Goal: Information Seeking & Learning: Learn about a topic

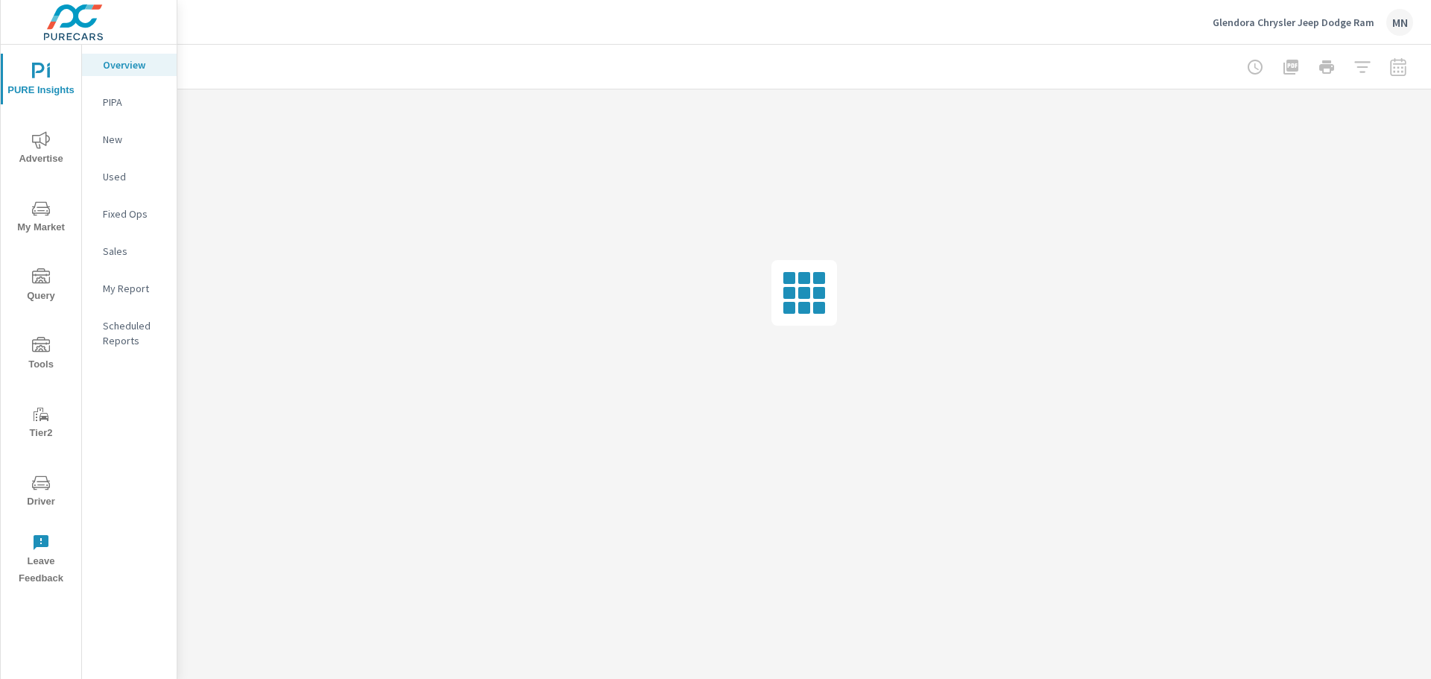
click at [47, 154] on span "Advertise" at bounding box center [41, 149] width 72 height 37
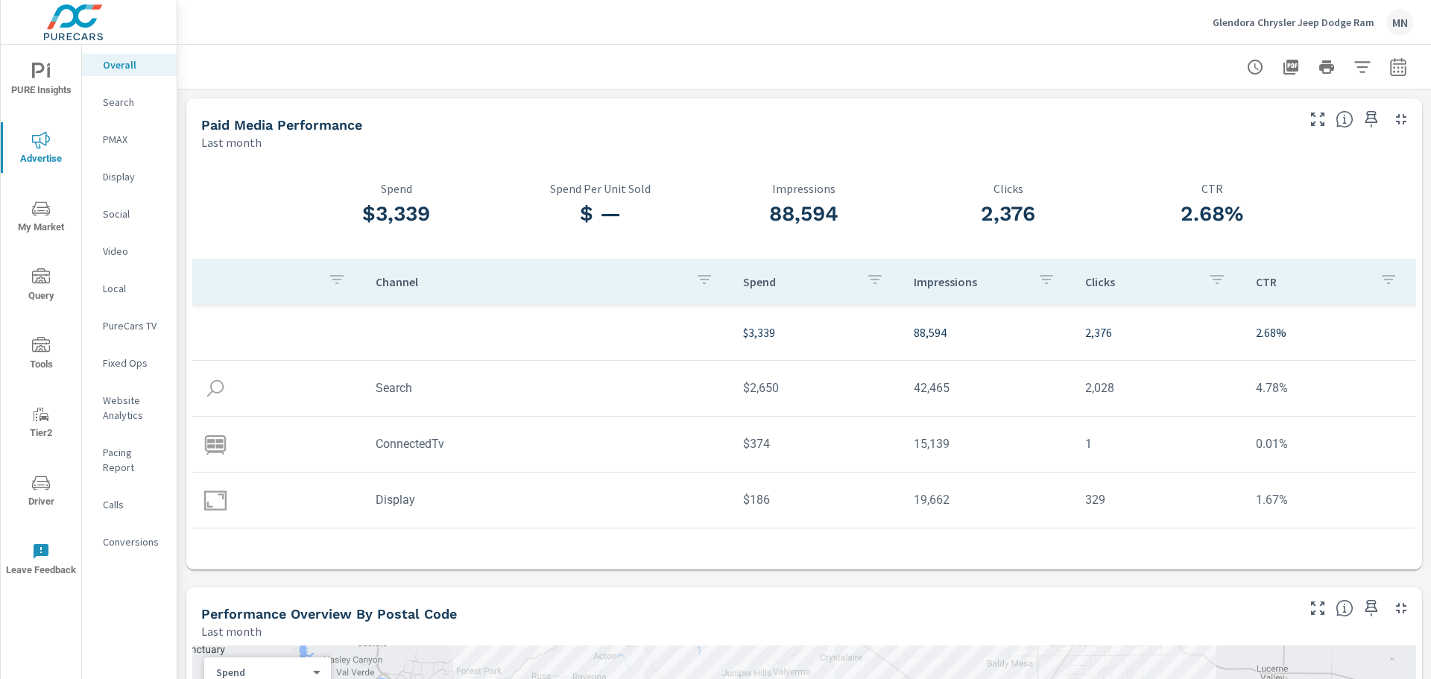
click at [1405, 69] on div at bounding box center [804, 67] width 1254 height 44
click at [1384, 67] on button "button" at bounding box center [1399, 67] width 30 height 30
click at [1169, 133] on div "Date Range Custom Yesterday Last week Last 7 days Last 14 days Last 30 days Las…" at bounding box center [1280, 163] width 245 height 163
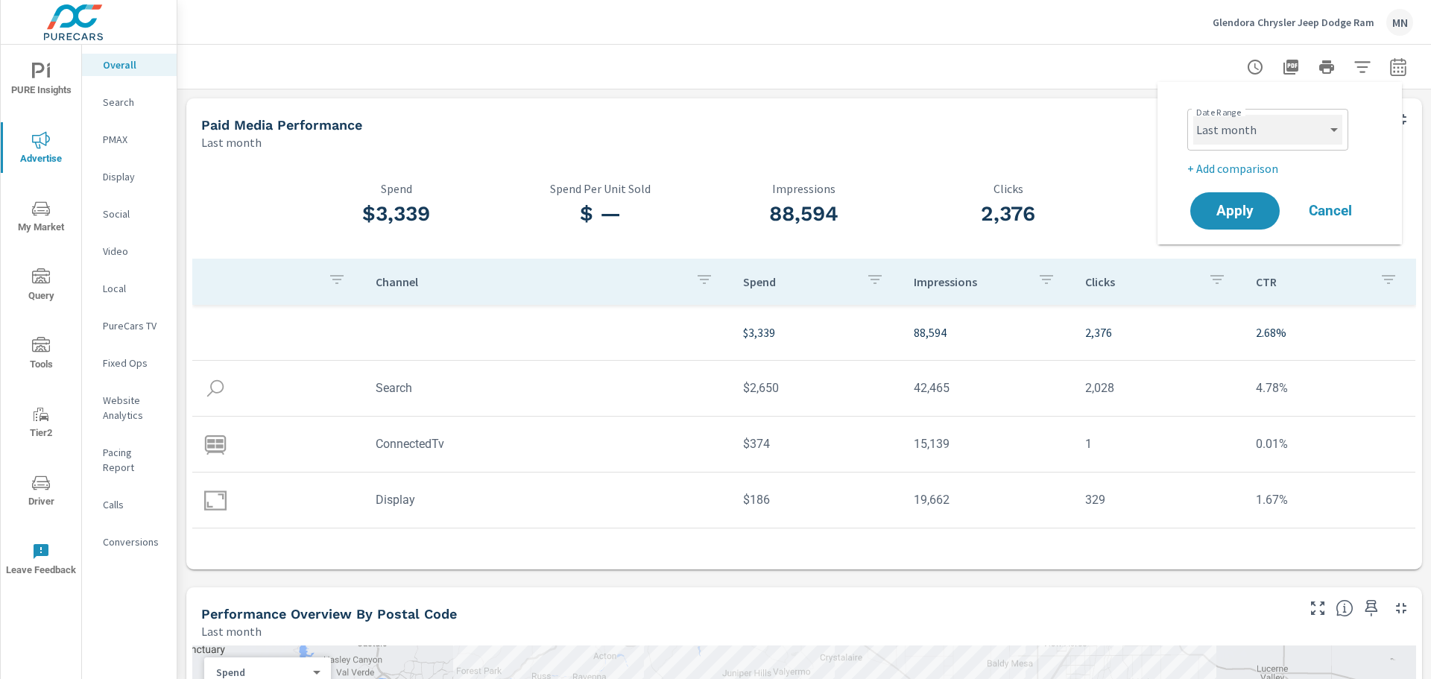
click at [1221, 132] on select "Custom Yesterday Last week Last 7 days Last 14 days Last 30 days Last 45 days L…" at bounding box center [1268, 130] width 149 height 30
click at [1194, 115] on select "Custom Yesterday Last week Last 7 days Last 14 days Last 30 days Last 45 days L…" at bounding box center [1268, 130] width 149 height 30
select select "custom"
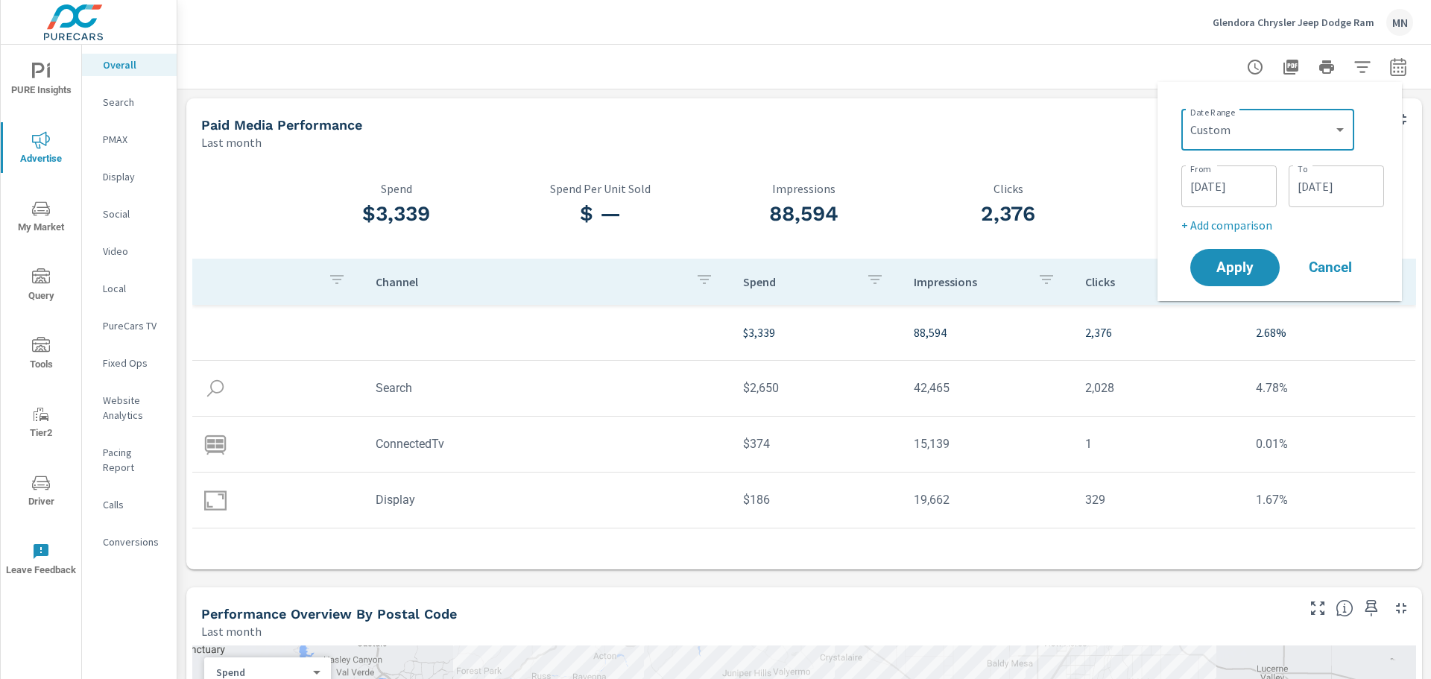
click at [1170, 166] on div "Date Range Custom Yesterday Last week Last 7 days Last 14 days Last 30 days Las…" at bounding box center [1280, 191] width 221 height 195
click at [1197, 189] on input "08/01/2025" at bounding box center [1230, 186] width 84 height 30
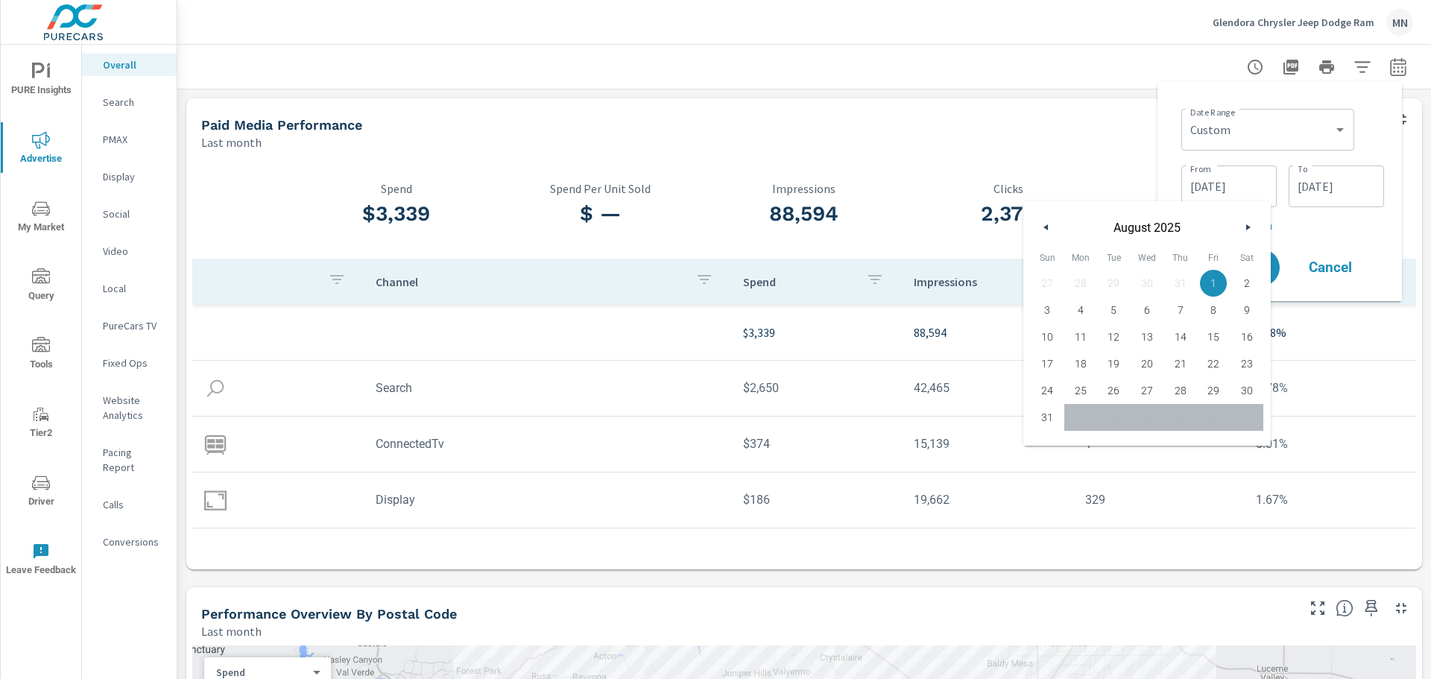
click at [1053, 233] on button "button" at bounding box center [1047, 227] width 18 height 18
click at [1117, 280] on span "1" at bounding box center [1114, 283] width 34 height 19
type input "07/01/2025"
click at [1179, 140] on div "Date Range Custom Yesterday Last week Last 7 days Last 14 days Last 30 days Las…" at bounding box center [1280, 191] width 221 height 195
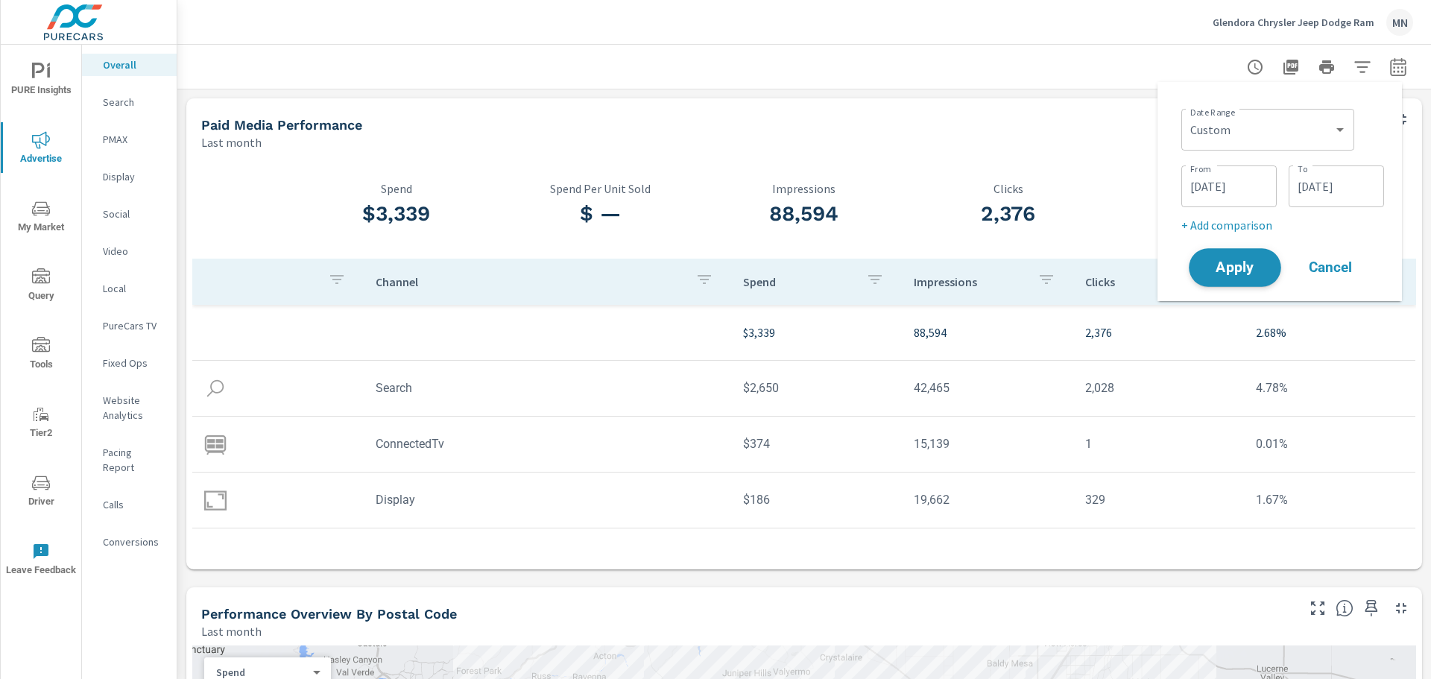
click at [1223, 268] on span "Apply" at bounding box center [1235, 268] width 61 height 14
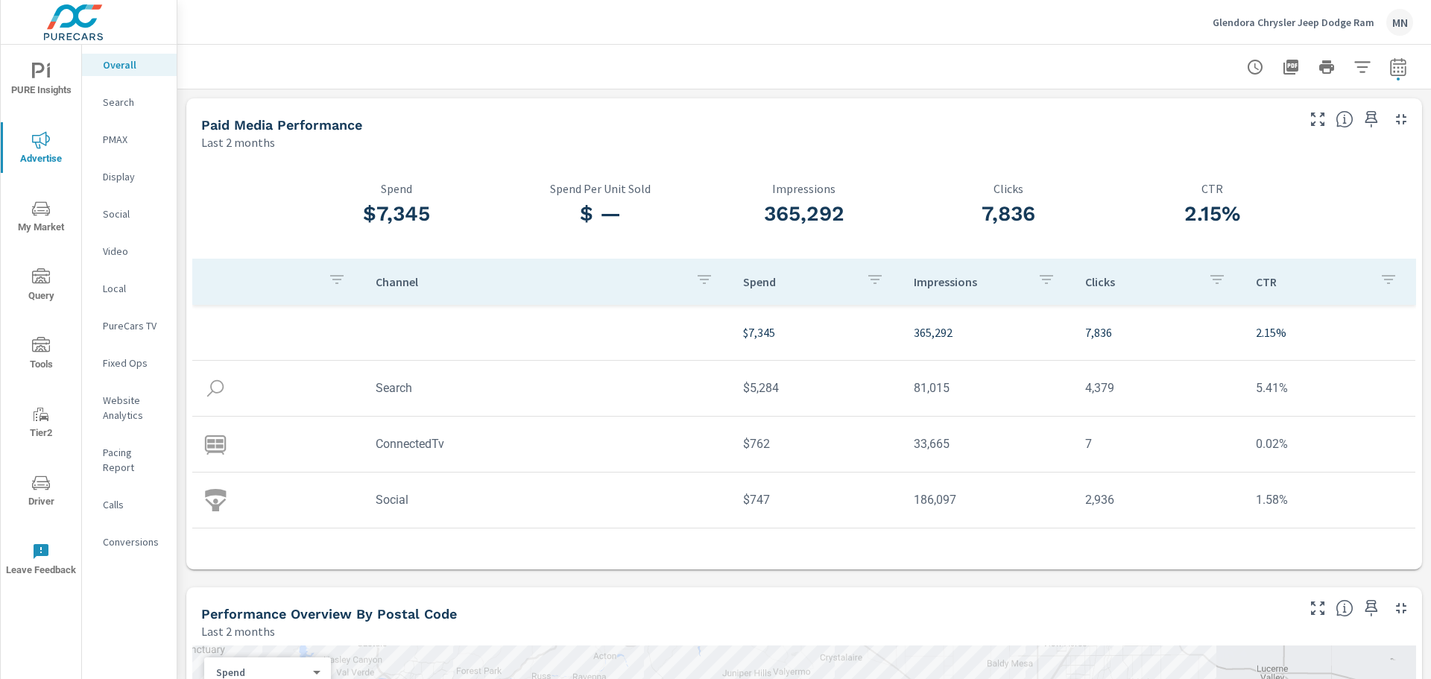
click at [124, 103] on p "Search" at bounding box center [134, 102] width 62 height 15
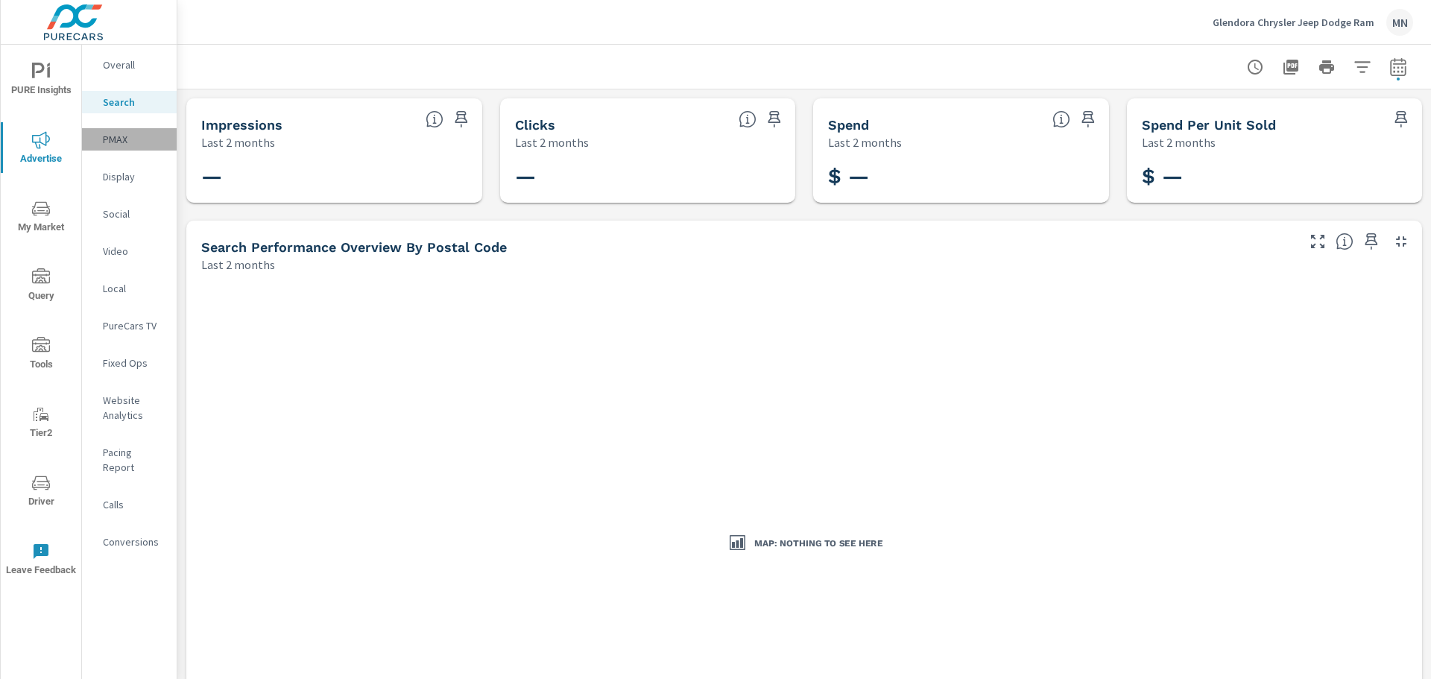
click at [130, 139] on p "PMAX" at bounding box center [134, 139] width 62 height 15
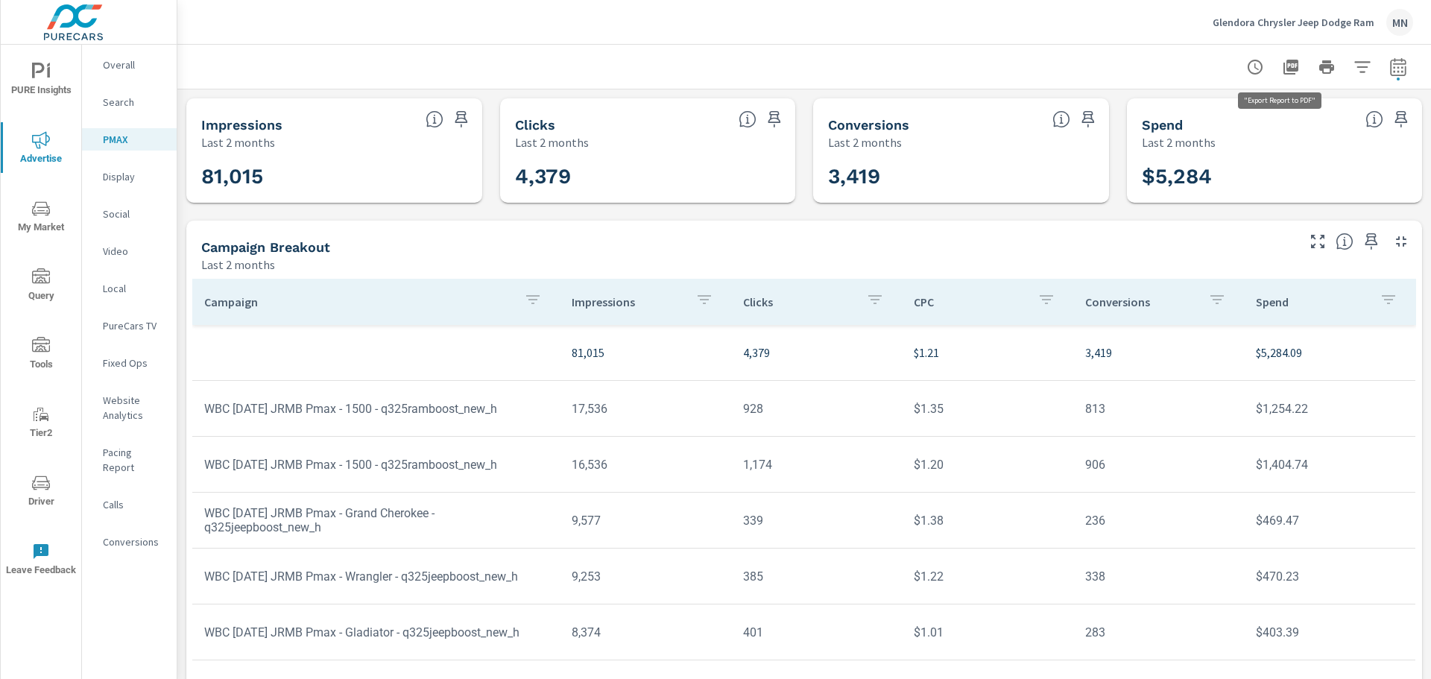
click at [1287, 60] on icon "button" at bounding box center [1291, 67] width 15 height 15
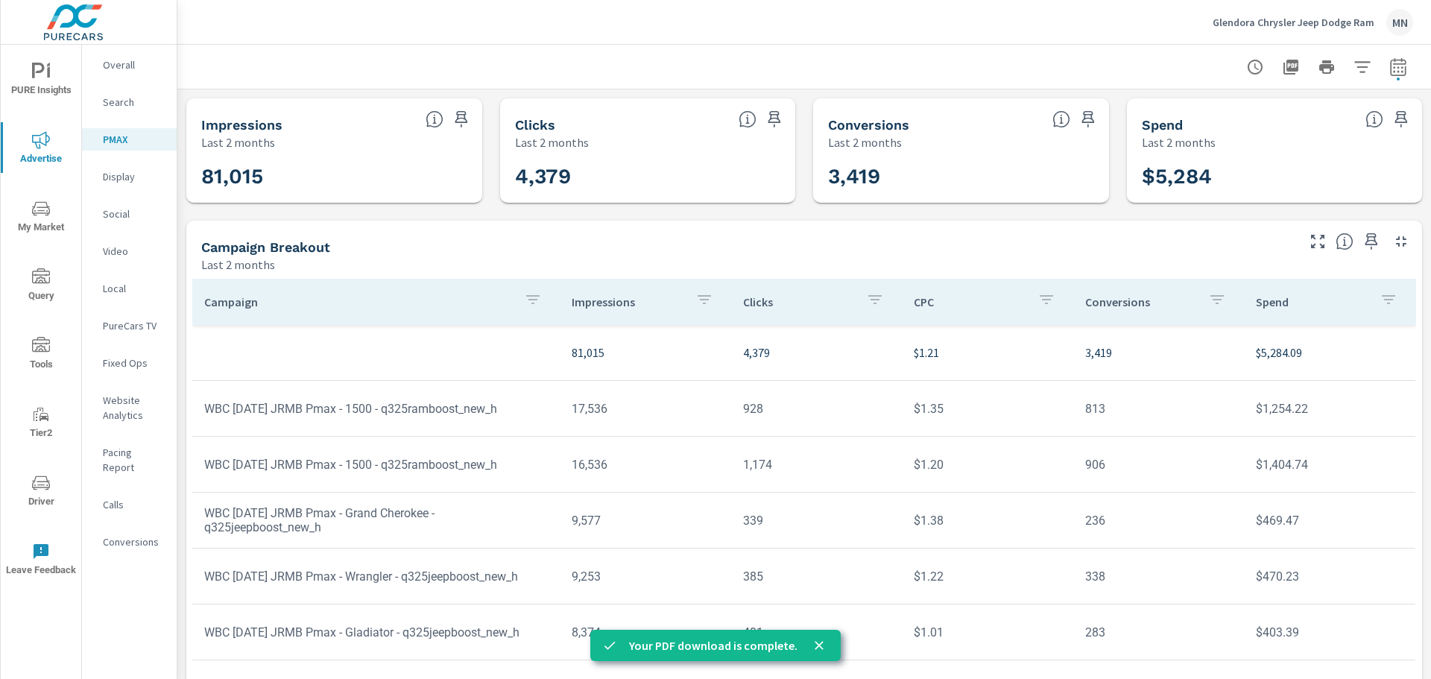
click at [126, 209] on p "Social" at bounding box center [134, 214] width 62 height 15
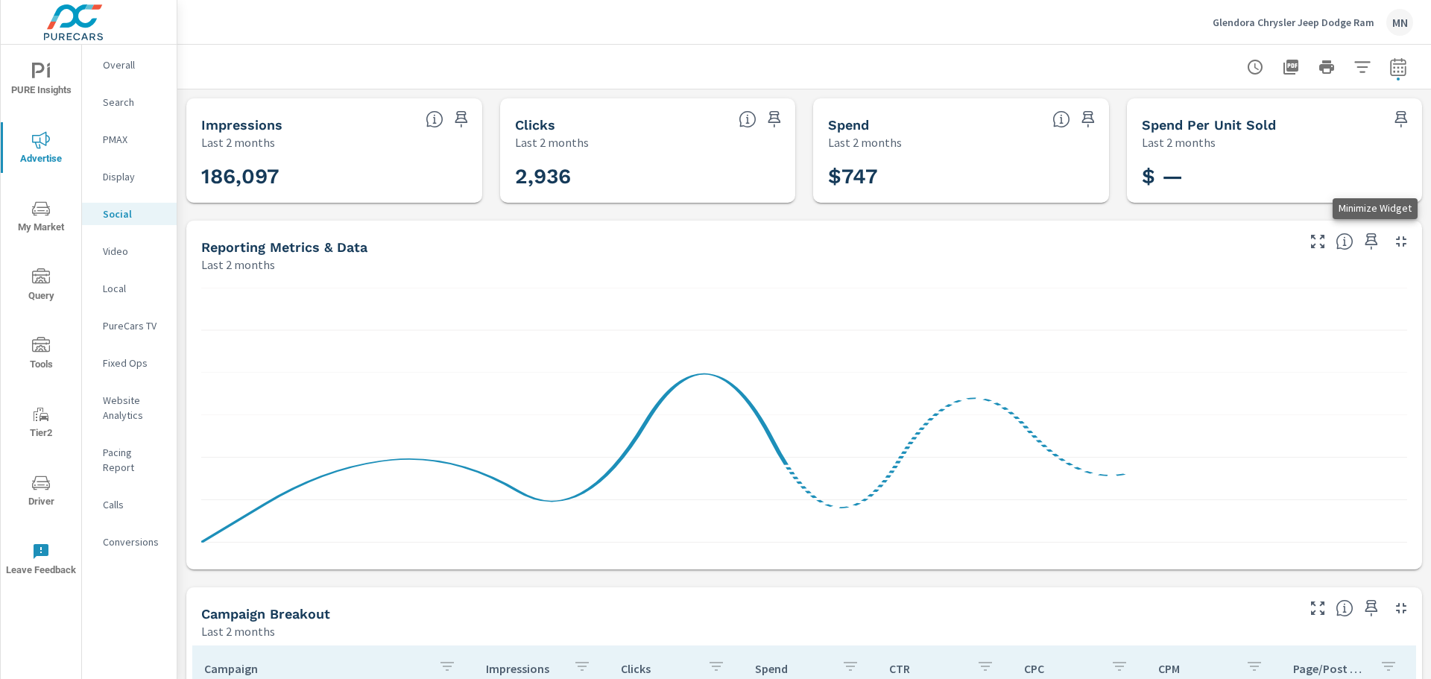
click at [1393, 248] on icon "button" at bounding box center [1402, 242] width 18 height 18
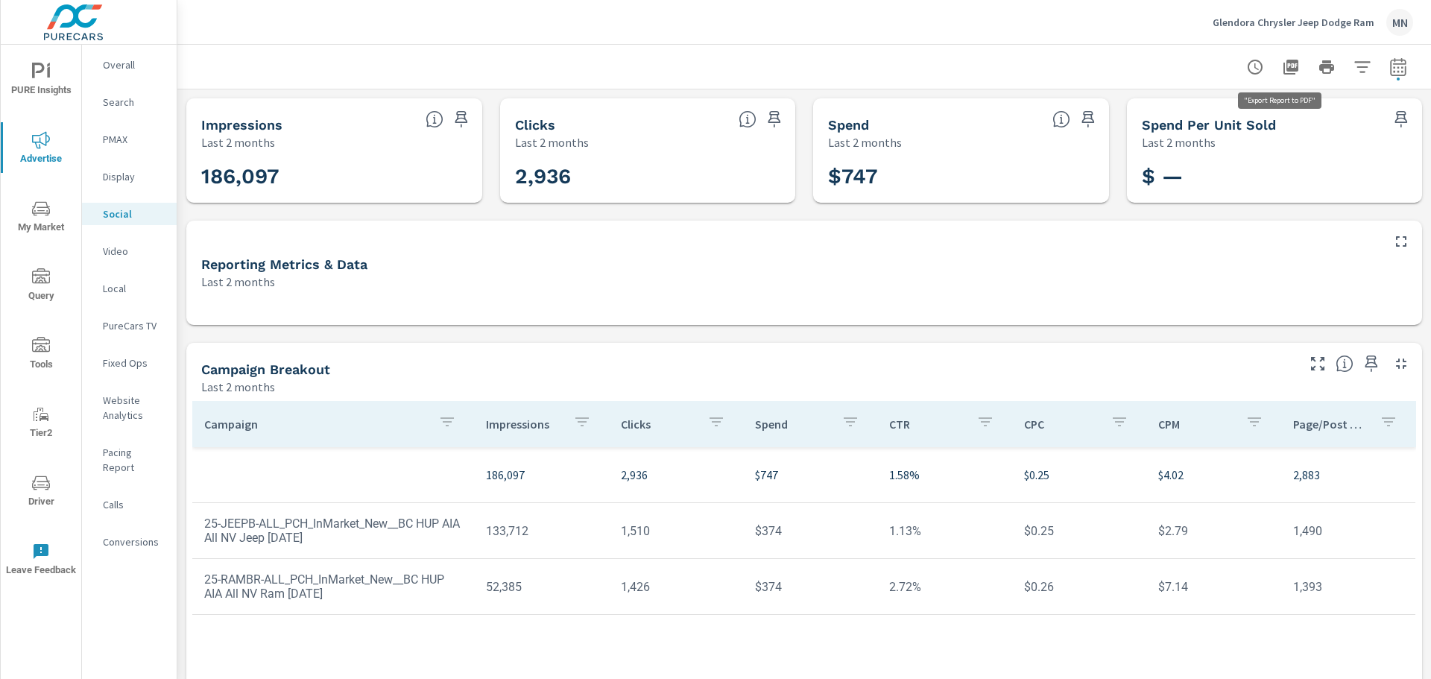
click at [1284, 62] on icon "button" at bounding box center [1291, 67] width 15 height 15
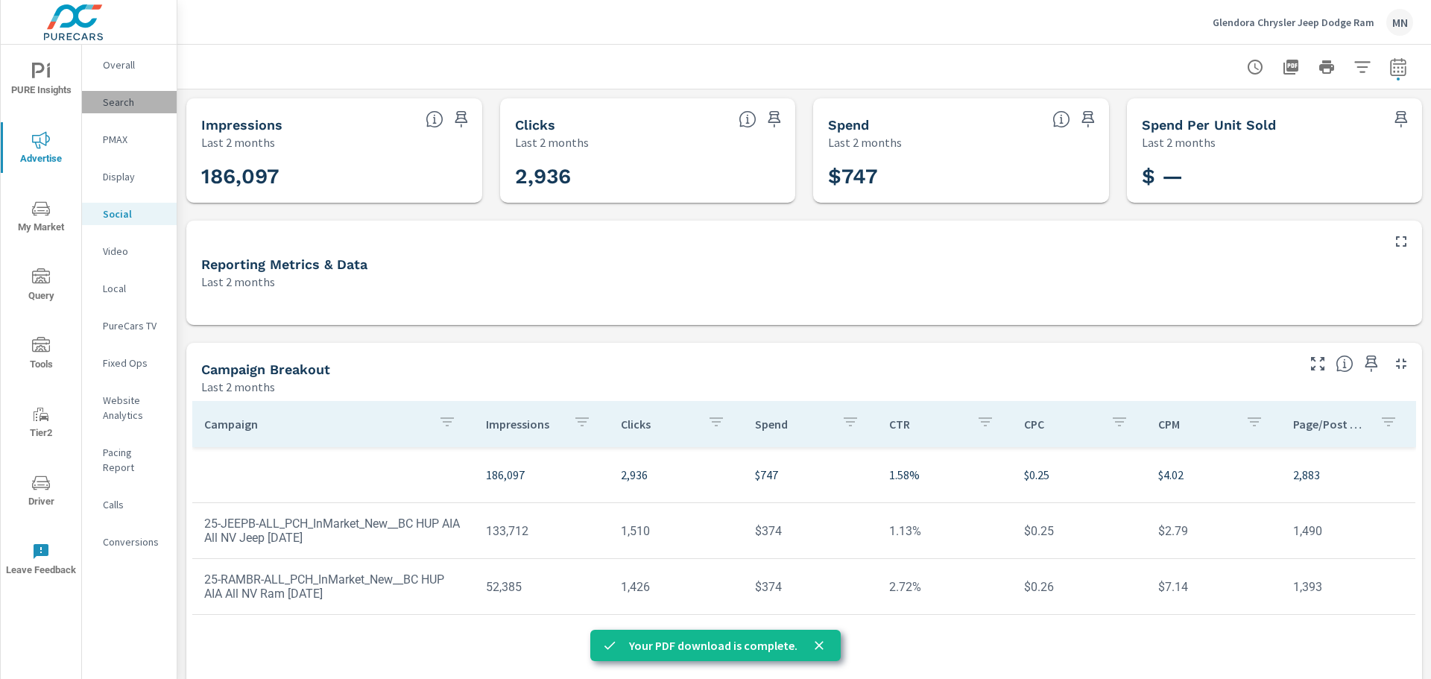
click at [127, 102] on p "Search" at bounding box center [134, 102] width 62 height 15
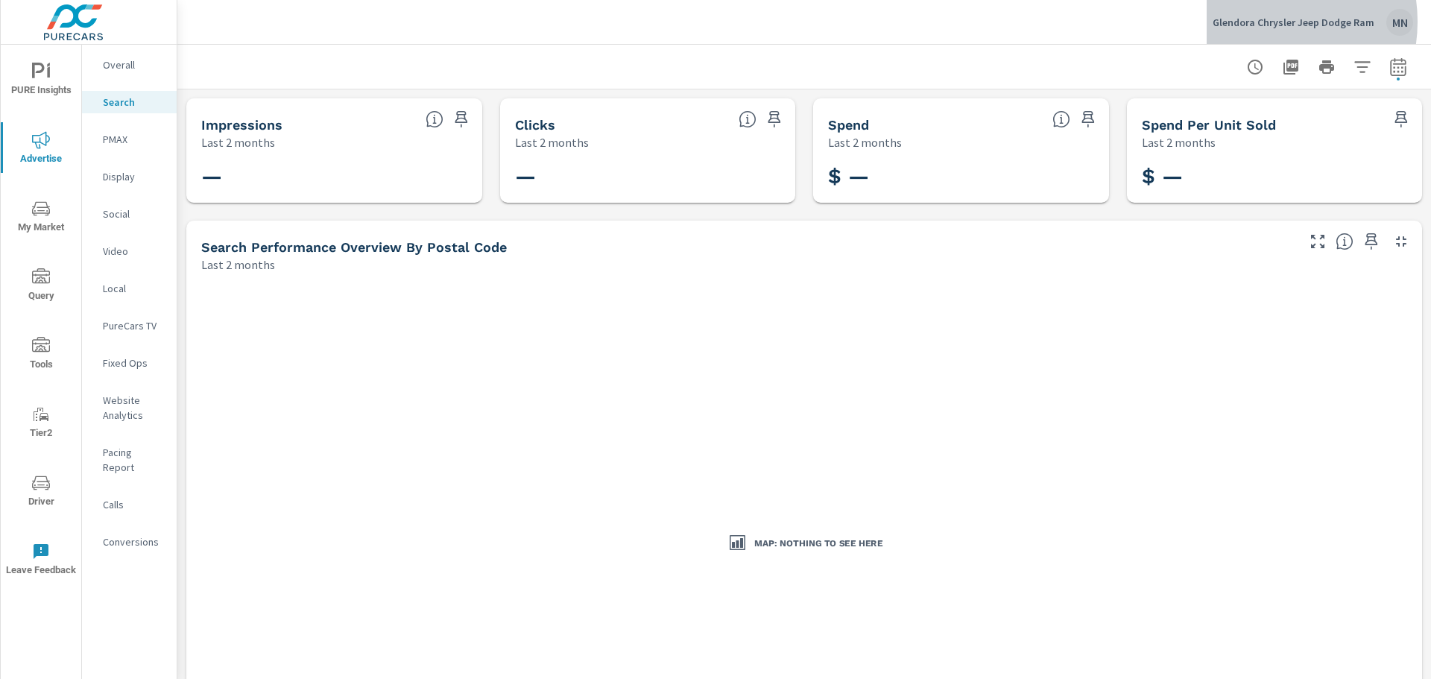
click at [1260, 22] on p "Glendora Chrysler Jeep Dodge Ram" at bounding box center [1294, 22] width 162 height 13
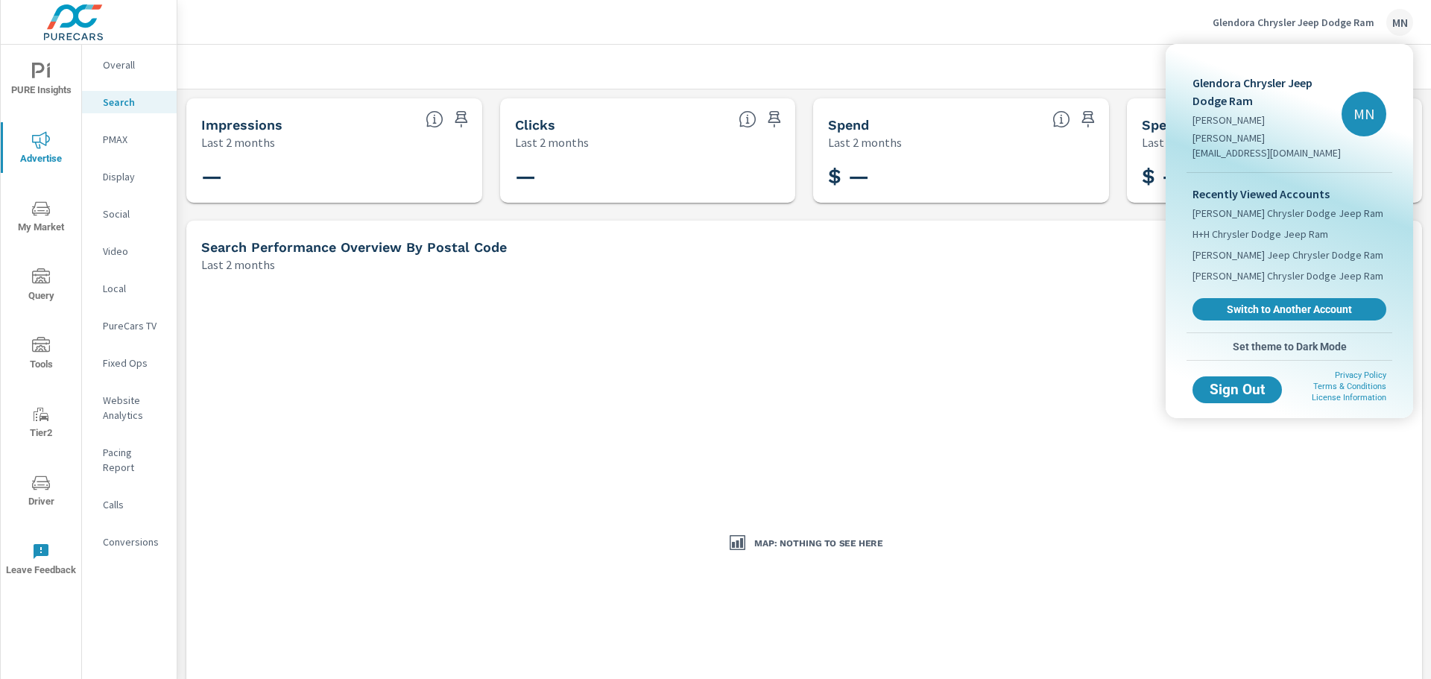
click at [1253, 303] on span "Switch to Another Account" at bounding box center [1289, 309] width 177 height 13
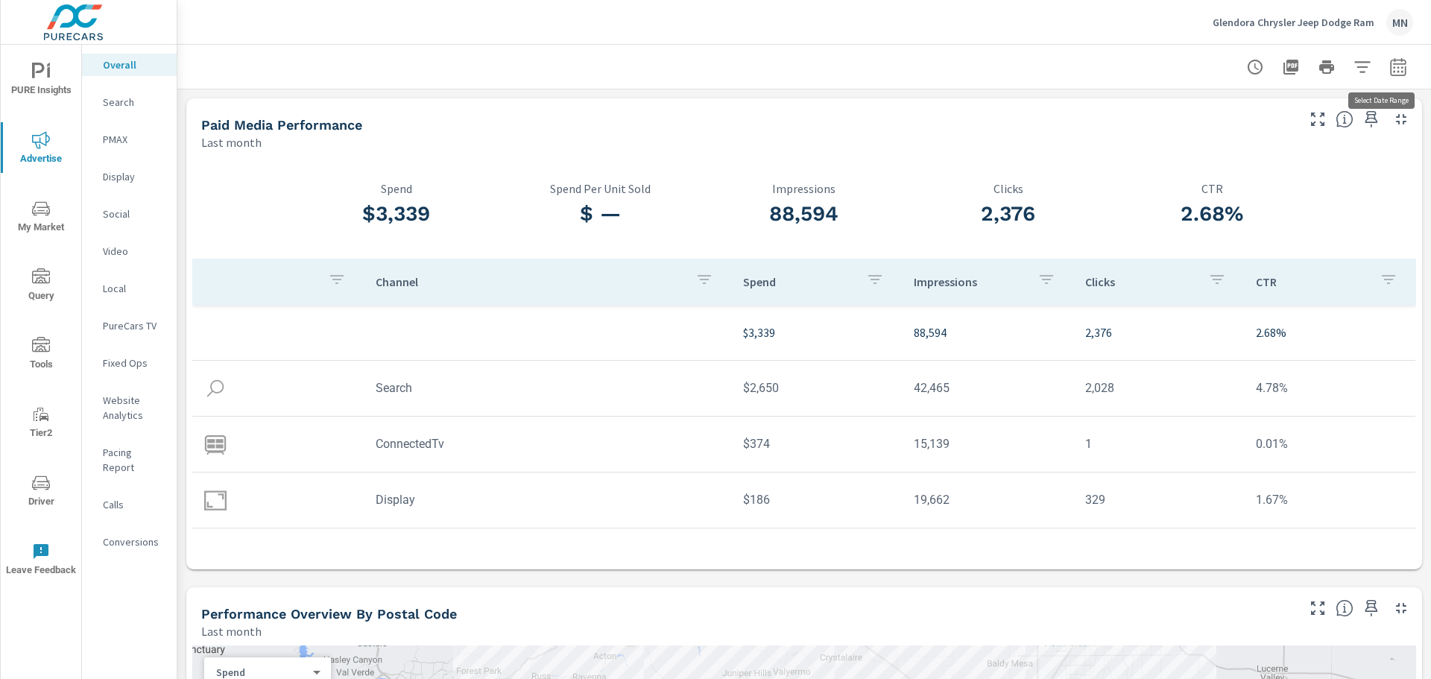
click at [1390, 60] on icon "button" at bounding box center [1398, 66] width 16 height 18
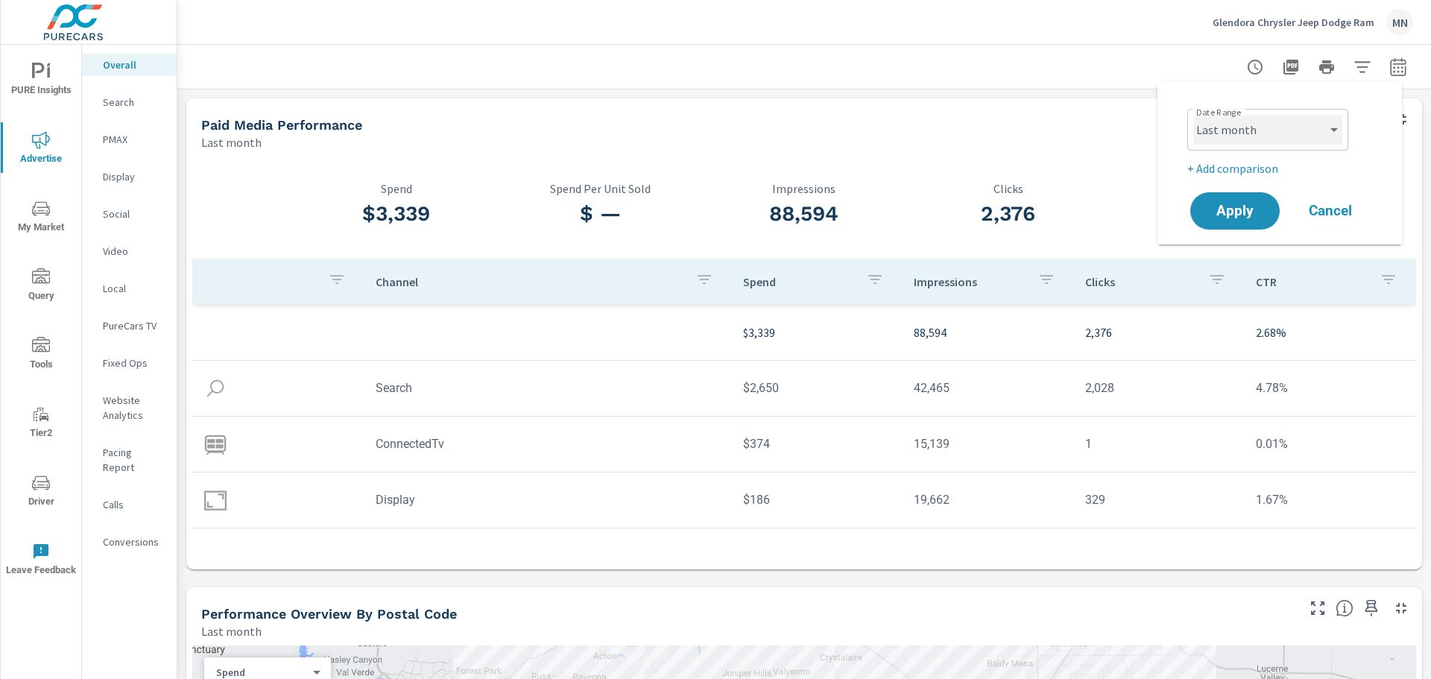
click at [1229, 133] on select "Custom Yesterday Last week Last 7 days Last 14 days Last 30 days Last 45 days L…" at bounding box center [1268, 130] width 149 height 30
click at [1194, 115] on select "Custom Yesterday Last week Last 7 days Last 14 days Last 30 days Last 45 days L…" at bounding box center [1268, 130] width 149 height 30
select select "custom"
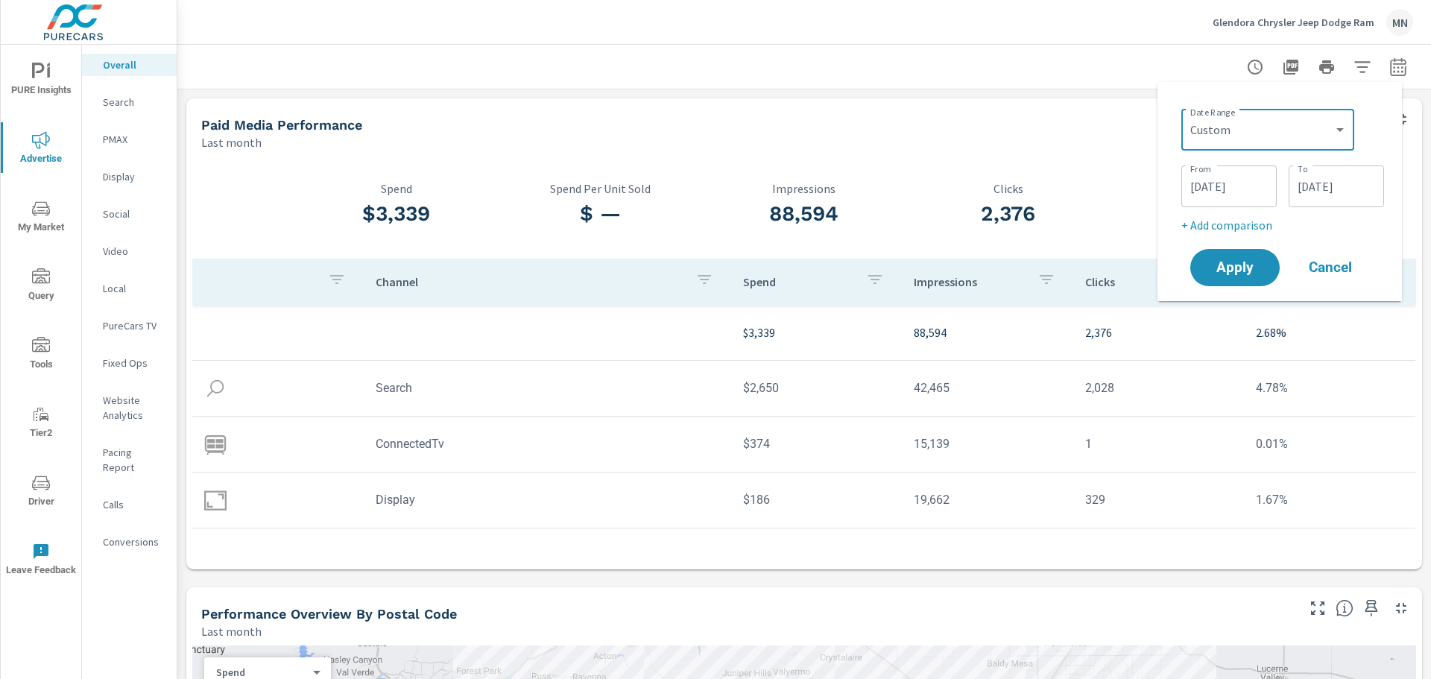
click at [1219, 190] on input "08/01/2025" at bounding box center [1230, 186] width 84 height 30
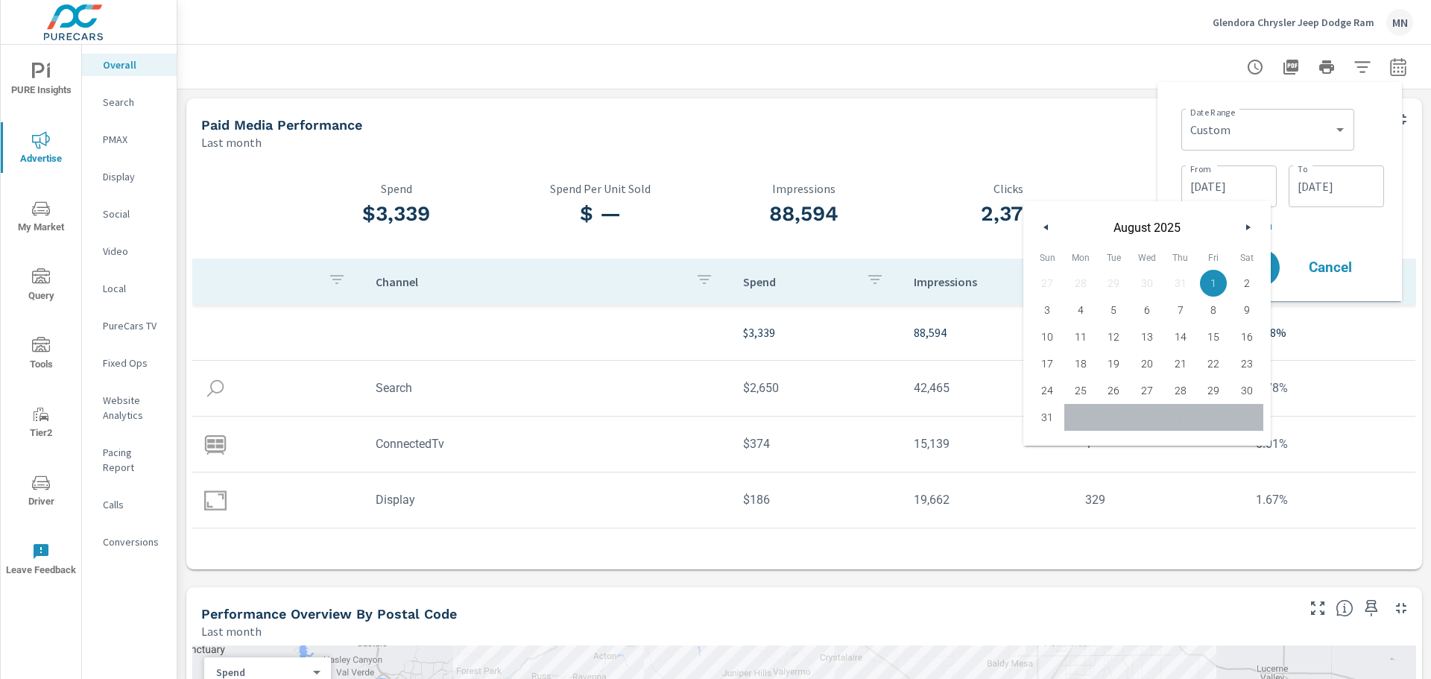
click at [1049, 235] on button "button" at bounding box center [1047, 227] width 18 height 18
click at [1112, 276] on span "1" at bounding box center [1114, 283] width 34 height 19
type input "07/01/2025"
click at [1165, 159] on div "Date Range Custom Yesterday Last week Last 7 days Last 14 days Last 30 days Las…" at bounding box center [1280, 191] width 245 height 219
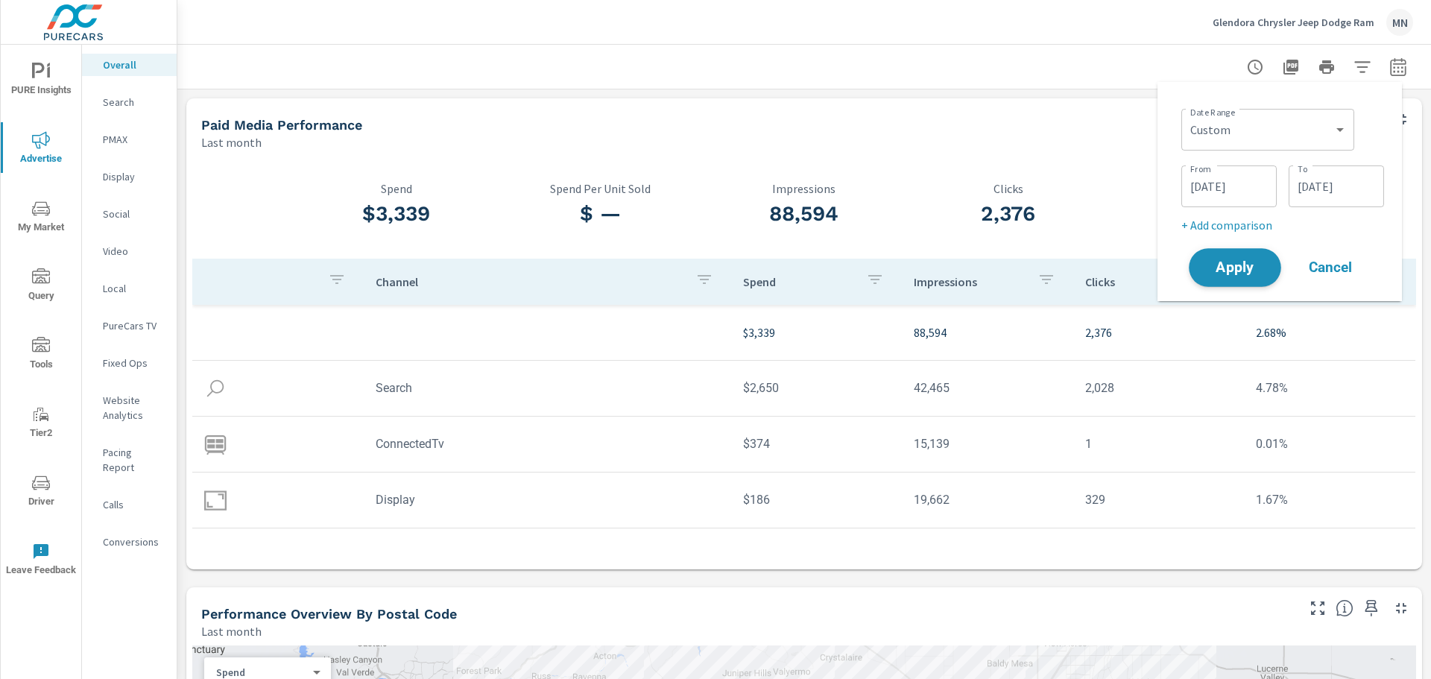
click at [1239, 268] on span "Apply" at bounding box center [1235, 268] width 61 height 14
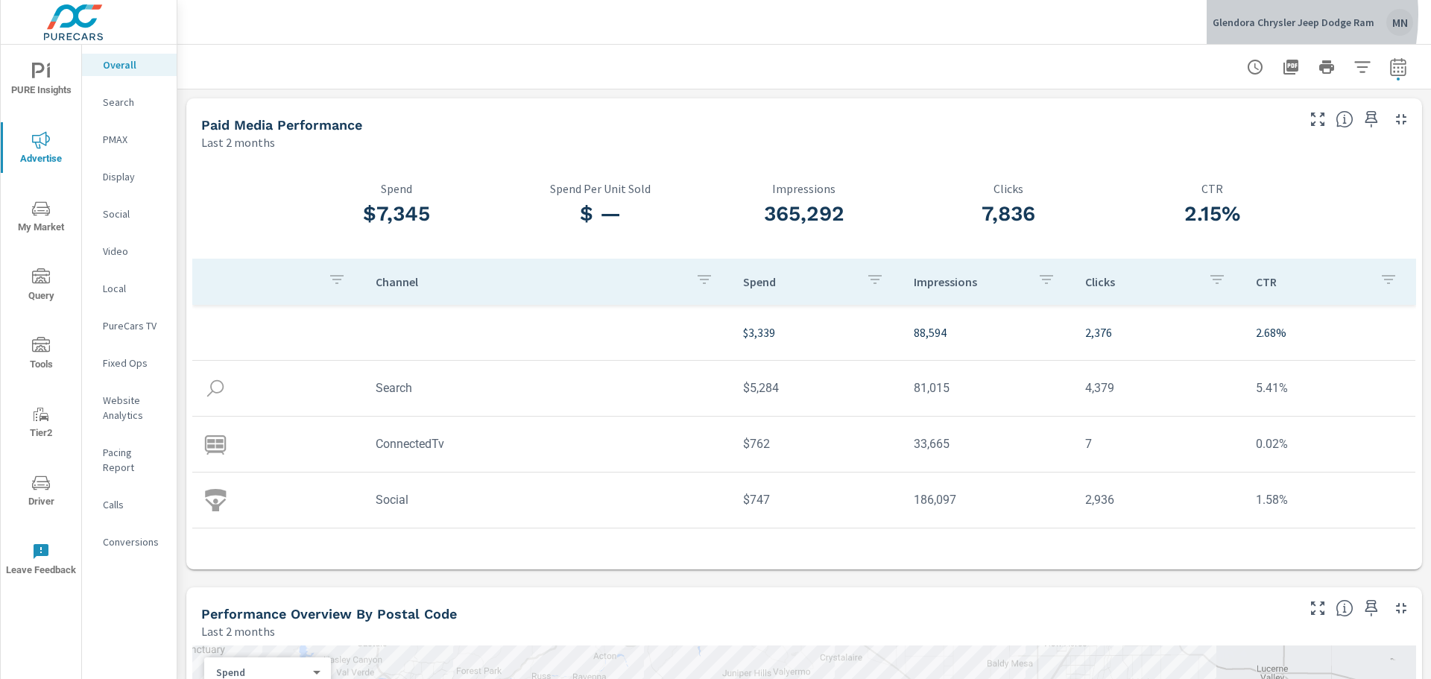
click at [1228, 18] on p "Glendora Chrysler Jeep Dodge Ram" at bounding box center [1294, 22] width 162 height 13
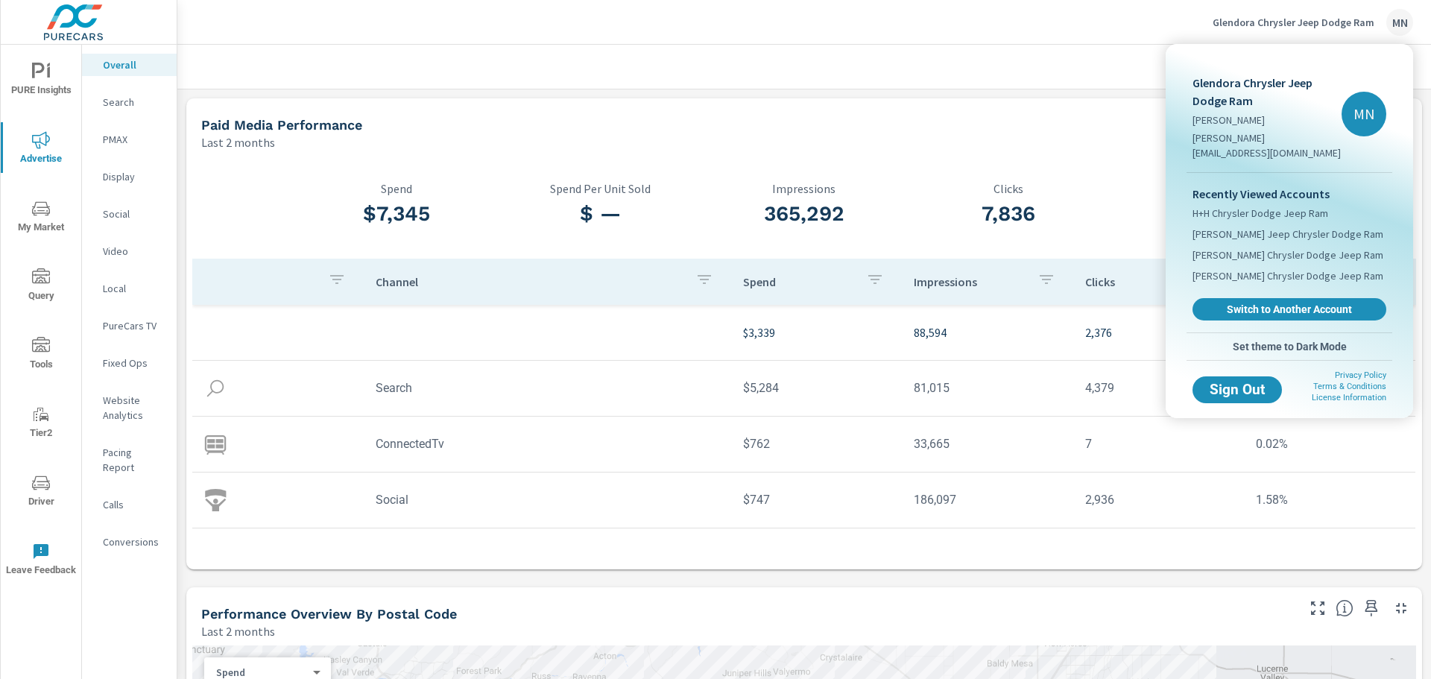
click at [1275, 303] on span "Switch to Another Account" at bounding box center [1289, 309] width 177 height 13
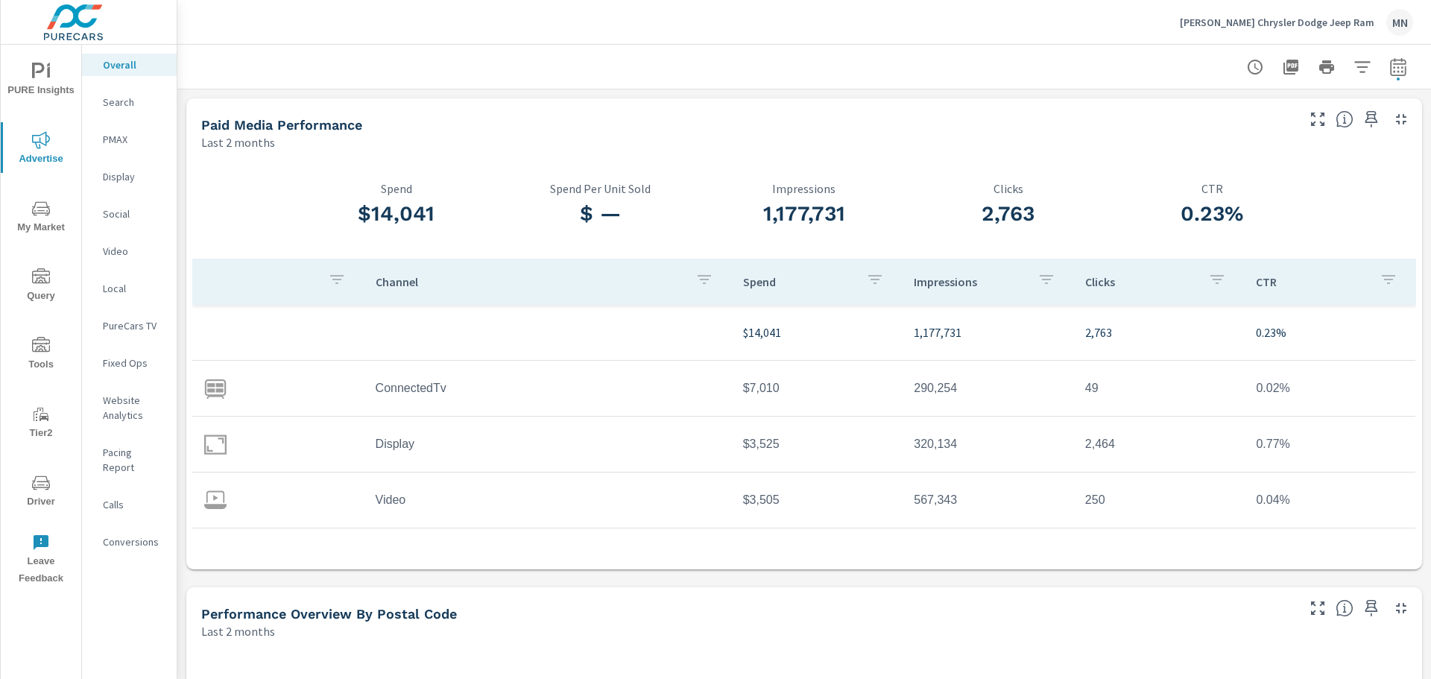
click at [135, 98] on p "Search" at bounding box center [134, 102] width 62 height 15
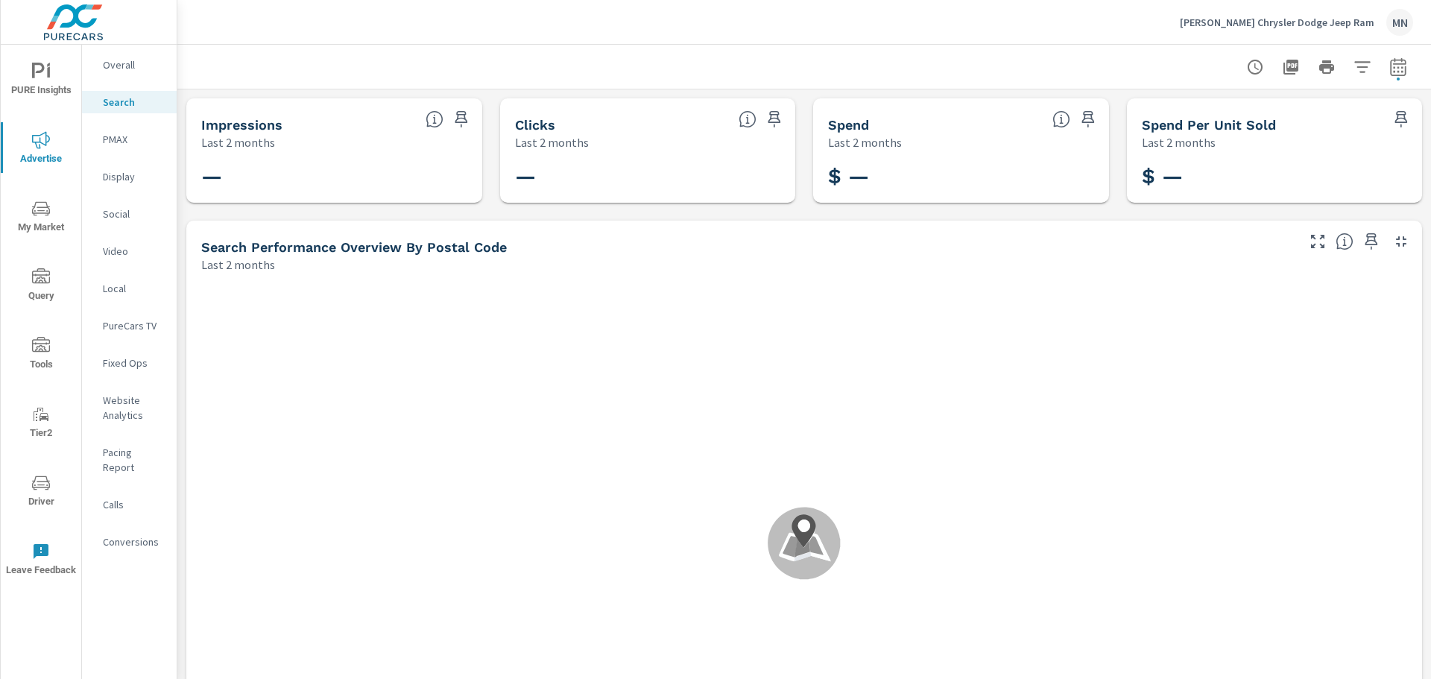
click at [120, 140] on p "PMAX" at bounding box center [134, 139] width 62 height 15
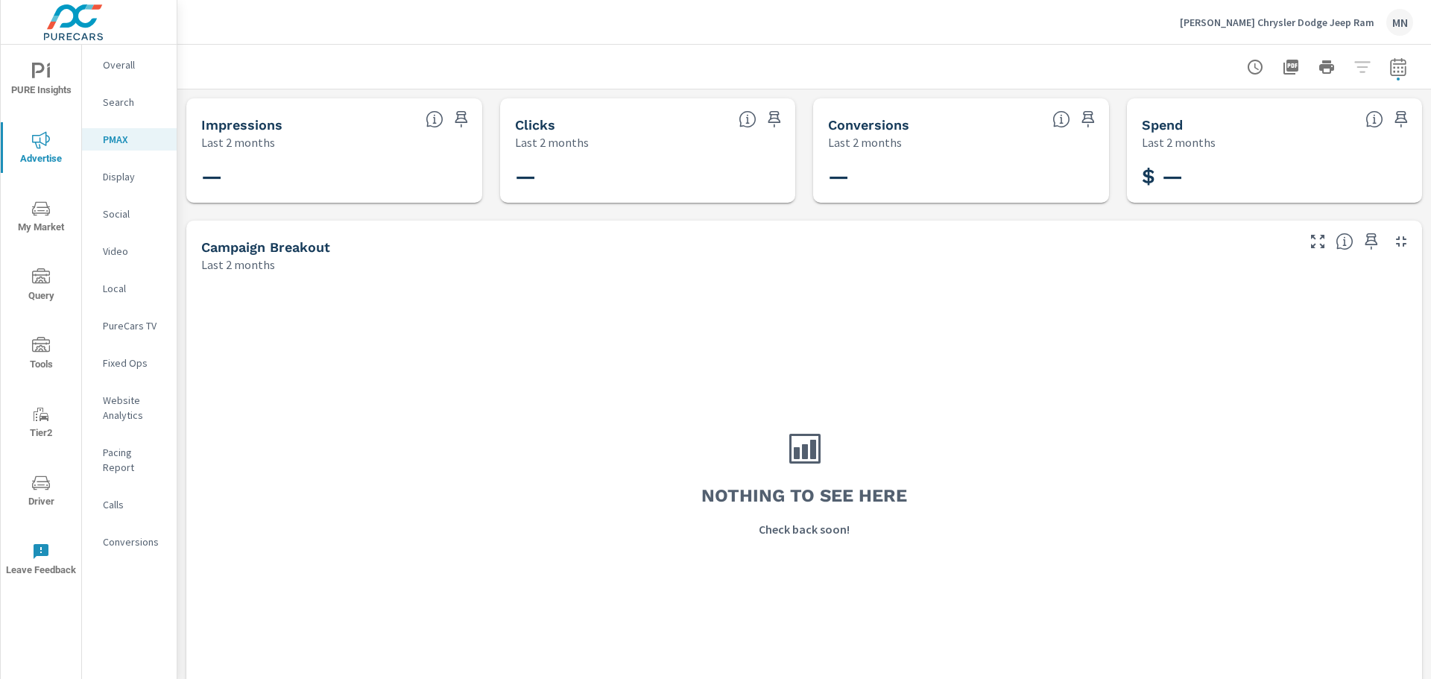
click at [112, 180] on p "Display" at bounding box center [134, 176] width 62 height 15
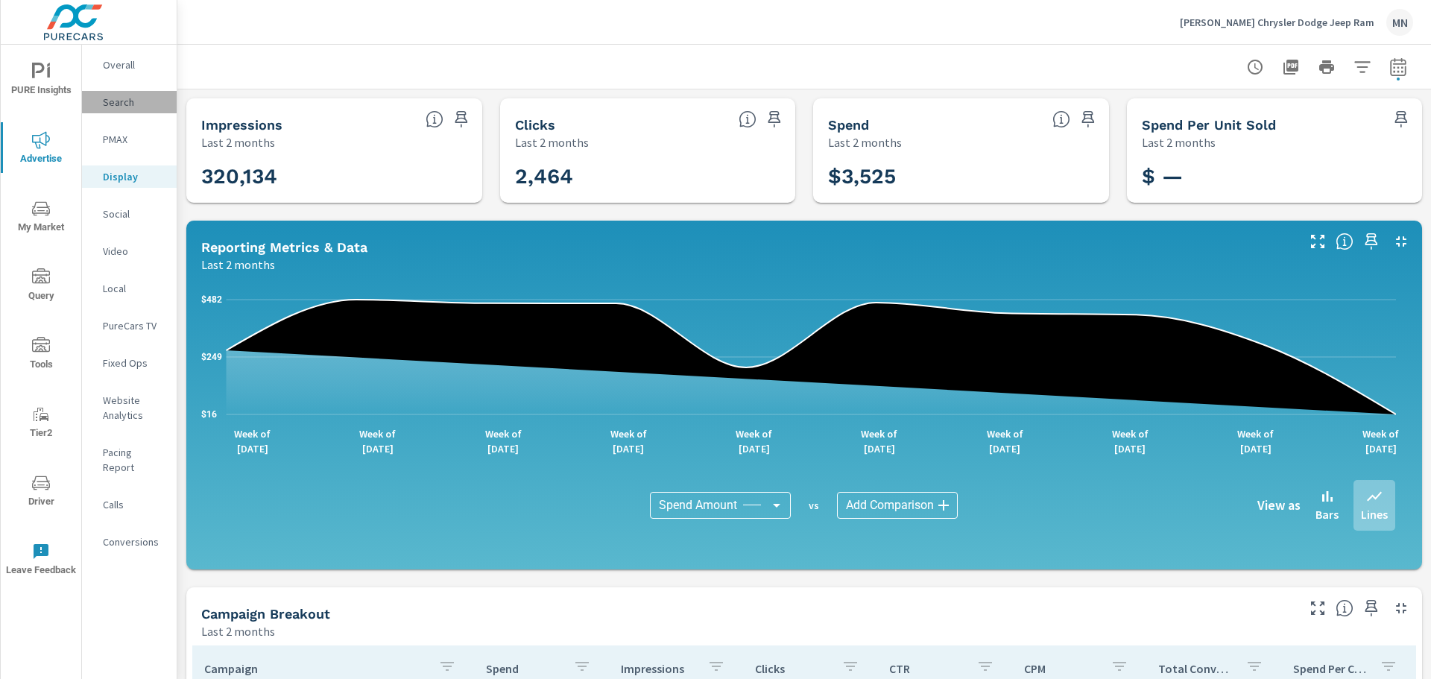
click at [119, 108] on p "Search" at bounding box center [134, 102] width 62 height 15
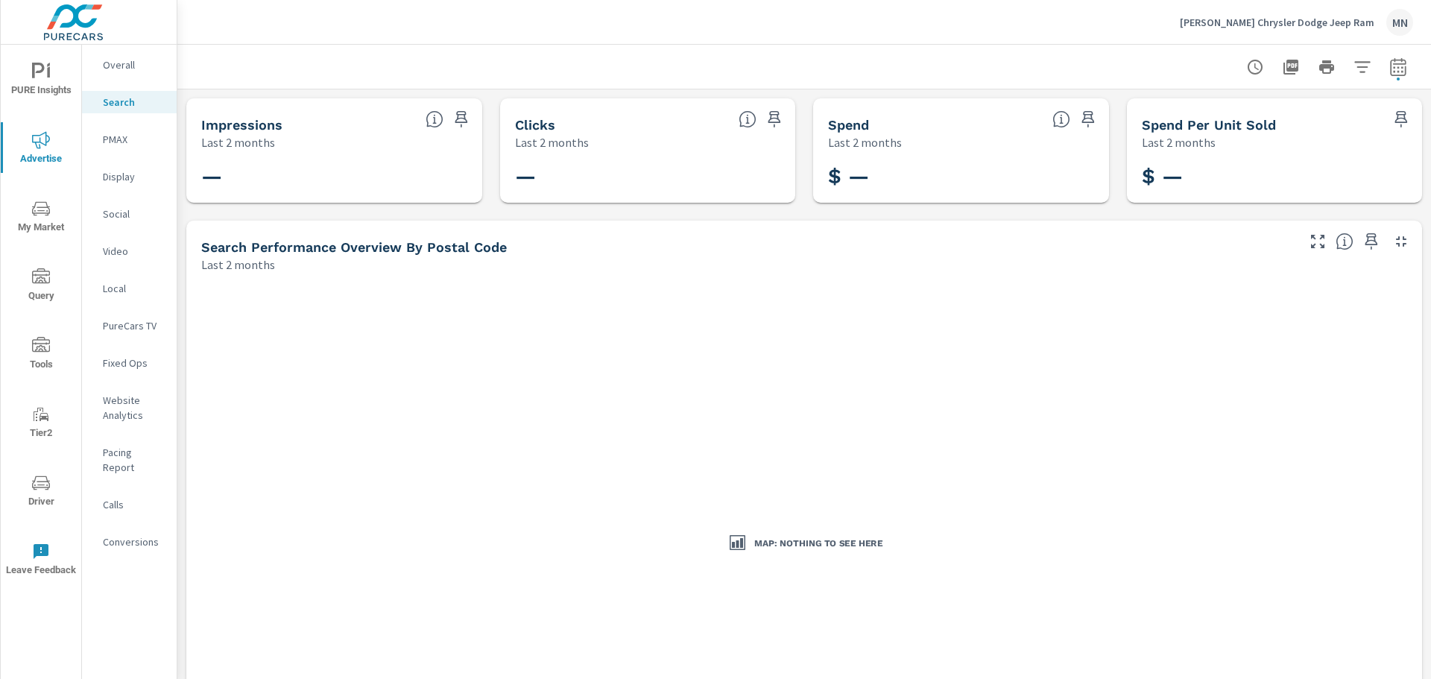
click at [1349, 25] on p "Schumacher Chrysler Dodge Jeep Ram" at bounding box center [1277, 22] width 195 height 13
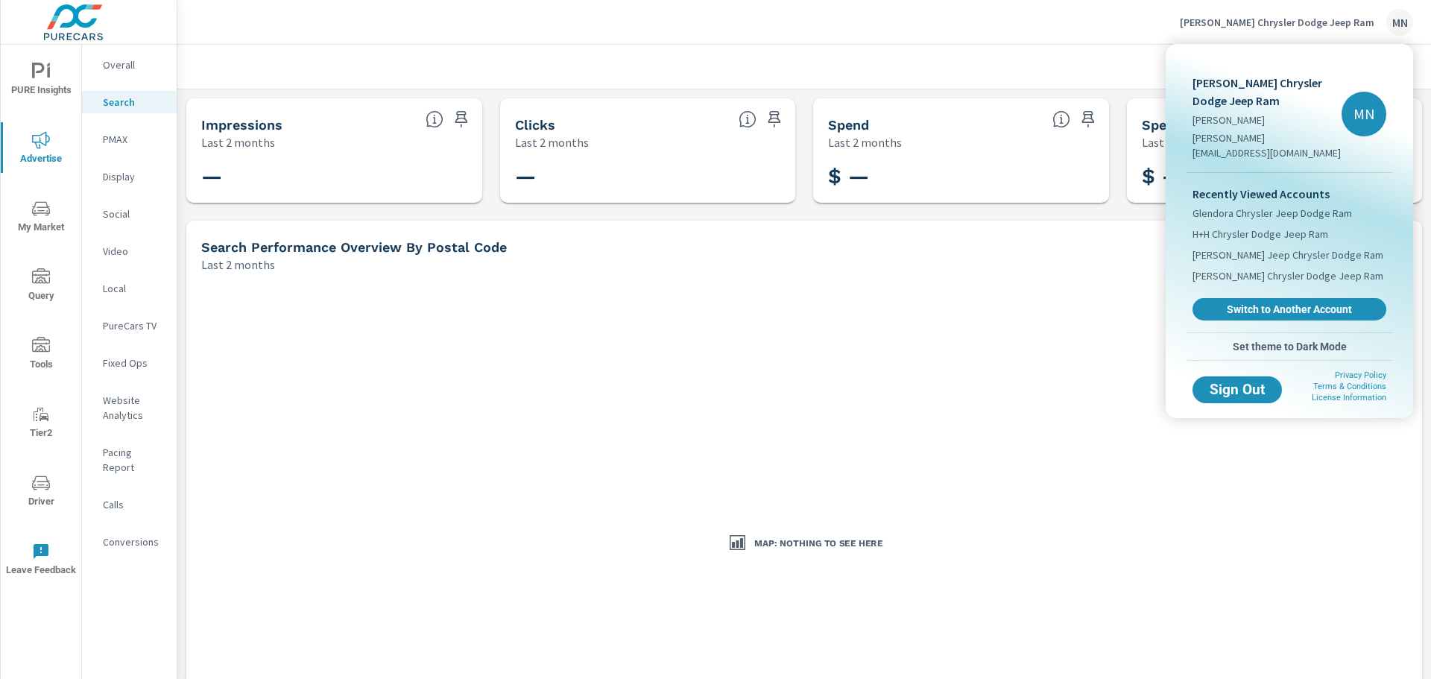
click at [1257, 303] on span "Switch to Another Account" at bounding box center [1289, 309] width 177 height 13
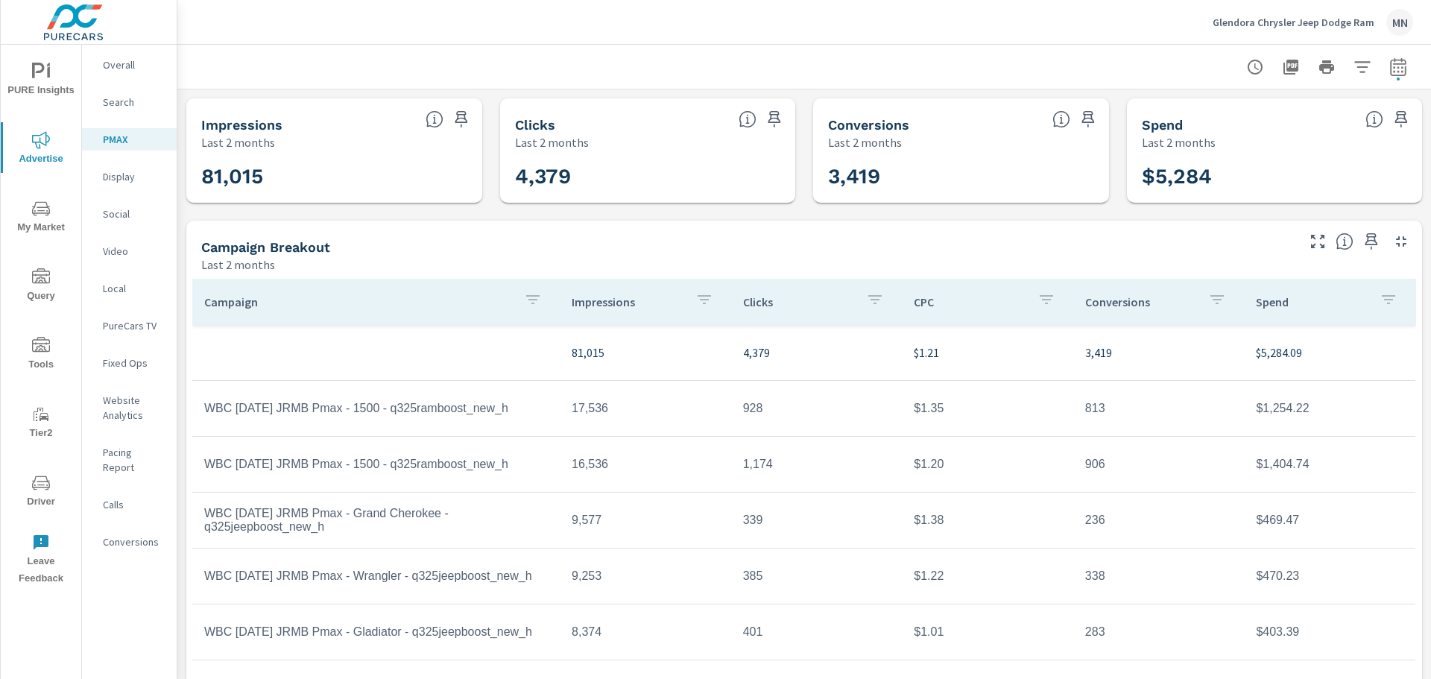
click at [125, 174] on p "Display" at bounding box center [134, 176] width 62 height 15
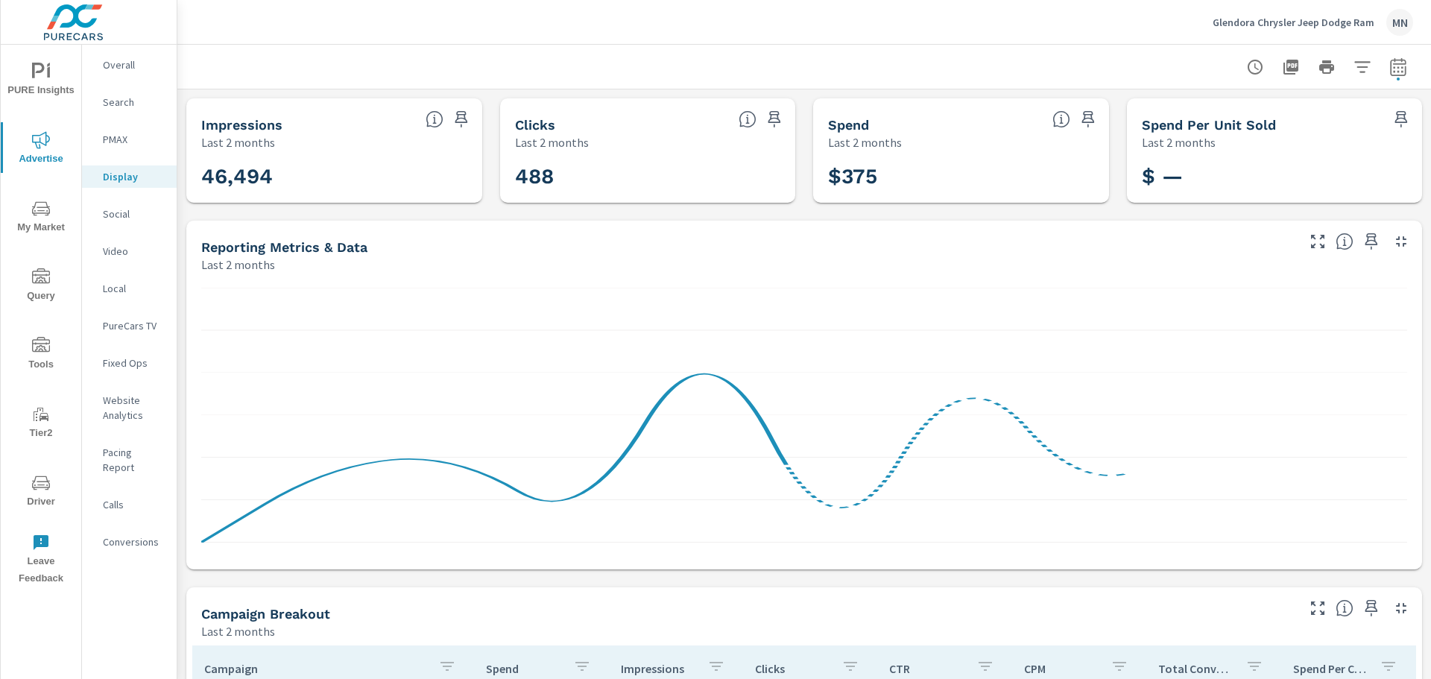
click at [1393, 236] on icon "button" at bounding box center [1402, 242] width 18 height 18
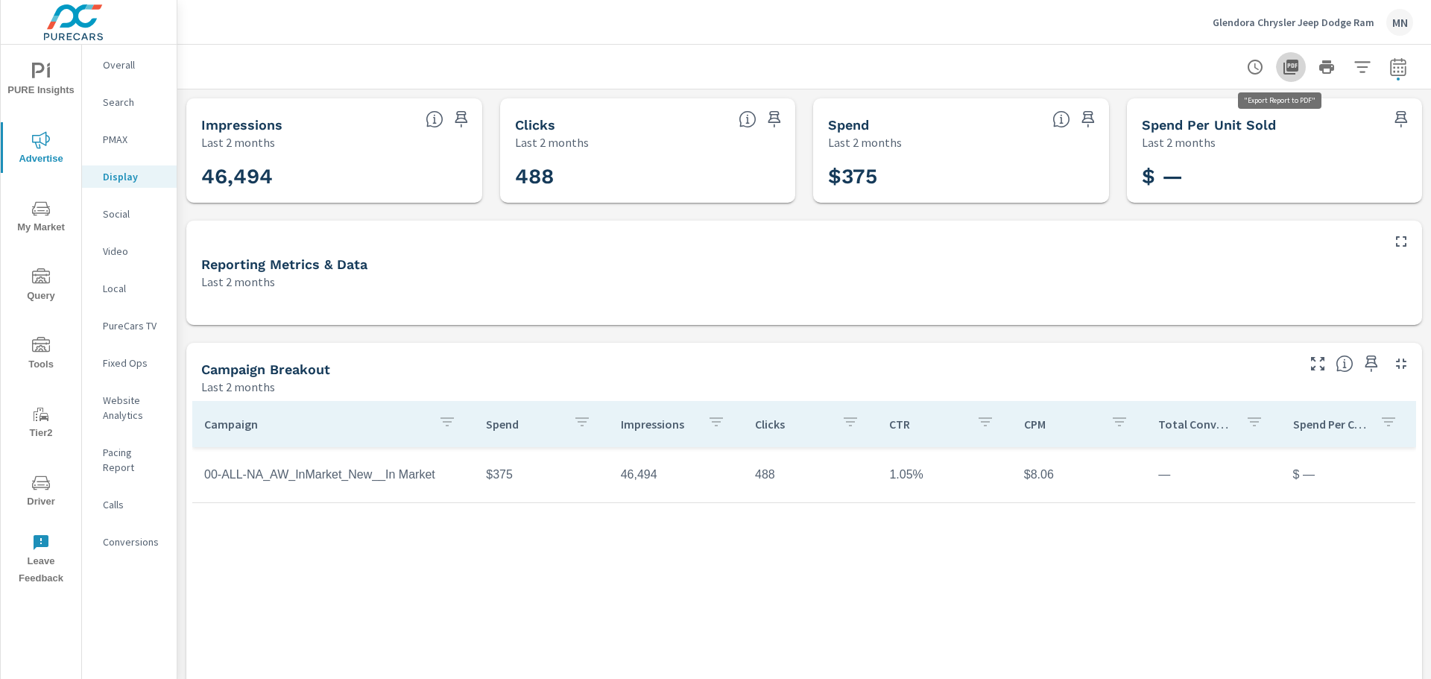
click at [1284, 64] on icon "button" at bounding box center [1291, 67] width 15 height 15
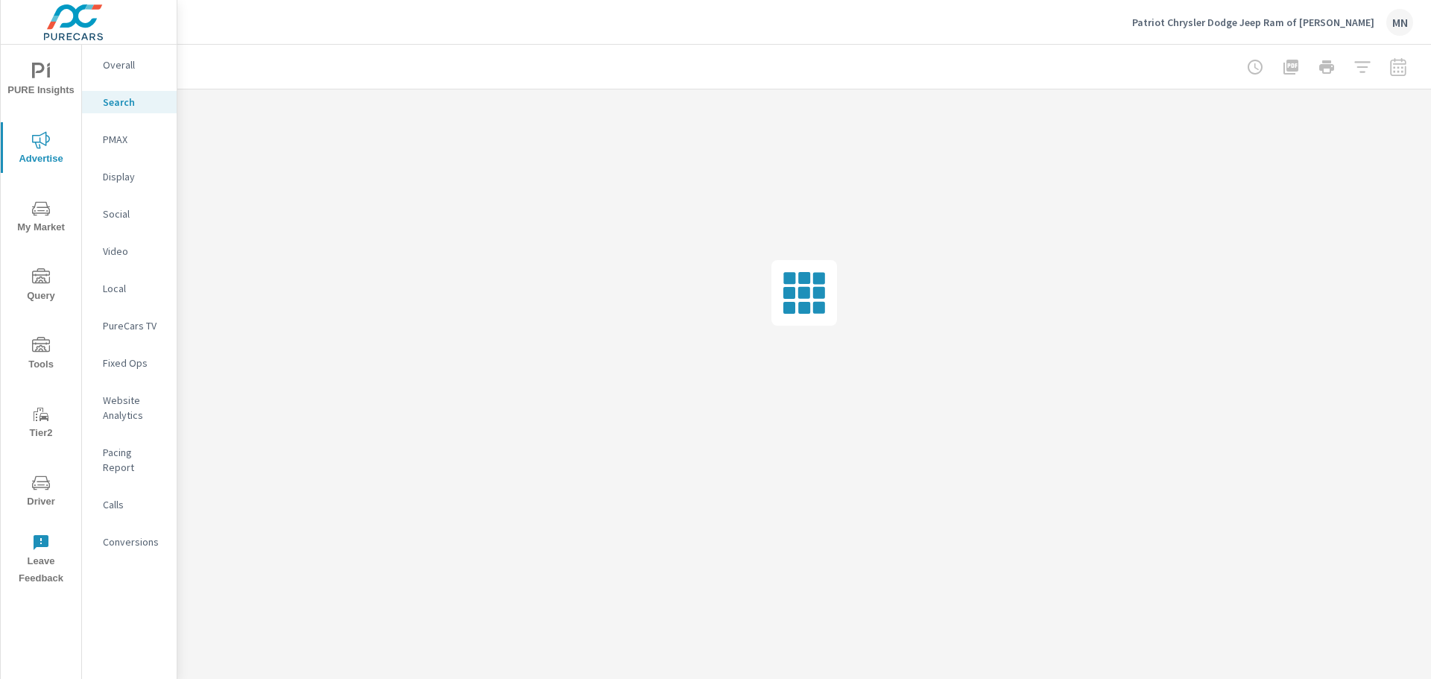
click at [116, 98] on p "Search" at bounding box center [134, 102] width 62 height 15
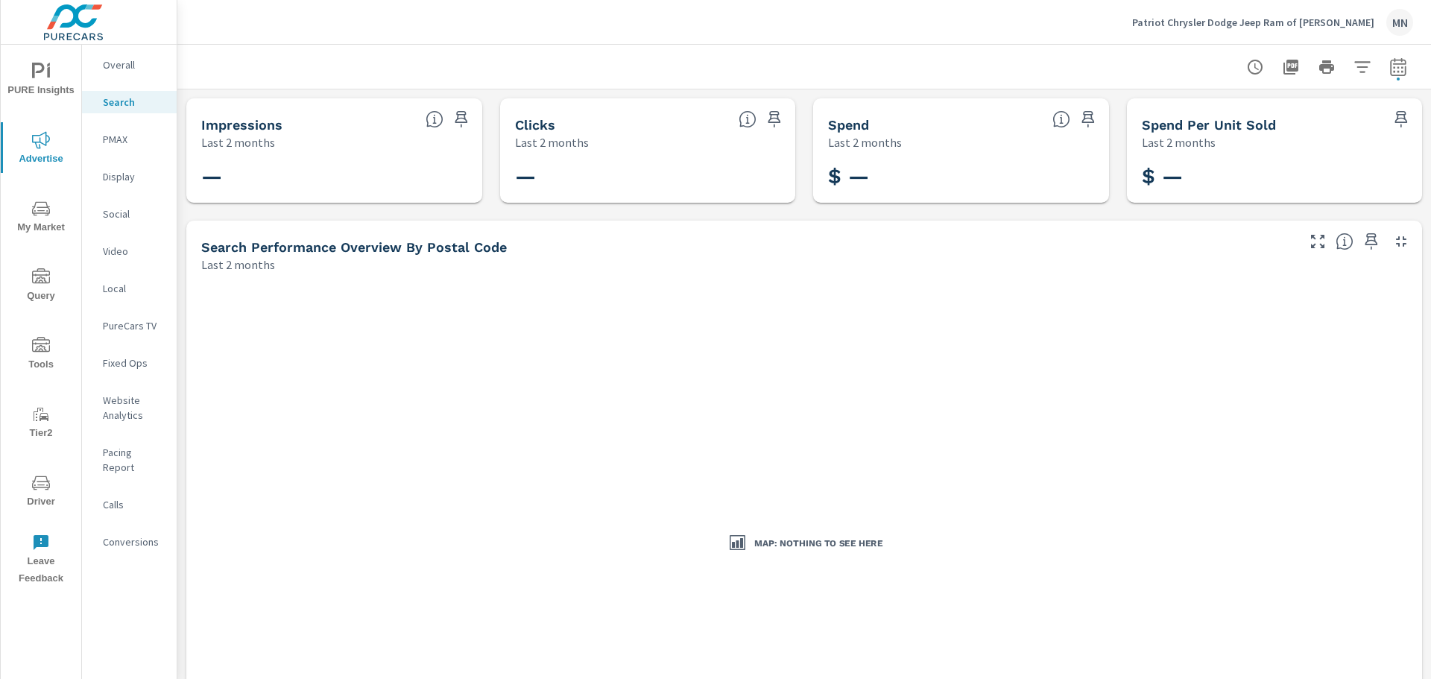
click at [123, 136] on p "PMAX" at bounding box center [134, 139] width 62 height 15
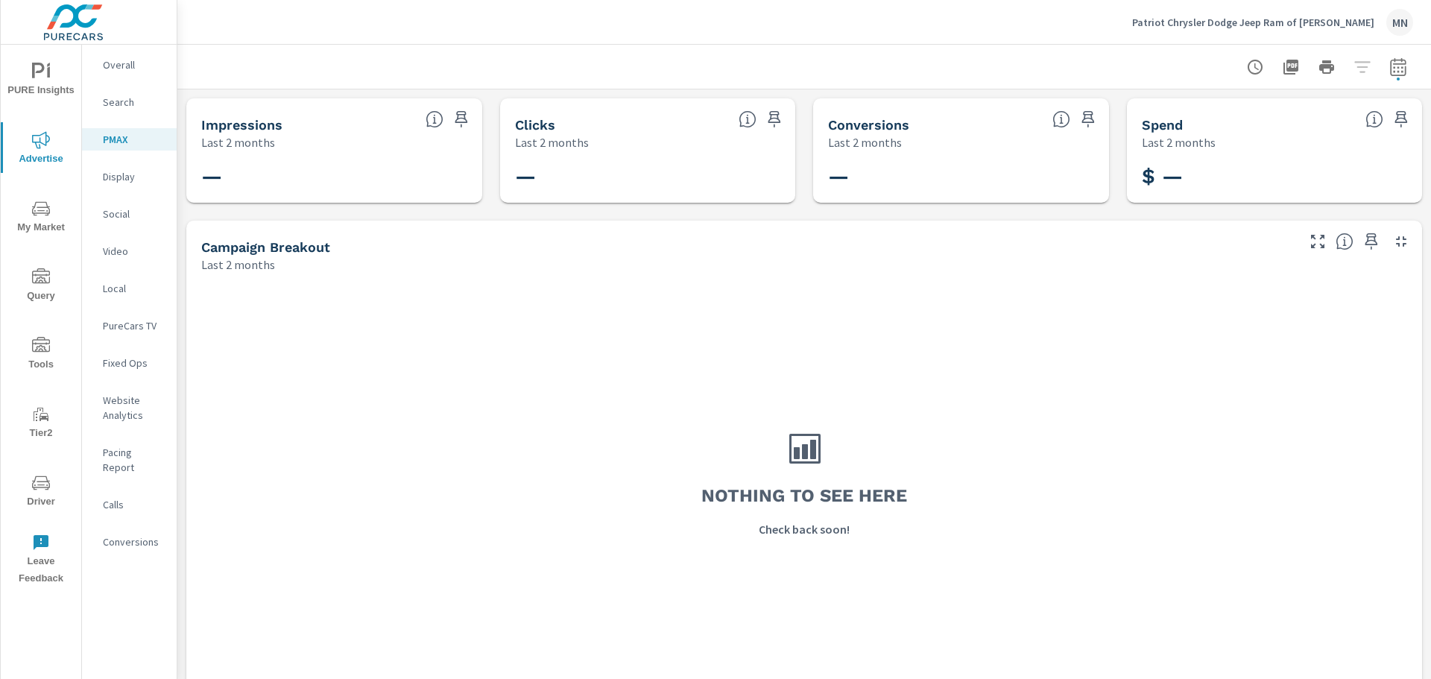
click at [122, 186] on div "Display" at bounding box center [129, 177] width 95 height 22
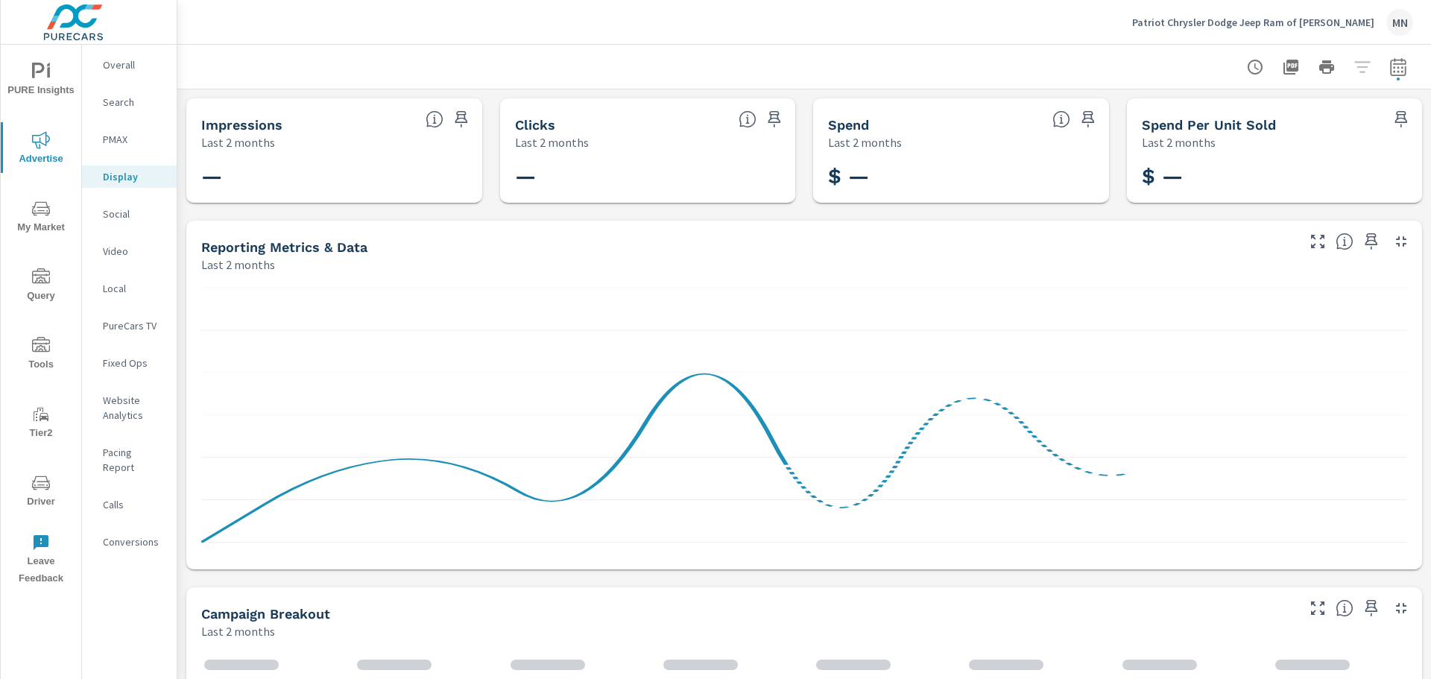
click at [119, 212] on p "Social" at bounding box center [134, 214] width 62 height 15
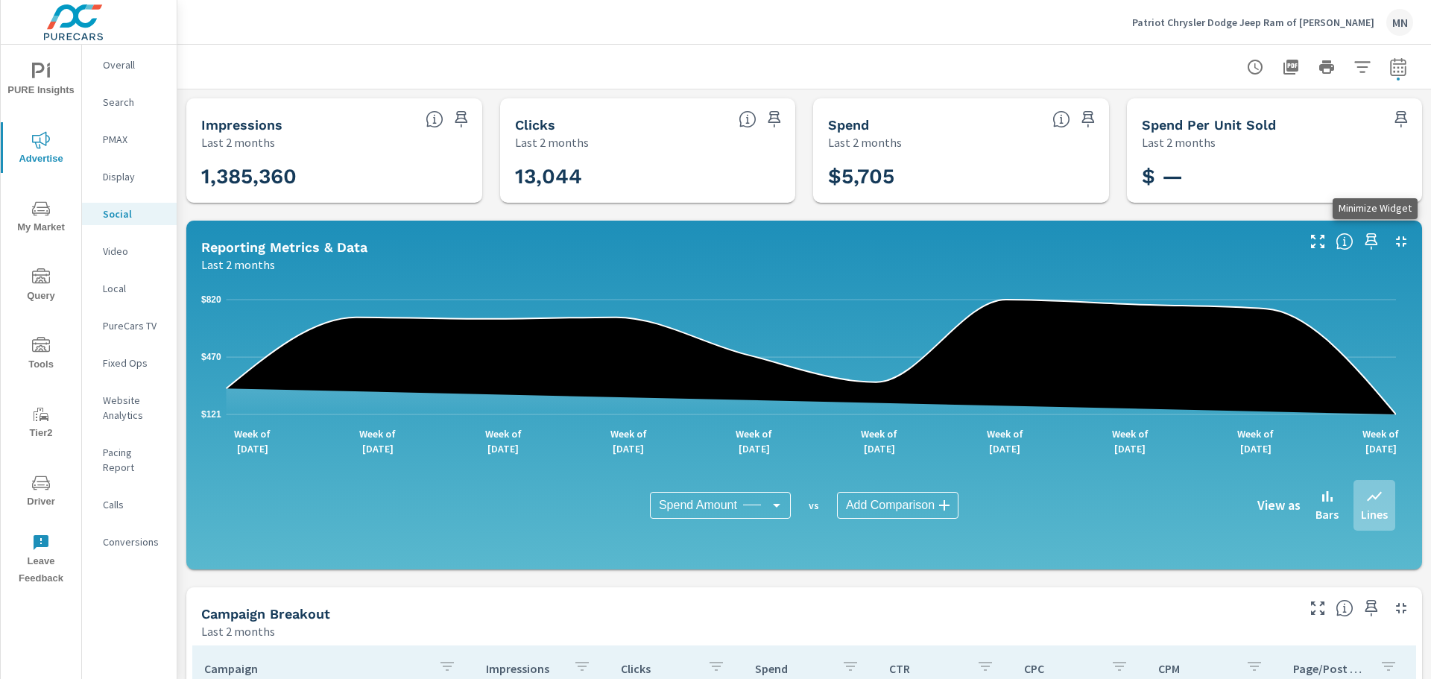
click at [1393, 239] on icon "button" at bounding box center [1402, 242] width 18 height 18
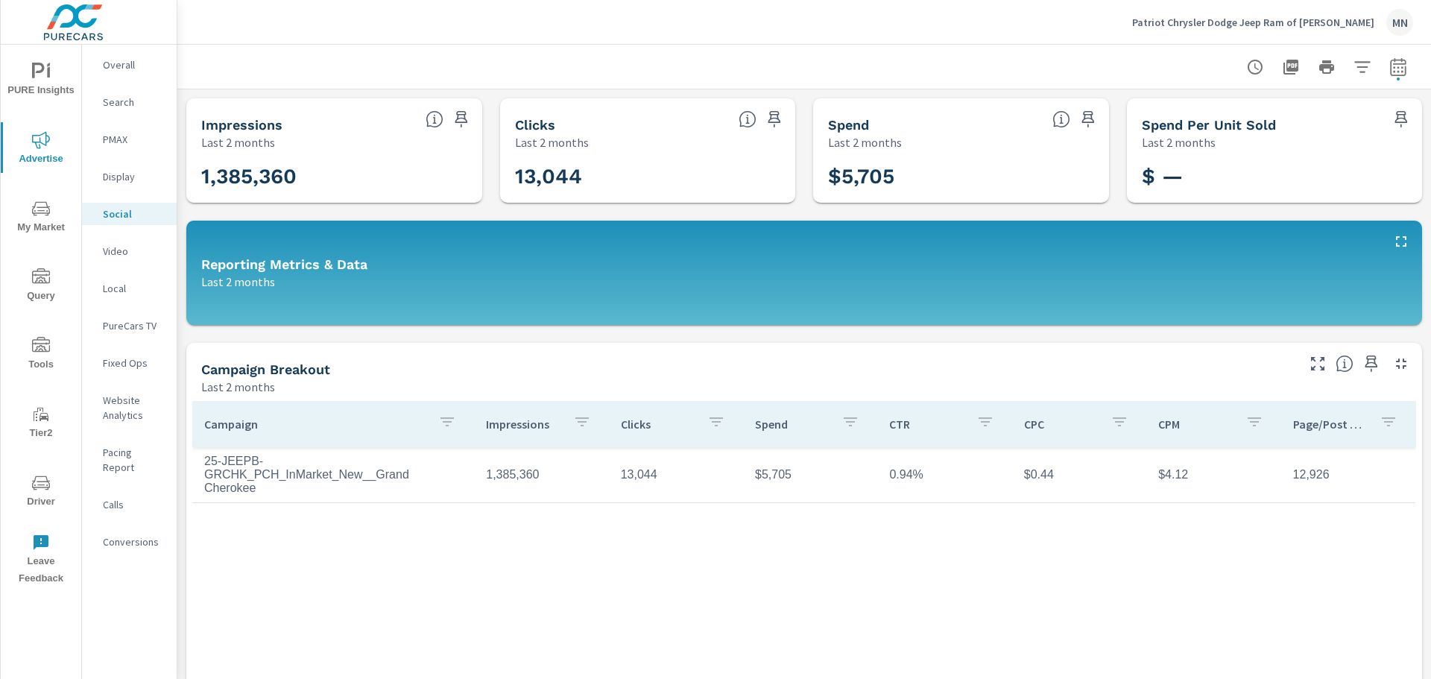
click at [931, 43] on div "Patriot Chrysler Dodge Jeep Ram of Pryor MN" at bounding box center [804, 22] width 1218 height 44
click at [1282, 63] on icon "button" at bounding box center [1291, 67] width 18 height 18
click at [119, 255] on p "Video" at bounding box center [134, 251] width 62 height 15
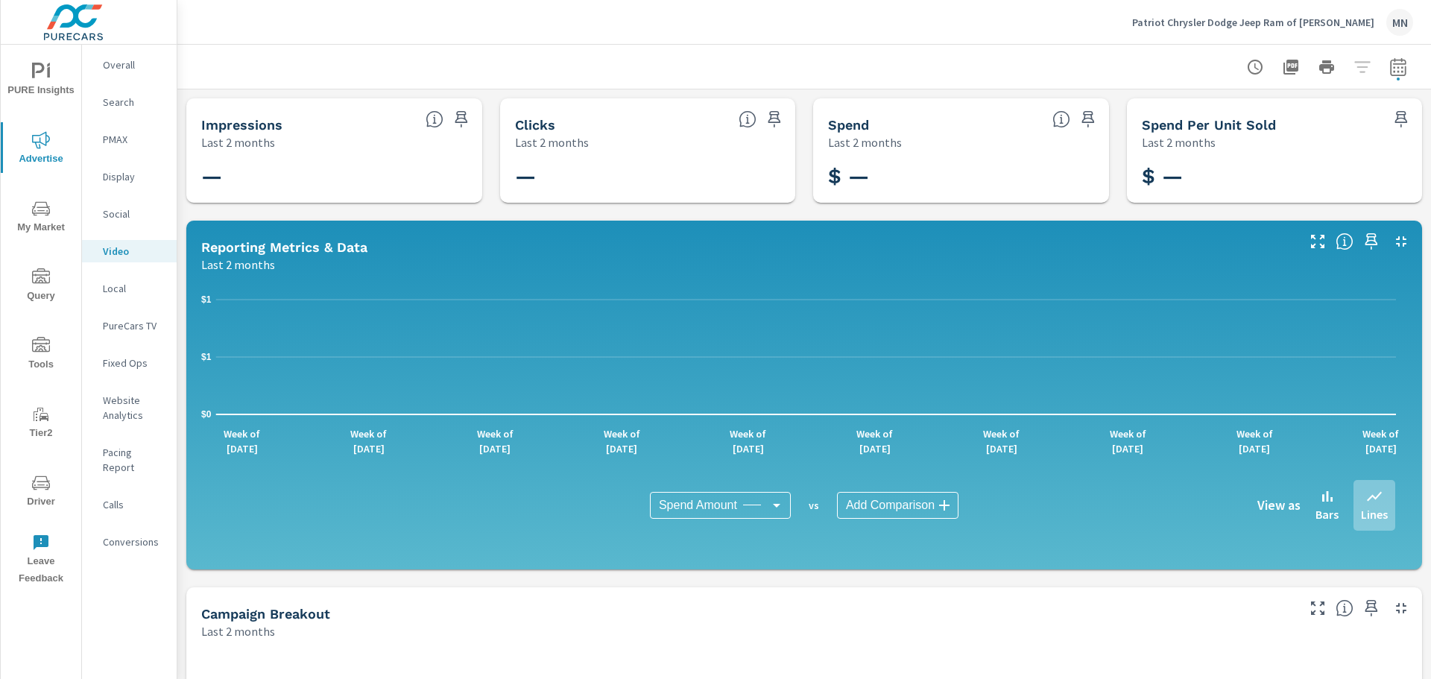
click at [114, 281] on p "Local" at bounding box center [134, 288] width 62 height 15
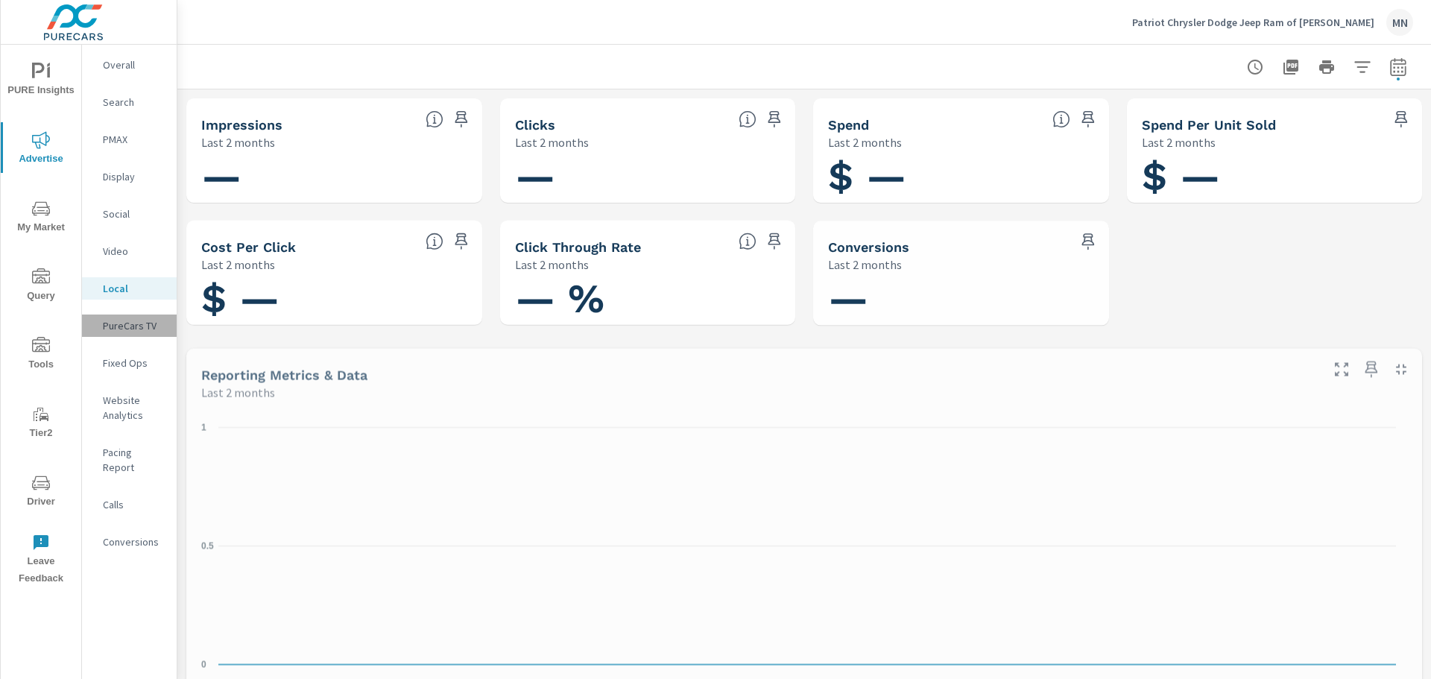
click at [122, 321] on p "PureCars TV" at bounding box center [134, 325] width 62 height 15
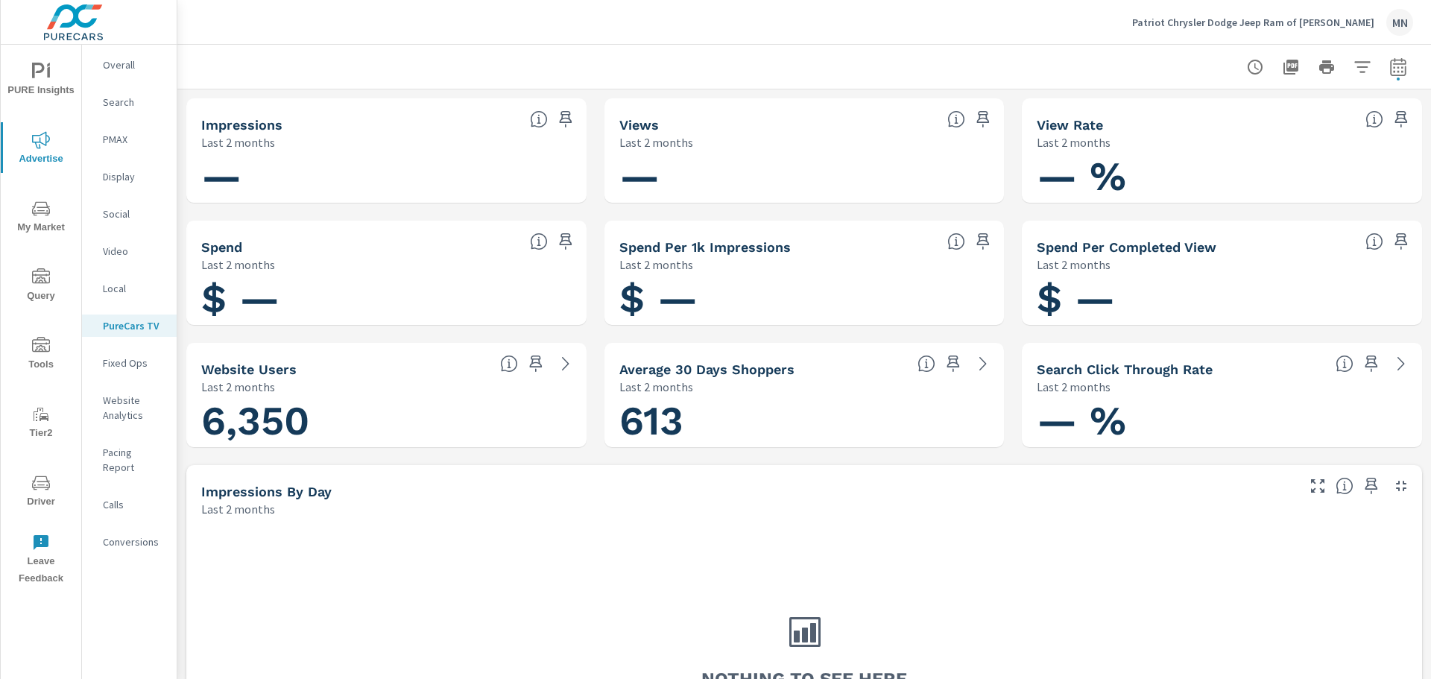
click at [121, 101] on p "Search" at bounding box center [134, 102] width 62 height 15
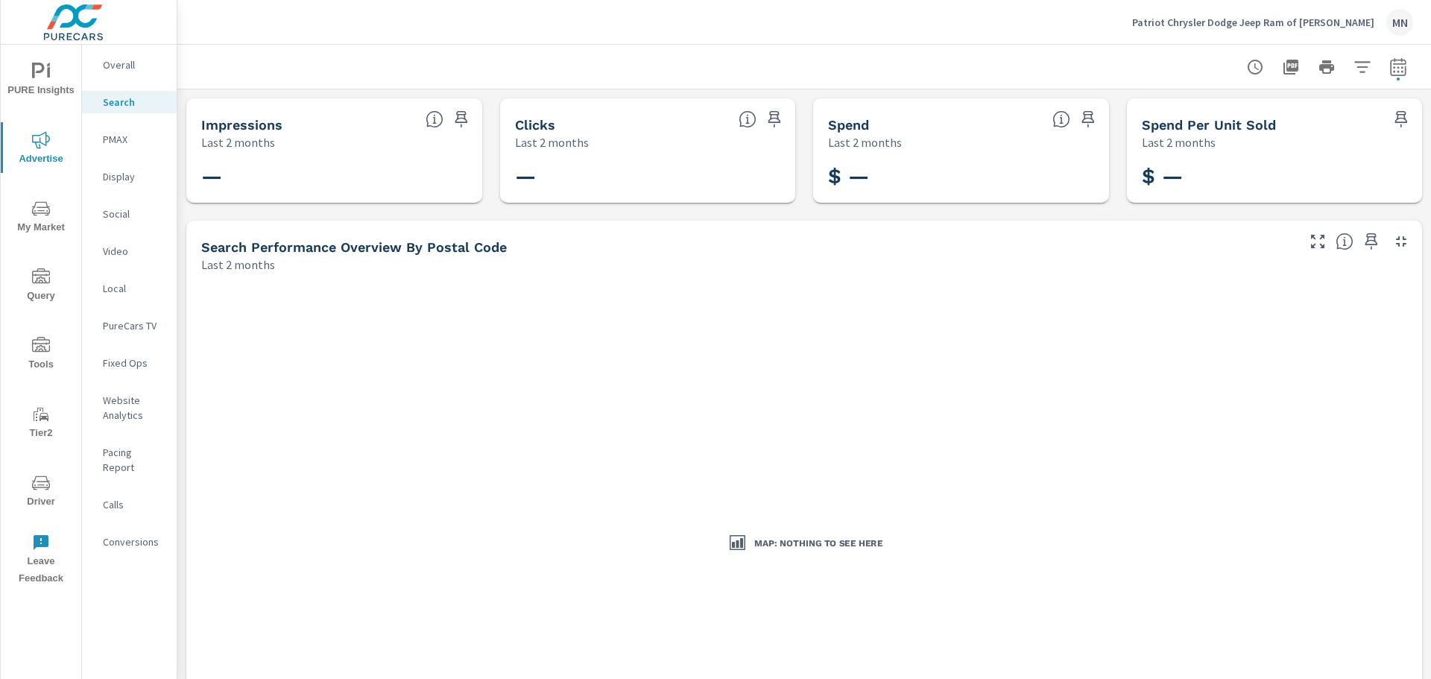
click at [116, 140] on p "PMAX" at bounding box center [134, 139] width 62 height 15
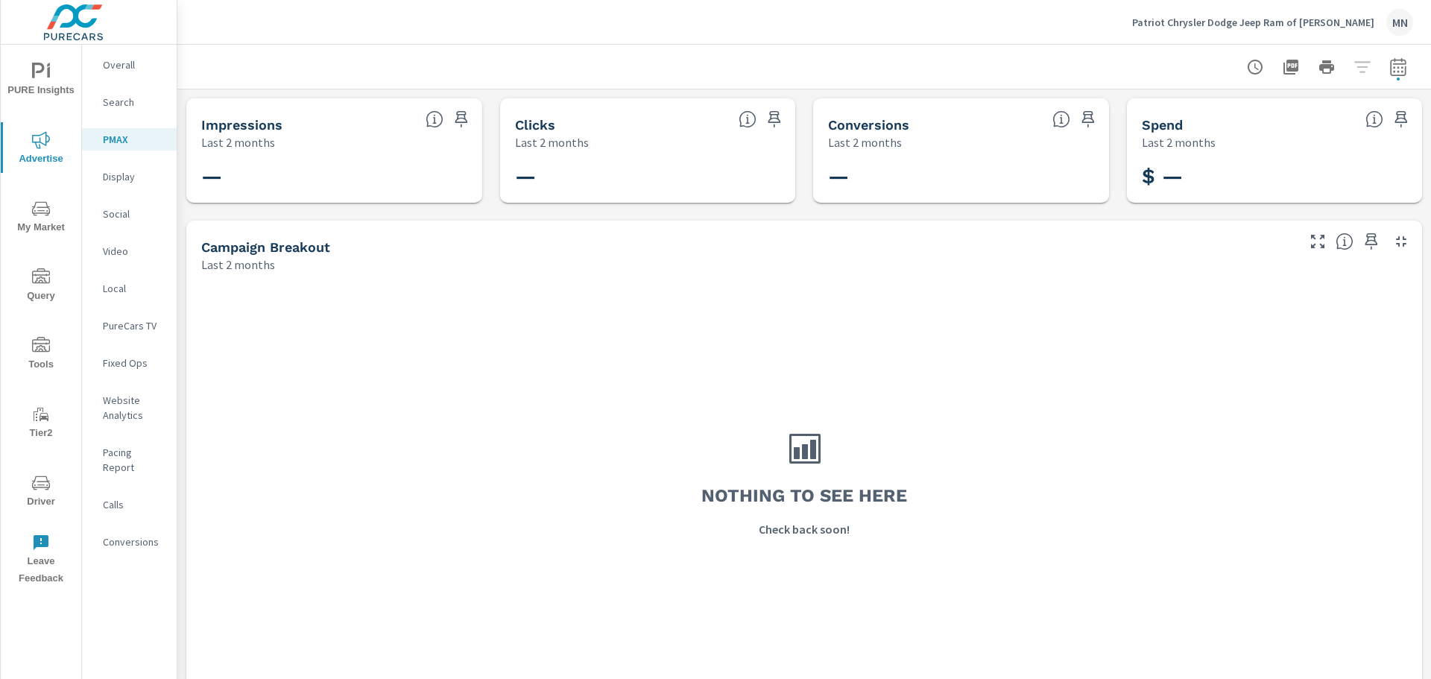
click at [116, 177] on p "Display" at bounding box center [134, 176] width 62 height 15
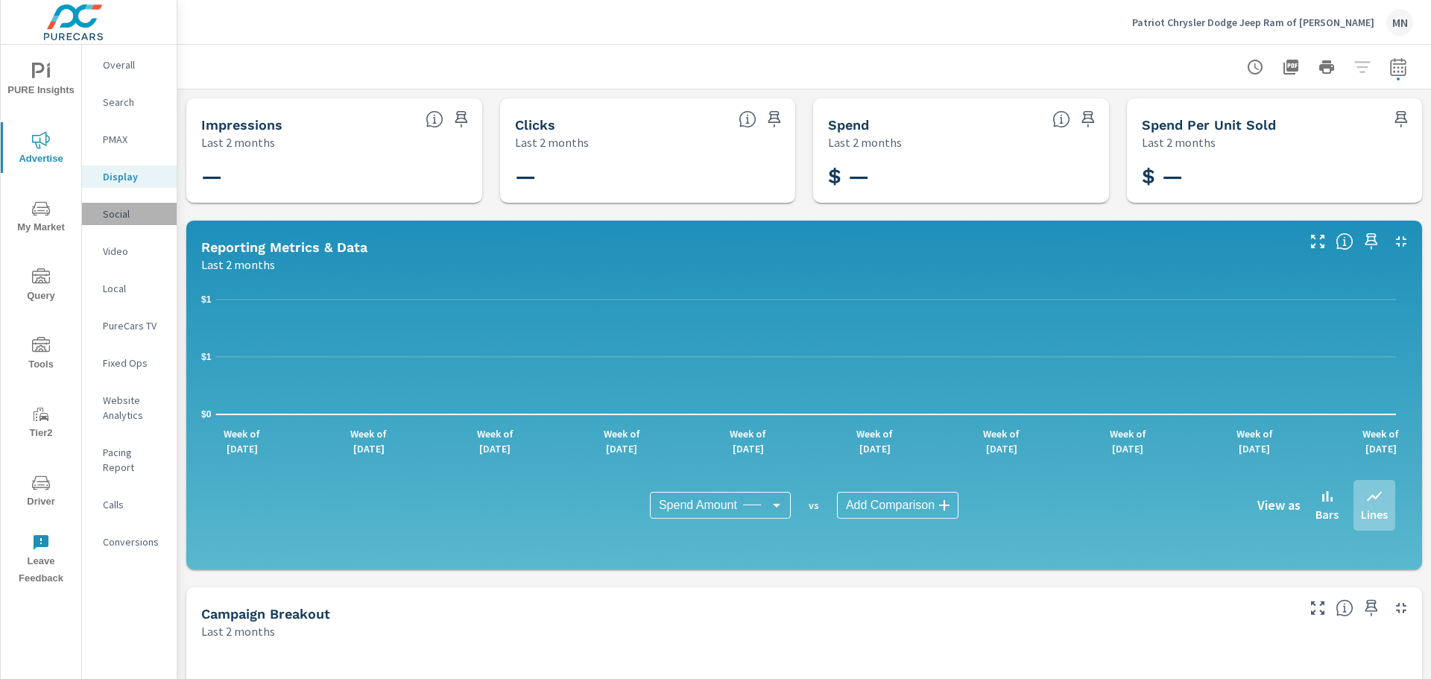
click at [116, 221] on div "Social" at bounding box center [129, 214] width 95 height 22
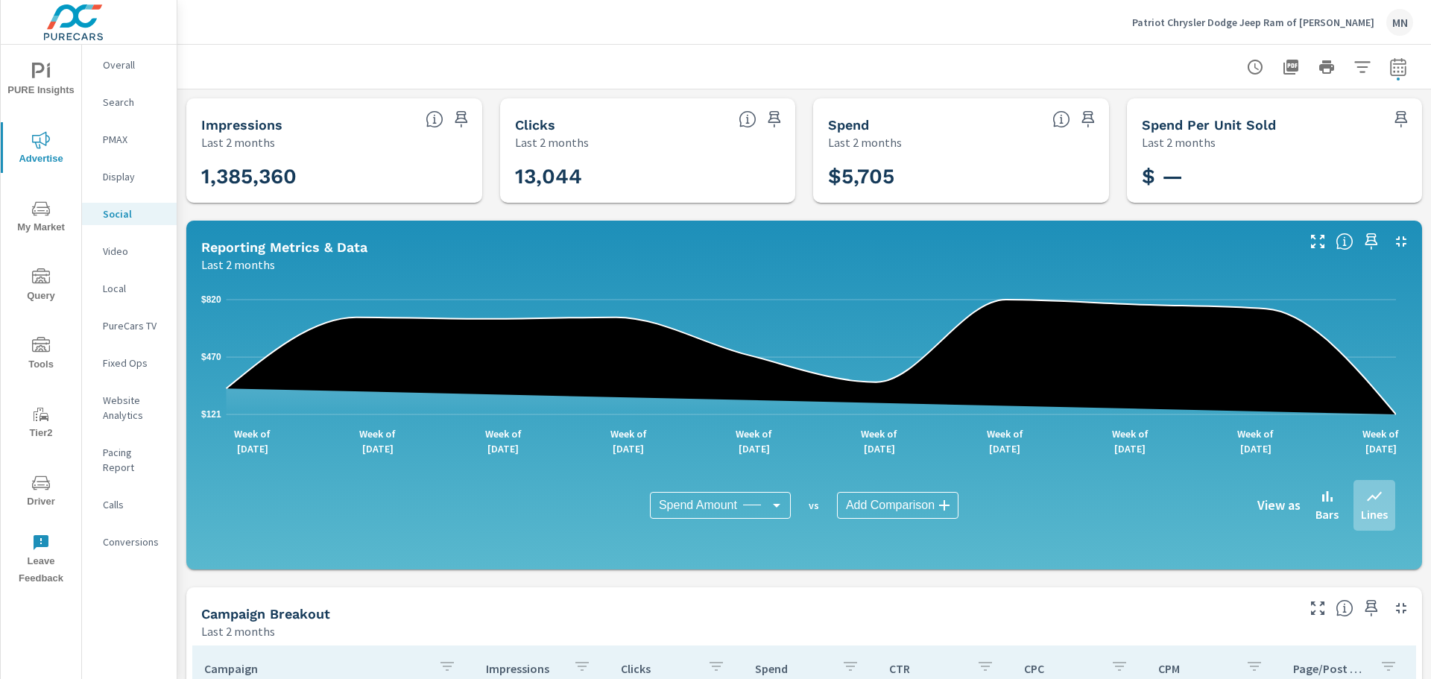
click at [113, 248] on p "Video" at bounding box center [134, 251] width 62 height 15
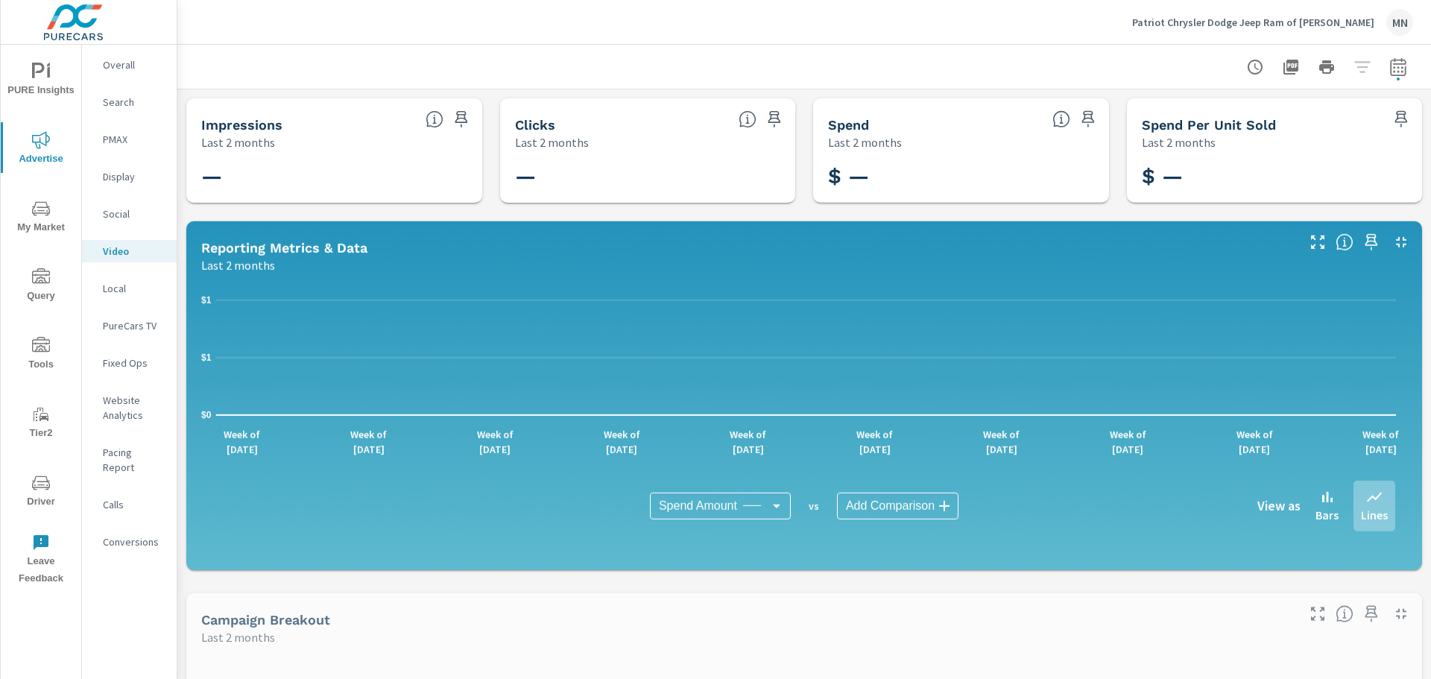
click at [112, 290] on p "Local" at bounding box center [134, 288] width 62 height 15
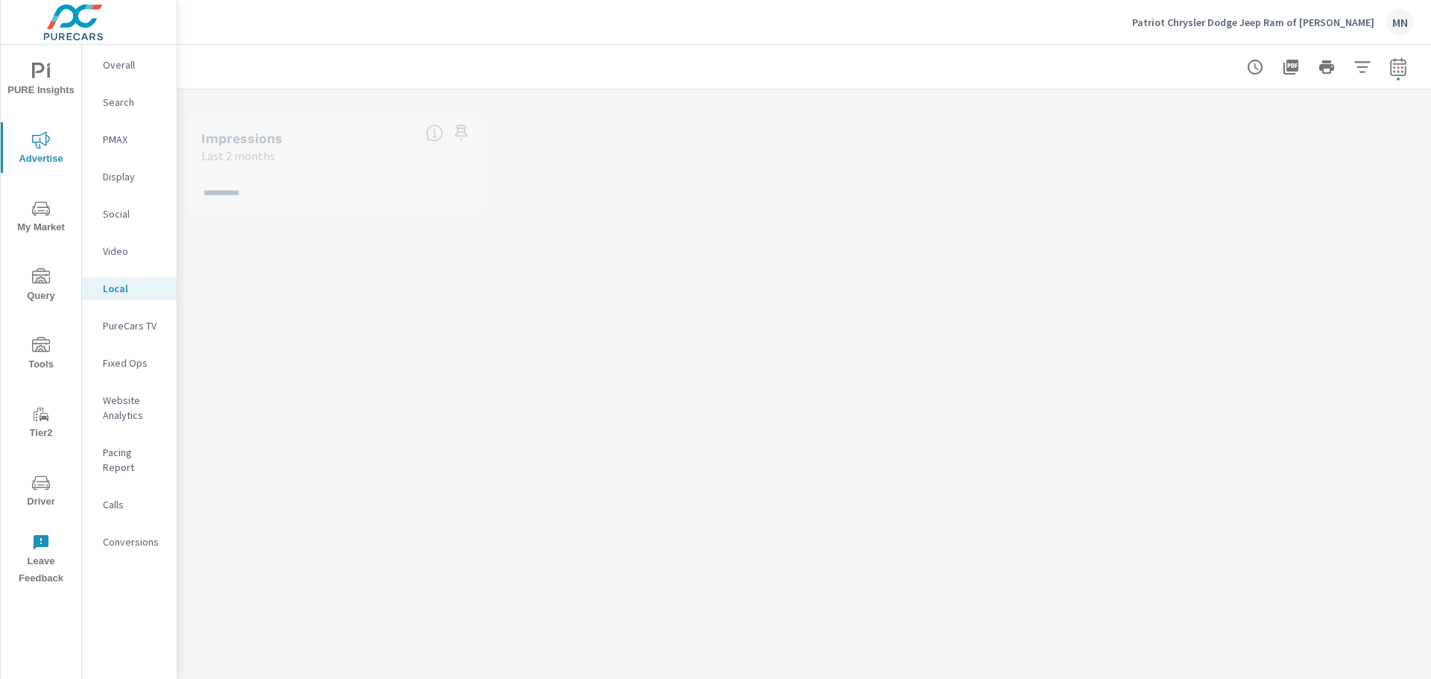
click at [116, 328] on p "PureCars TV" at bounding box center [134, 325] width 62 height 15
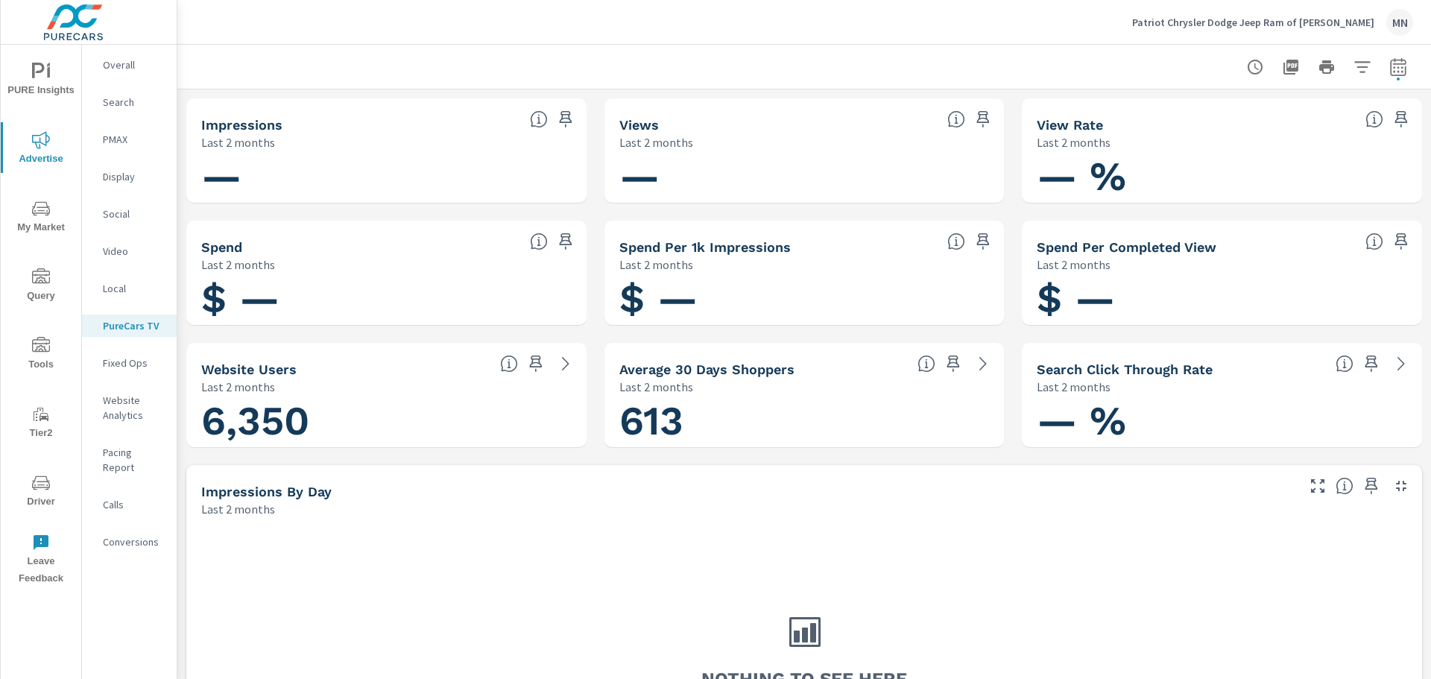
click at [117, 107] on p "Search" at bounding box center [134, 102] width 62 height 15
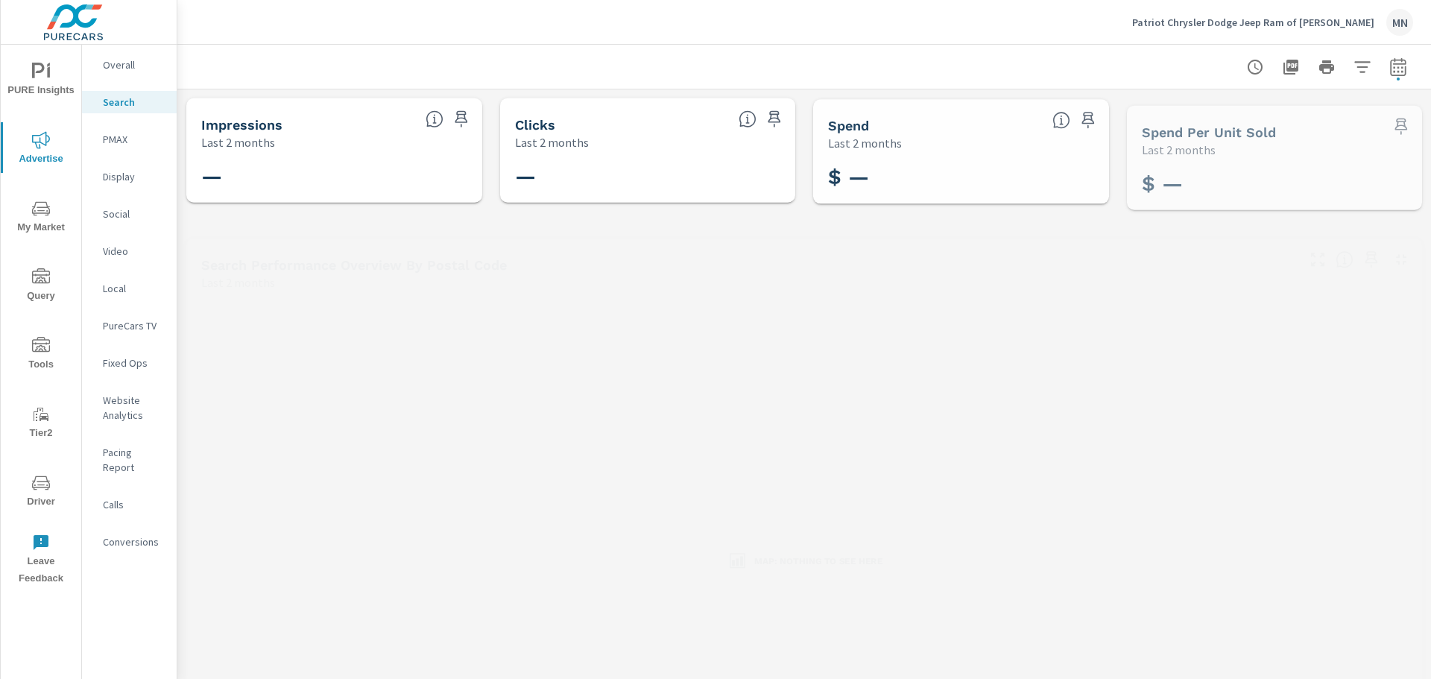
click at [1214, 25] on p "Patriot Chrysler Dodge Jeep Ram of Pryor" at bounding box center [1253, 22] width 242 height 13
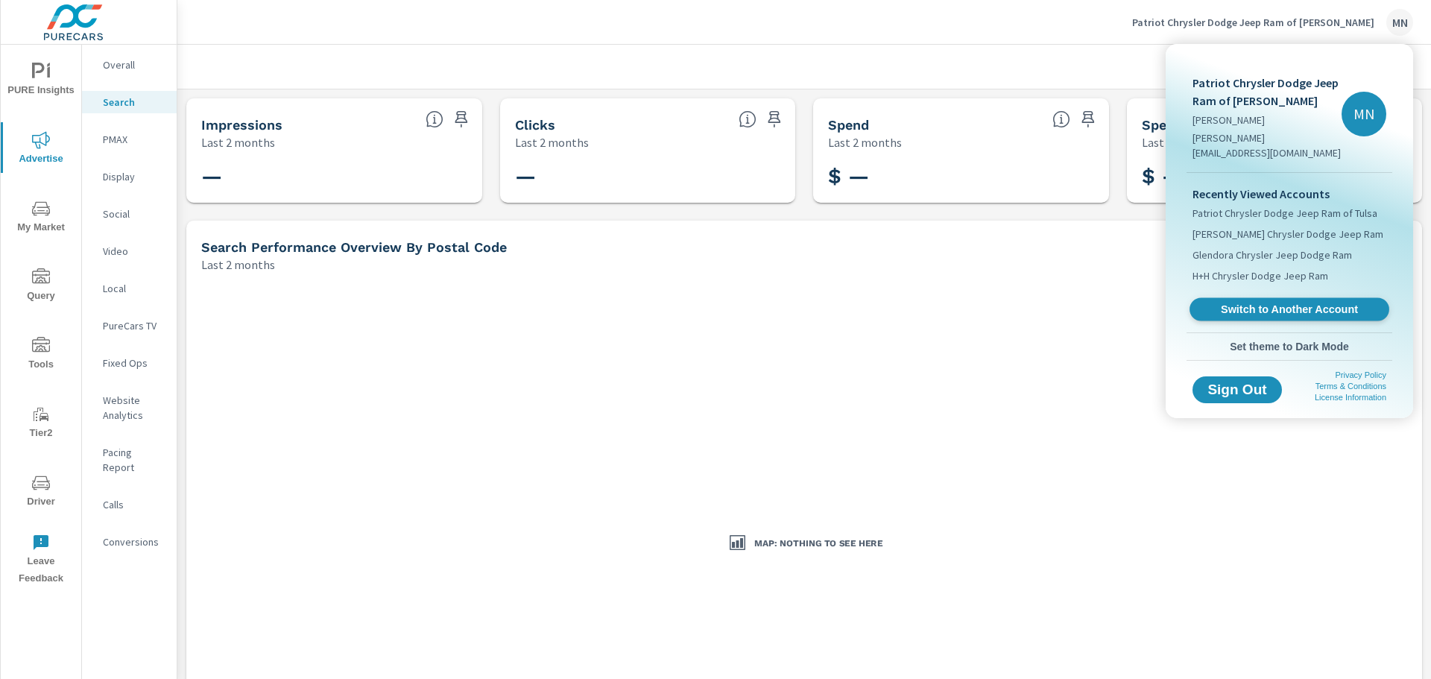
click at [1227, 303] on span "Switch to Another Account" at bounding box center [1289, 310] width 183 height 14
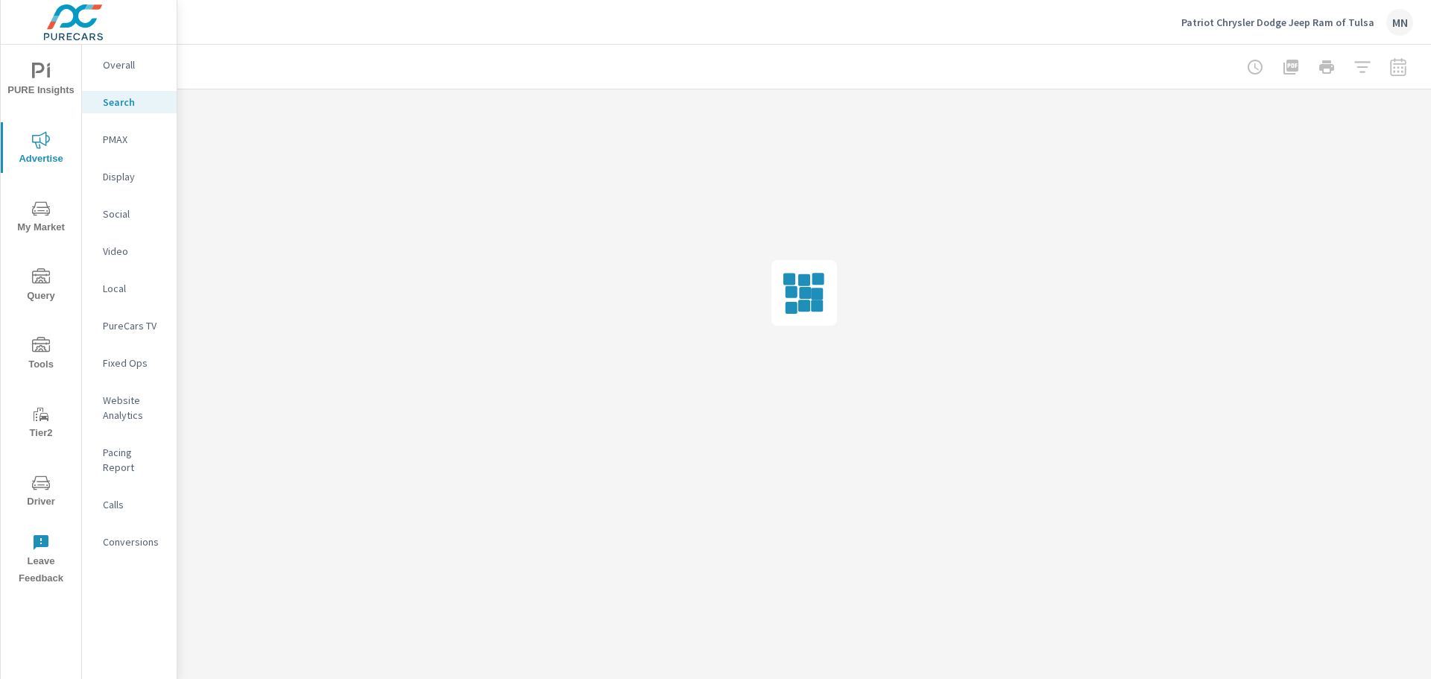
click at [129, 105] on p "Search" at bounding box center [134, 102] width 62 height 15
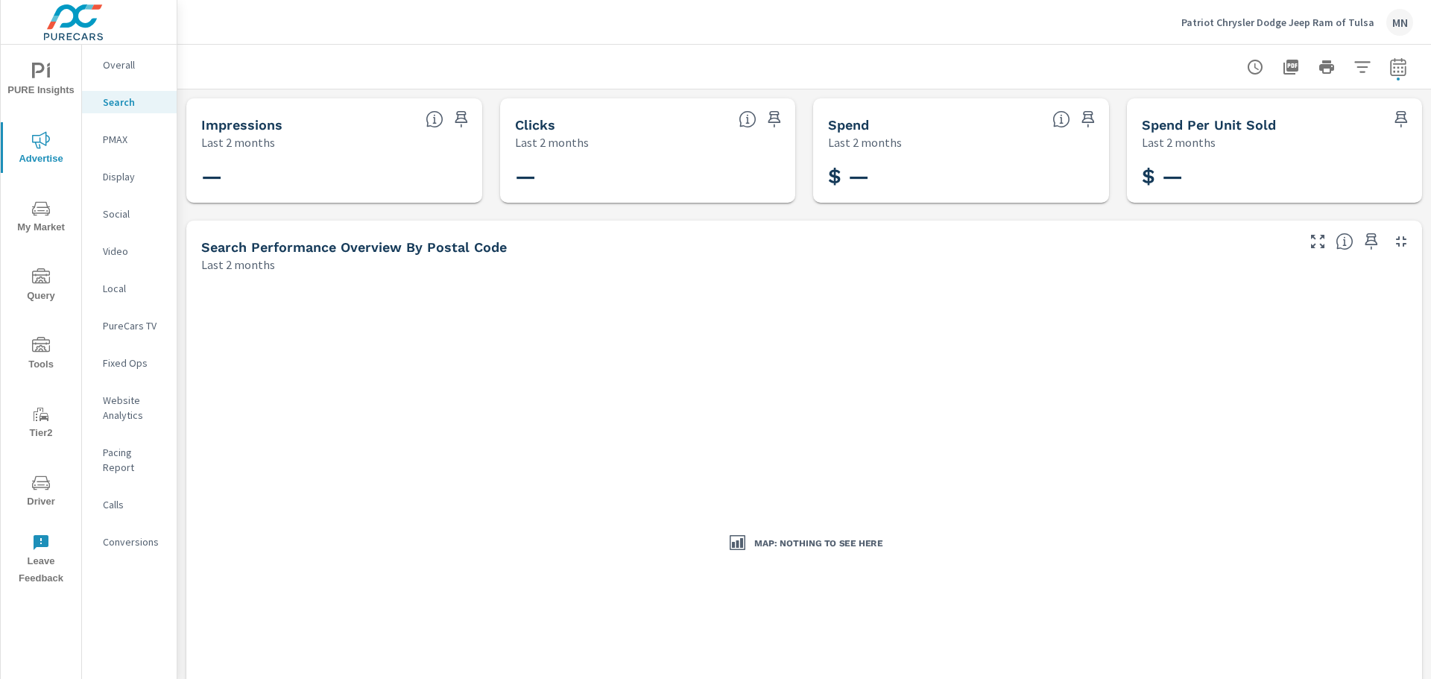
click at [123, 142] on p "PMAX" at bounding box center [134, 139] width 62 height 15
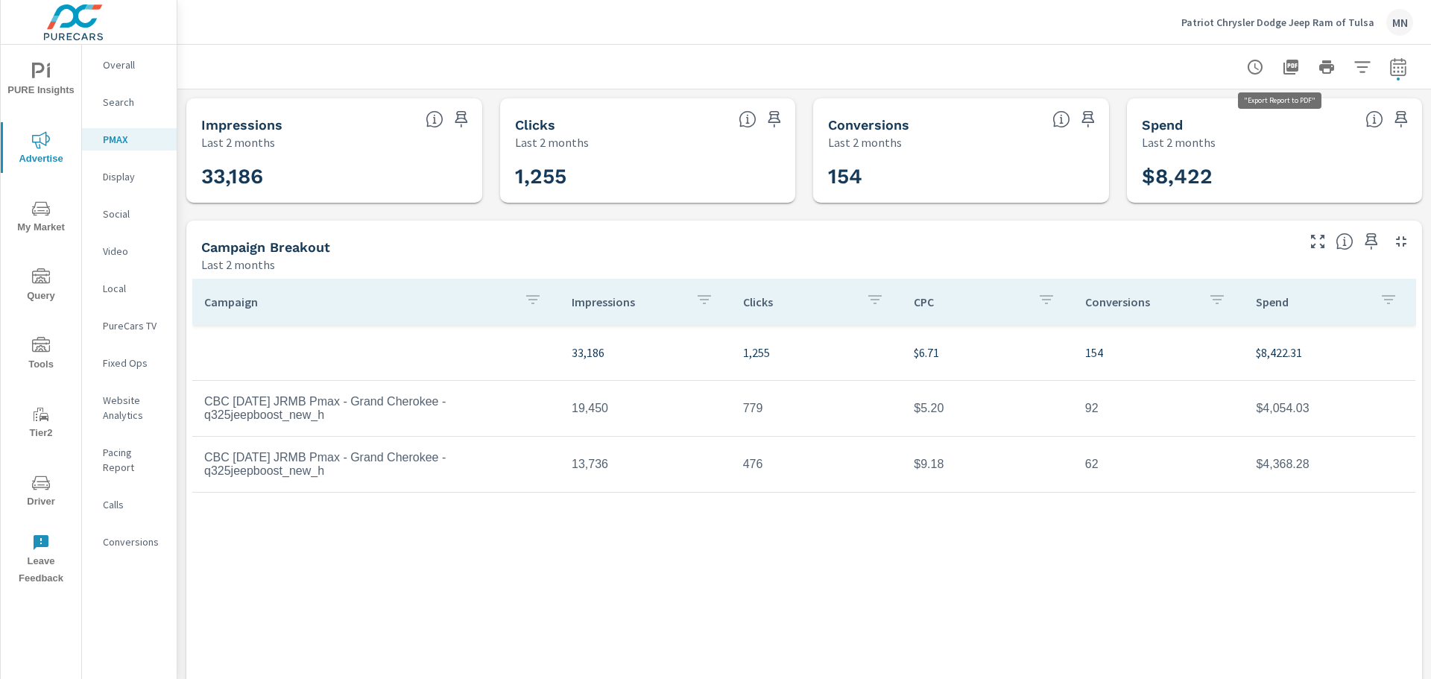
click at [1284, 71] on icon "button" at bounding box center [1291, 67] width 15 height 15
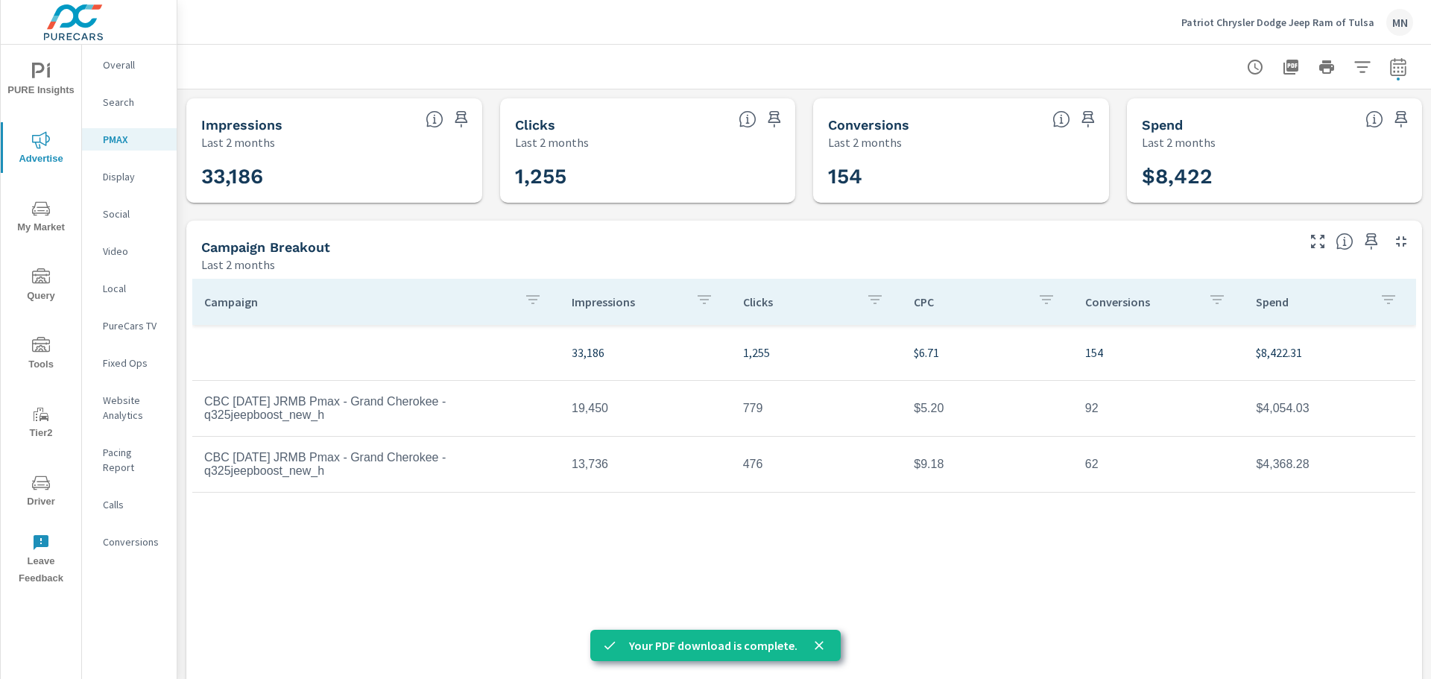
click at [114, 173] on p "Display" at bounding box center [134, 176] width 62 height 15
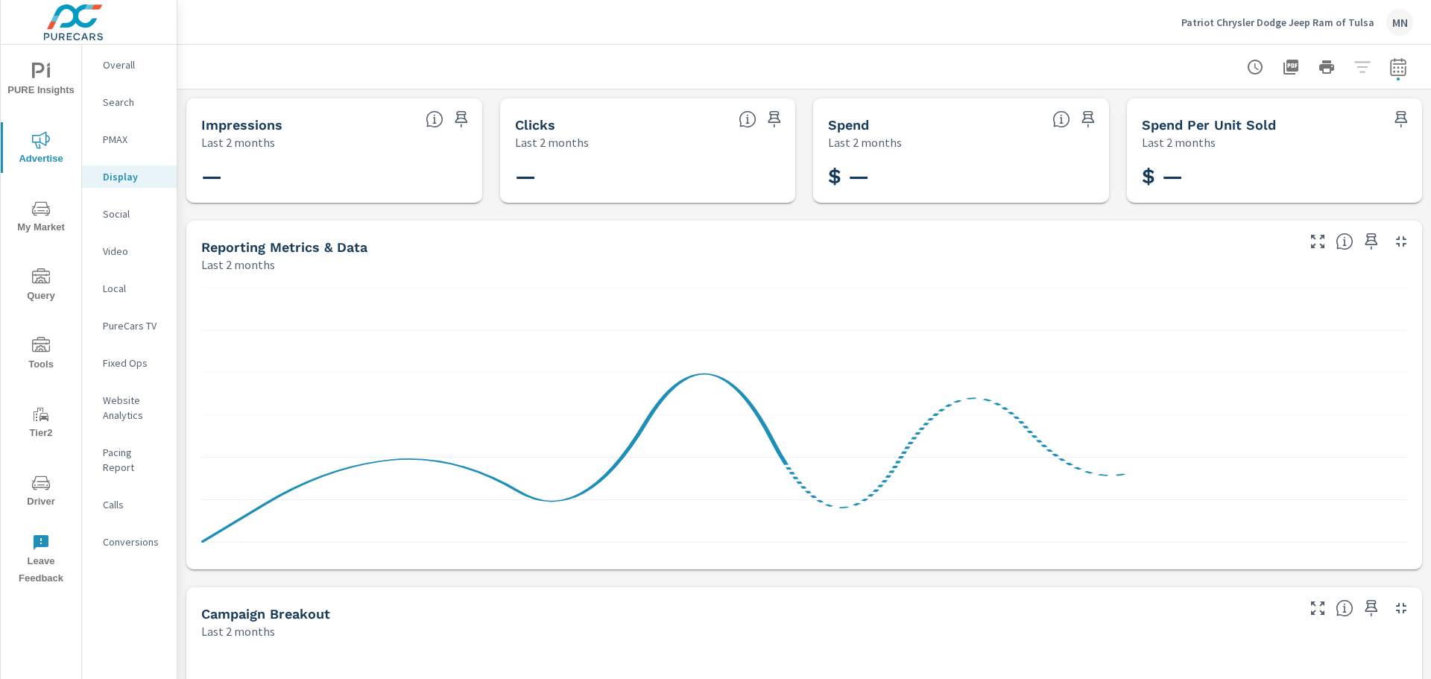
click at [109, 216] on p "Social" at bounding box center [134, 214] width 62 height 15
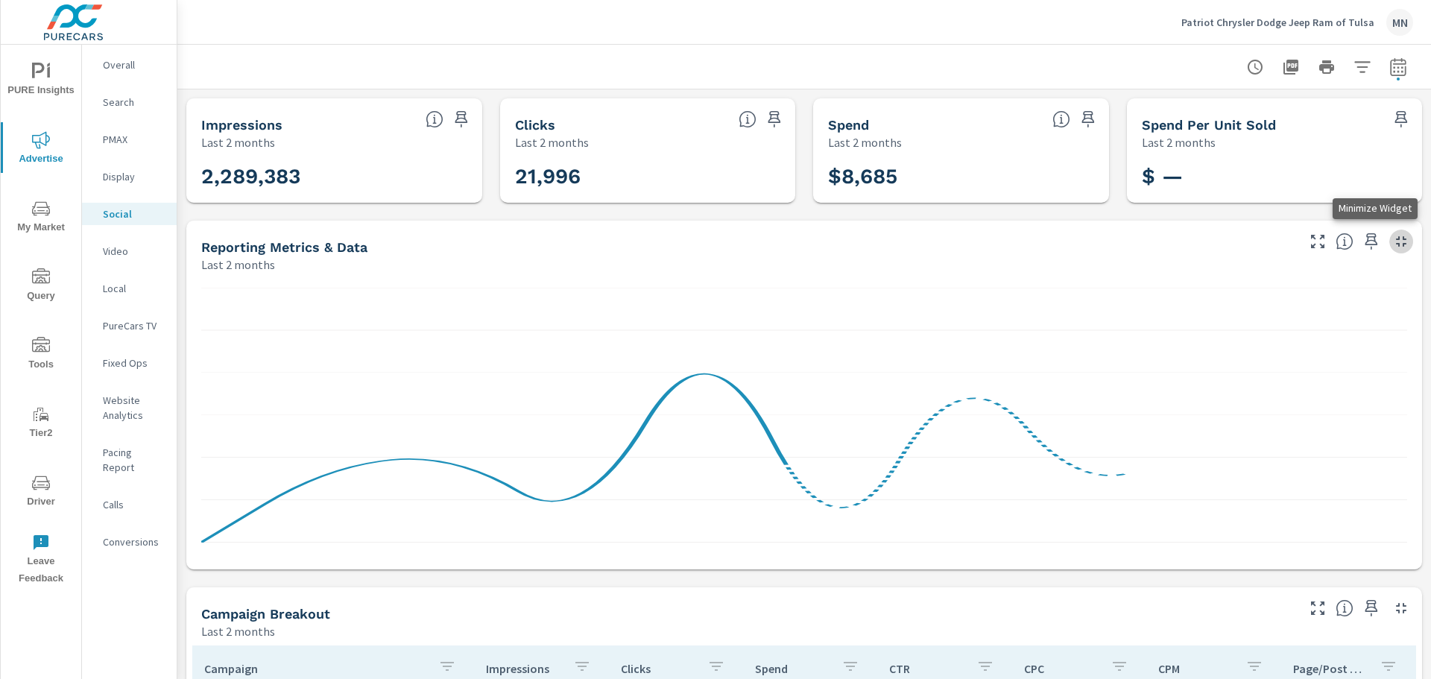
click at [1396, 239] on icon "button" at bounding box center [1401, 241] width 10 height 10
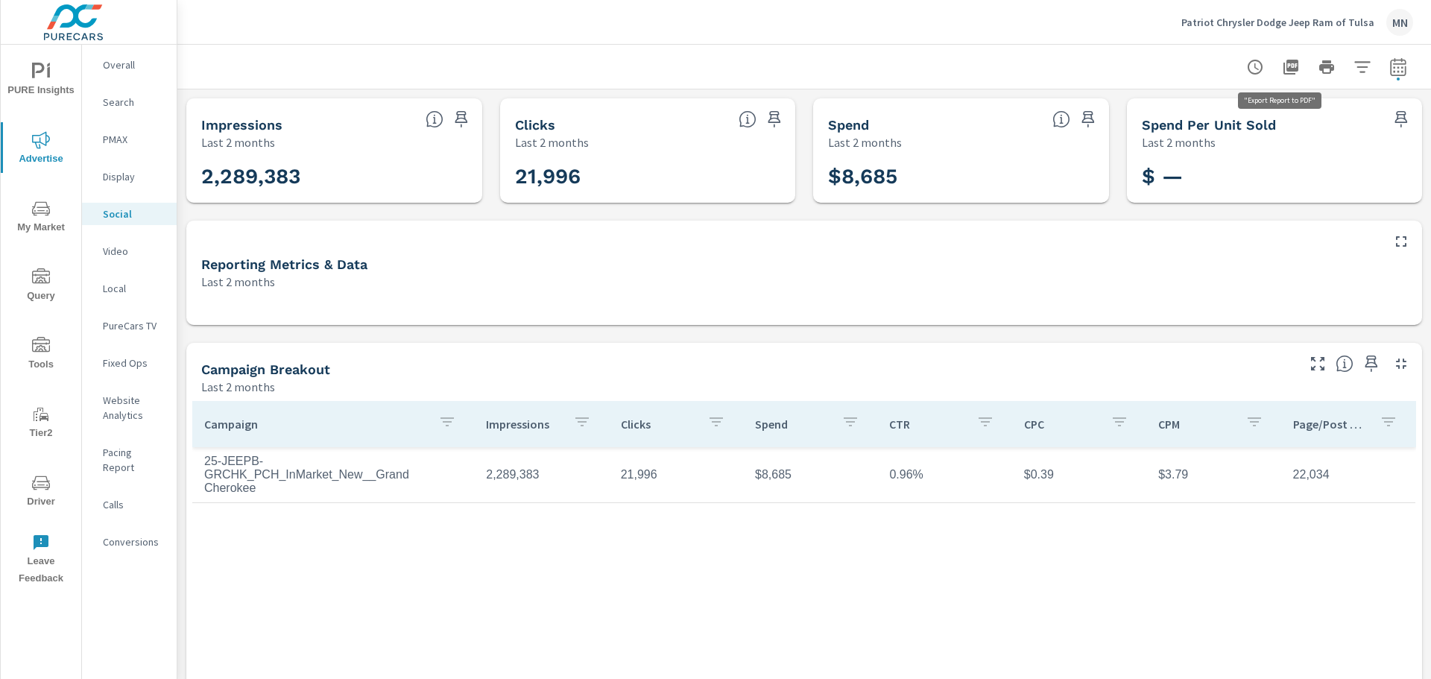
click at [1284, 70] on icon "button" at bounding box center [1291, 67] width 15 height 15
click at [113, 251] on p "Video" at bounding box center [134, 251] width 62 height 15
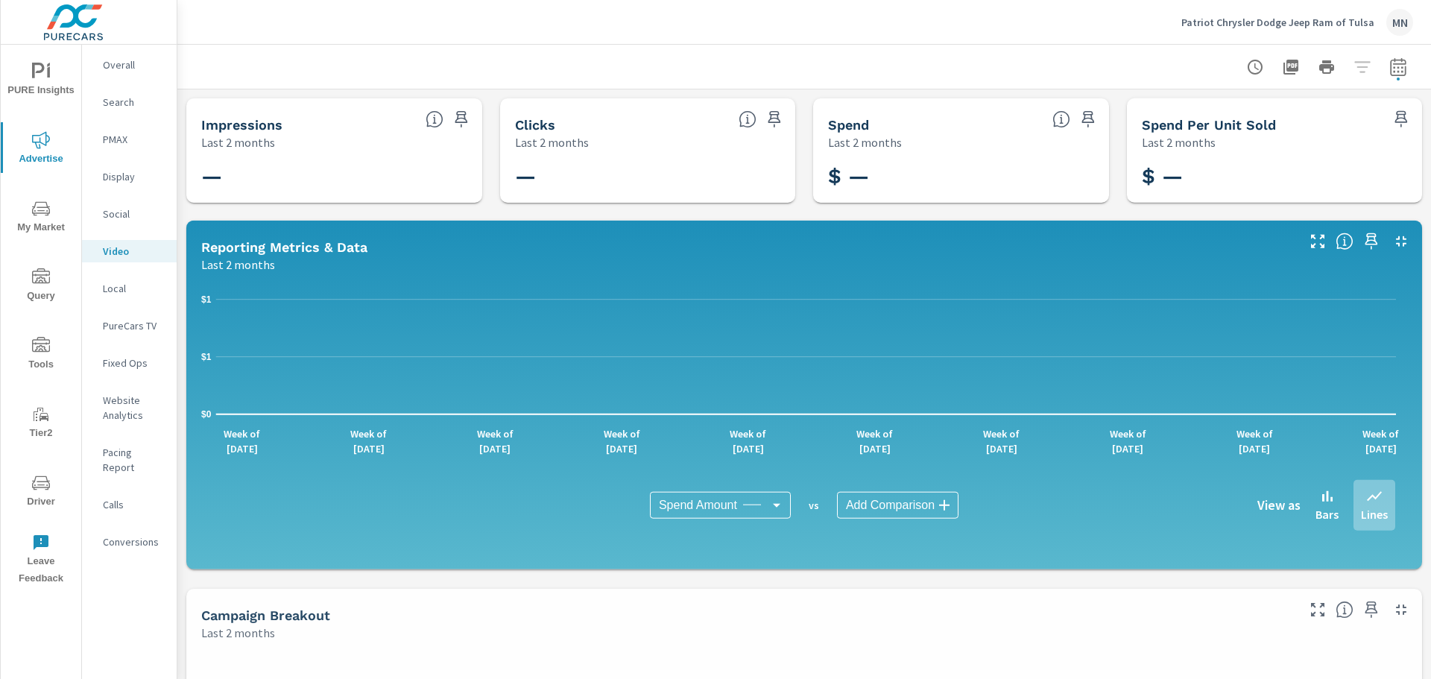
click at [111, 289] on p "Local" at bounding box center [134, 288] width 62 height 15
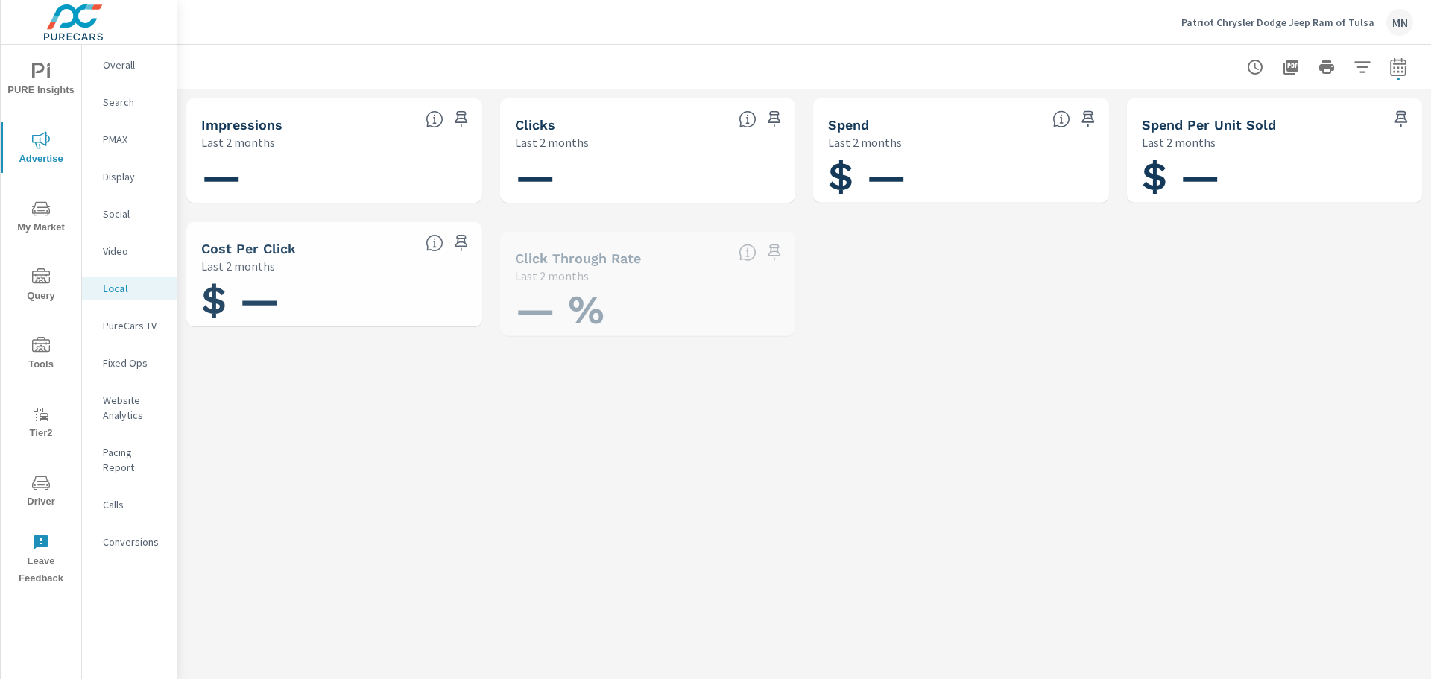
click at [115, 327] on p "PureCars TV" at bounding box center [134, 325] width 62 height 15
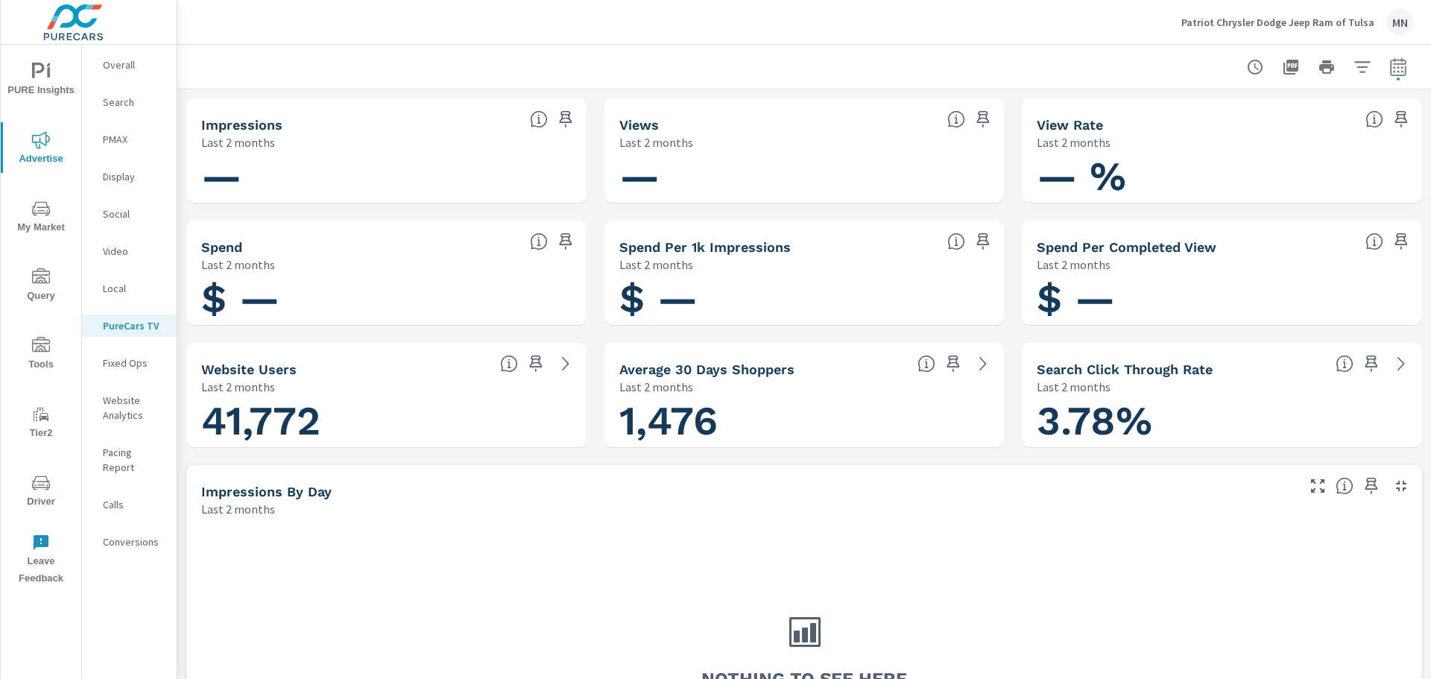
click at [113, 93] on div "Search" at bounding box center [129, 102] width 95 height 22
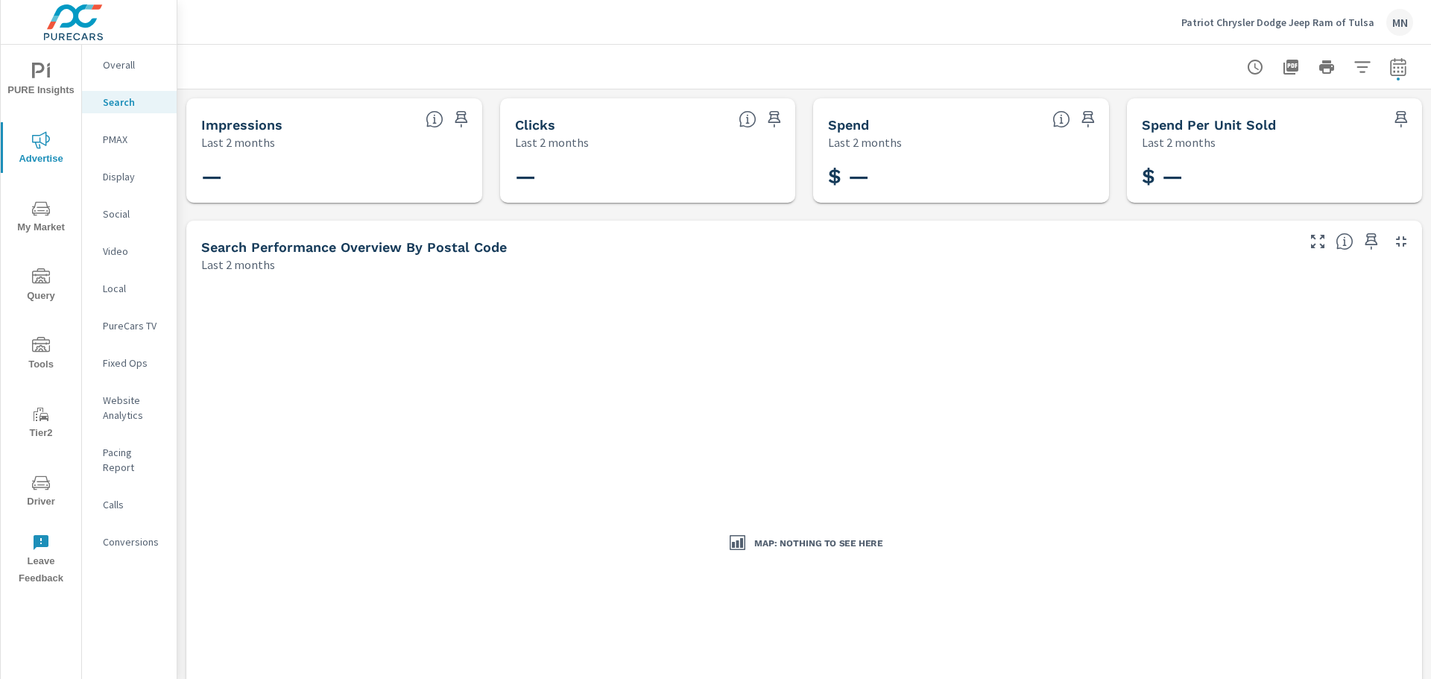
click at [127, 137] on p "PMAX" at bounding box center [134, 139] width 62 height 15
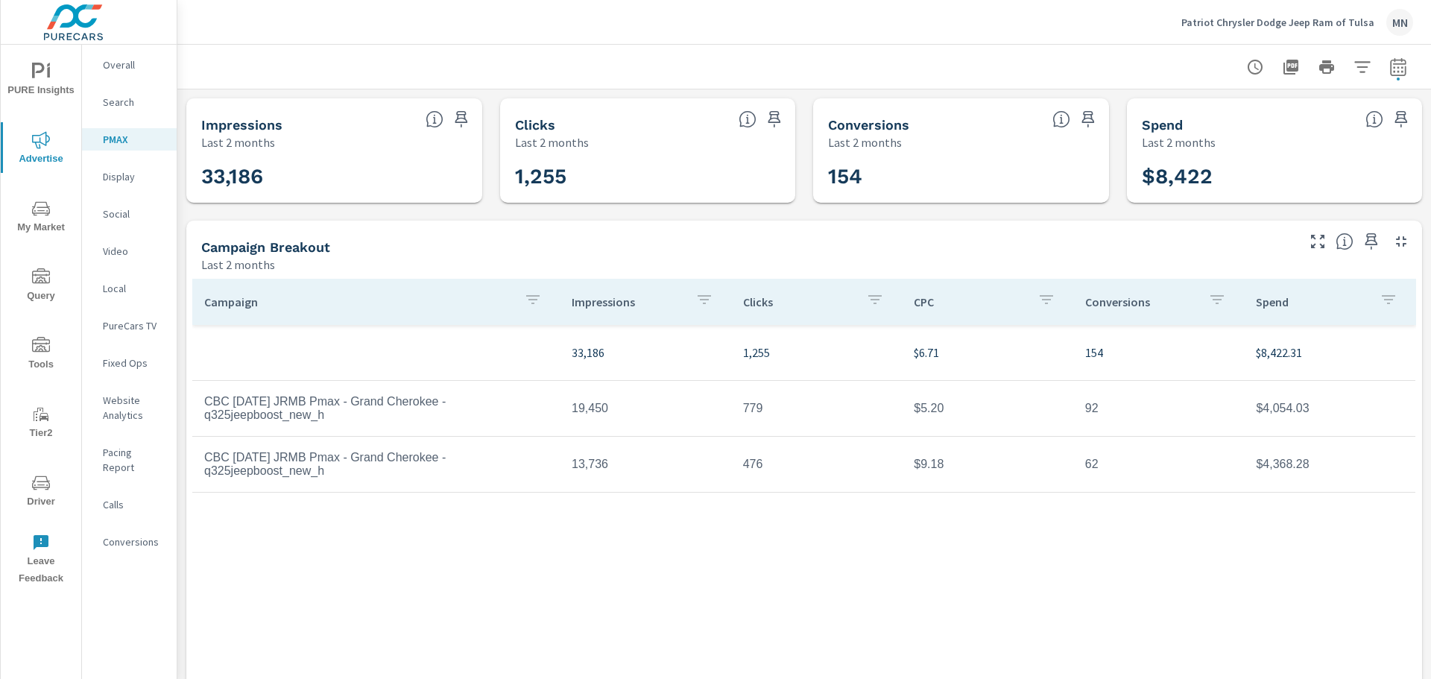
click at [115, 174] on p "Display" at bounding box center [134, 176] width 62 height 15
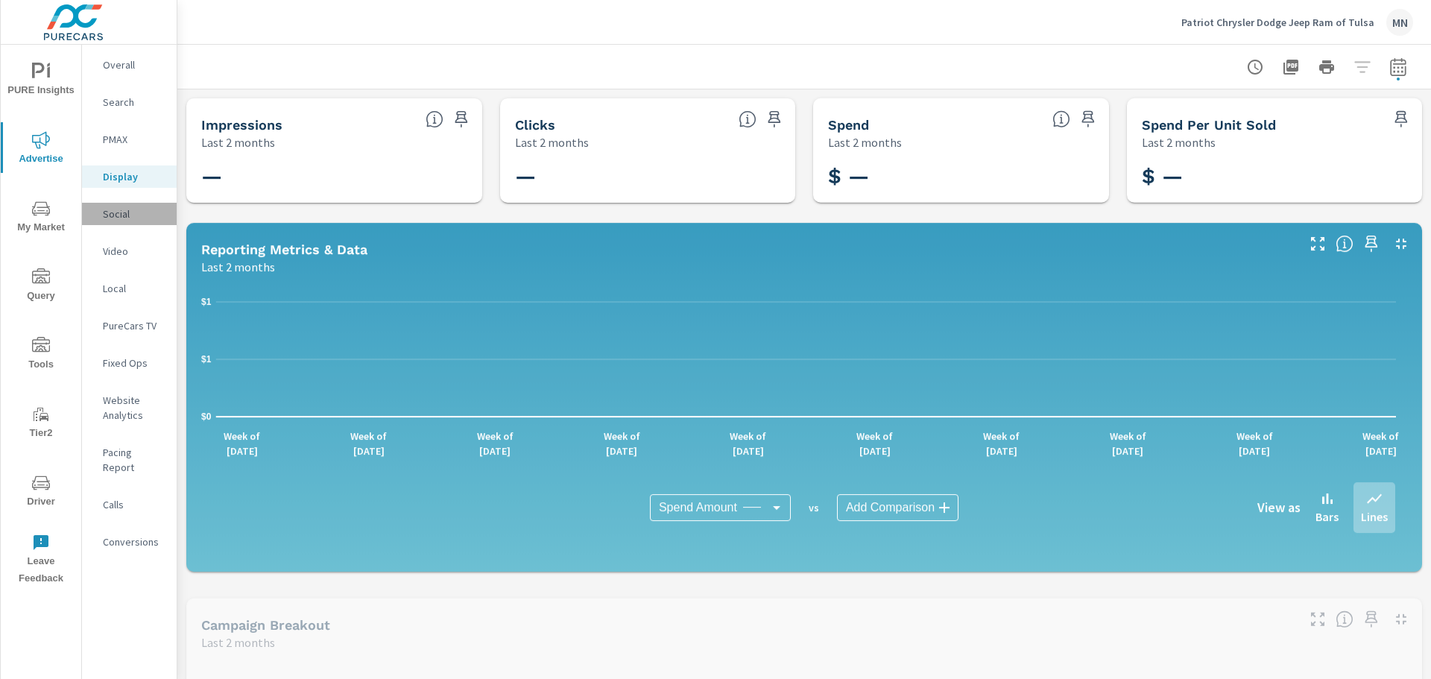
click at [121, 212] on p "Social" at bounding box center [134, 214] width 62 height 15
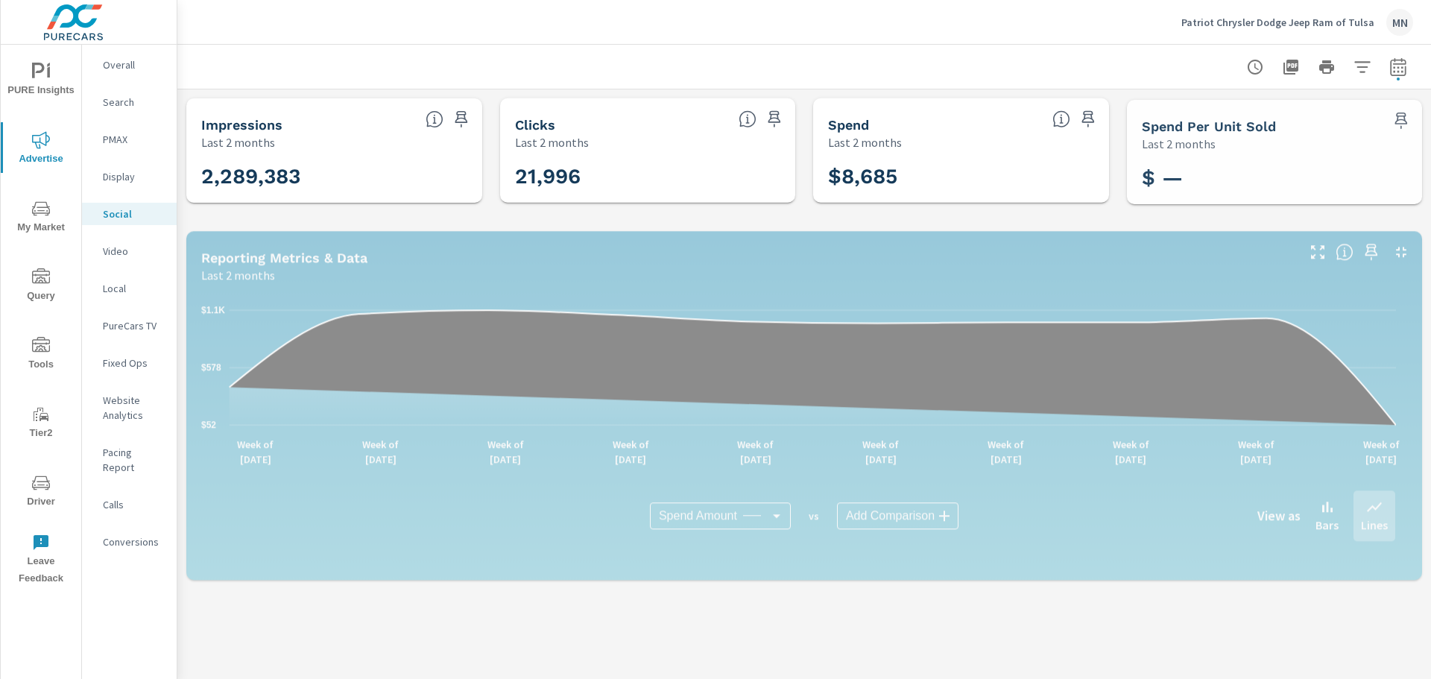
click at [116, 247] on p "Video" at bounding box center [134, 251] width 62 height 15
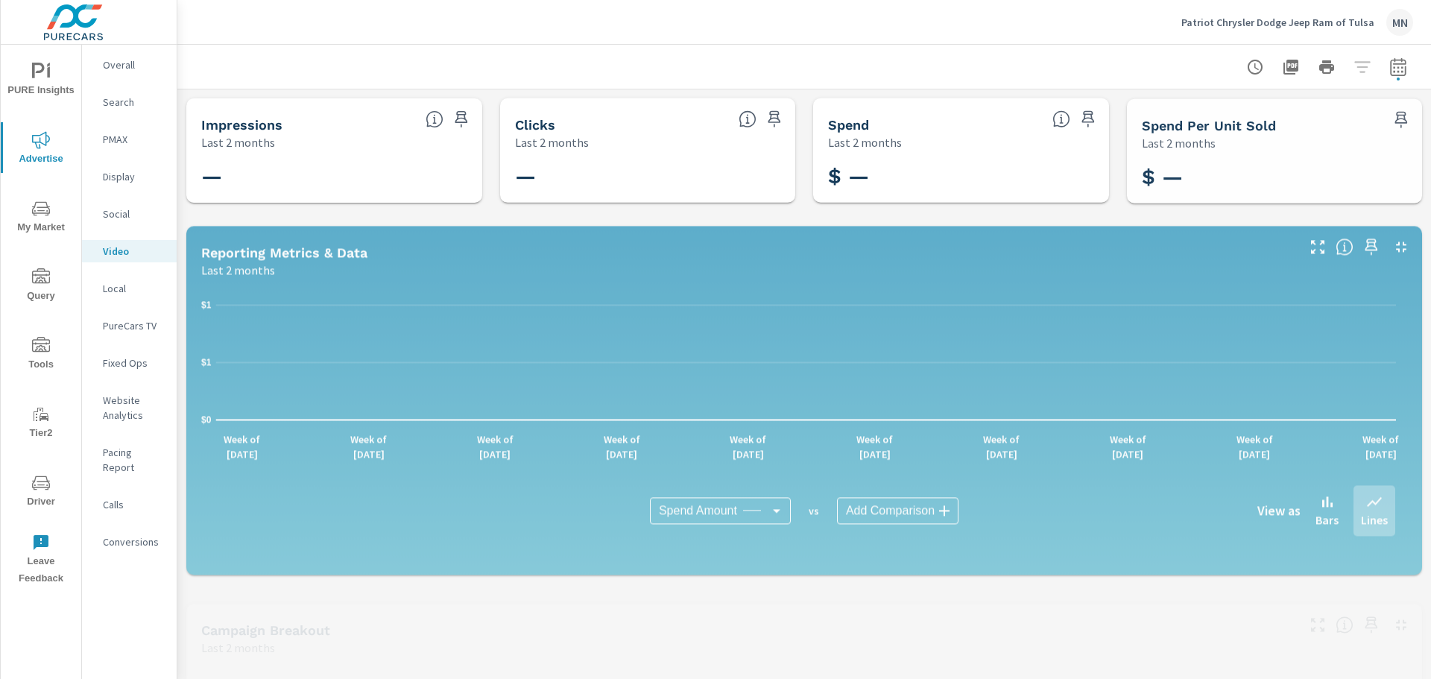
click at [105, 288] on p "Local" at bounding box center [134, 288] width 62 height 15
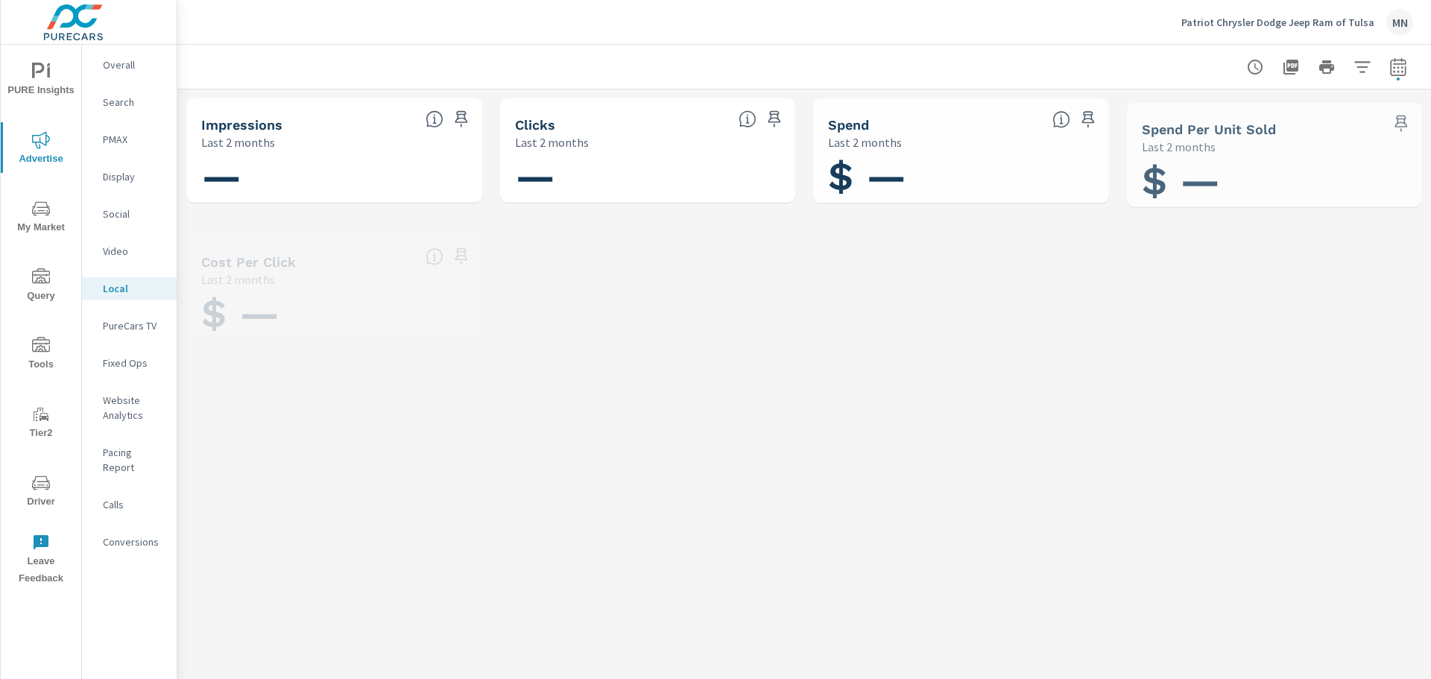
click at [135, 328] on p "PureCars TV" at bounding box center [134, 325] width 62 height 15
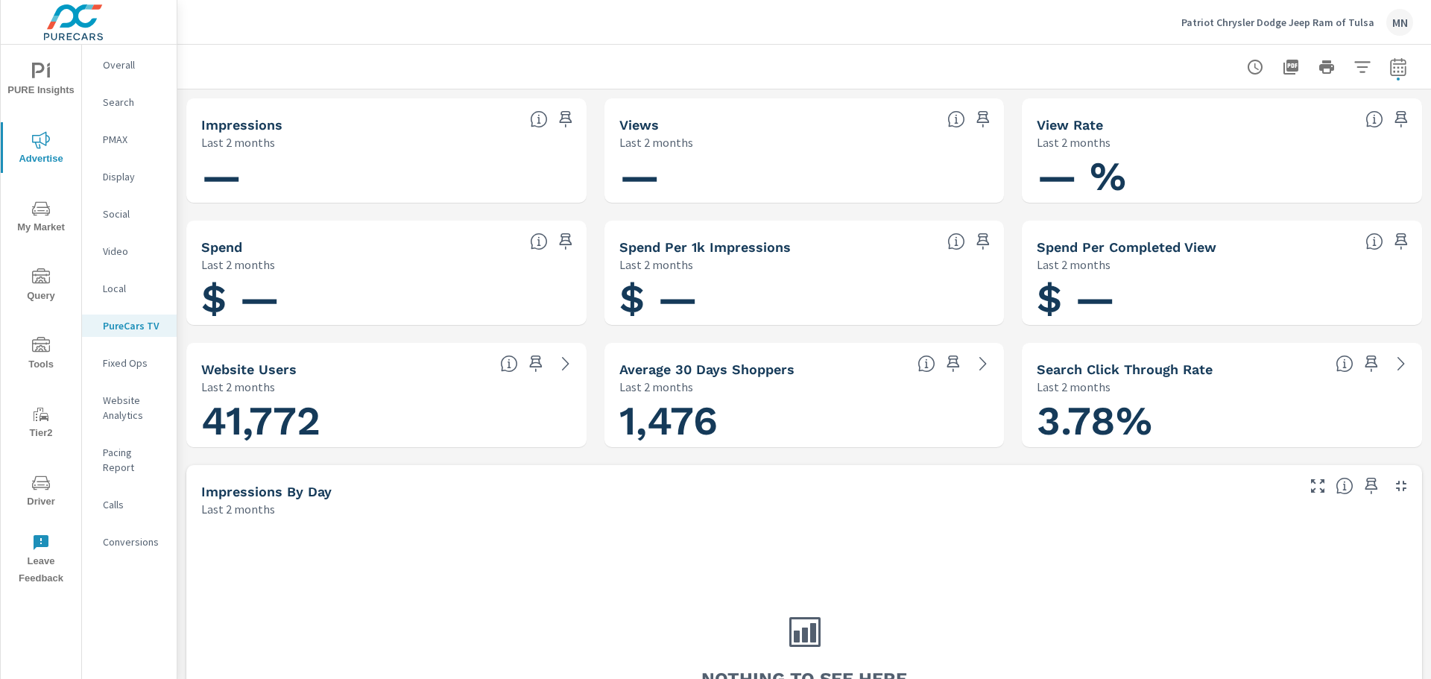
click at [107, 98] on p "Search" at bounding box center [134, 102] width 62 height 15
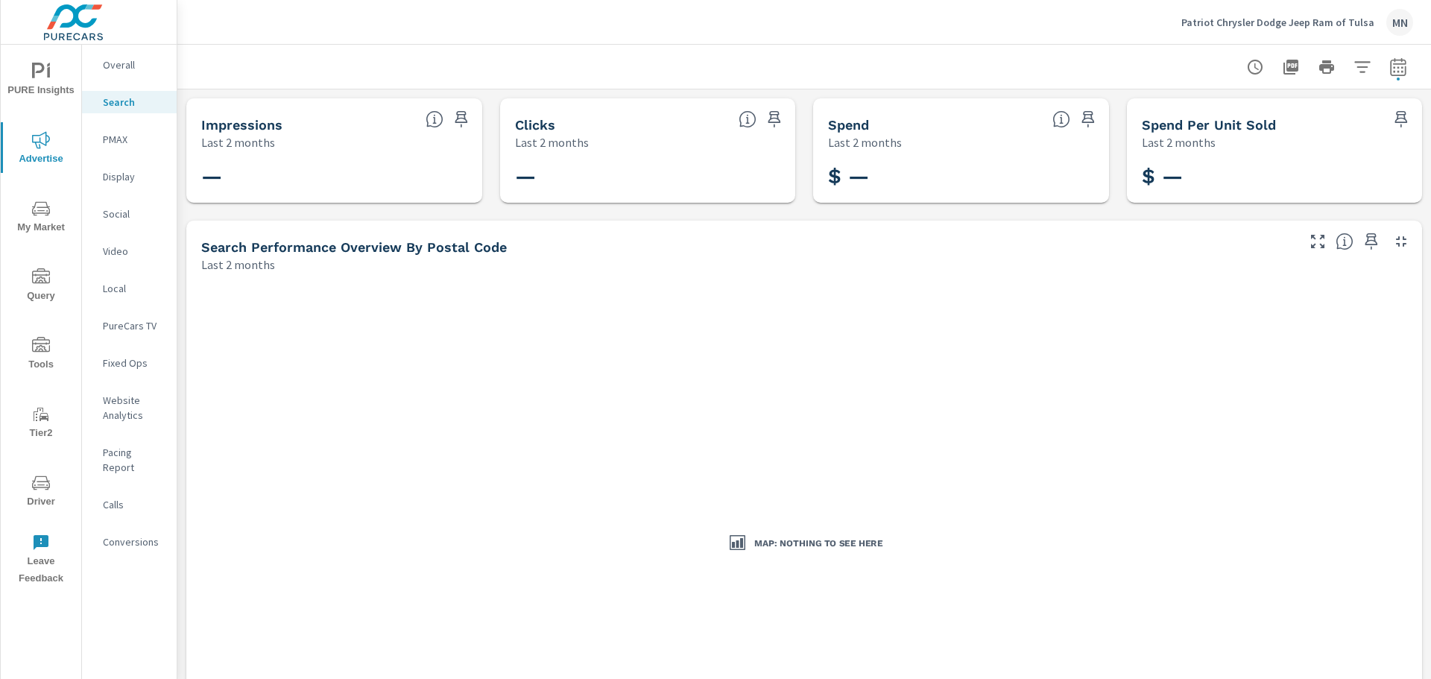
click at [1390, 68] on icon "button" at bounding box center [1399, 67] width 18 height 18
select select "Last 2 months"
click at [1196, 22] on p "Patriot Chrysler Dodge Jeep Ram of Tulsa" at bounding box center [1278, 22] width 193 height 13
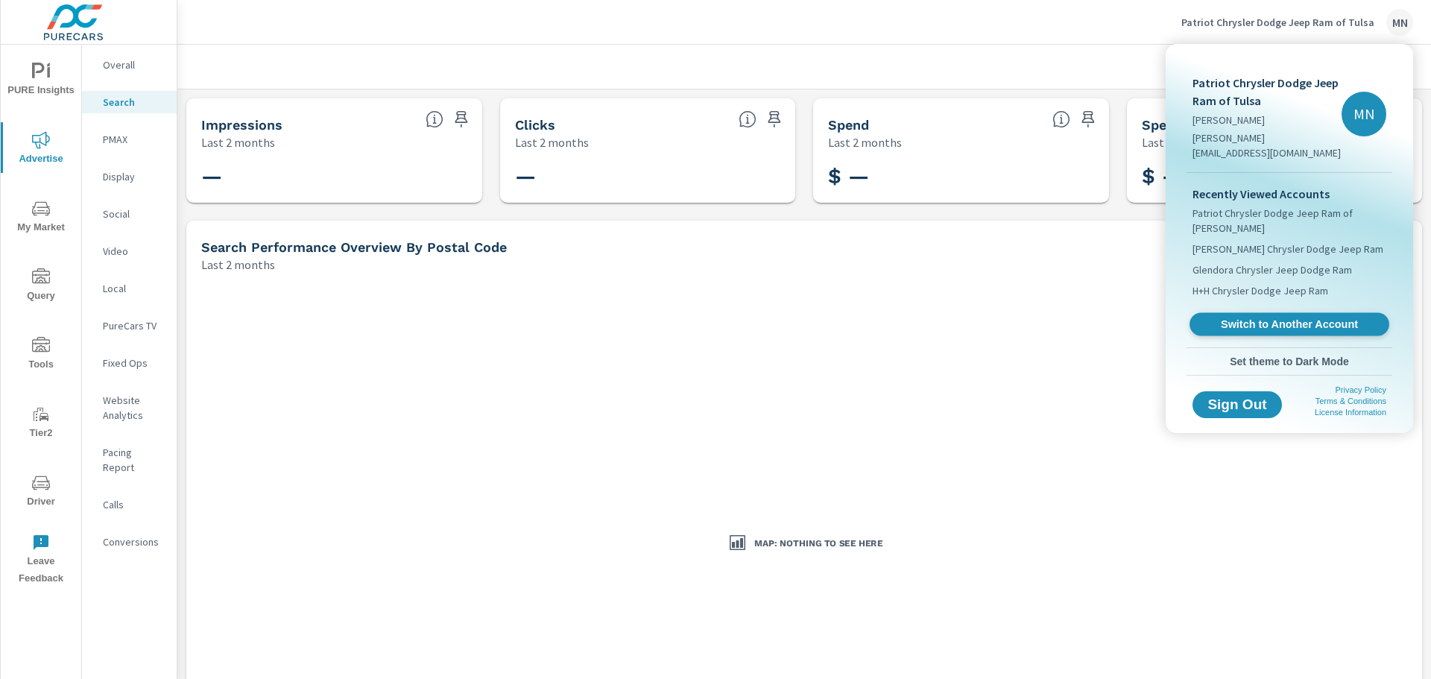
click at [1232, 313] on link "Switch to Another Account" at bounding box center [1290, 324] width 200 height 23
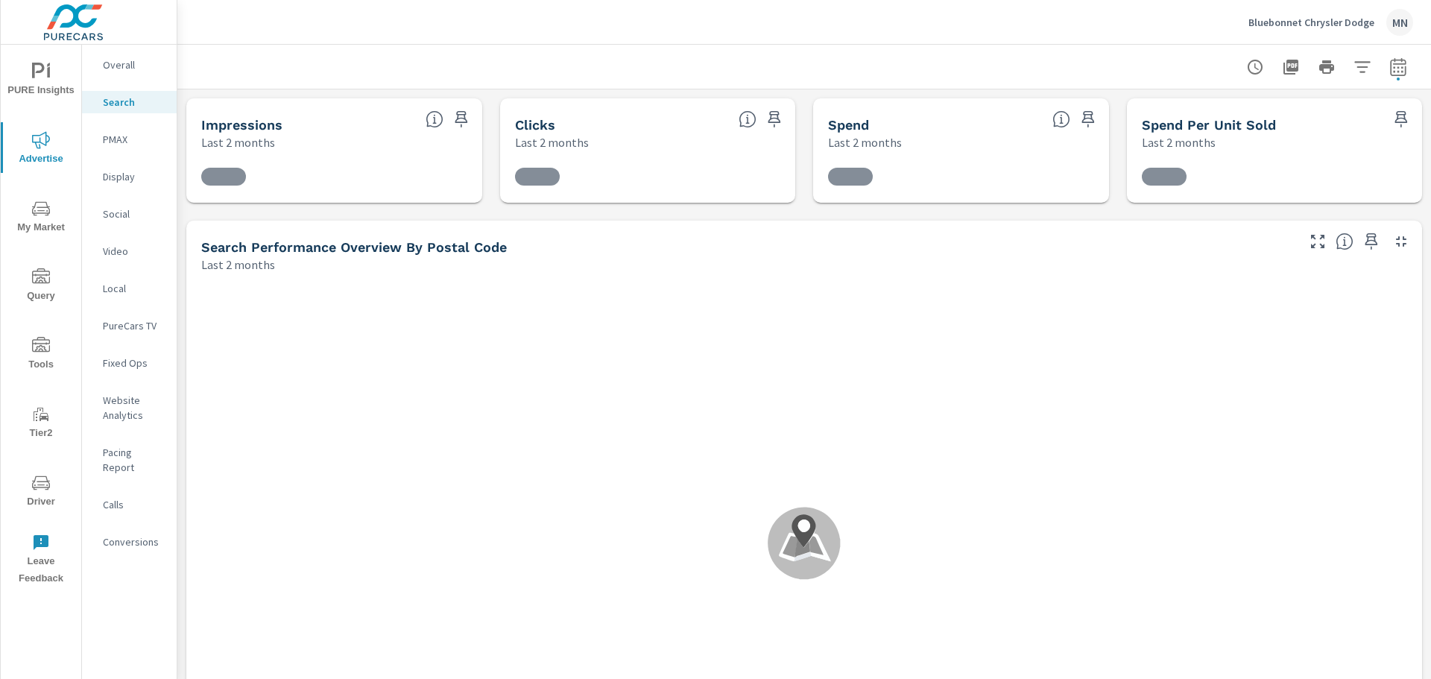
click at [113, 141] on p "PMAX" at bounding box center [134, 139] width 62 height 15
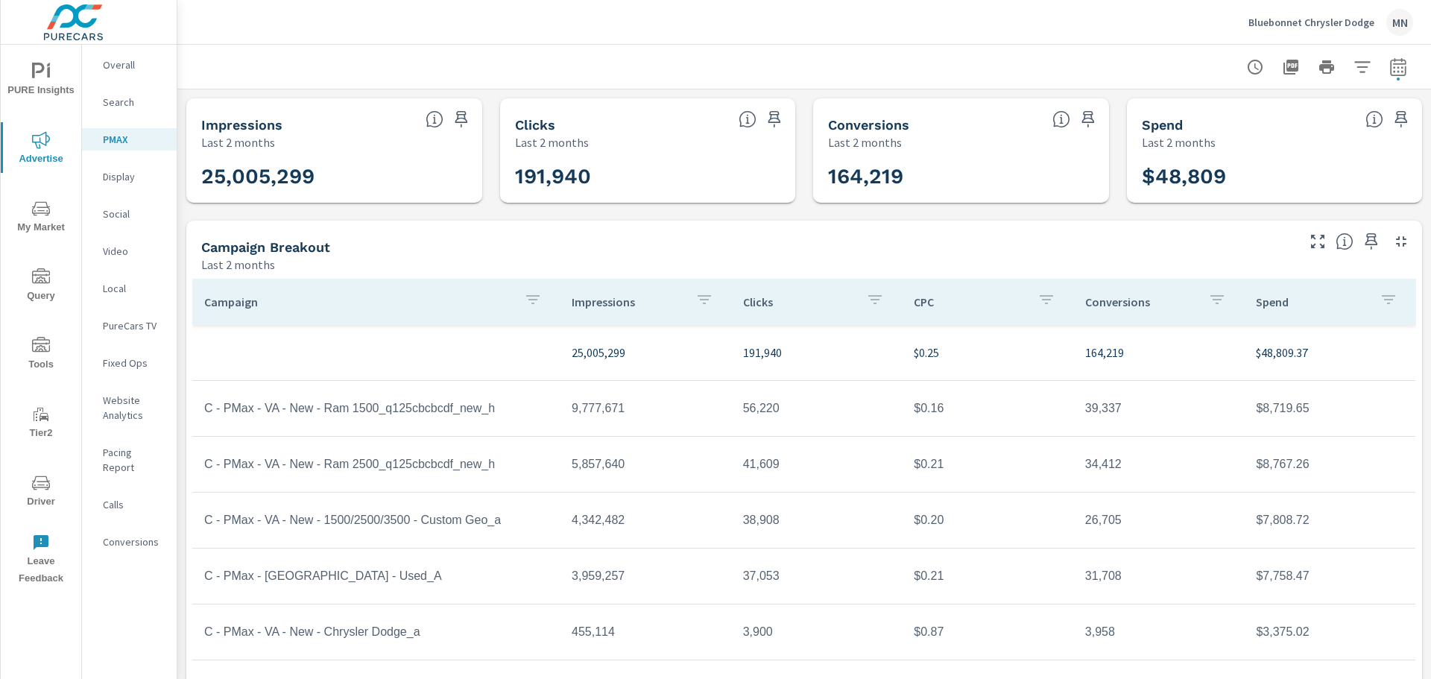
scroll to position [334, 0]
click at [1284, 62] on icon "button" at bounding box center [1291, 67] width 15 height 15
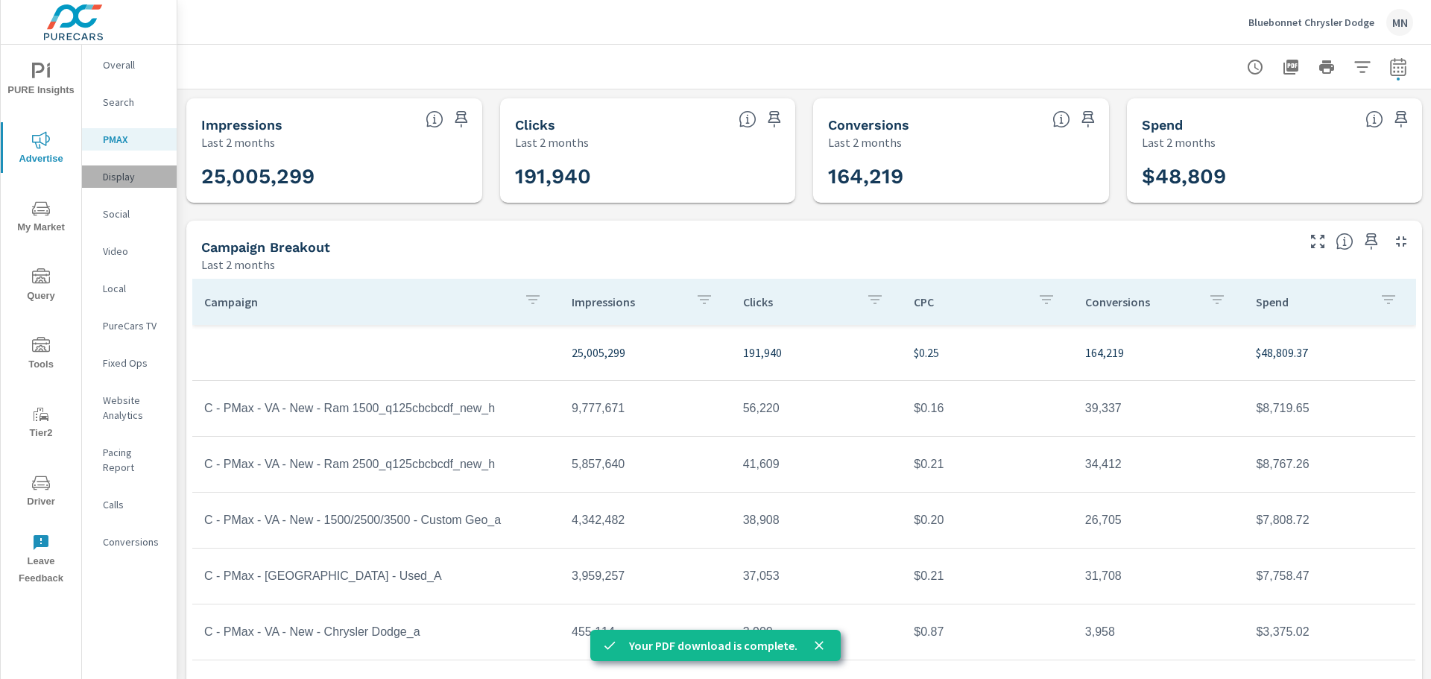
click at [120, 173] on p "Display" at bounding box center [134, 176] width 62 height 15
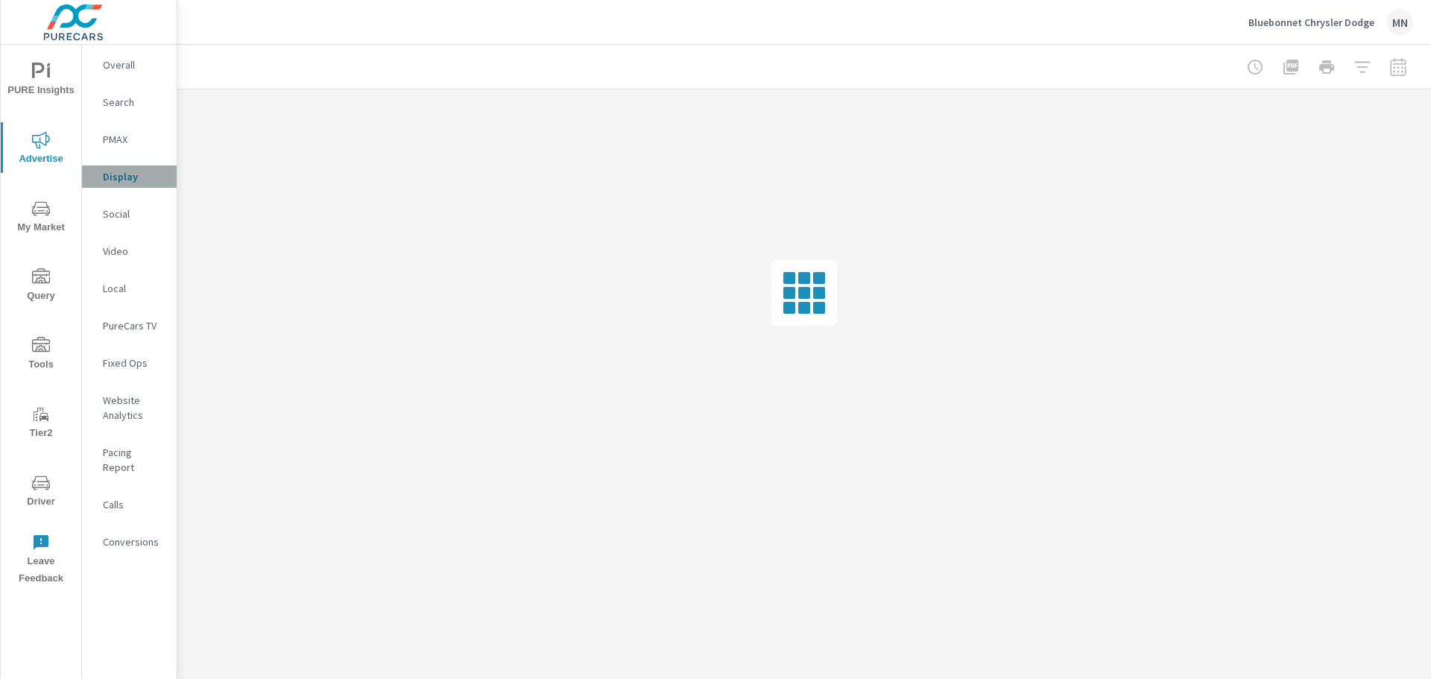
click at [135, 176] on p "Display" at bounding box center [134, 176] width 62 height 15
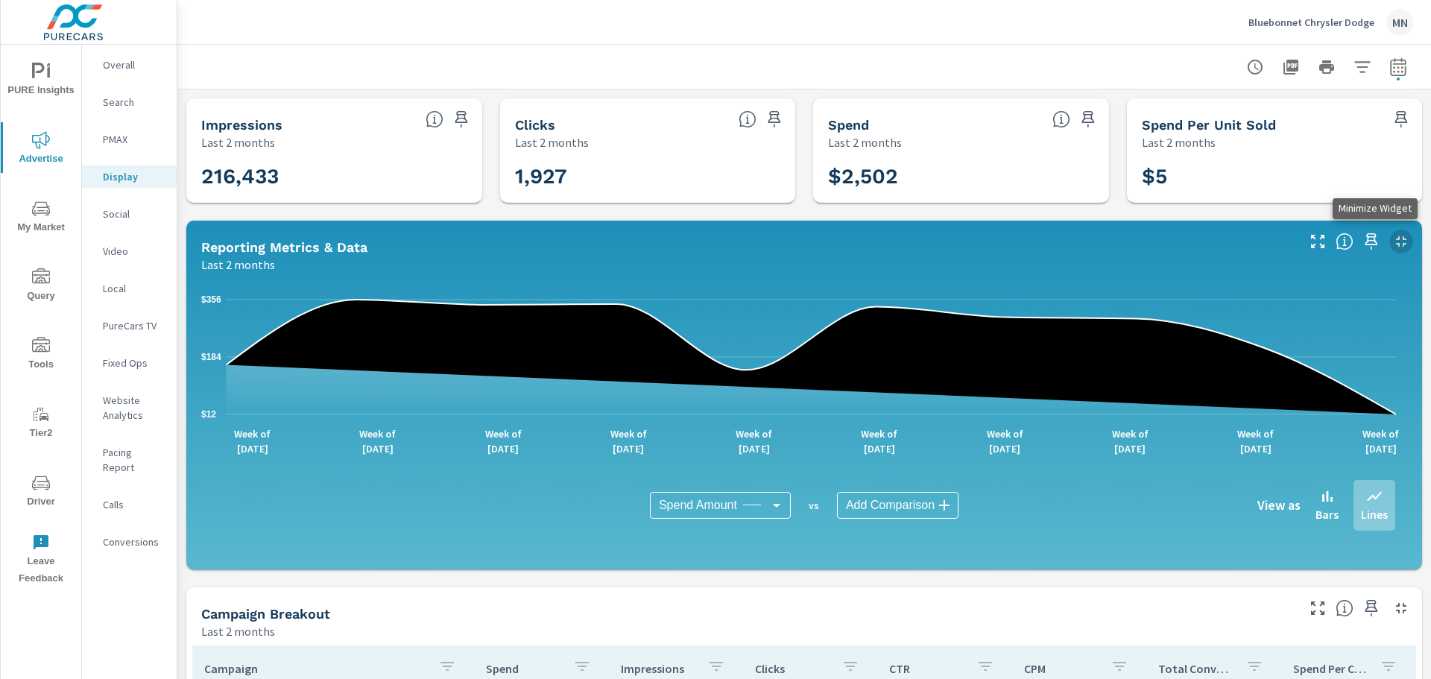
click at [1396, 238] on icon "button" at bounding box center [1401, 241] width 10 height 10
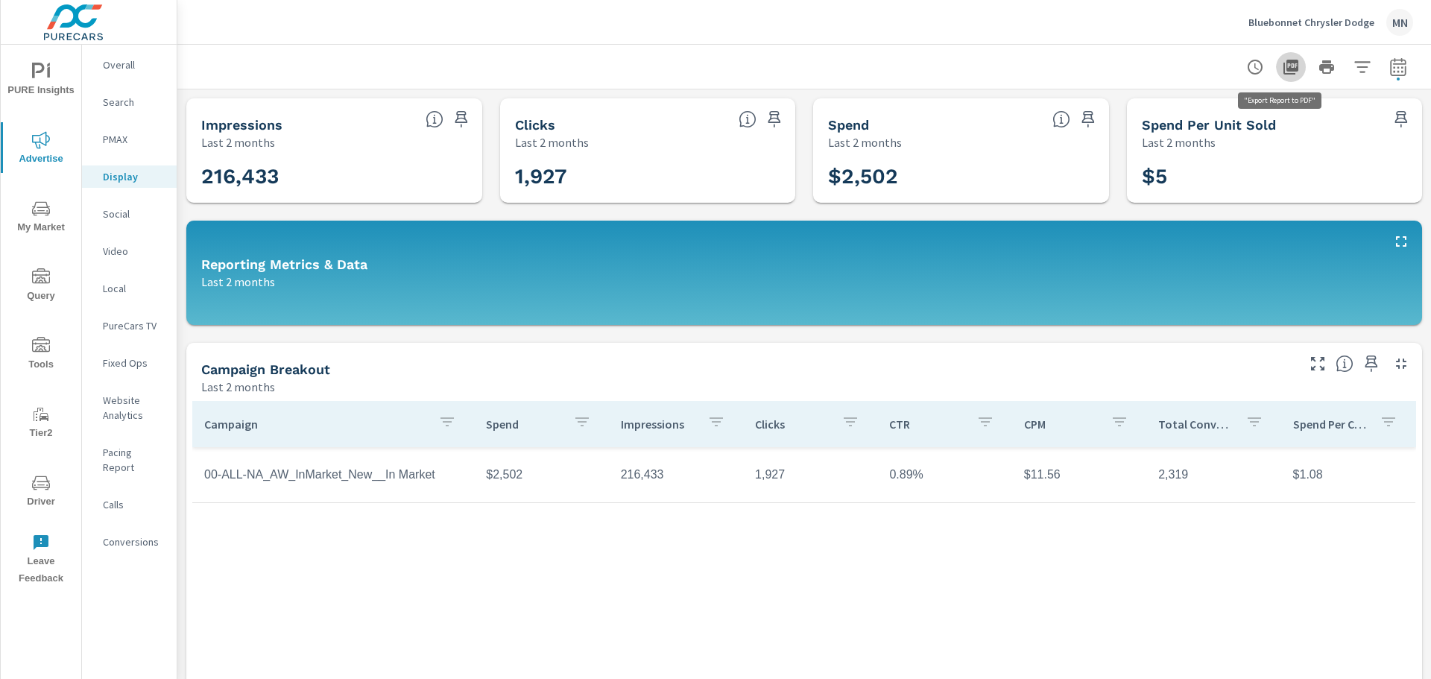
click at [1284, 70] on icon "button" at bounding box center [1291, 67] width 15 height 15
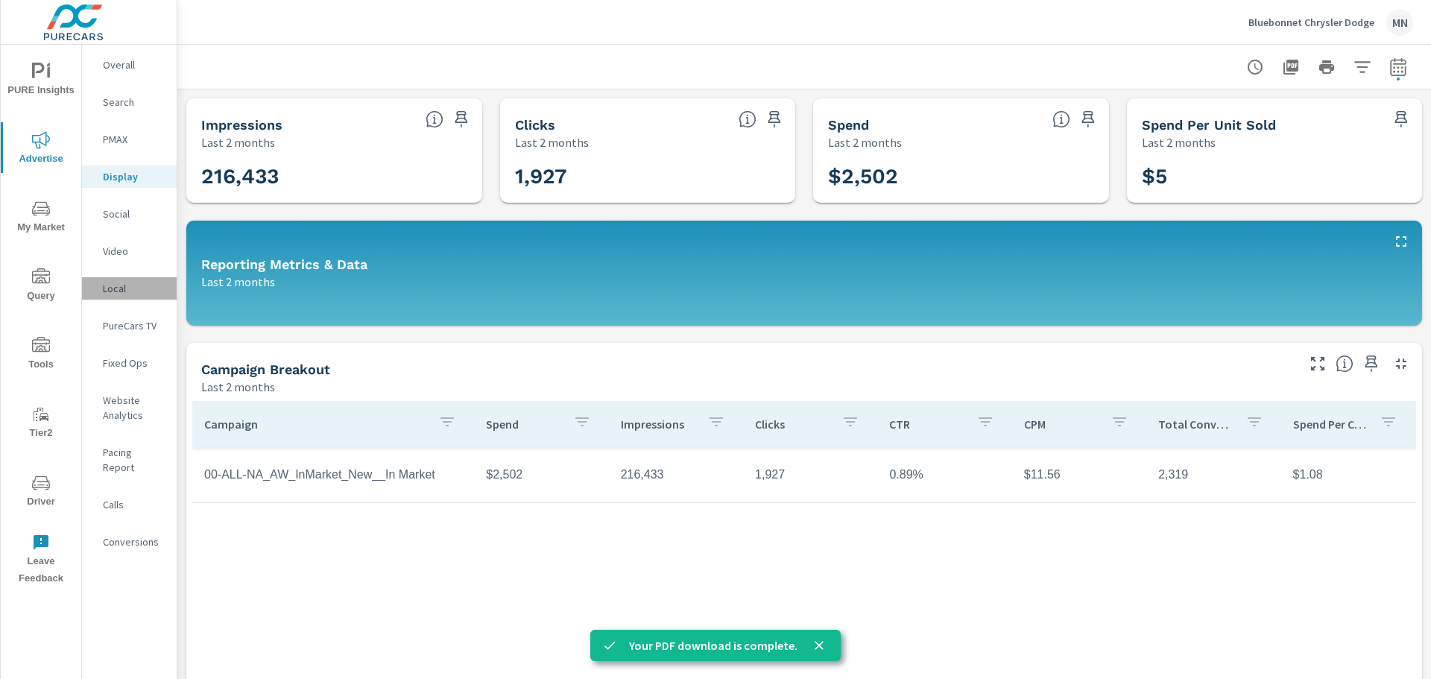
click at [110, 296] on div "Local" at bounding box center [129, 288] width 95 height 22
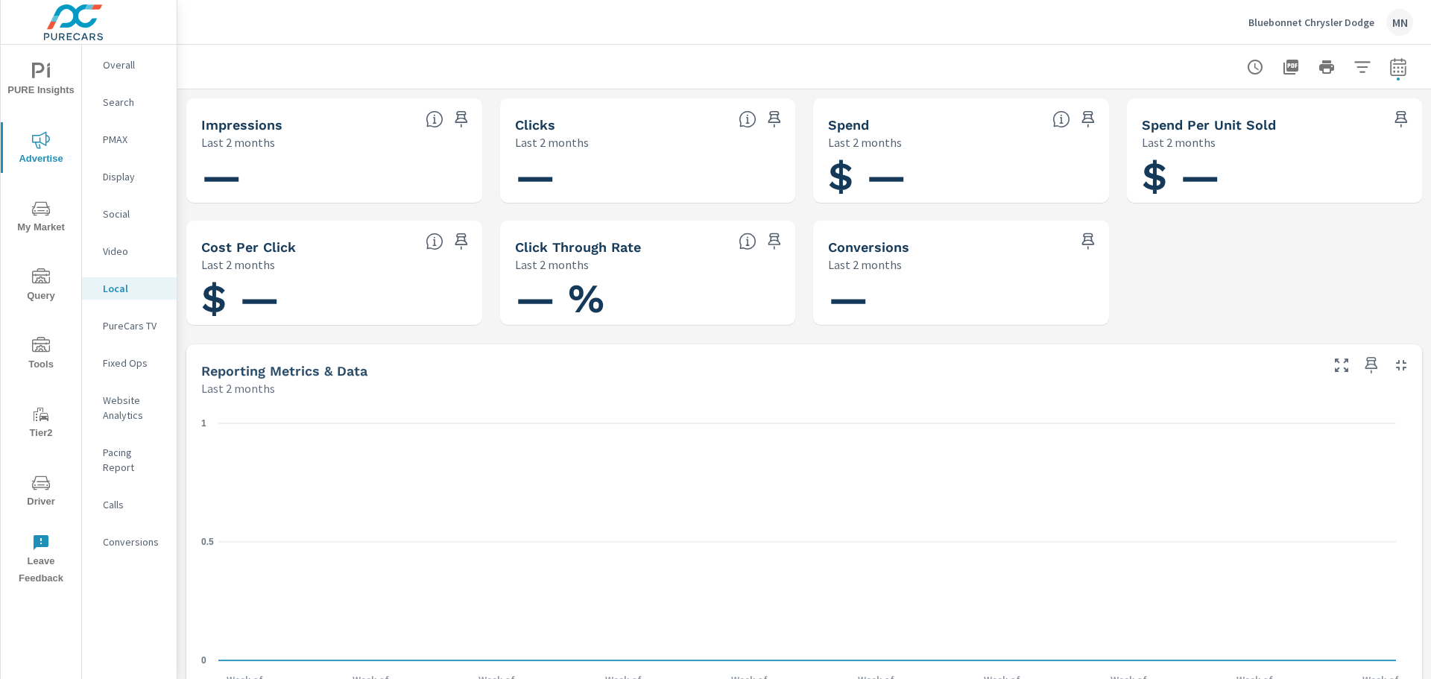
click at [119, 324] on p "PureCars TV" at bounding box center [134, 325] width 62 height 15
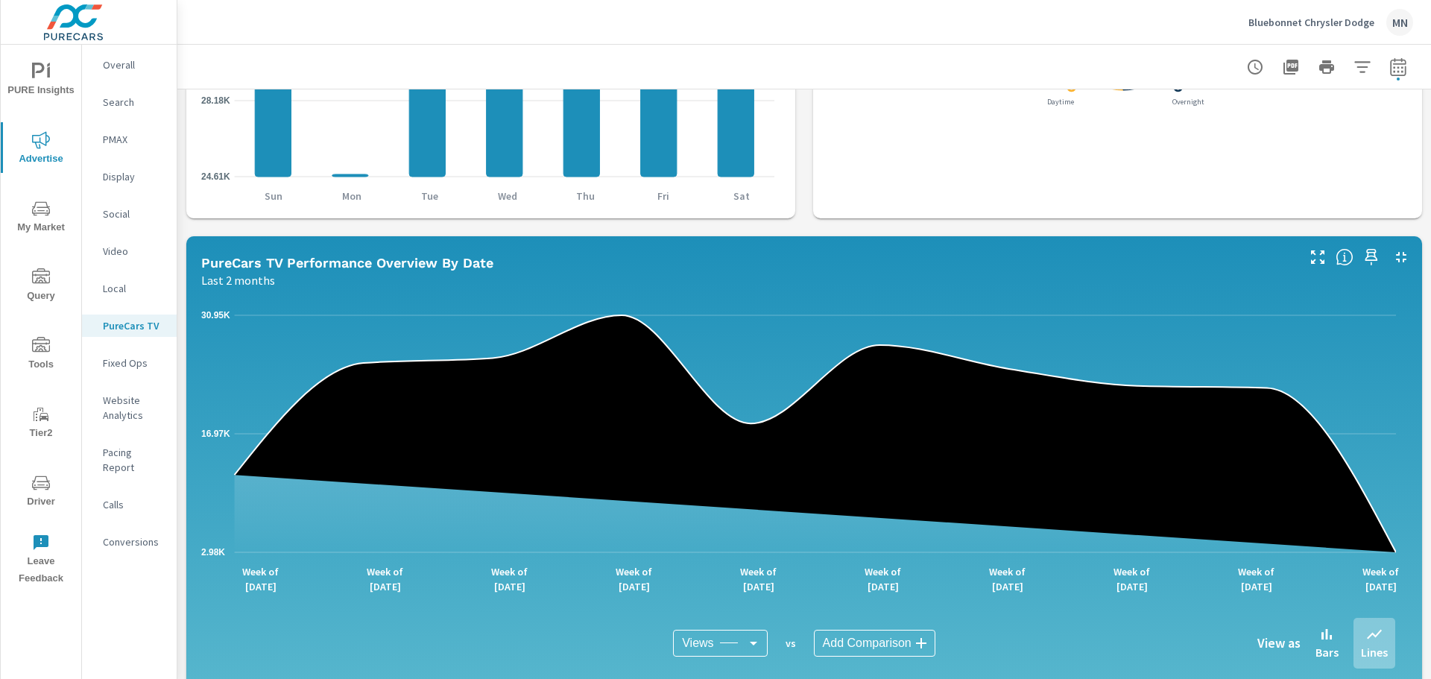
scroll to position [596, 0]
click at [1393, 248] on icon "button" at bounding box center [1402, 257] width 18 height 18
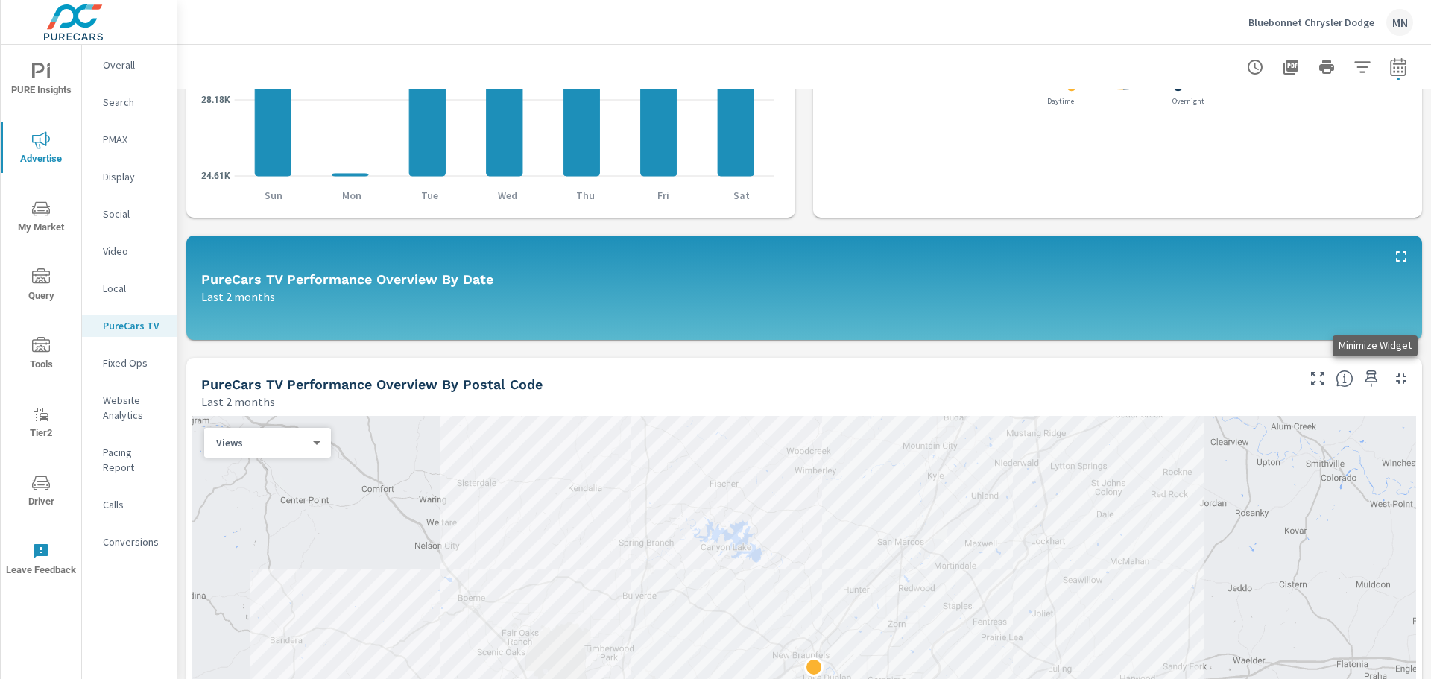
click at [1395, 370] on icon "button" at bounding box center [1402, 379] width 18 height 18
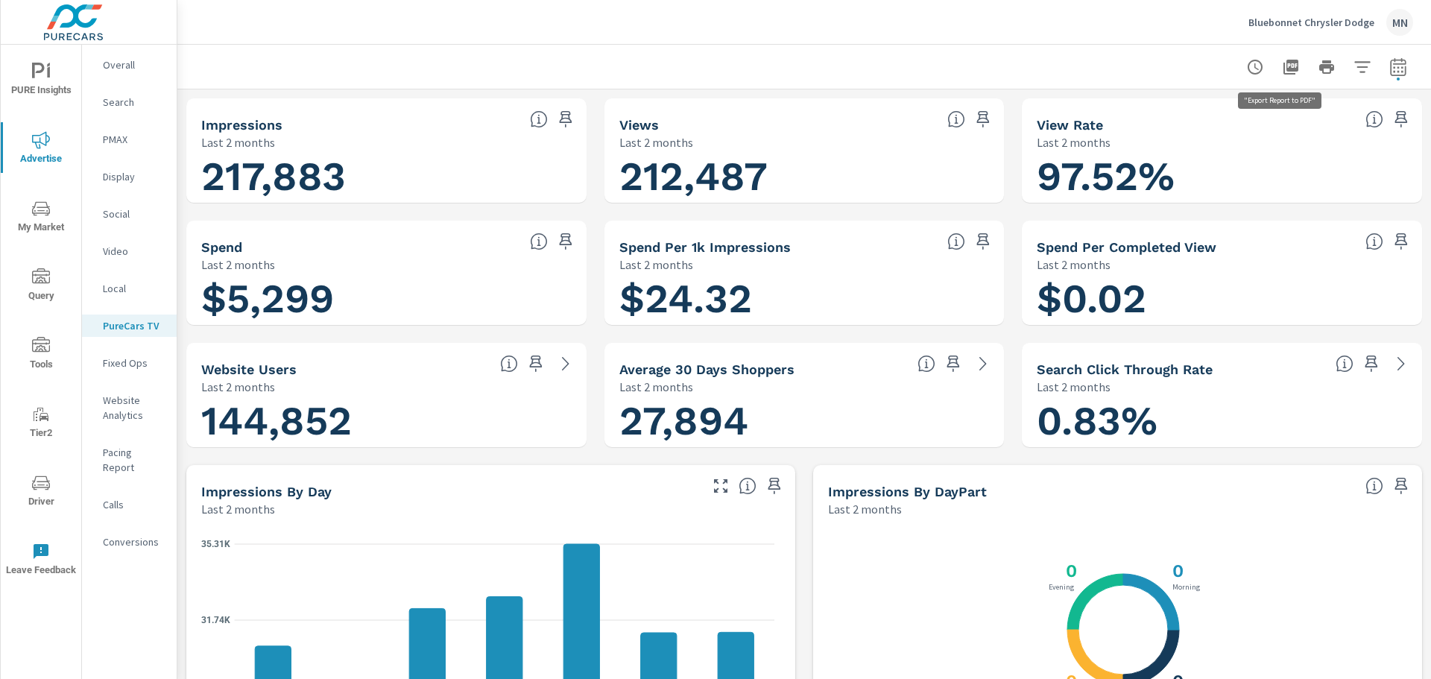
click at [1284, 68] on icon "button" at bounding box center [1291, 67] width 15 height 15
click at [126, 100] on p "Search" at bounding box center [134, 102] width 62 height 15
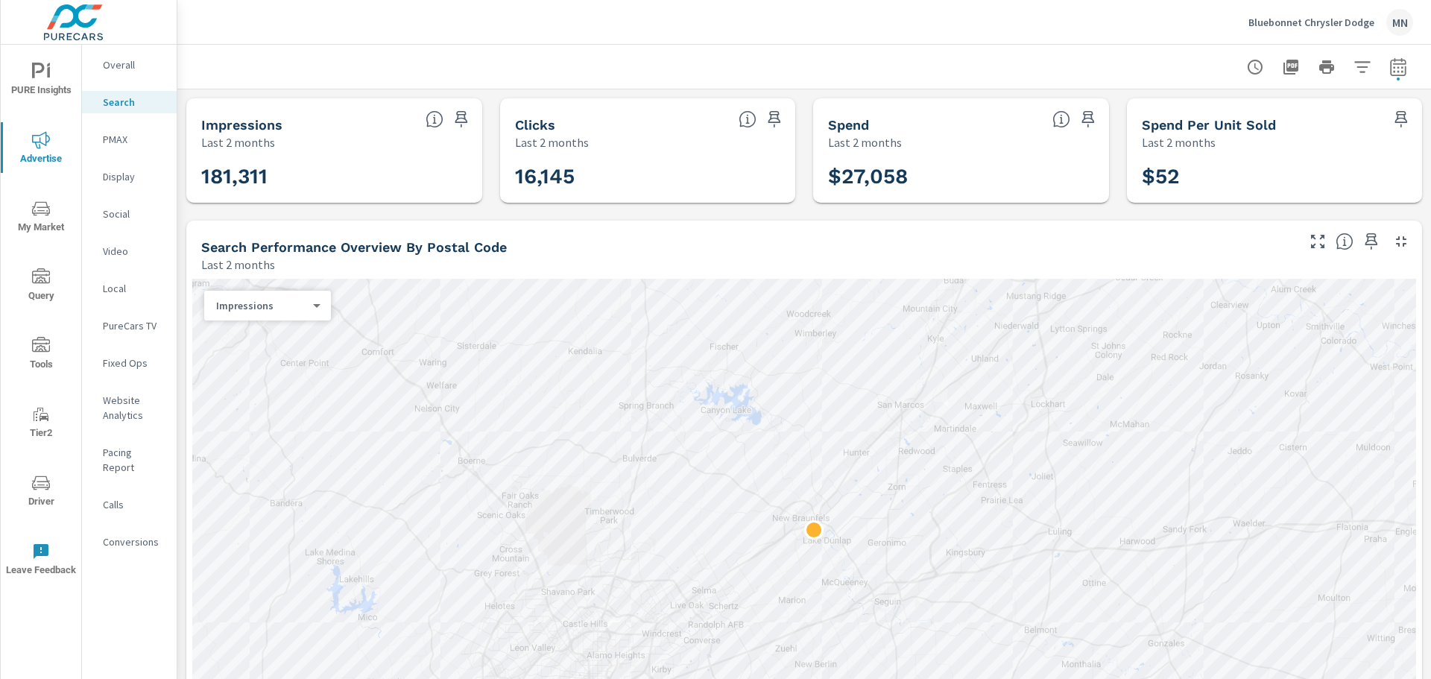
click at [1261, 22] on p "Bluebonnet Chrysler Dodge" at bounding box center [1312, 22] width 126 height 13
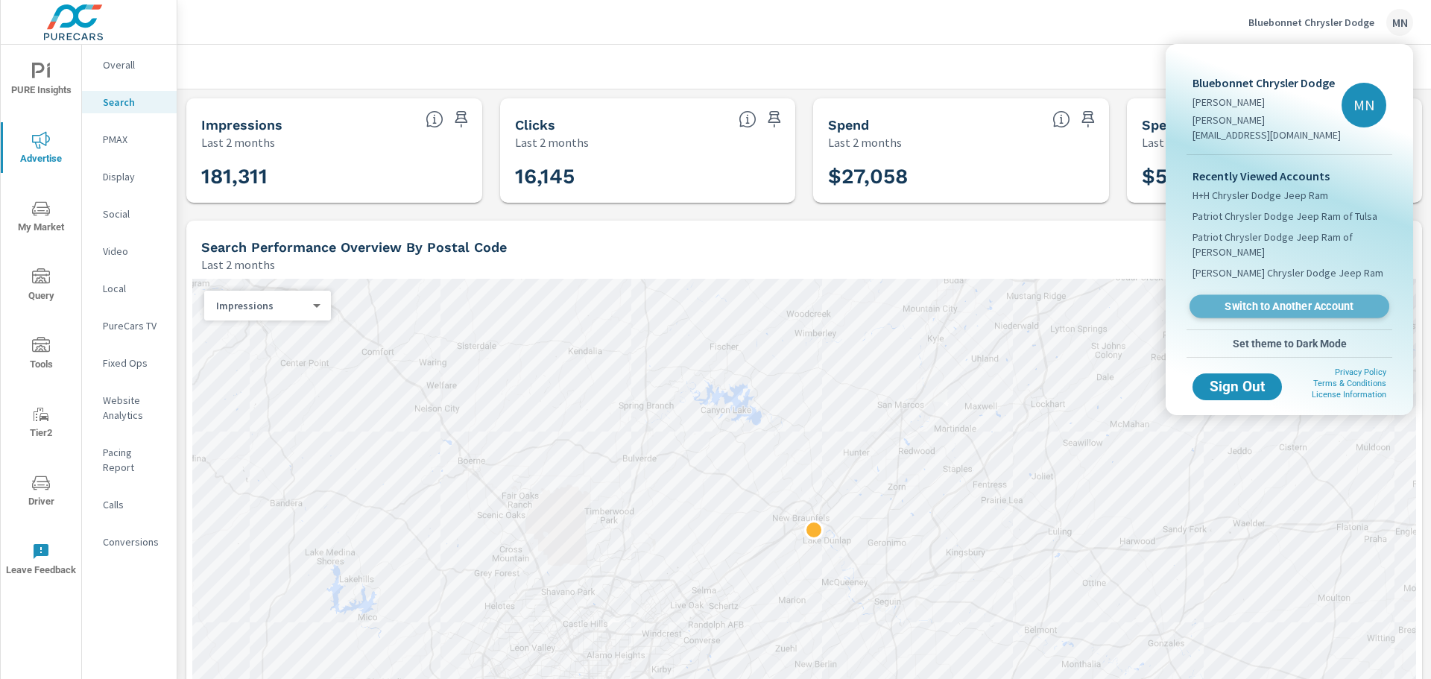
click at [1235, 300] on span "Switch to Another Account" at bounding box center [1289, 307] width 183 height 14
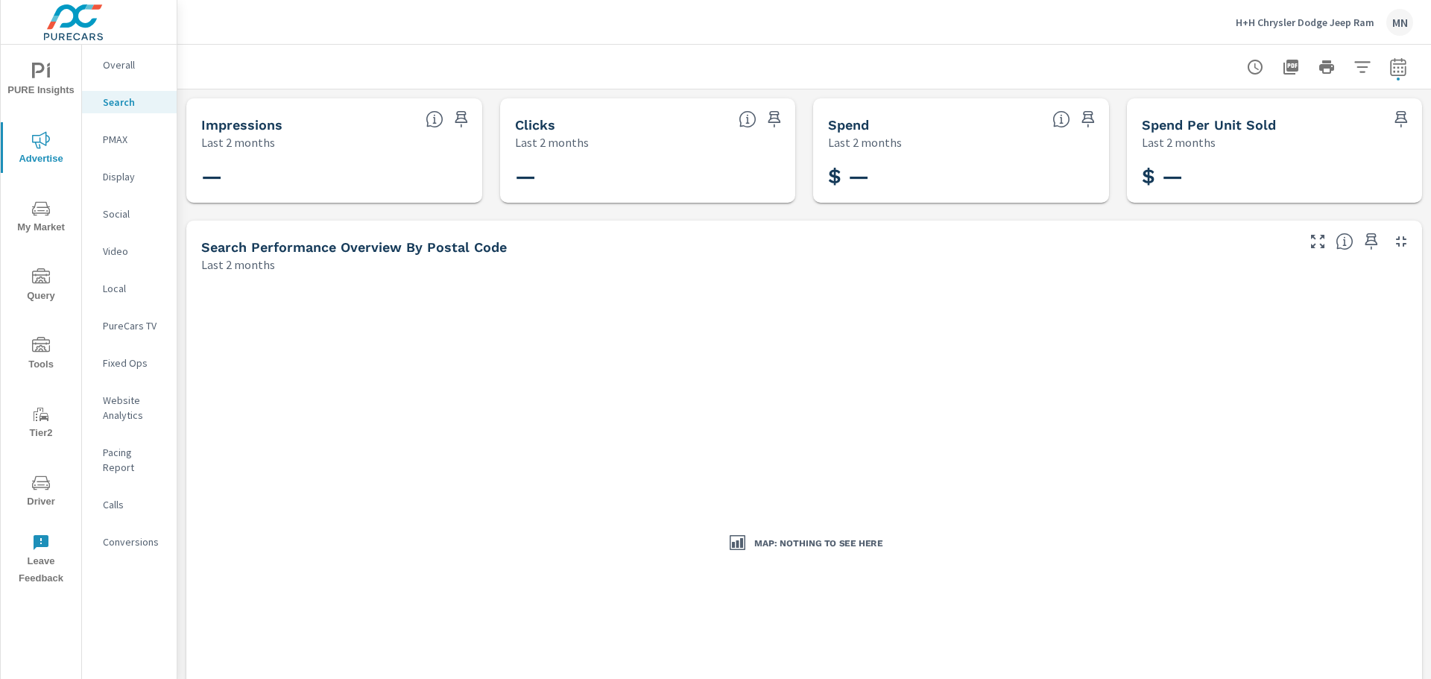
click at [119, 146] on p "PMAX" at bounding box center [134, 139] width 62 height 15
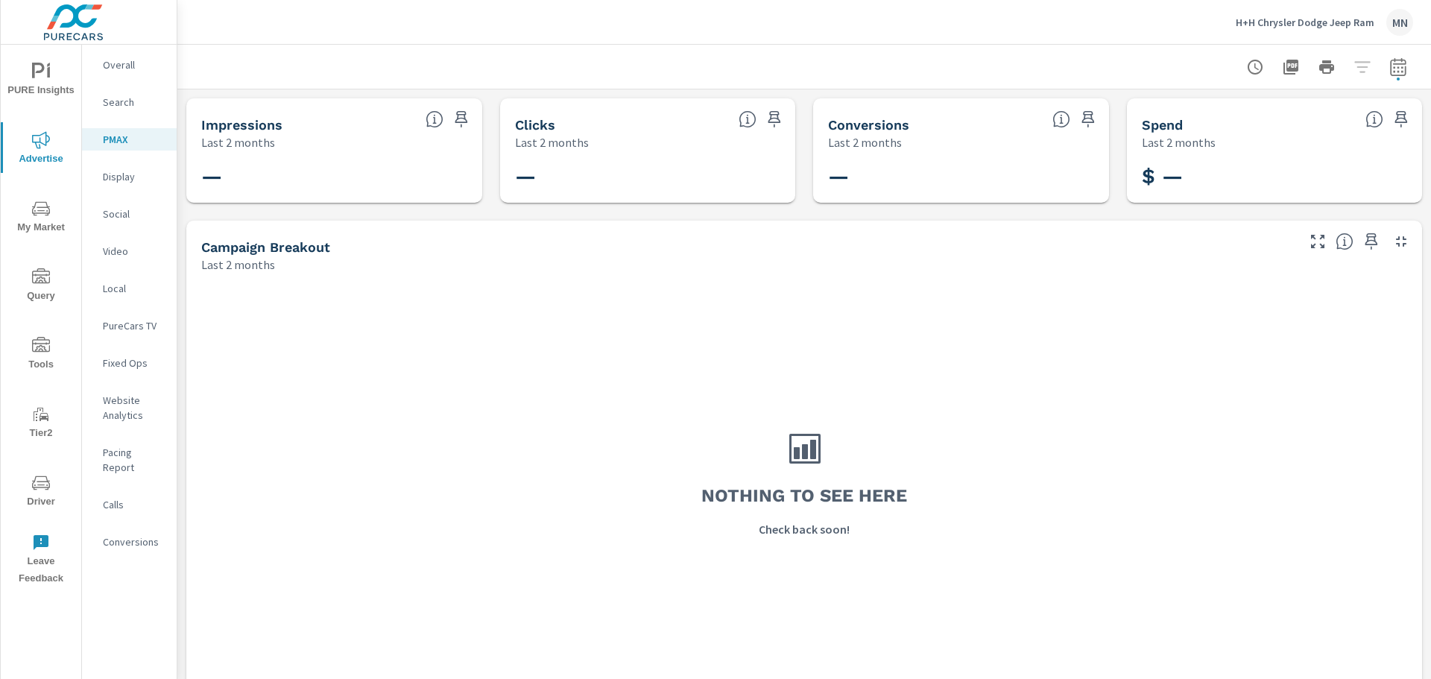
click at [128, 180] on p "Display" at bounding box center [134, 176] width 62 height 15
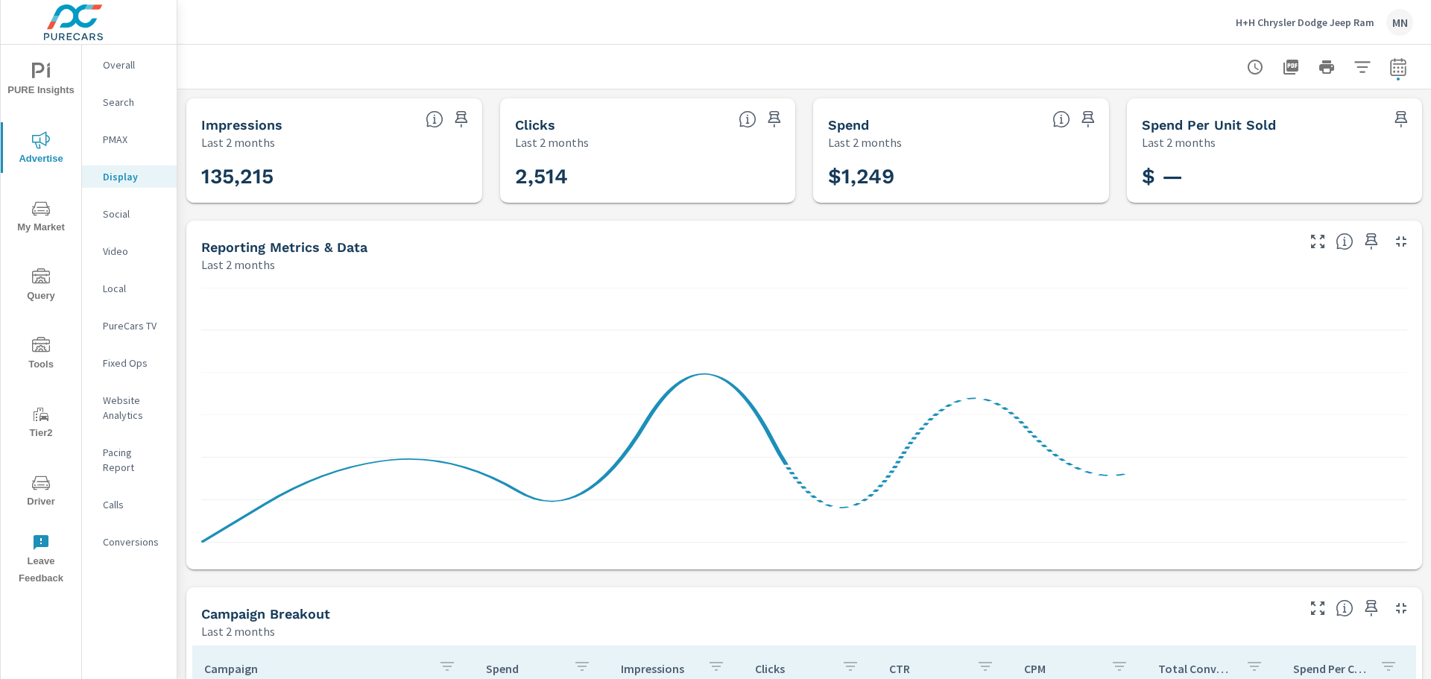
click at [1396, 244] on icon "button" at bounding box center [1401, 241] width 10 height 10
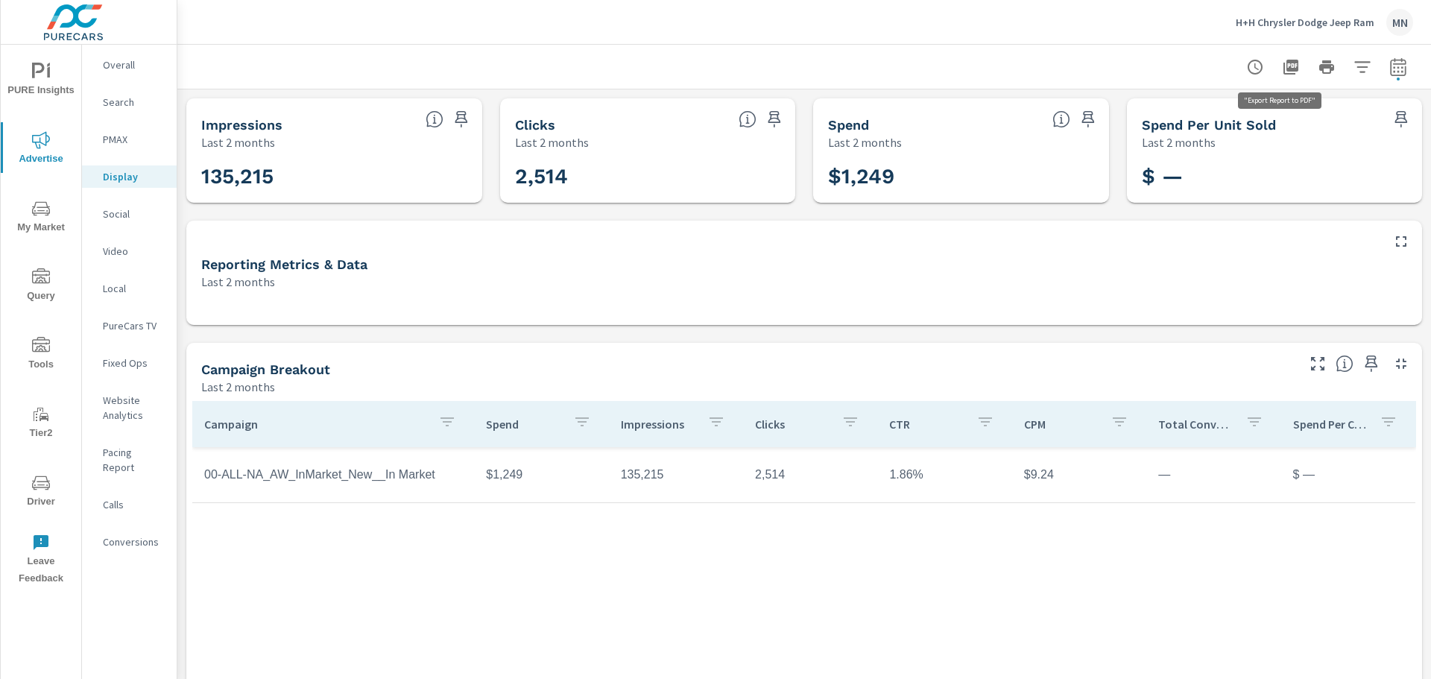
click at [1284, 71] on icon "button" at bounding box center [1291, 67] width 15 height 15
click at [127, 213] on p "Social" at bounding box center [134, 214] width 62 height 15
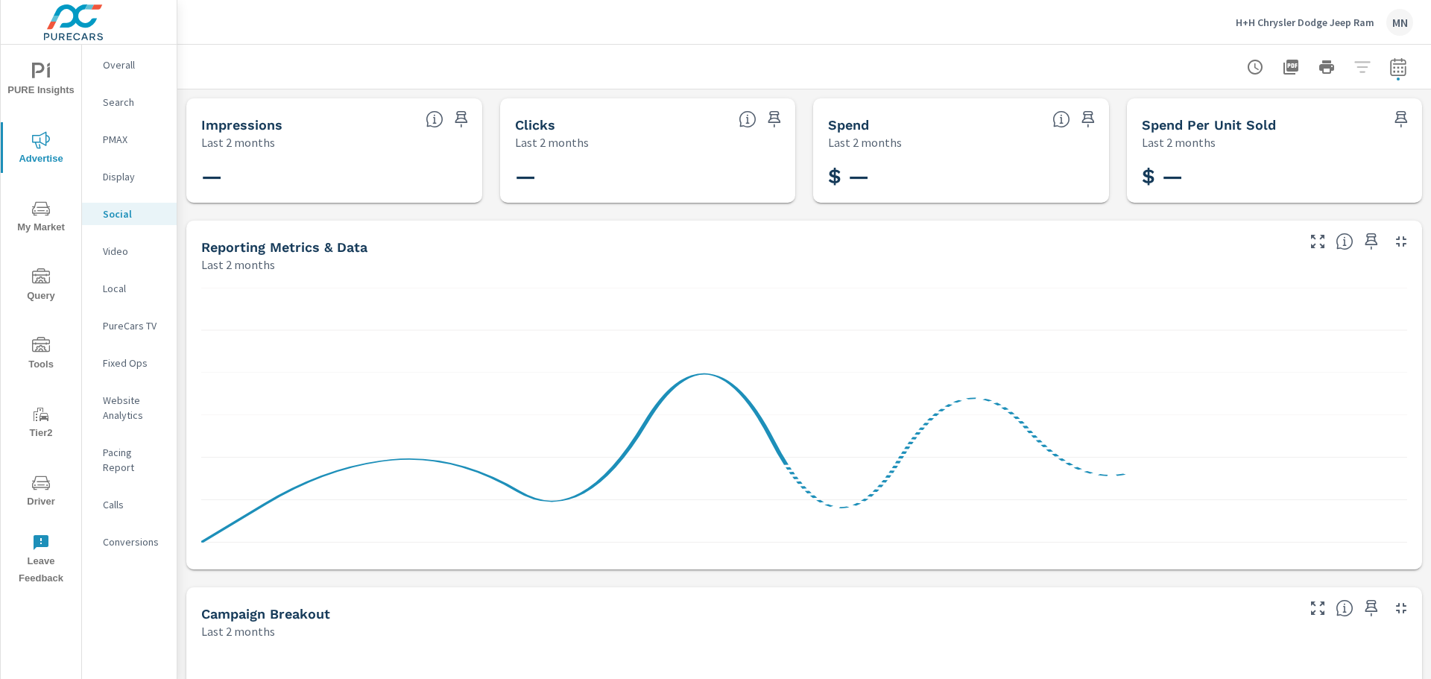
click at [145, 242] on div "Video" at bounding box center [129, 251] width 95 height 22
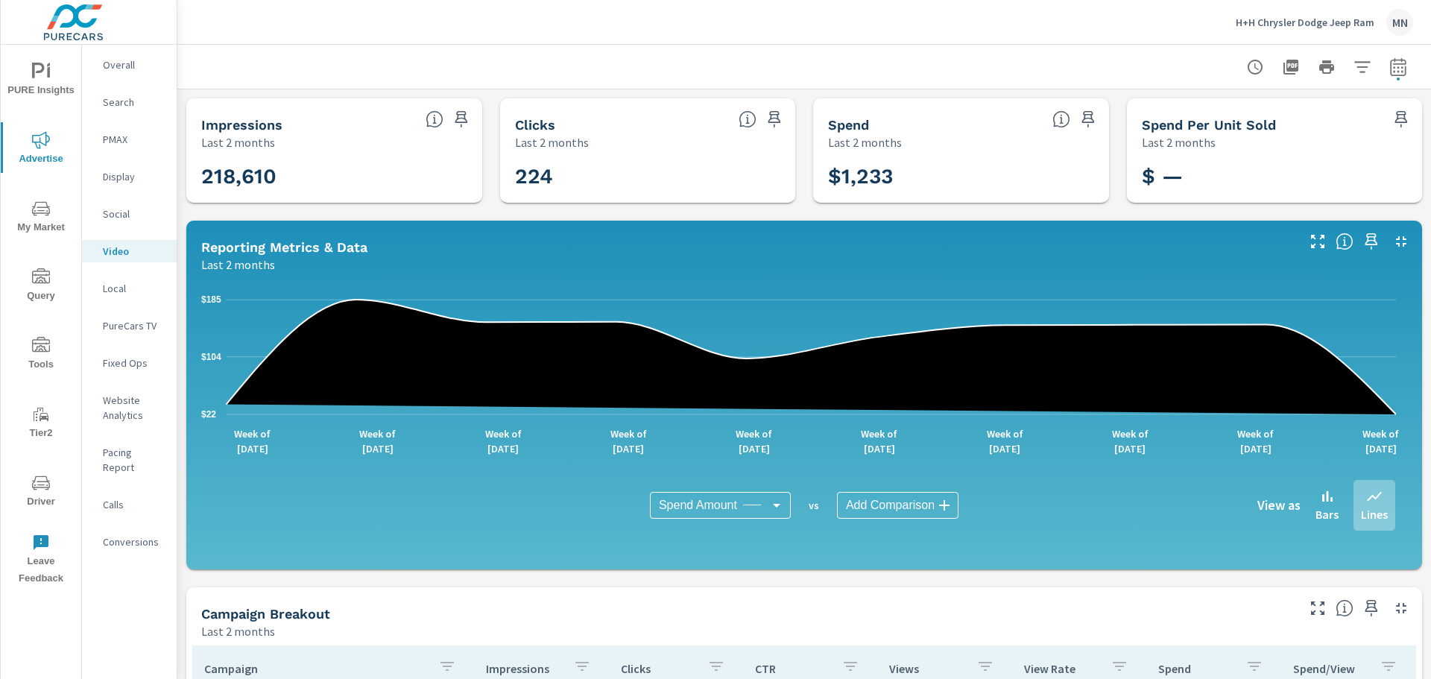
click at [1393, 236] on icon "button" at bounding box center [1402, 242] width 18 height 18
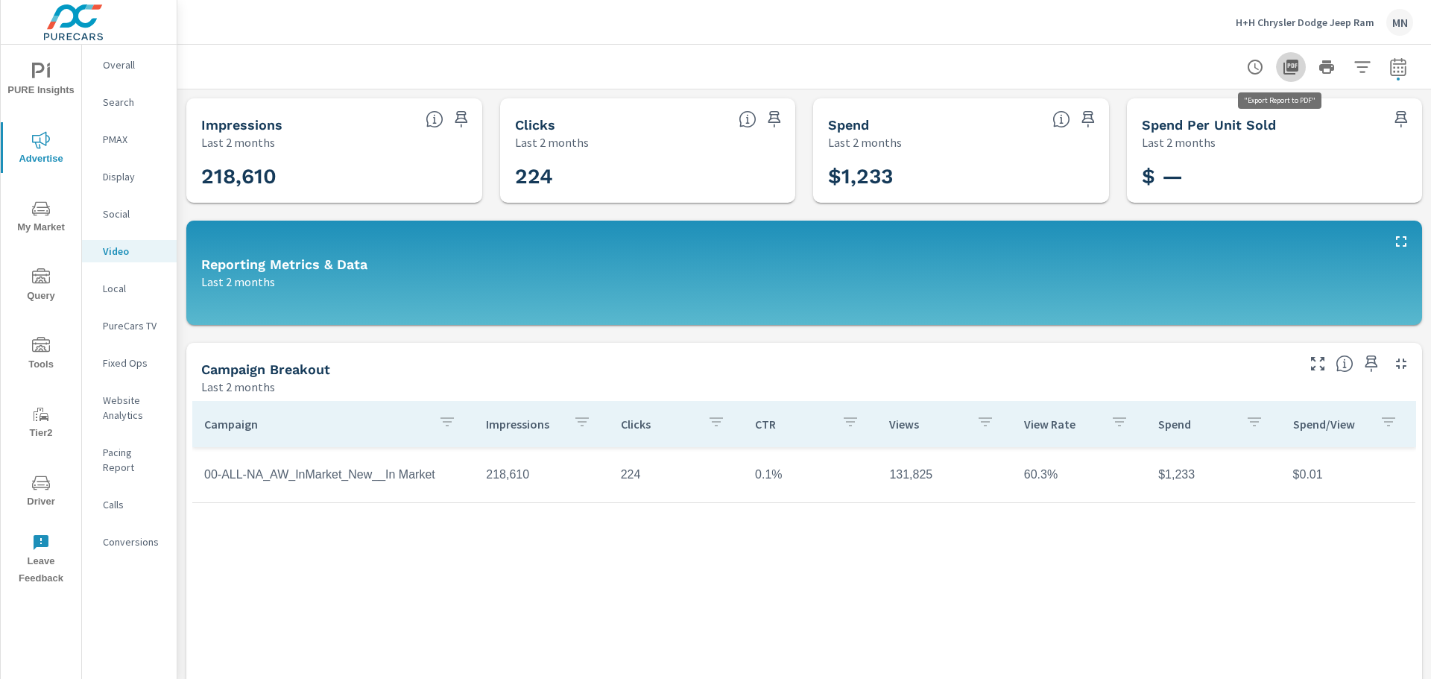
click at [1284, 64] on icon "button" at bounding box center [1291, 67] width 15 height 15
click at [120, 292] on p "Local" at bounding box center [134, 288] width 62 height 15
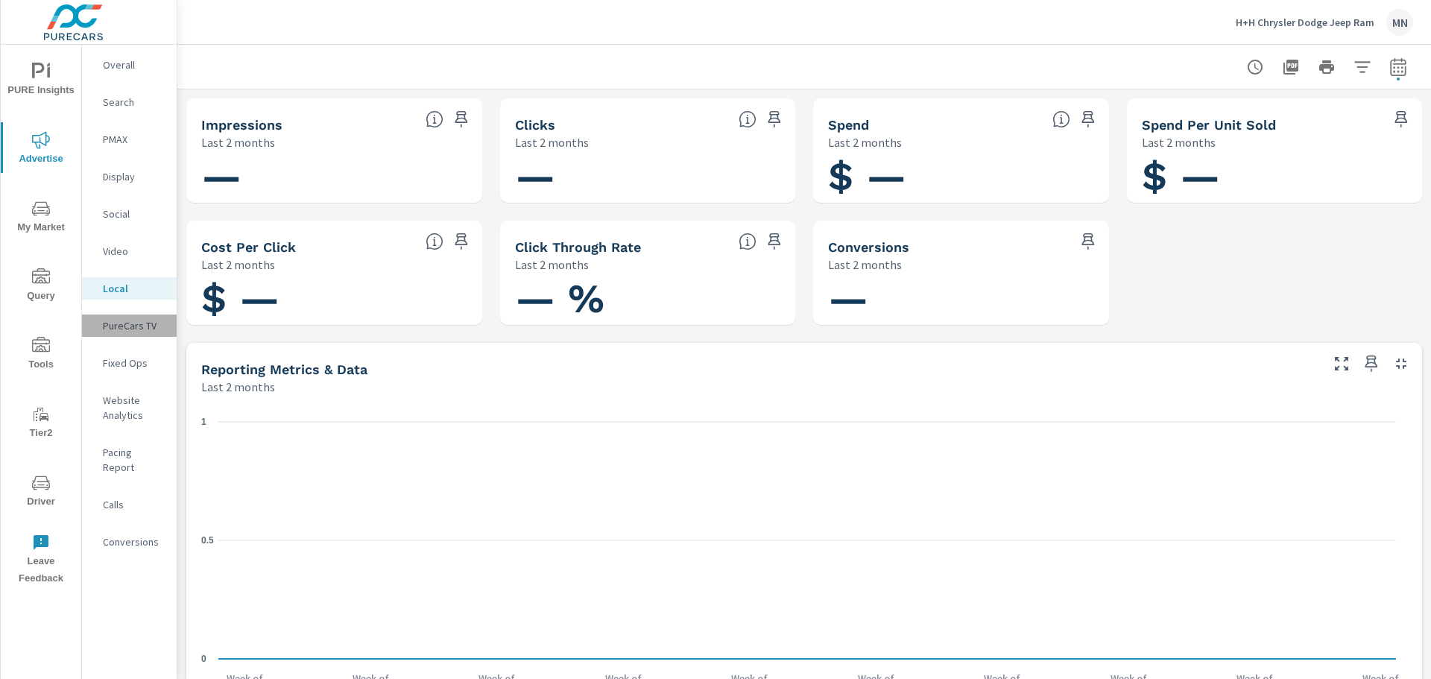
click at [111, 333] on p "PureCars TV" at bounding box center [134, 325] width 62 height 15
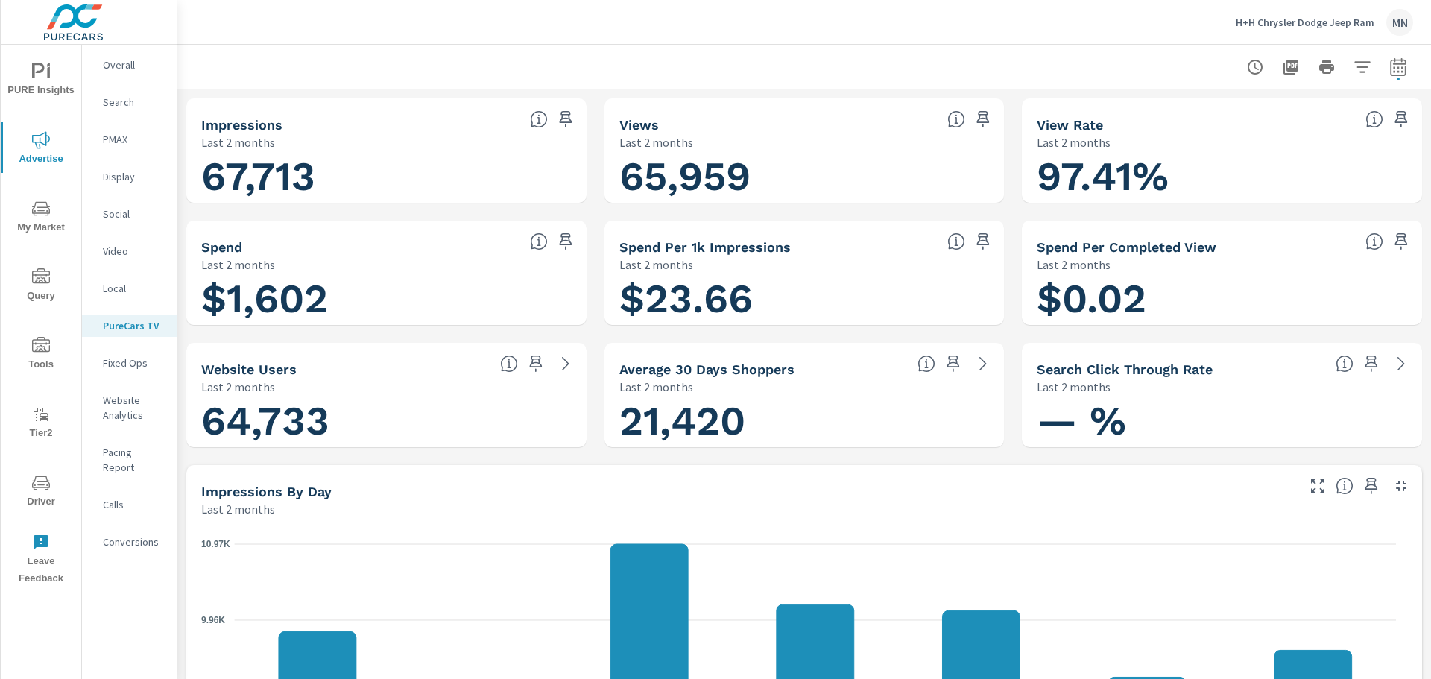
click at [1393, 485] on icon "button" at bounding box center [1402, 486] width 18 height 18
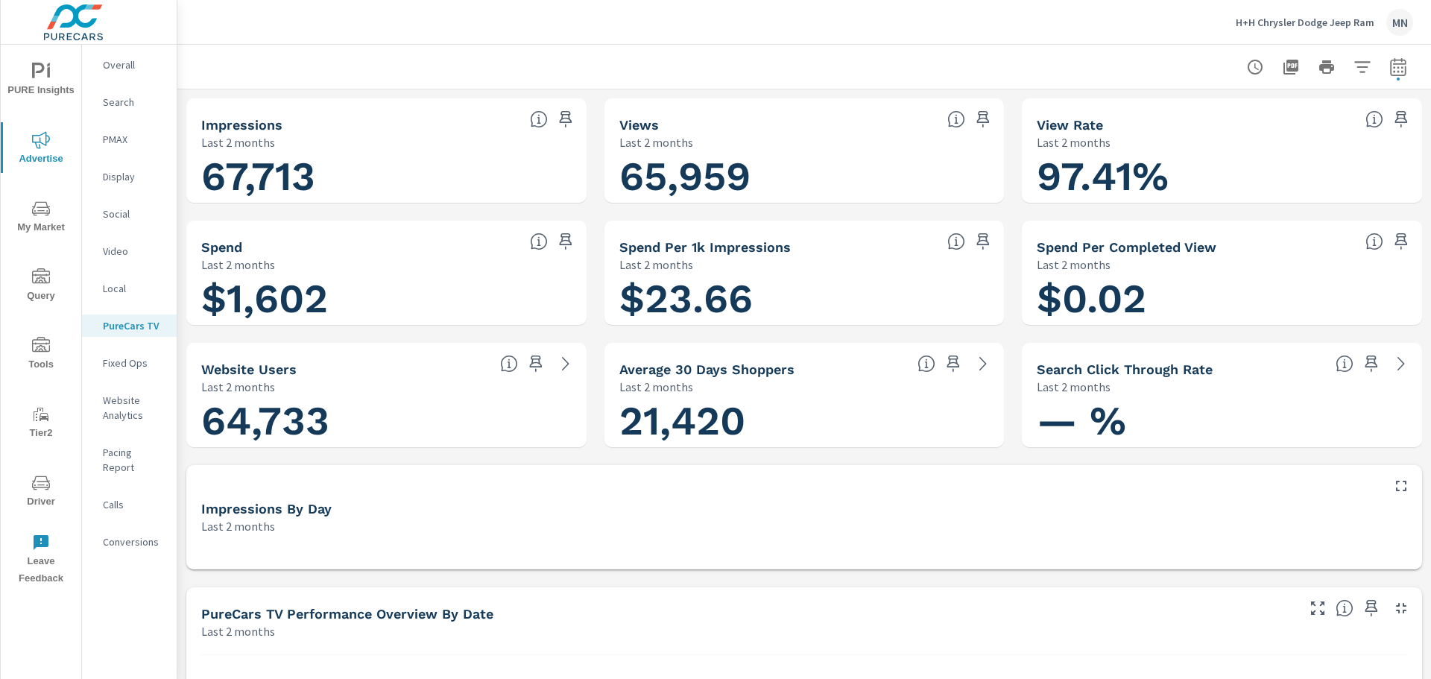
click at [1393, 615] on icon "button" at bounding box center [1402, 608] width 18 height 18
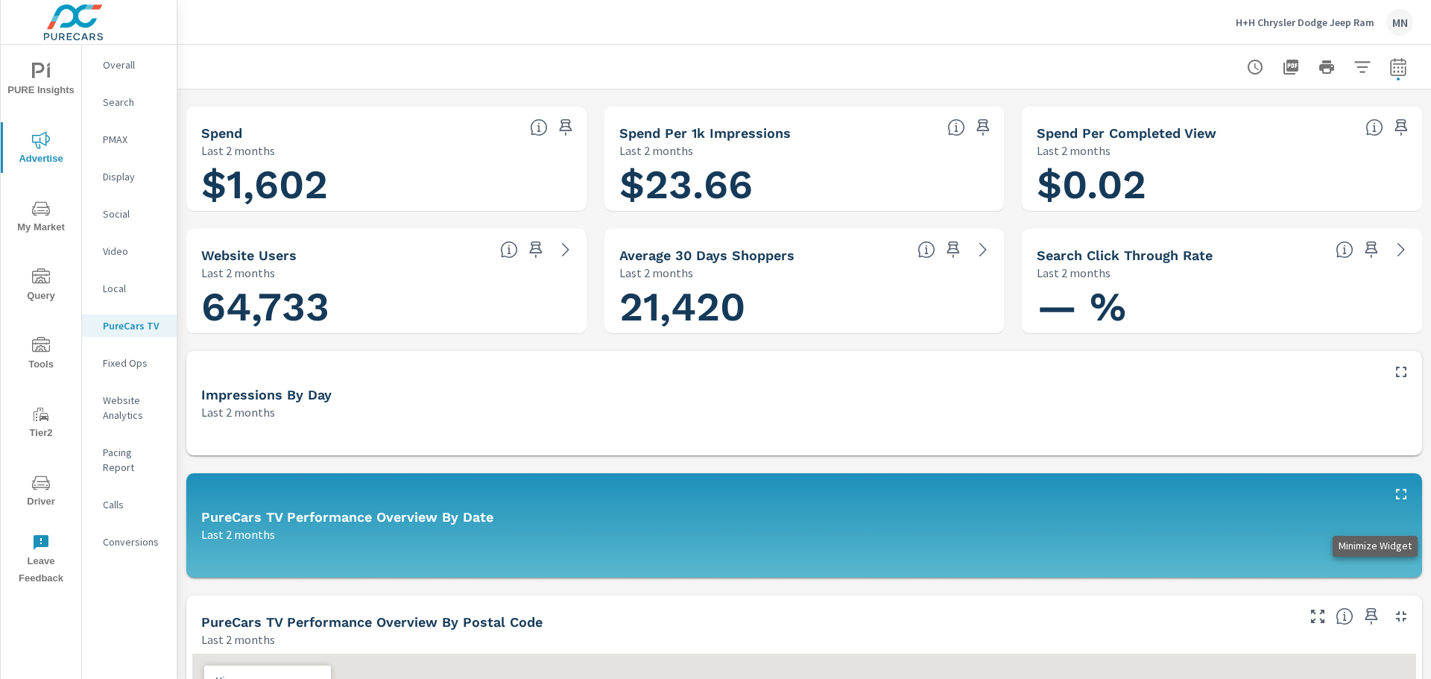
scroll to position [224, 0]
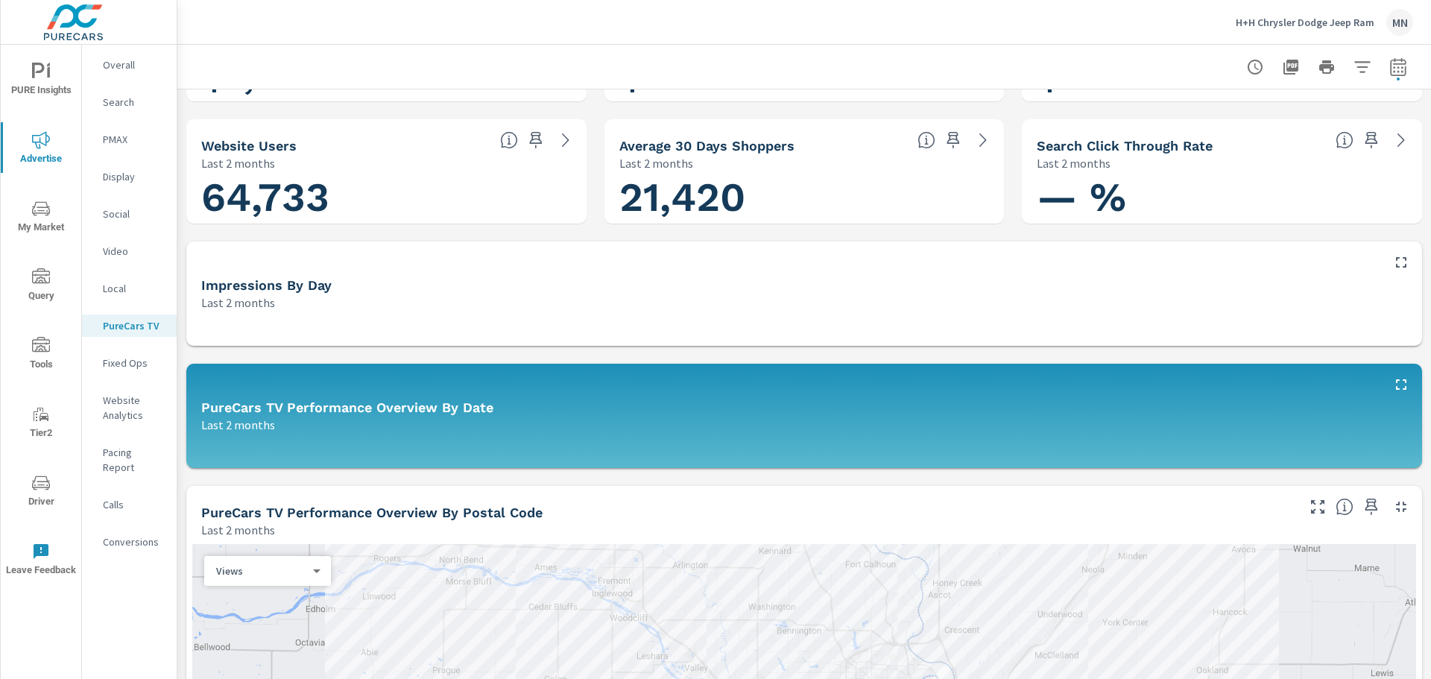
click at [1393, 503] on icon "button" at bounding box center [1402, 507] width 18 height 18
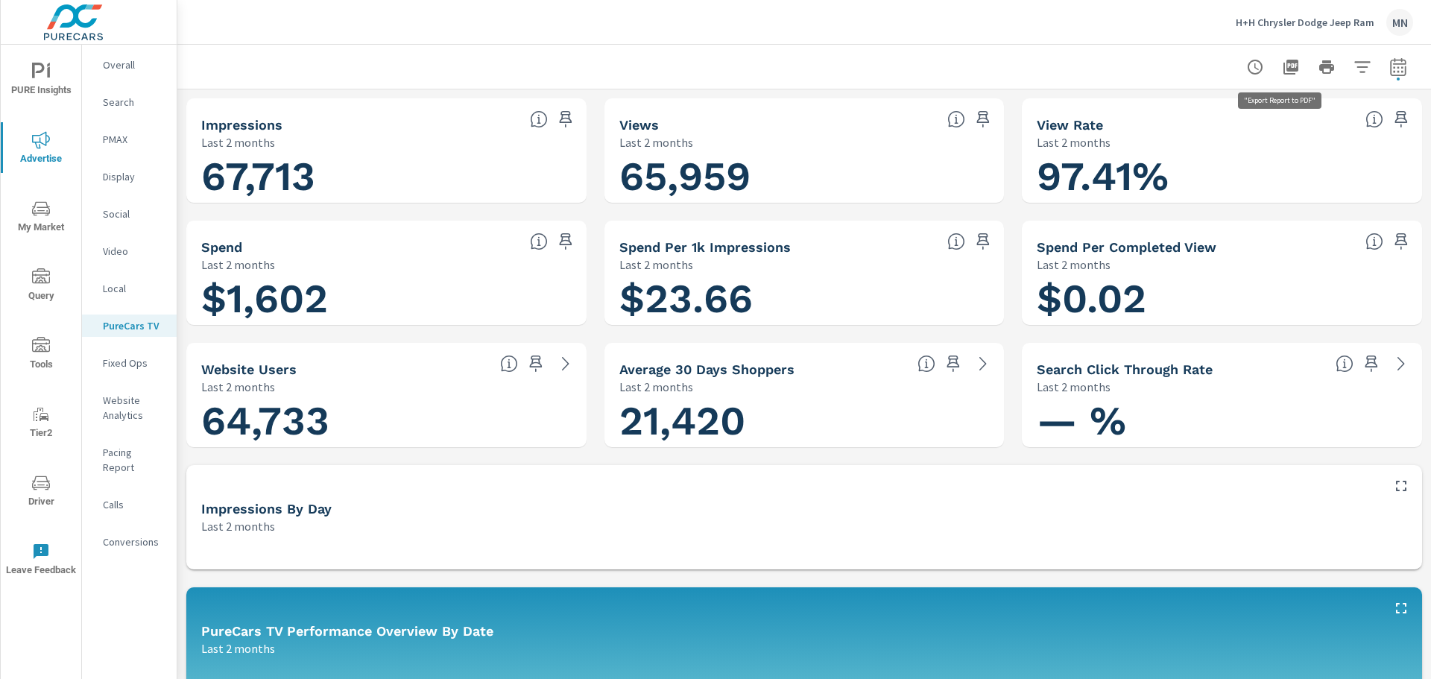
click at [1282, 57] on button "button" at bounding box center [1291, 67] width 30 height 30
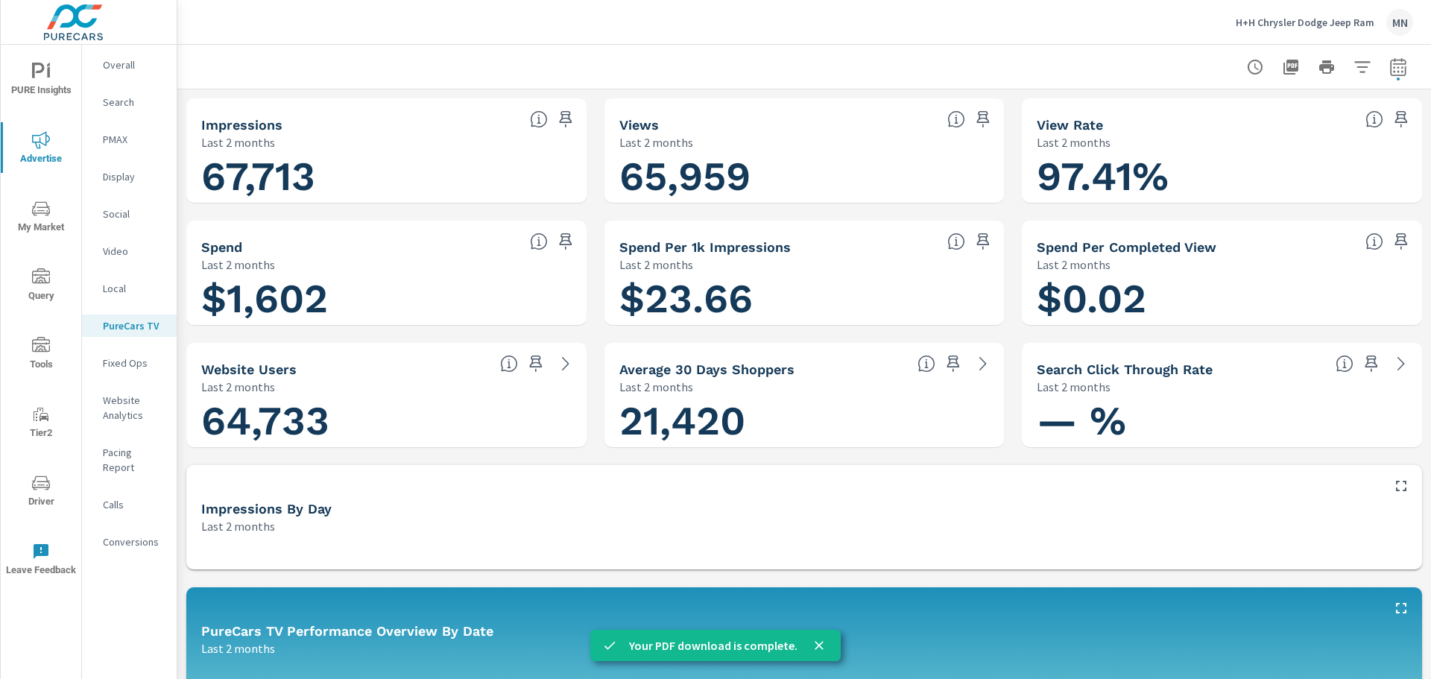
click at [118, 97] on p "Search" at bounding box center [134, 102] width 62 height 15
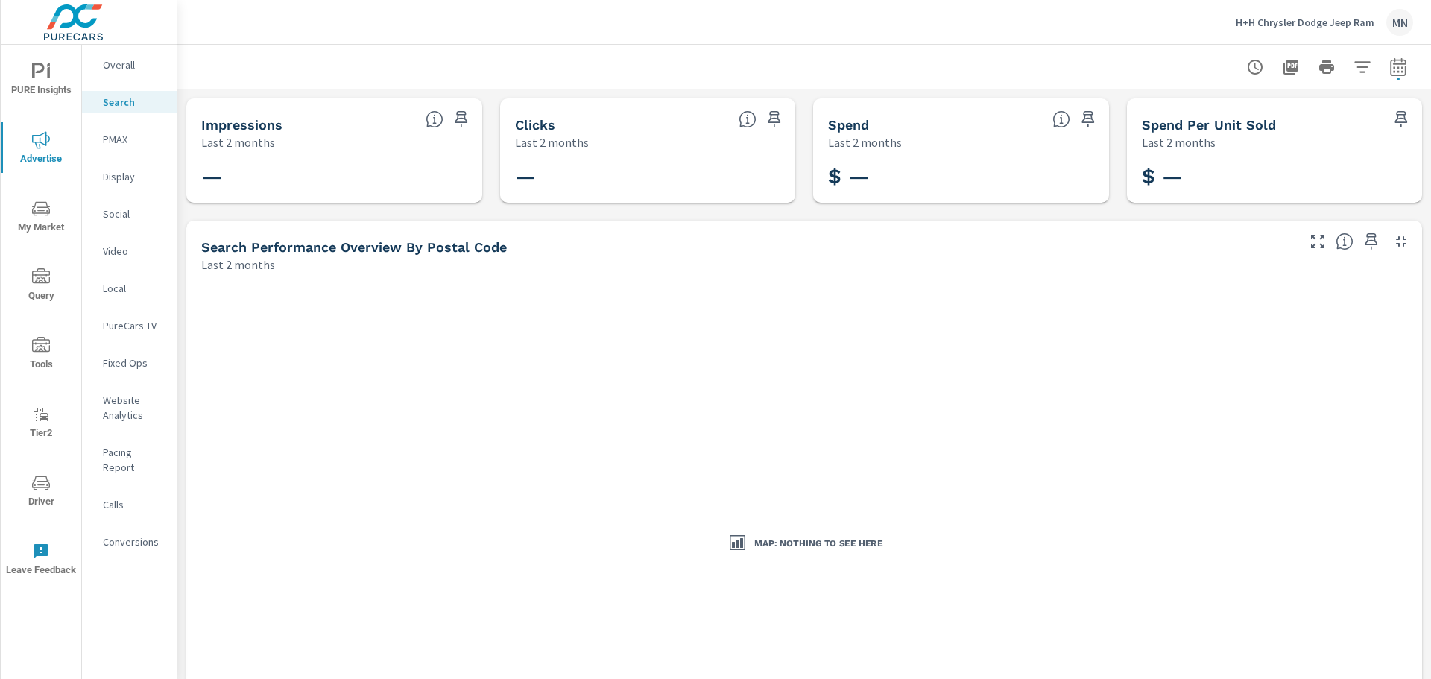
click at [1305, 28] on p "H+H Chrysler Dodge Jeep Ram" at bounding box center [1305, 22] width 139 height 13
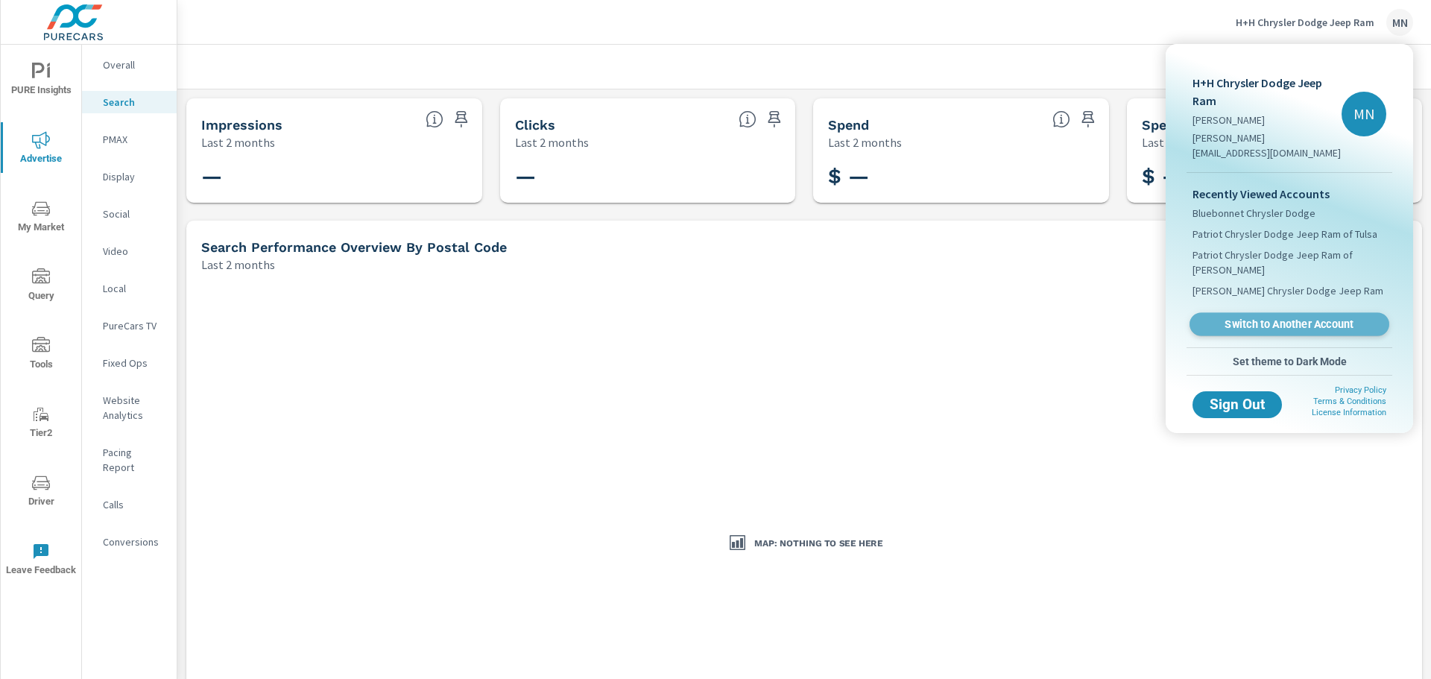
click at [1264, 318] on span "Switch to Another Account" at bounding box center [1289, 325] width 183 height 14
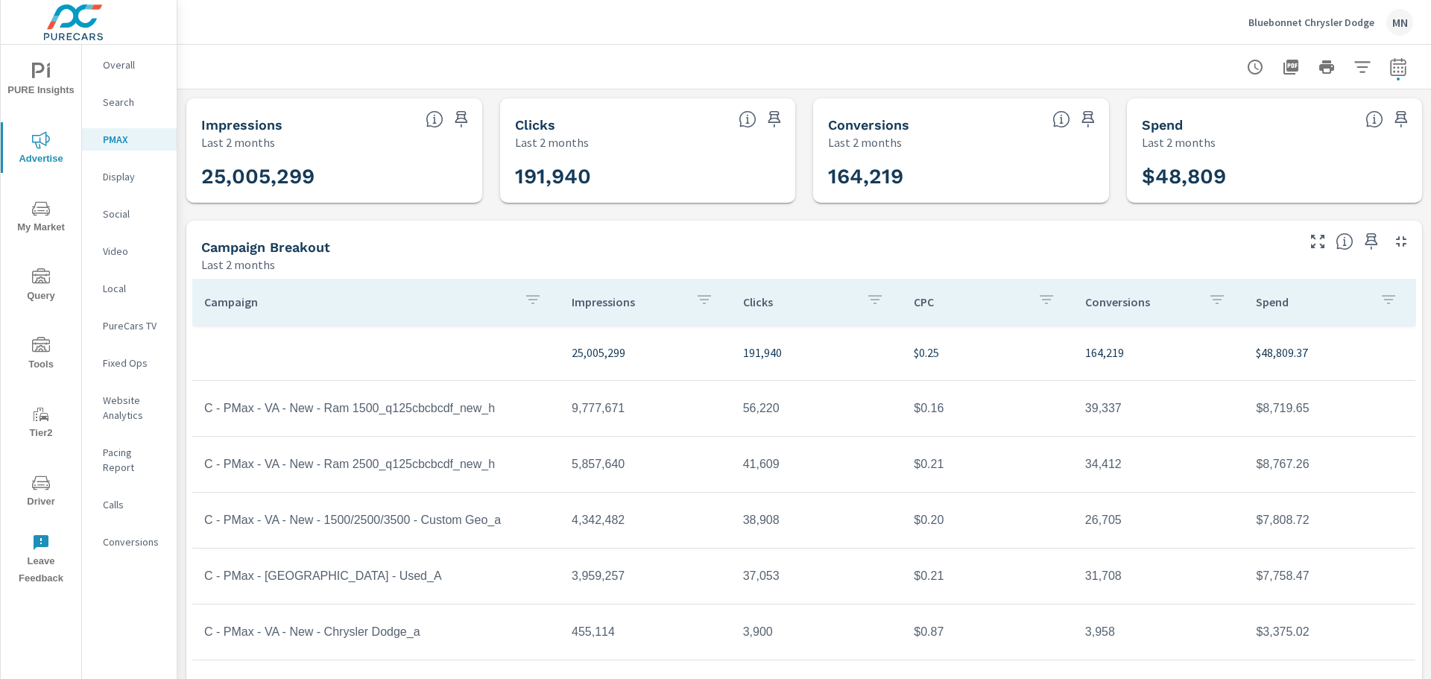
click at [111, 215] on p "Social" at bounding box center [134, 214] width 62 height 15
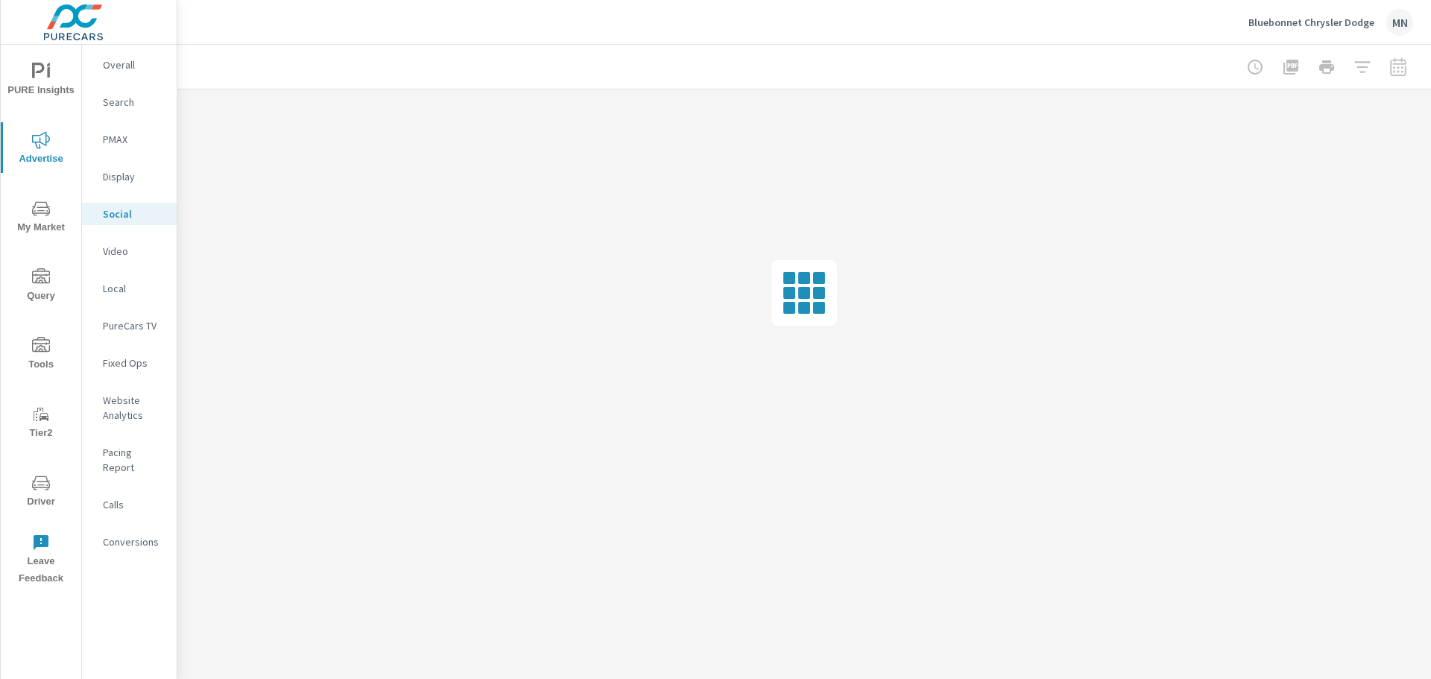
click at [123, 209] on p "Social" at bounding box center [134, 214] width 62 height 15
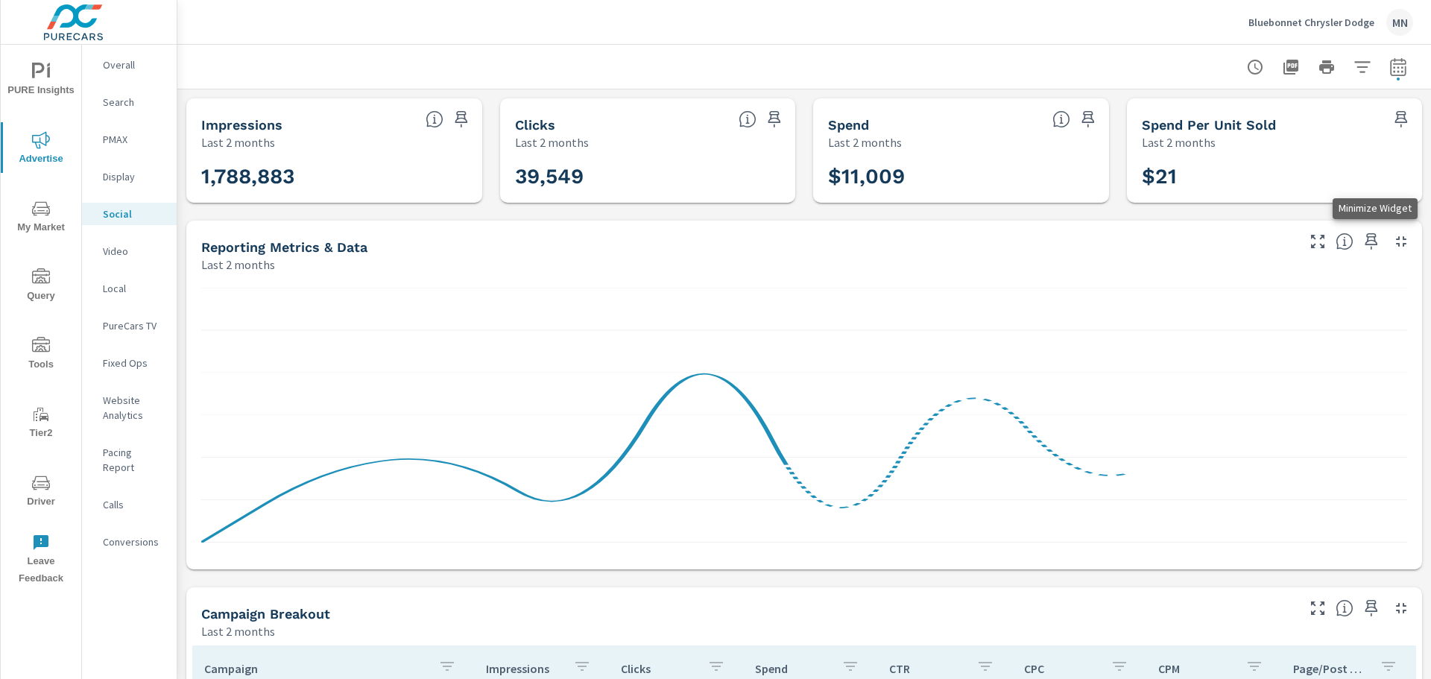
click at [1393, 243] on icon "button" at bounding box center [1402, 242] width 18 height 18
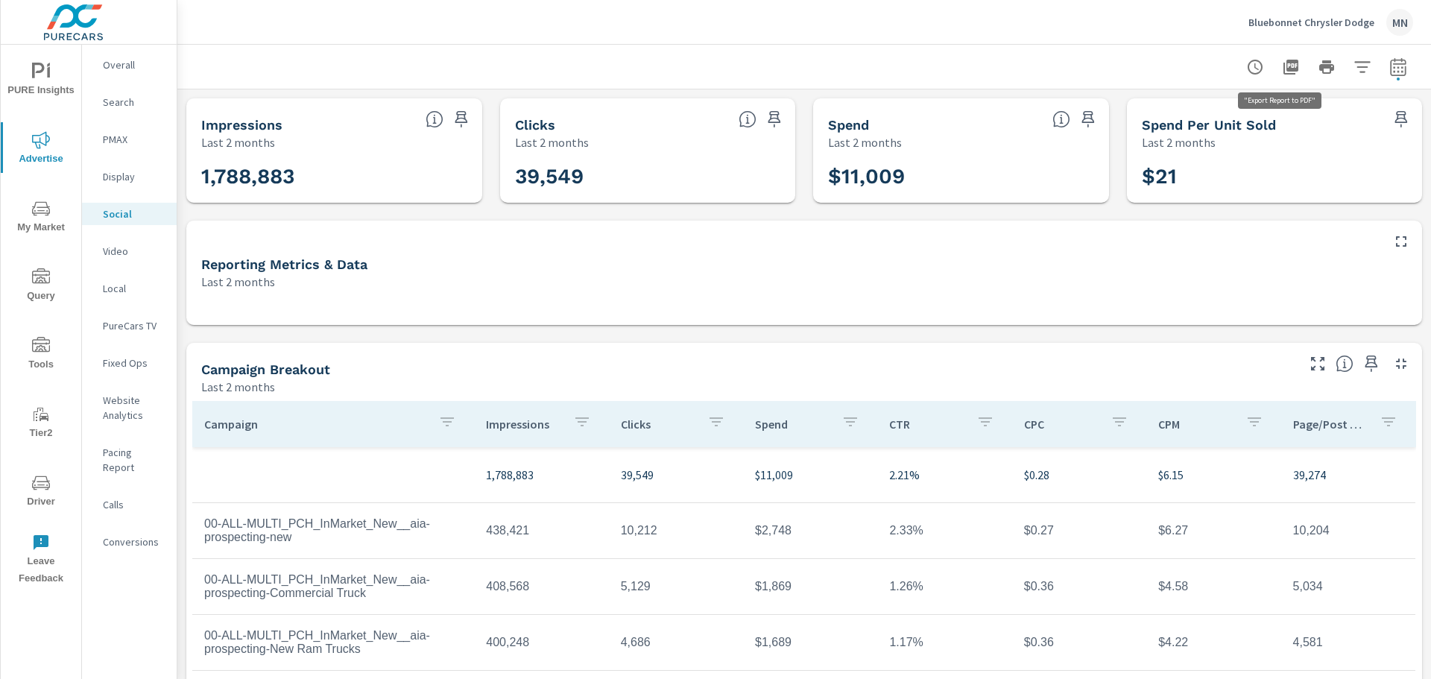
click at [1282, 63] on icon "button" at bounding box center [1291, 67] width 18 height 18
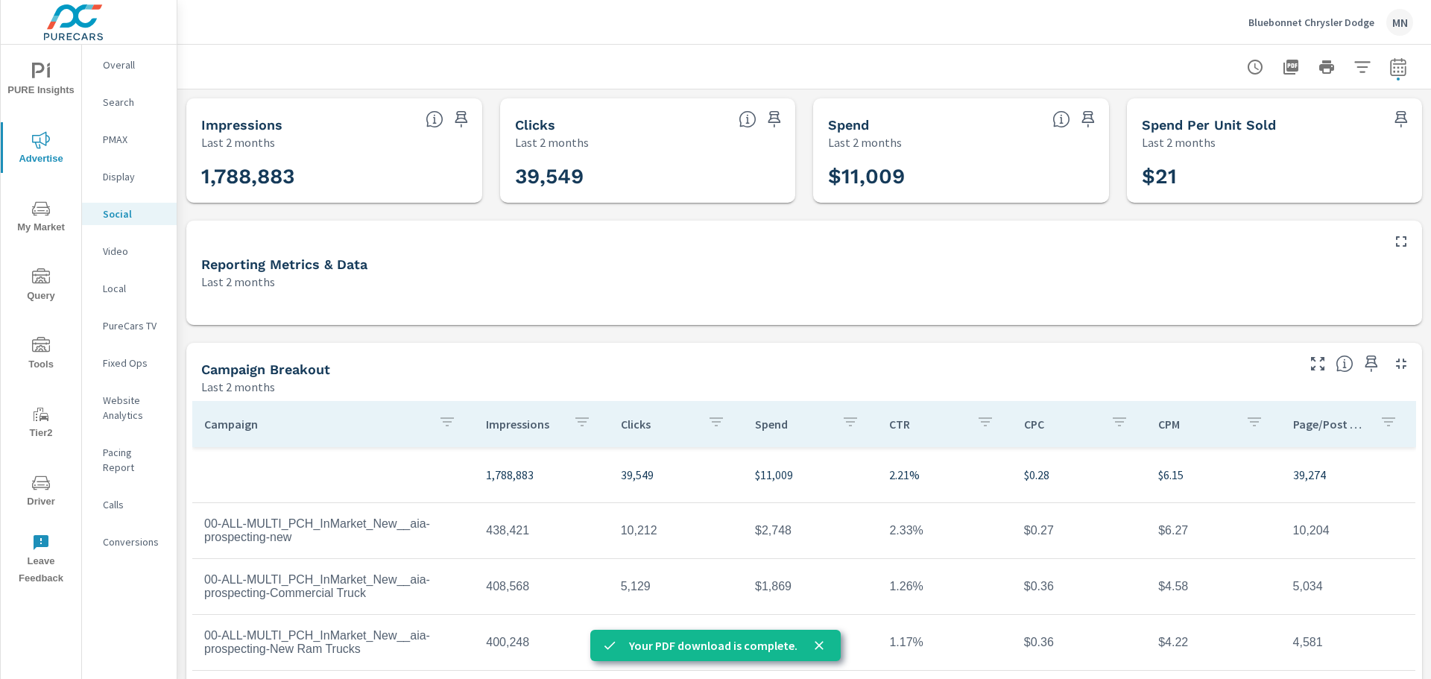
click at [114, 252] on p "Video" at bounding box center [134, 251] width 62 height 15
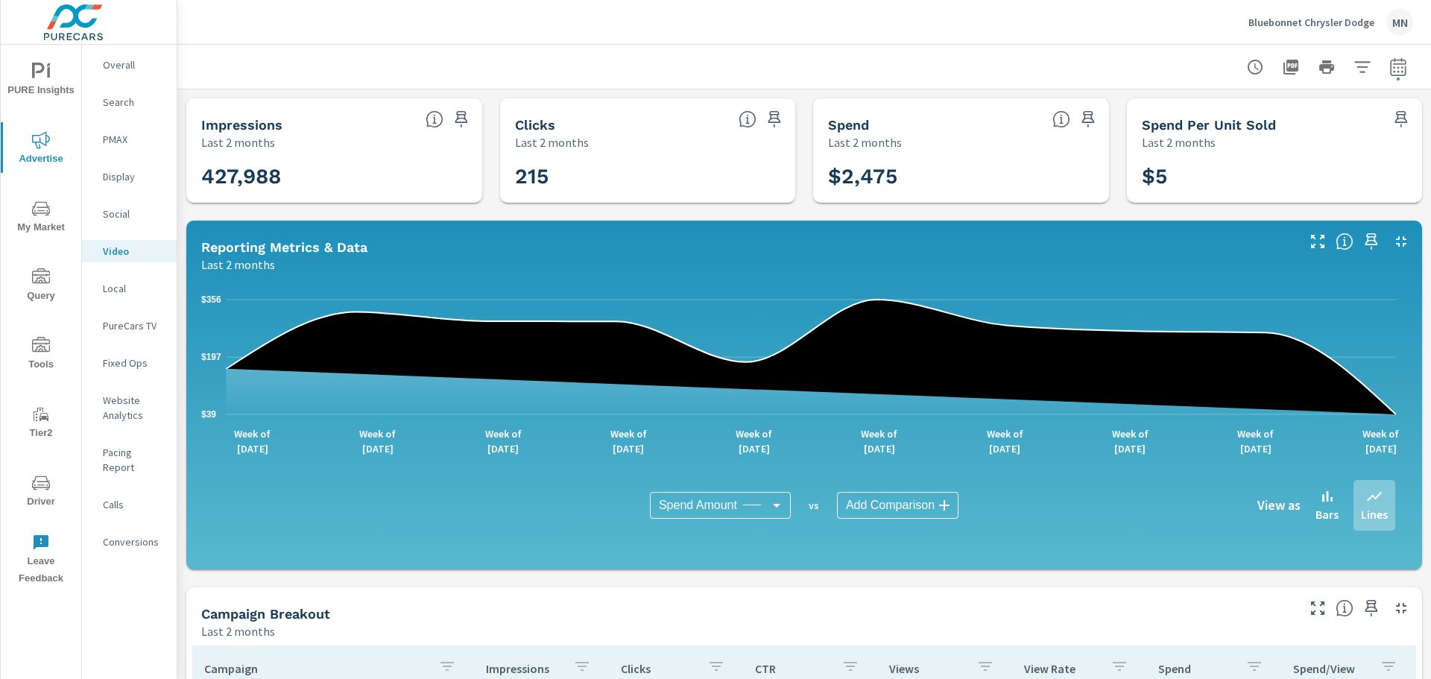
click at [1396, 239] on icon "button" at bounding box center [1401, 241] width 10 height 10
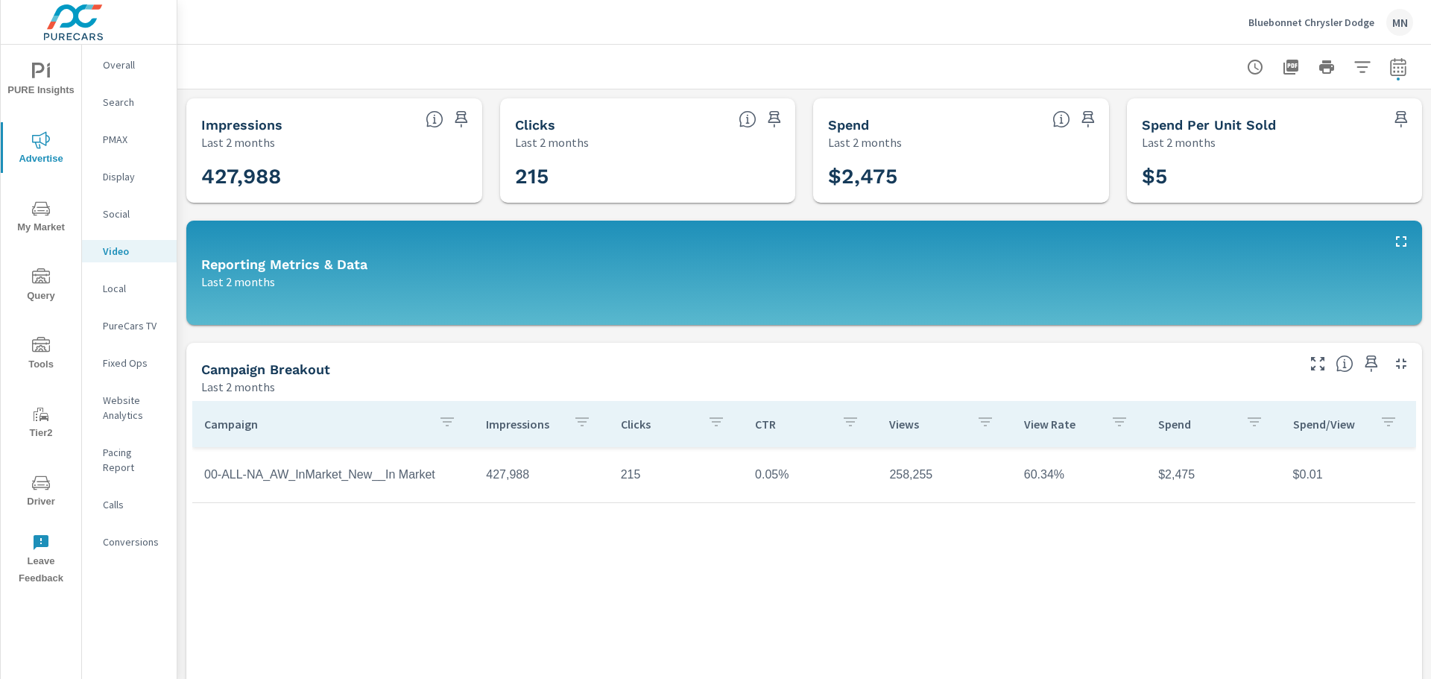
click at [1284, 66] on icon "button" at bounding box center [1291, 67] width 15 height 15
click at [121, 105] on p "Search" at bounding box center [134, 102] width 62 height 15
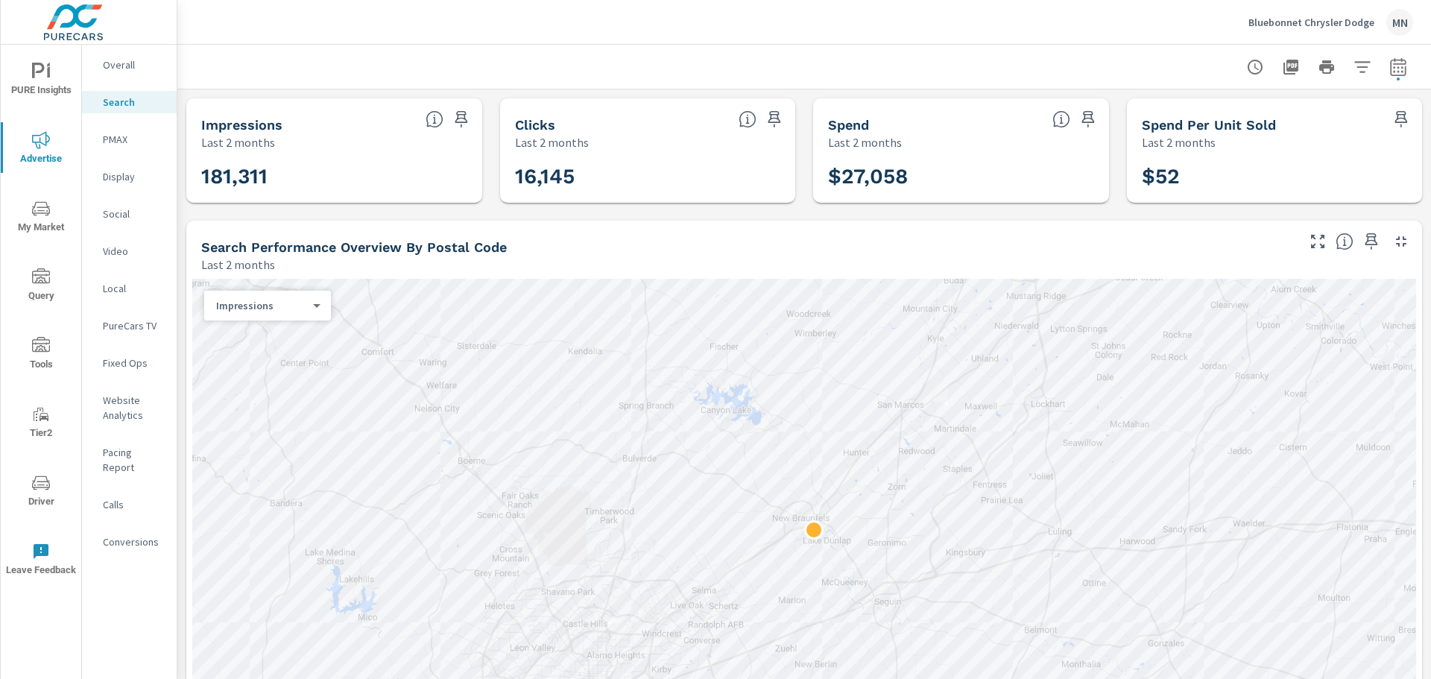
click at [1393, 236] on icon "button" at bounding box center [1402, 242] width 18 height 18
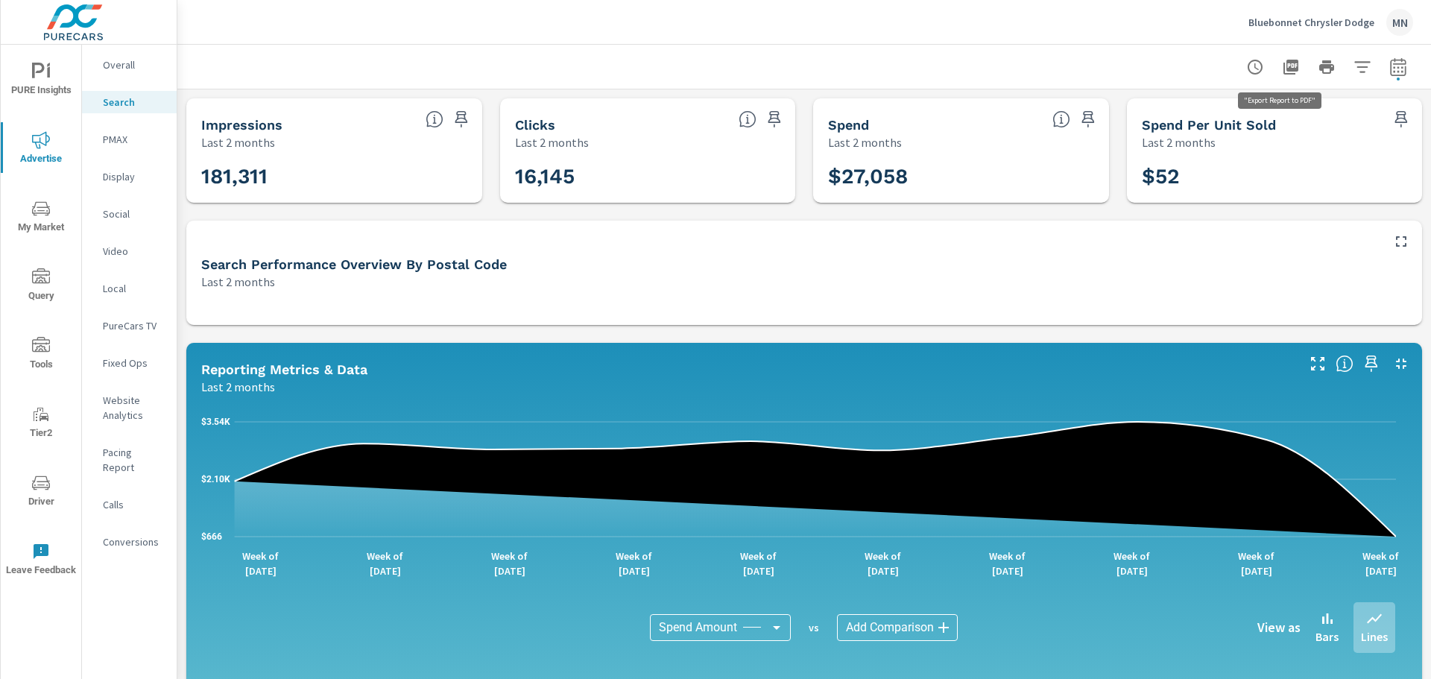
click at [1282, 60] on icon "button" at bounding box center [1291, 67] width 18 height 18
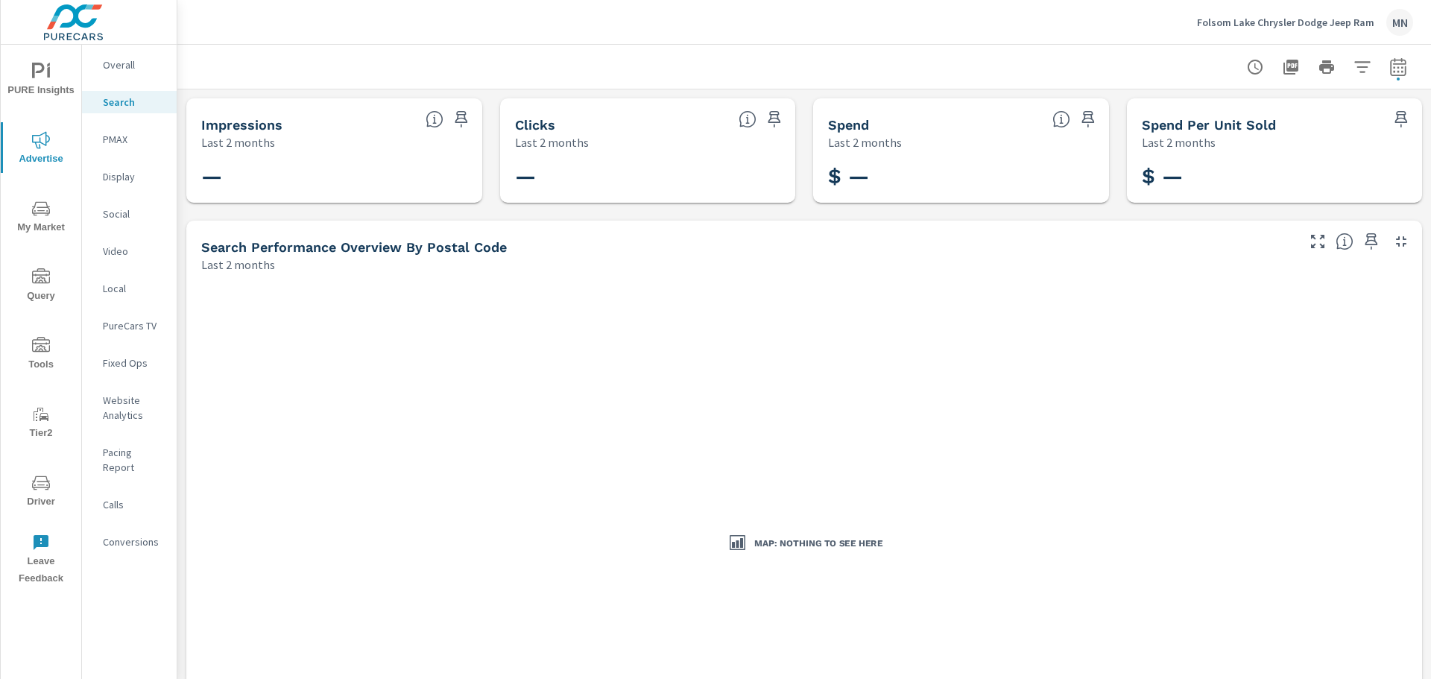
click at [117, 130] on div "PMAX" at bounding box center [129, 139] width 95 height 22
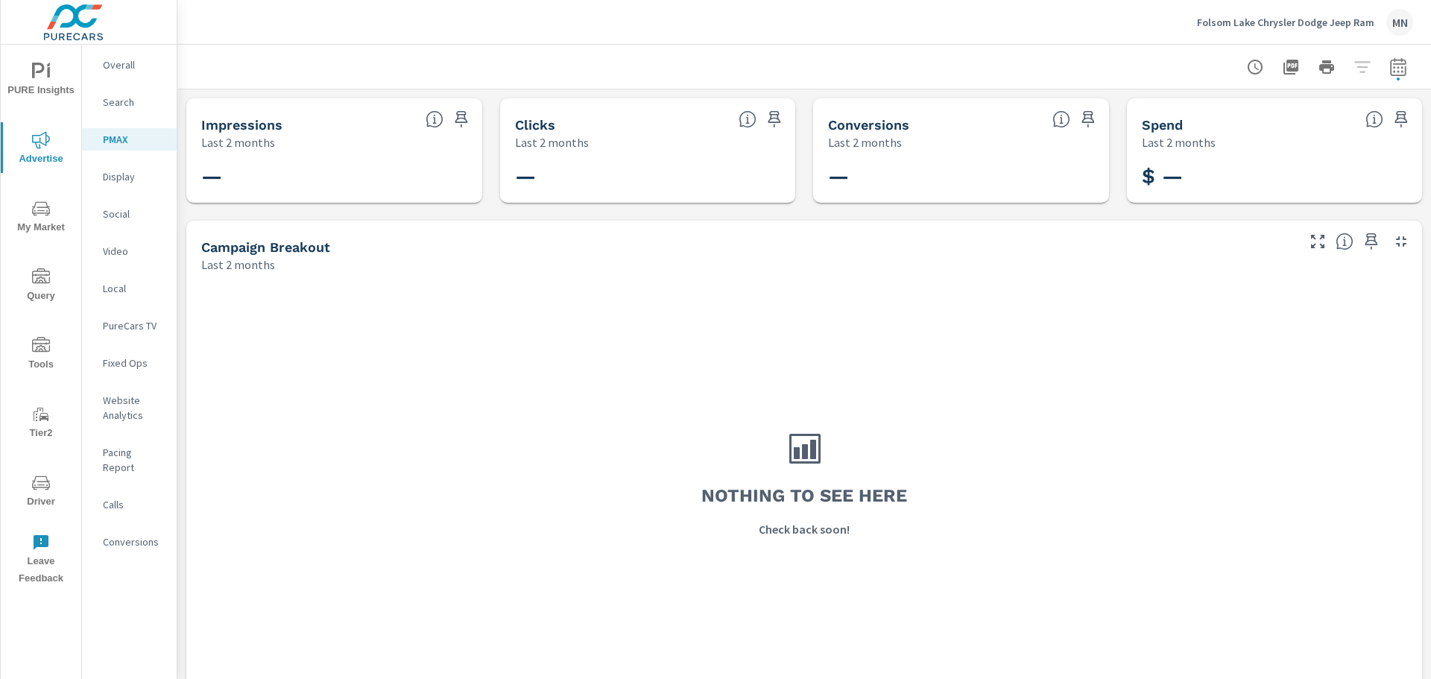
click at [115, 179] on p "Display" at bounding box center [134, 176] width 62 height 15
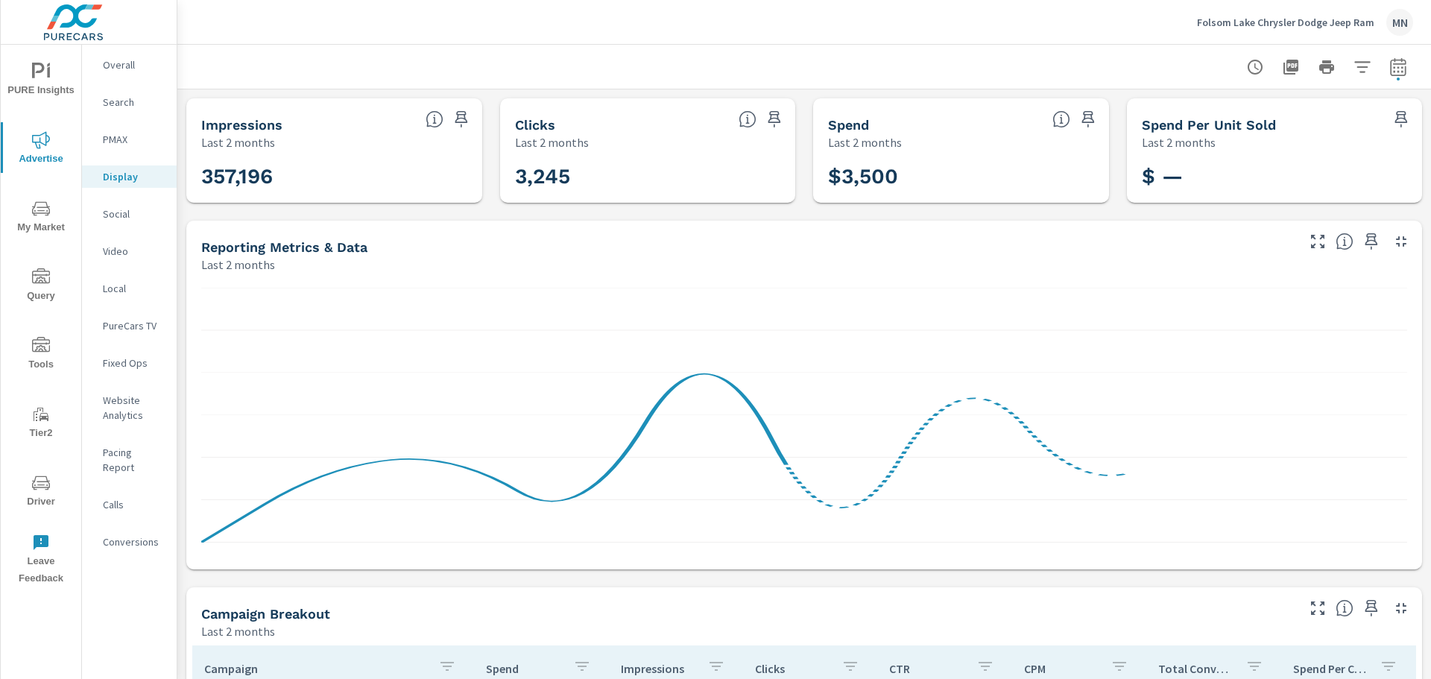
click at [1393, 242] on icon "button" at bounding box center [1402, 242] width 18 height 18
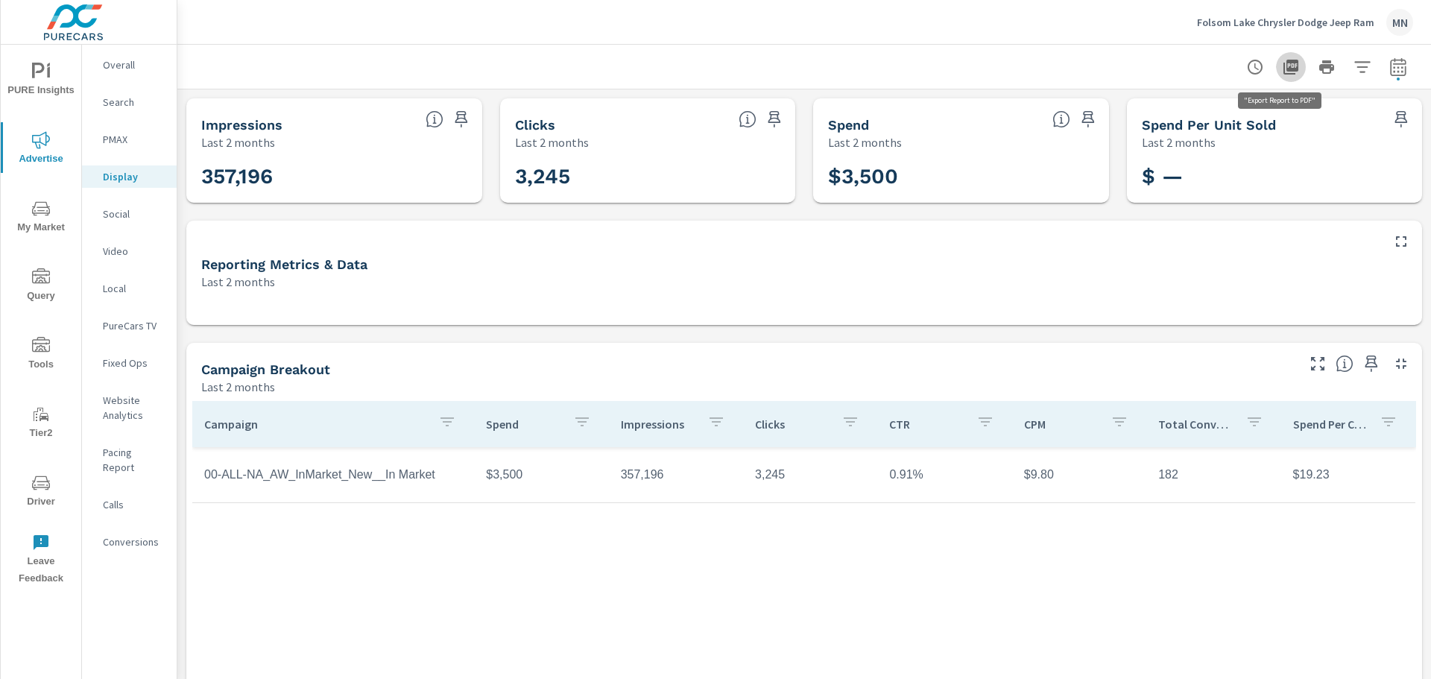
click at [1283, 64] on icon "button" at bounding box center [1291, 67] width 18 height 18
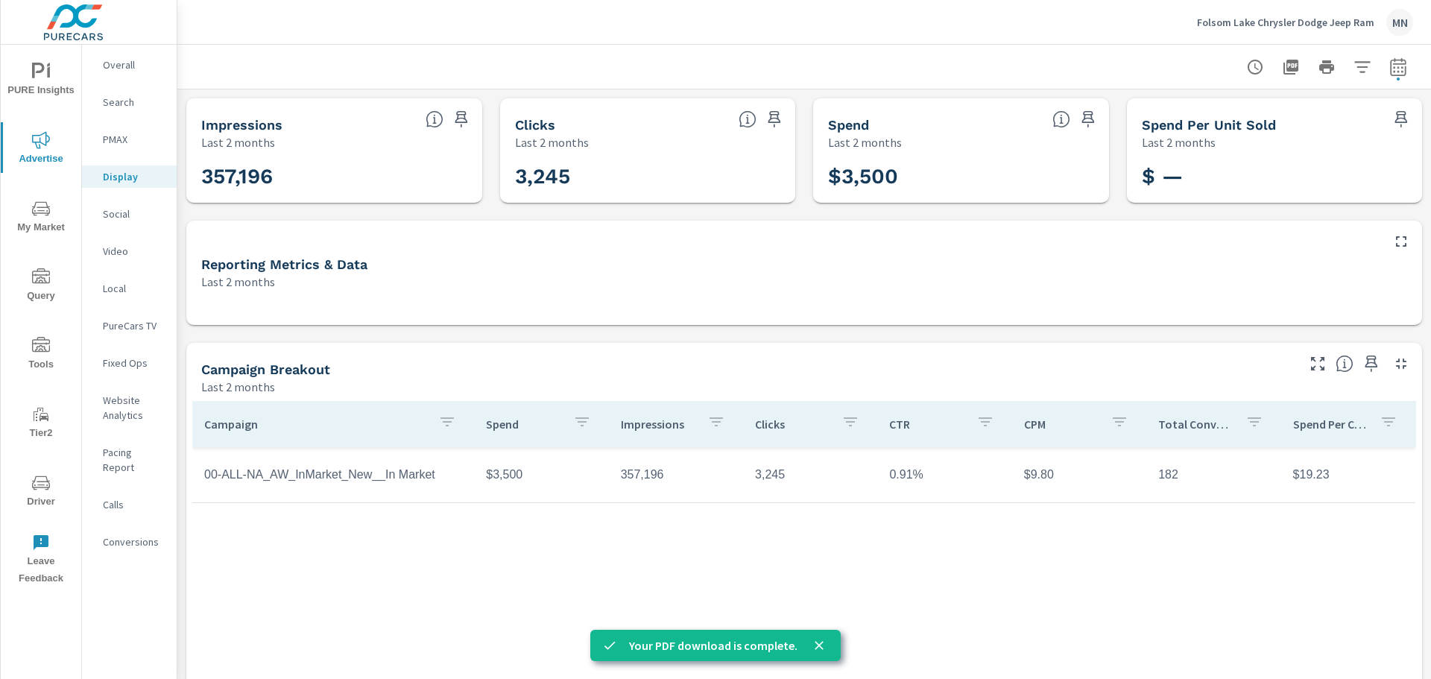
click at [124, 212] on p "Social" at bounding box center [134, 214] width 62 height 15
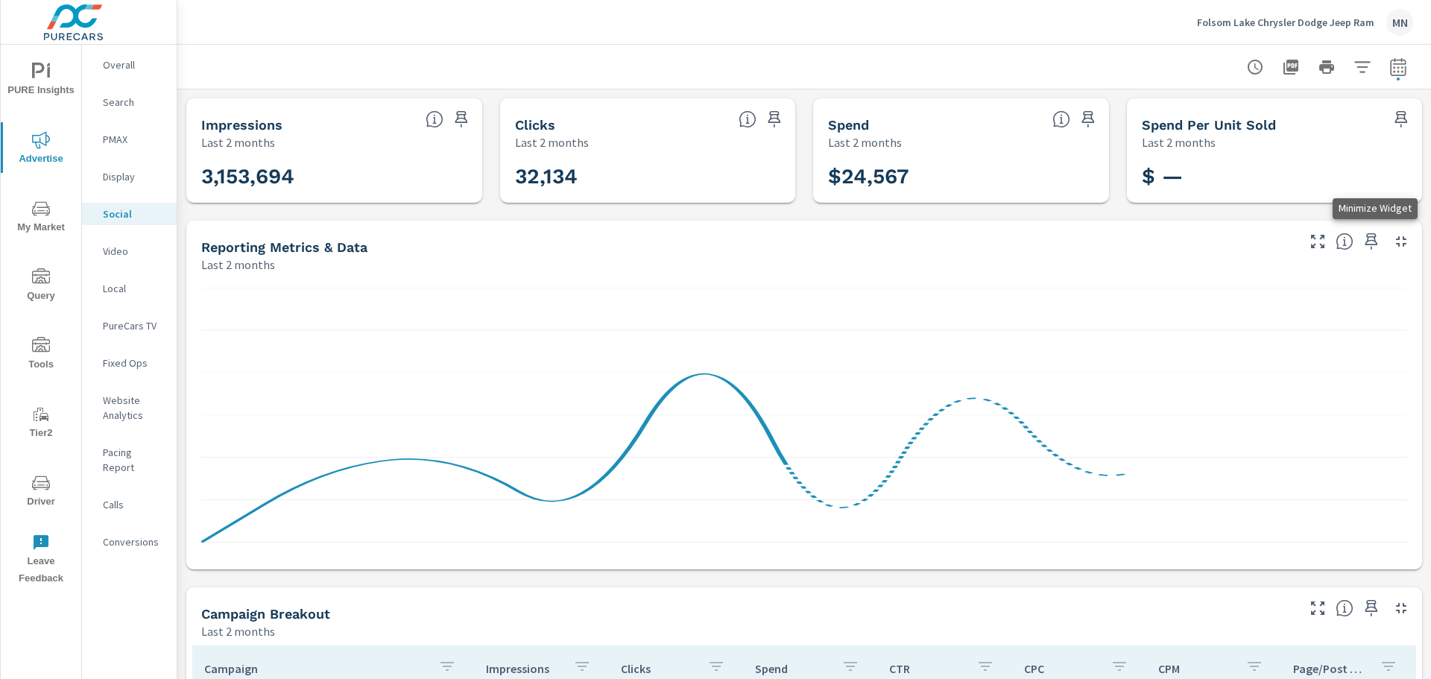
click at [1393, 246] on icon "button" at bounding box center [1402, 242] width 18 height 18
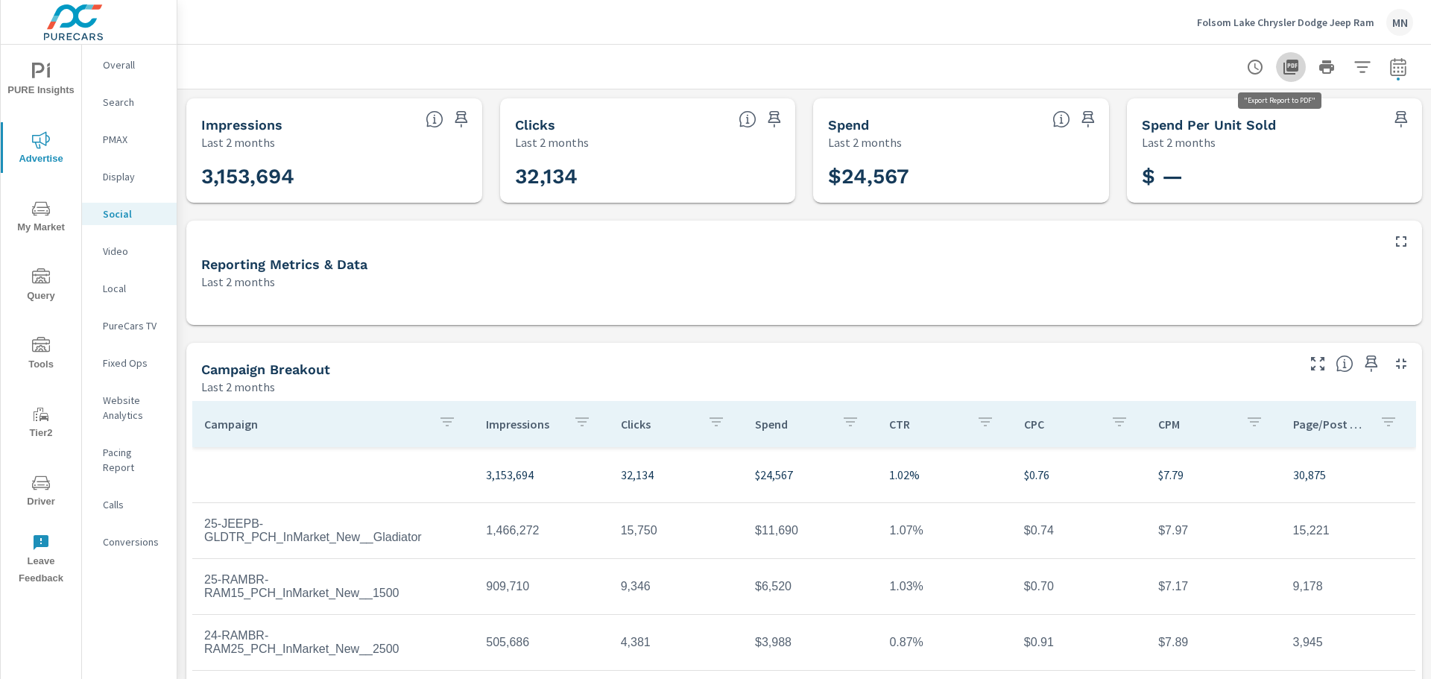
click at [1282, 67] on icon "button" at bounding box center [1291, 67] width 18 height 18
click at [923, 66] on div at bounding box center [804, 67] width 1218 height 44
click at [704, 28] on div "Folsom Lake Chrysler Dodge Jeep Ram MN" at bounding box center [804, 22] width 1218 height 44
click at [114, 252] on p "Video" at bounding box center [134, 251] width 62 height 15
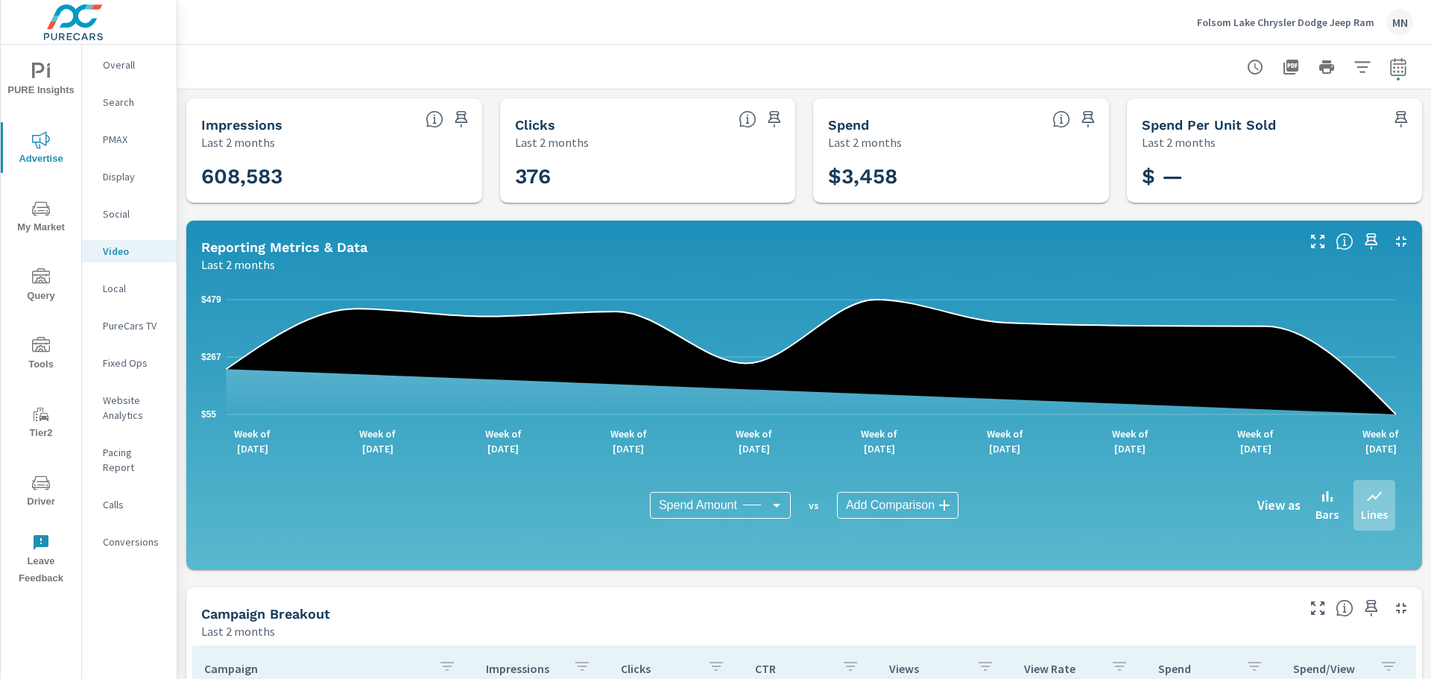
click at [1396, 239] on icon "button" at bounding box center [1401, 241] width 10 height 10
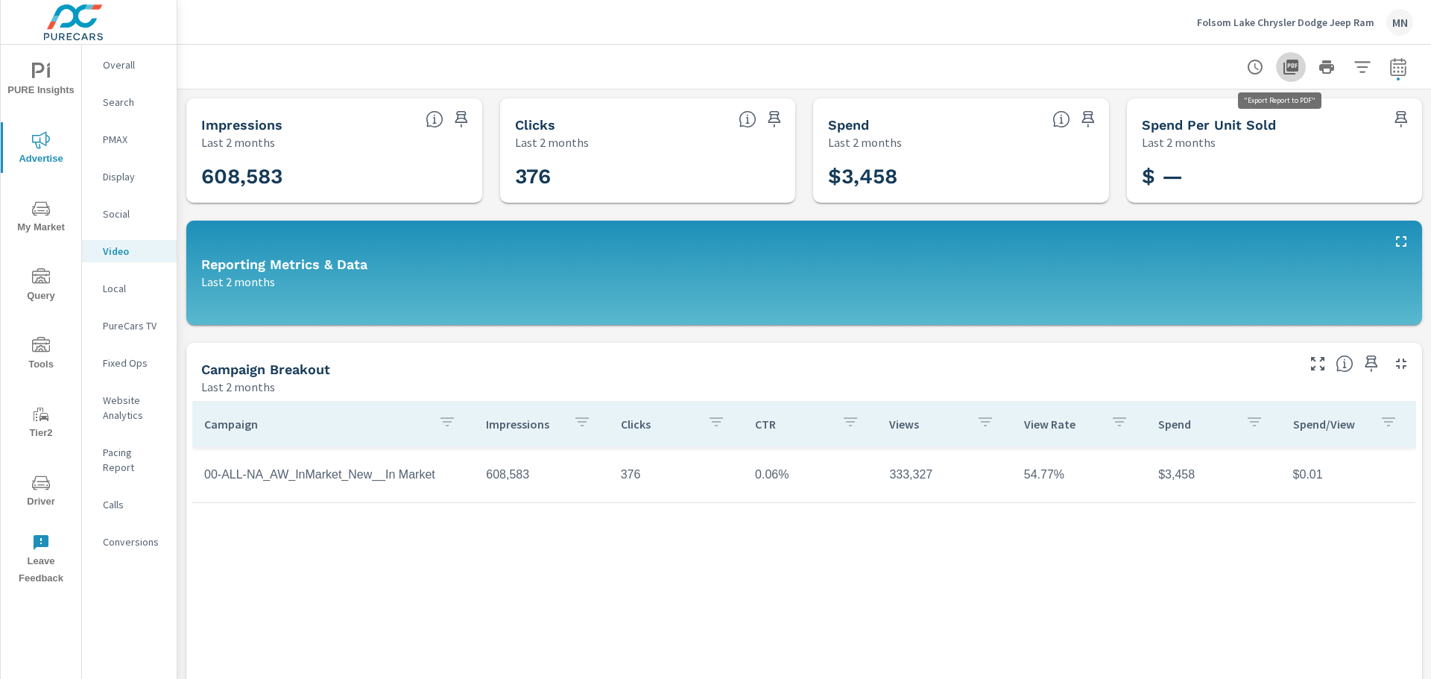
click at [1276, 69] on button "button" at bounding box center [1291, 67] width 30 height 30
click at [750, 31] on div "Folsom Lake Chrysler Dodge Jeep Ram MN" at bounding box center [804, 22] width 1218 height 44
click at [107, 96] on p "Search" at bounding box center [134, 102] width 62 height 15
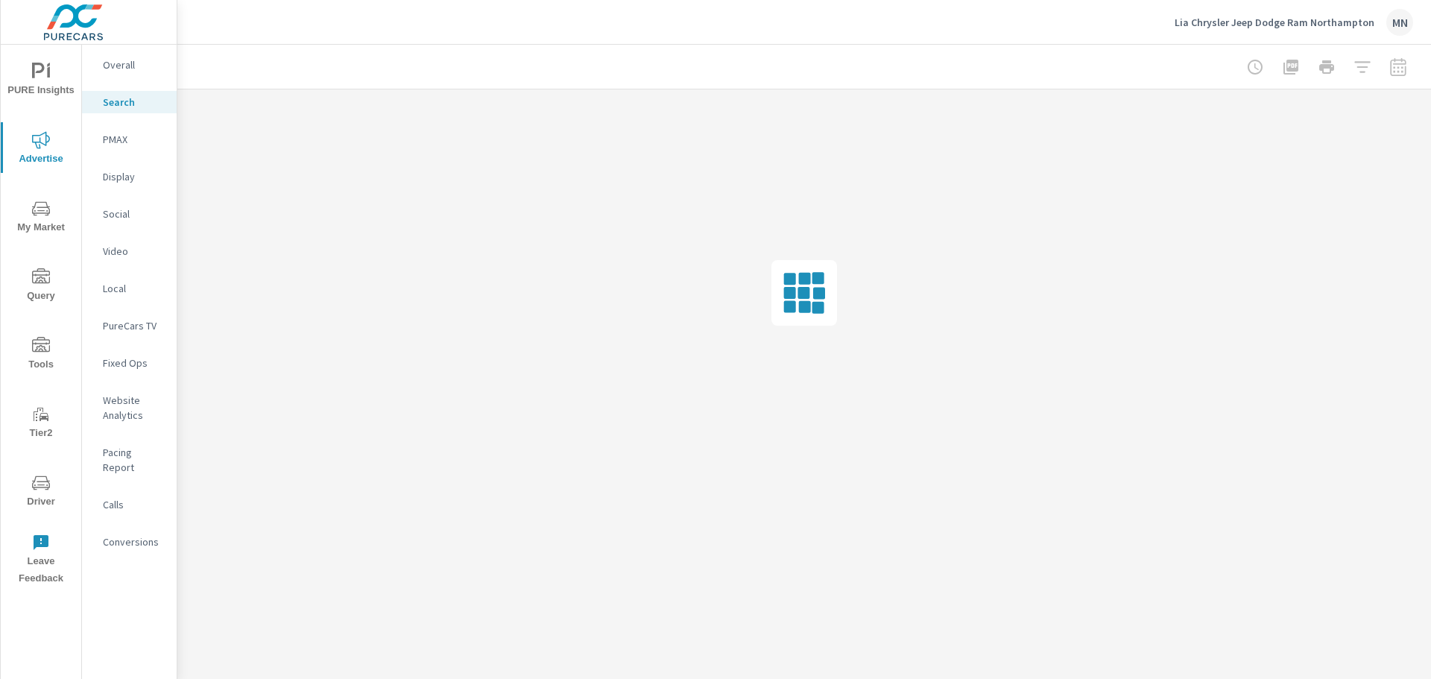
click at [125, 95] on p "Search" at bounding box center [134, 102] width 62 height 15
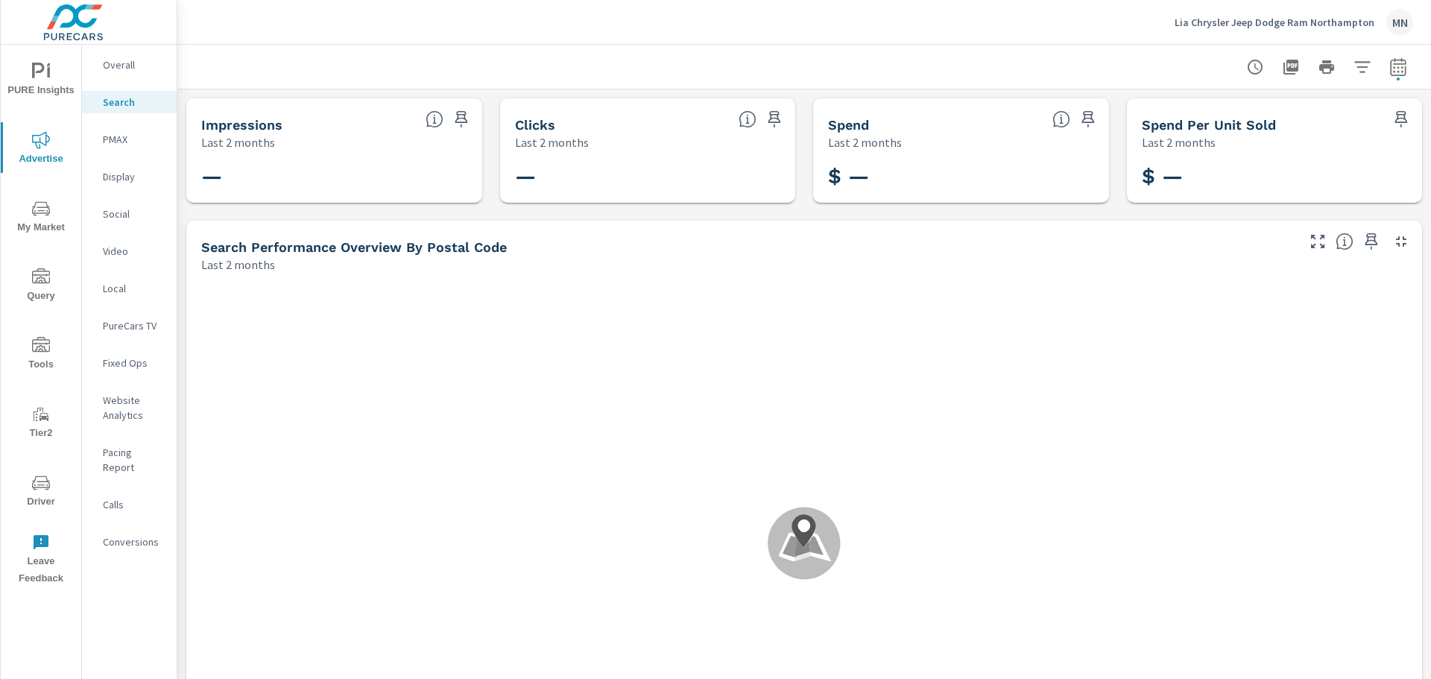
click at [120, 134] on p "PMAX" at bounding box center [134, 139] width 62 height 15
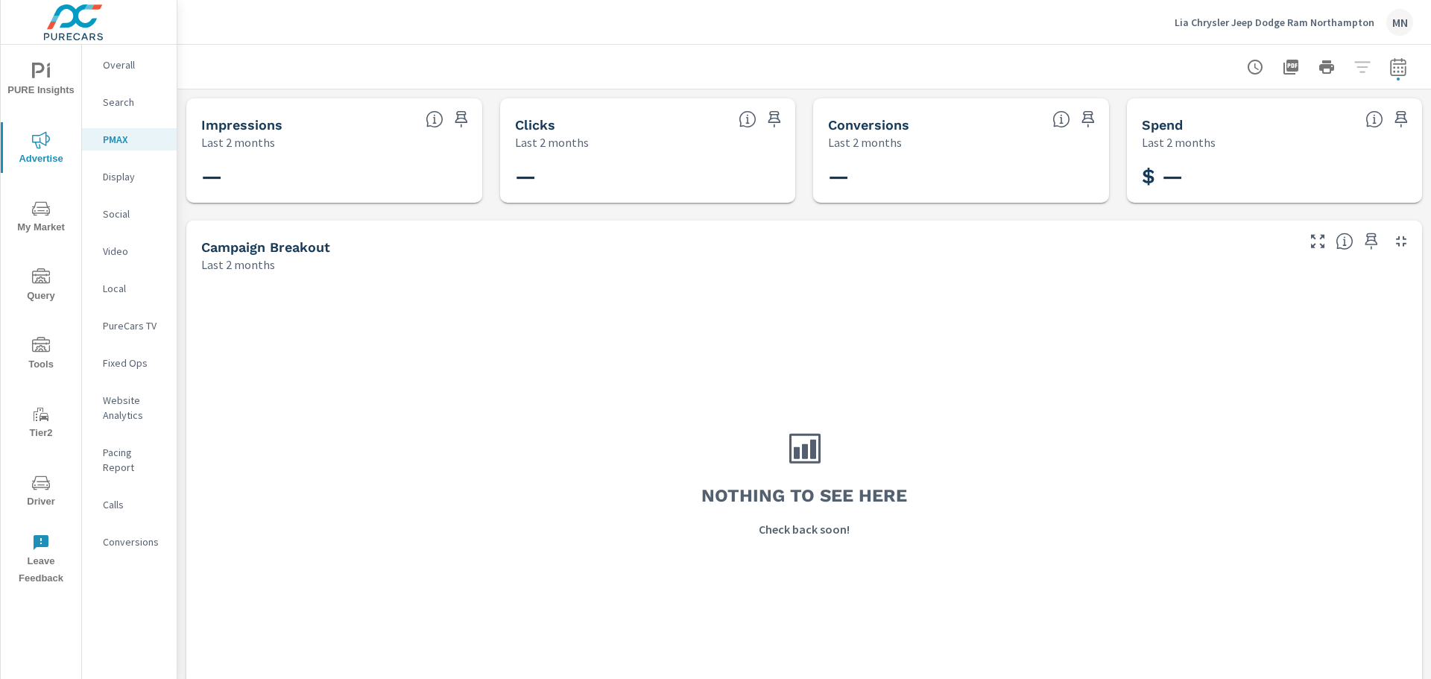
click at [124, 174] on p "Display" at bounding box center [134, 176] width 62 height 15
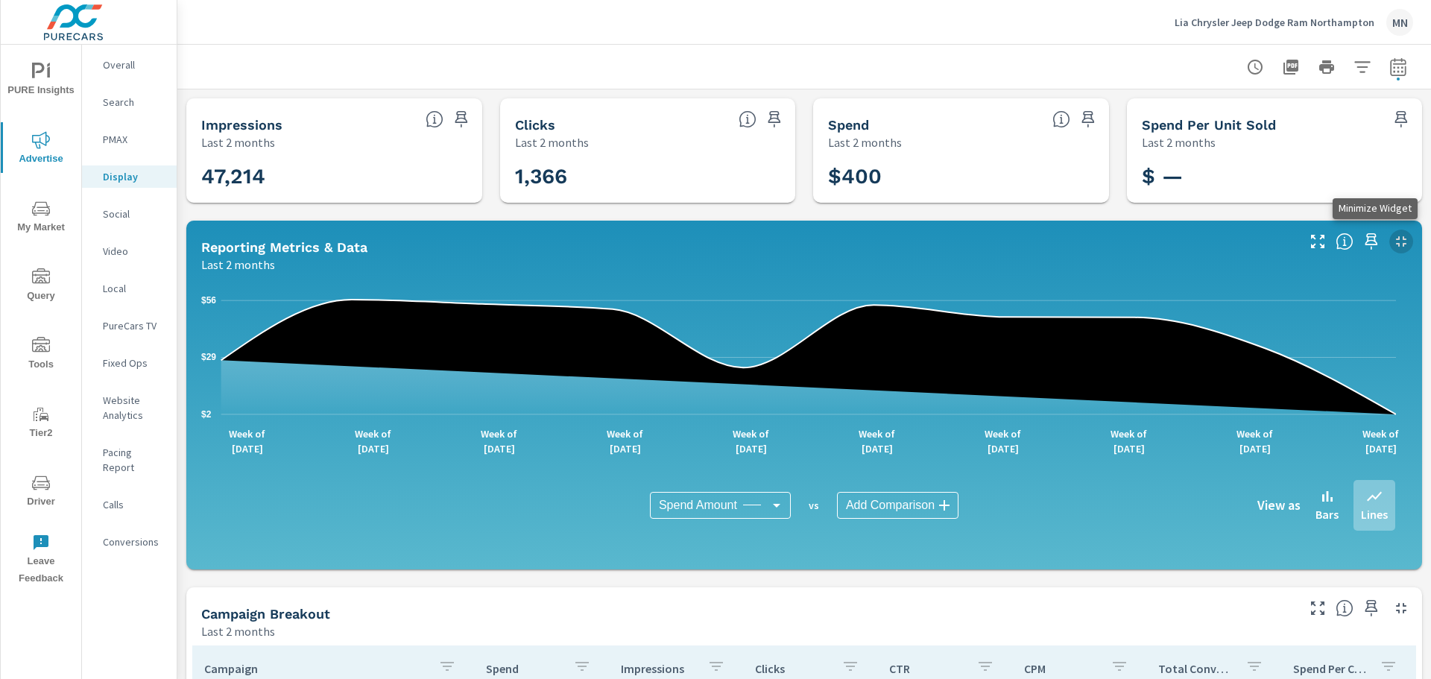
click at [1393, 241] on icon "button" at bounding box center [1402, 242] width 18 height 18
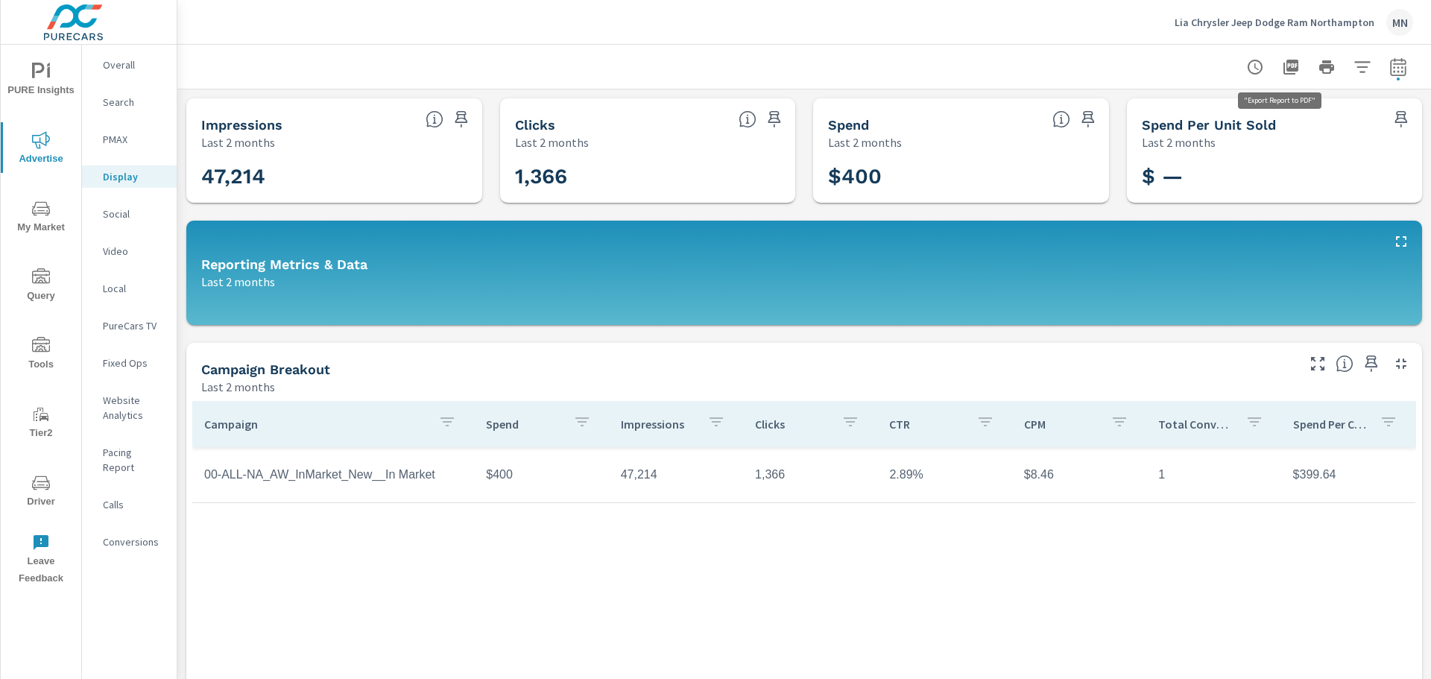
click at [1284, 61] on icon "button" at bounding box center [1291, 67] width 15 height 15
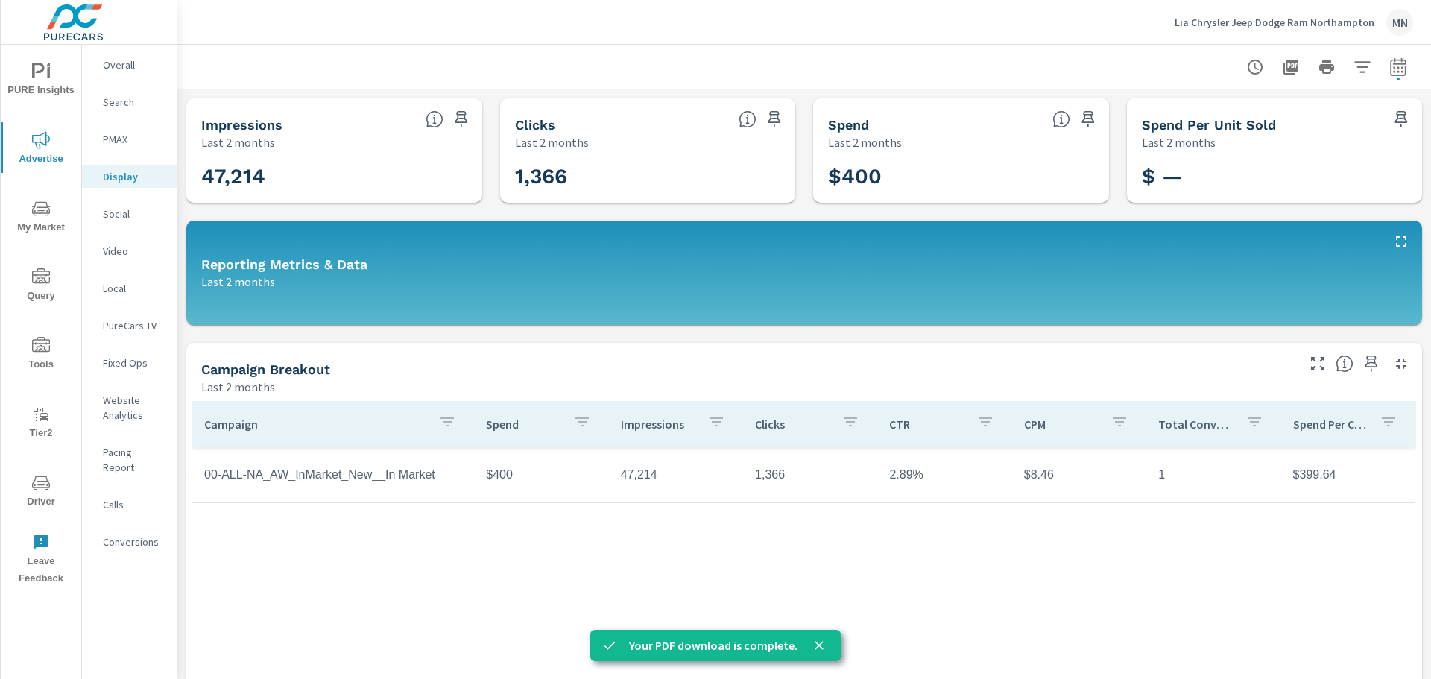
click at [119, 209] on p "Social" at bounding box center [134, 214] width 62 height 15
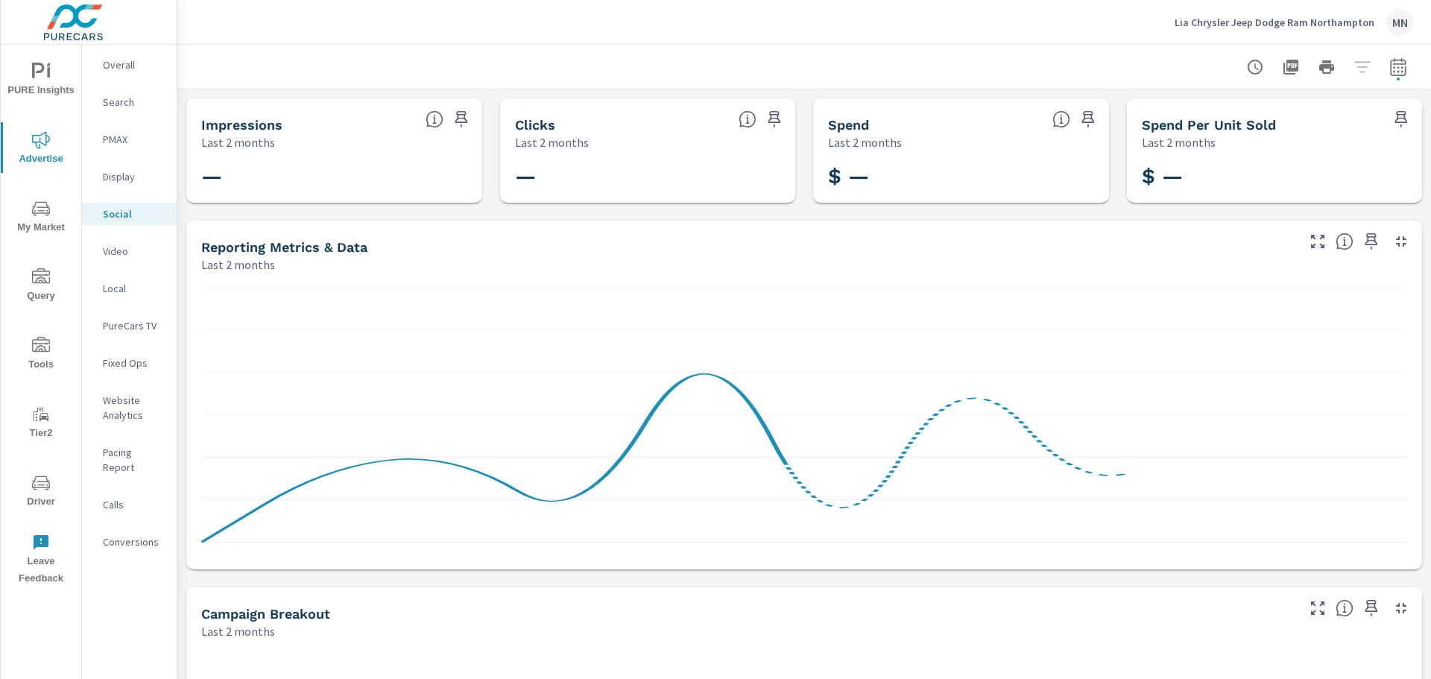
click at [121, 256] on p "Video" at bounding box center [134, 251] width 62 height 15
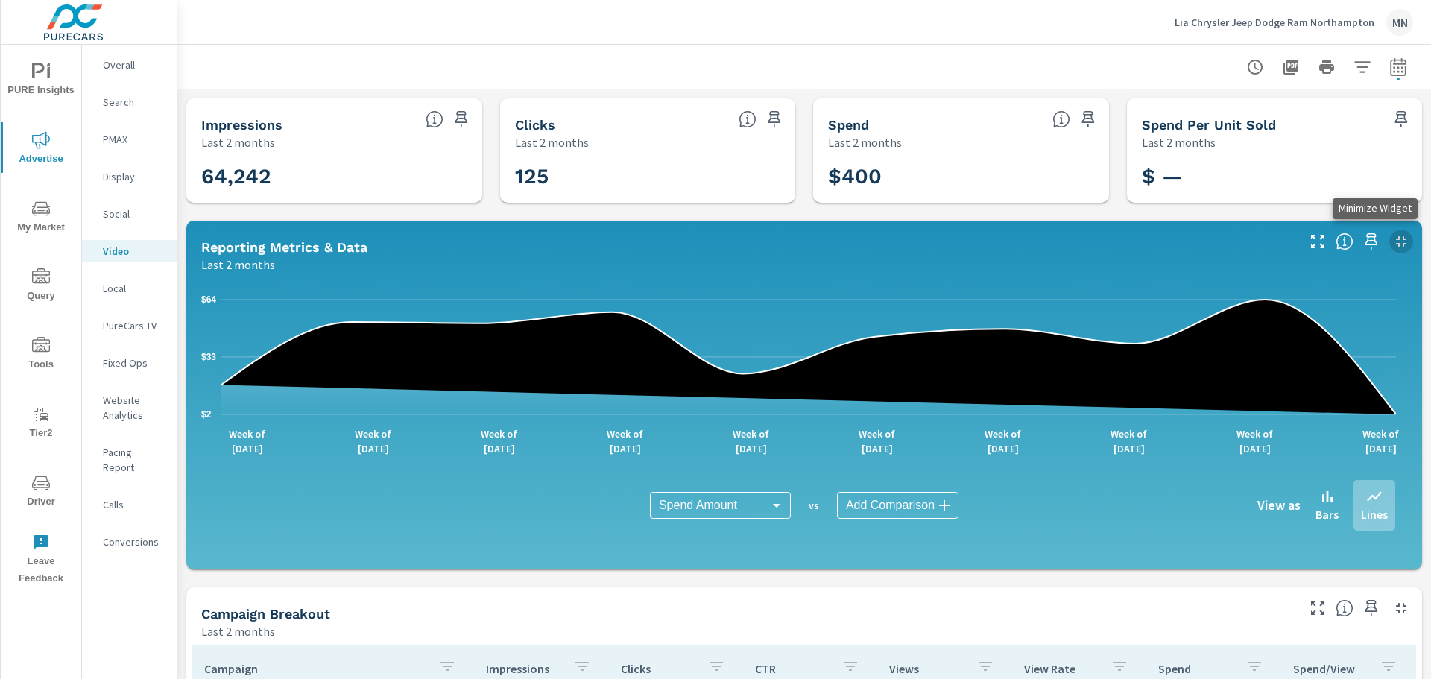
click at [1393, 234] on icon "button" at bounding box center [1402, 242] width 18 height 18
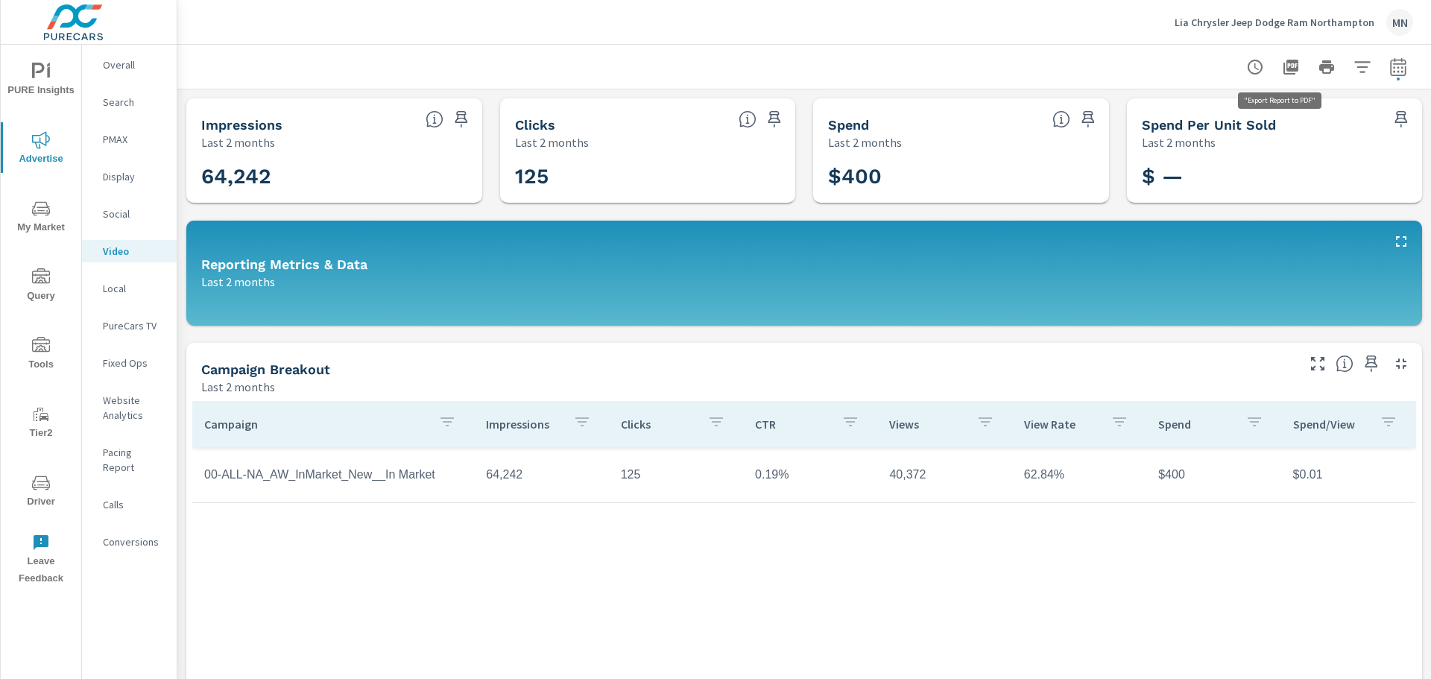
click at [1282, 72] on icon "button" at bounding box center [1291, 67] width 18 height 18
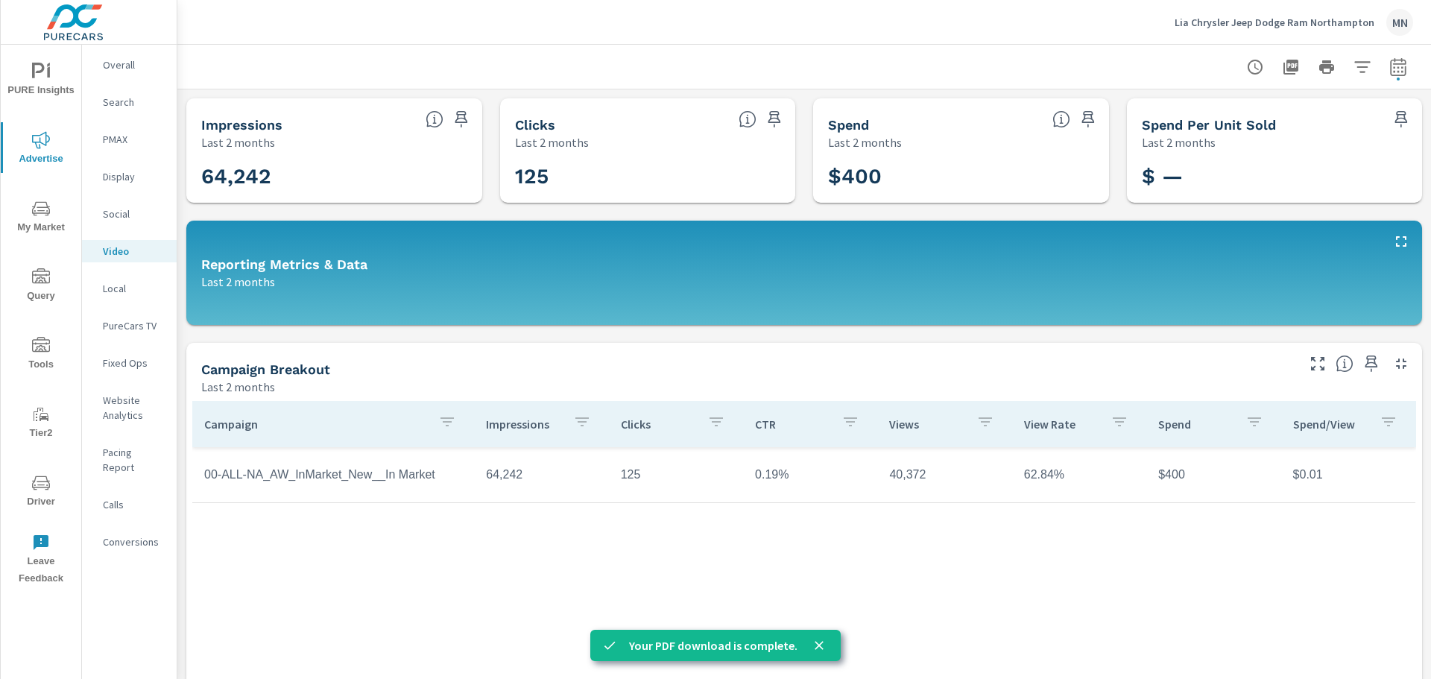
click at [105, 280] on div "Local" at bounding box center [129, 288] width 95 height 22
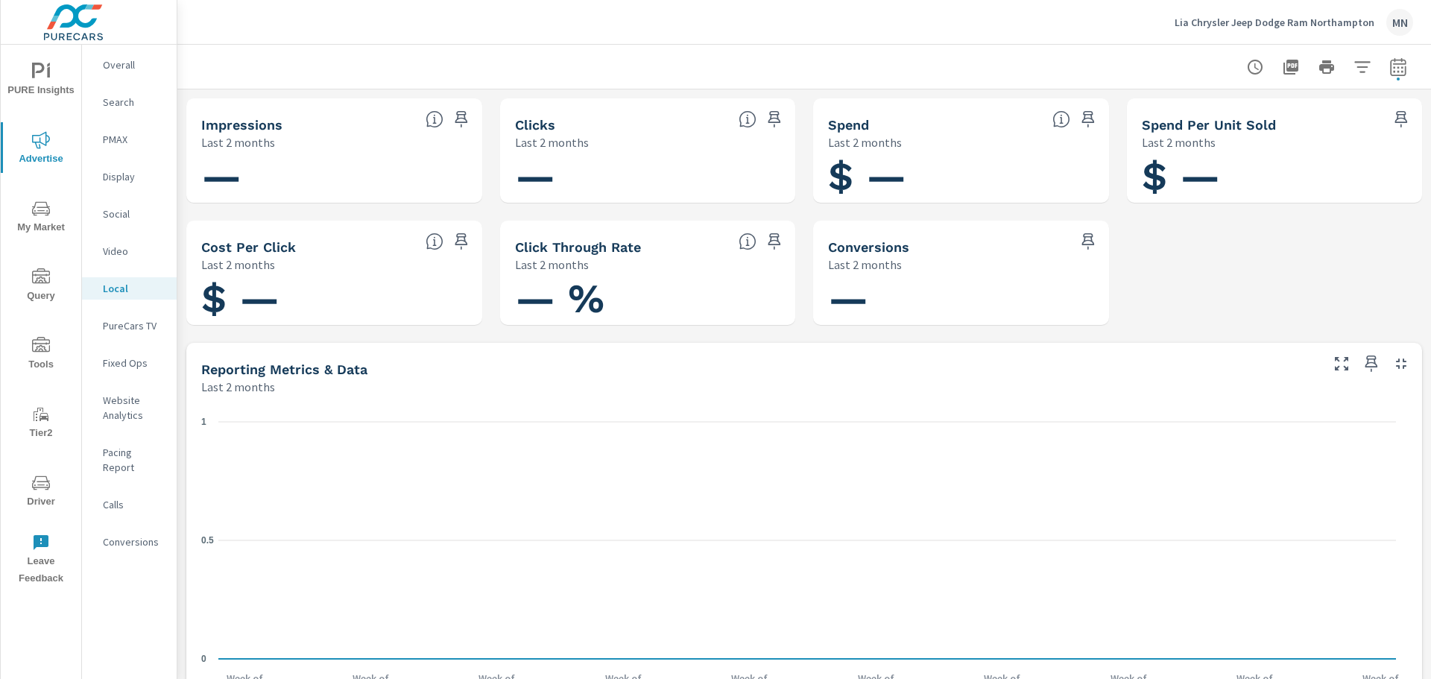
click at [146, 321] on p "PureCars TV" at bounding box center [134, 325] width 62 height 15
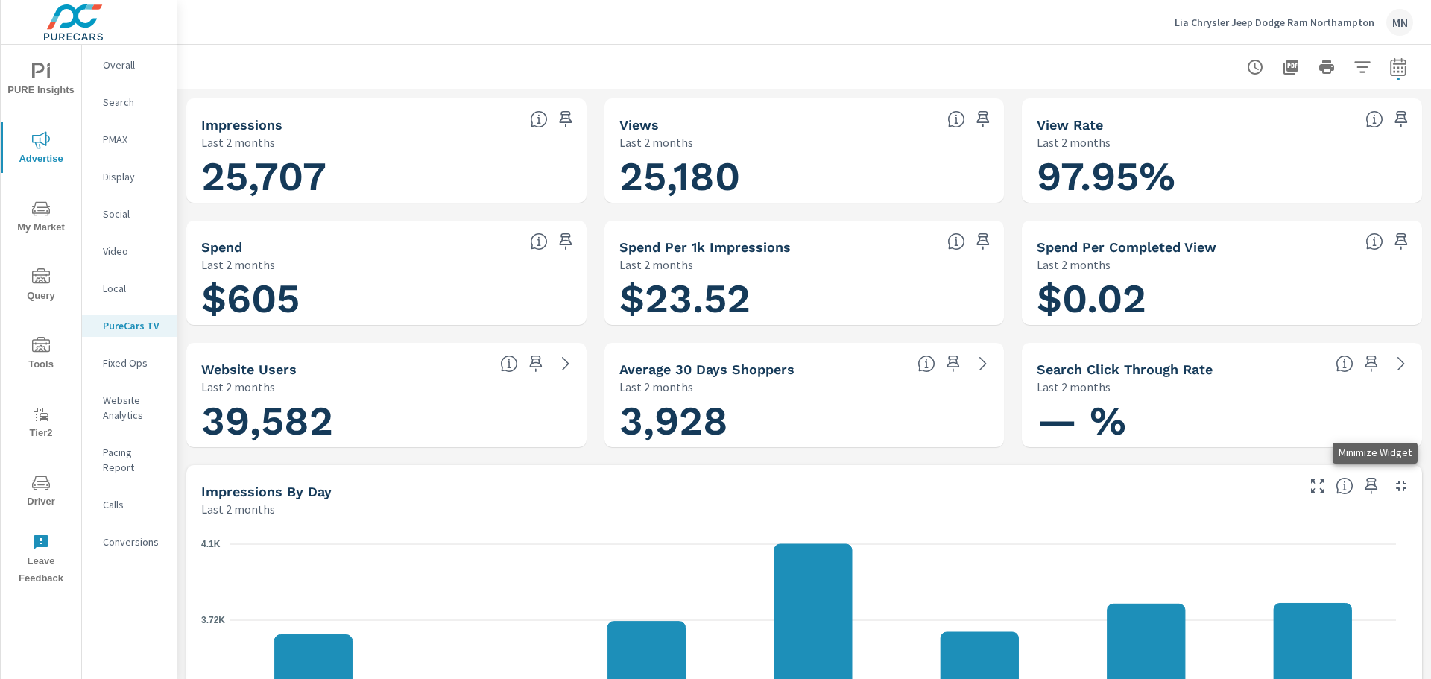
click at [1393, 477] on icon "button" at bounding box center [1402, 486] width 18 height 18
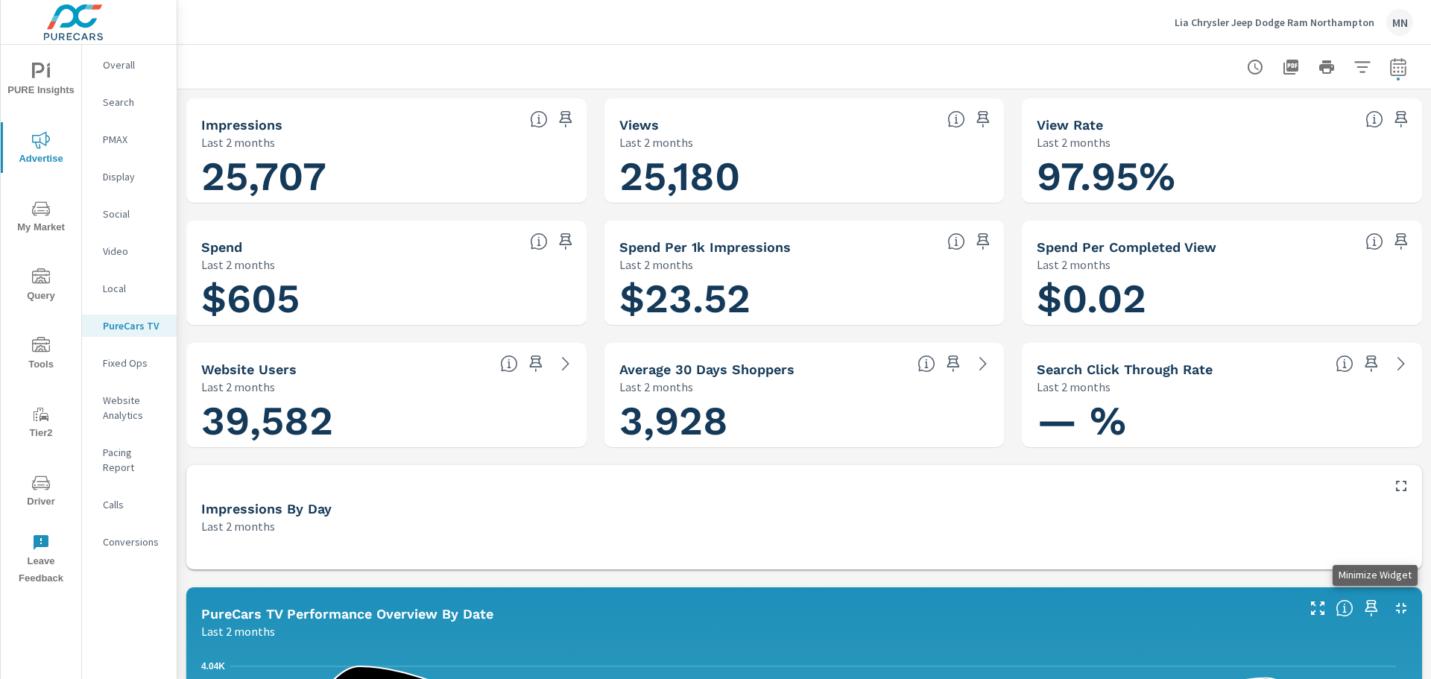
click at [1394, 609] on icon "button" at bounding box center [1402, 608] width 18 height 18
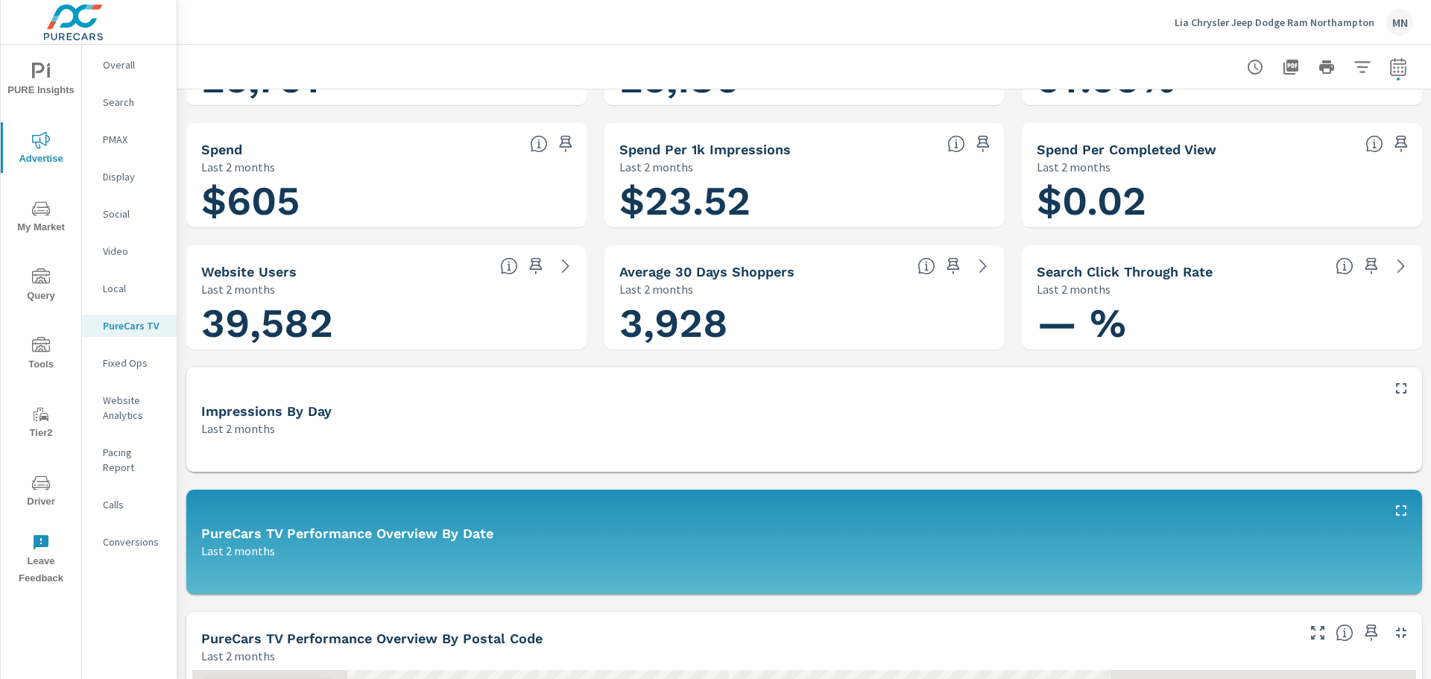
scroll to position [224, 0]
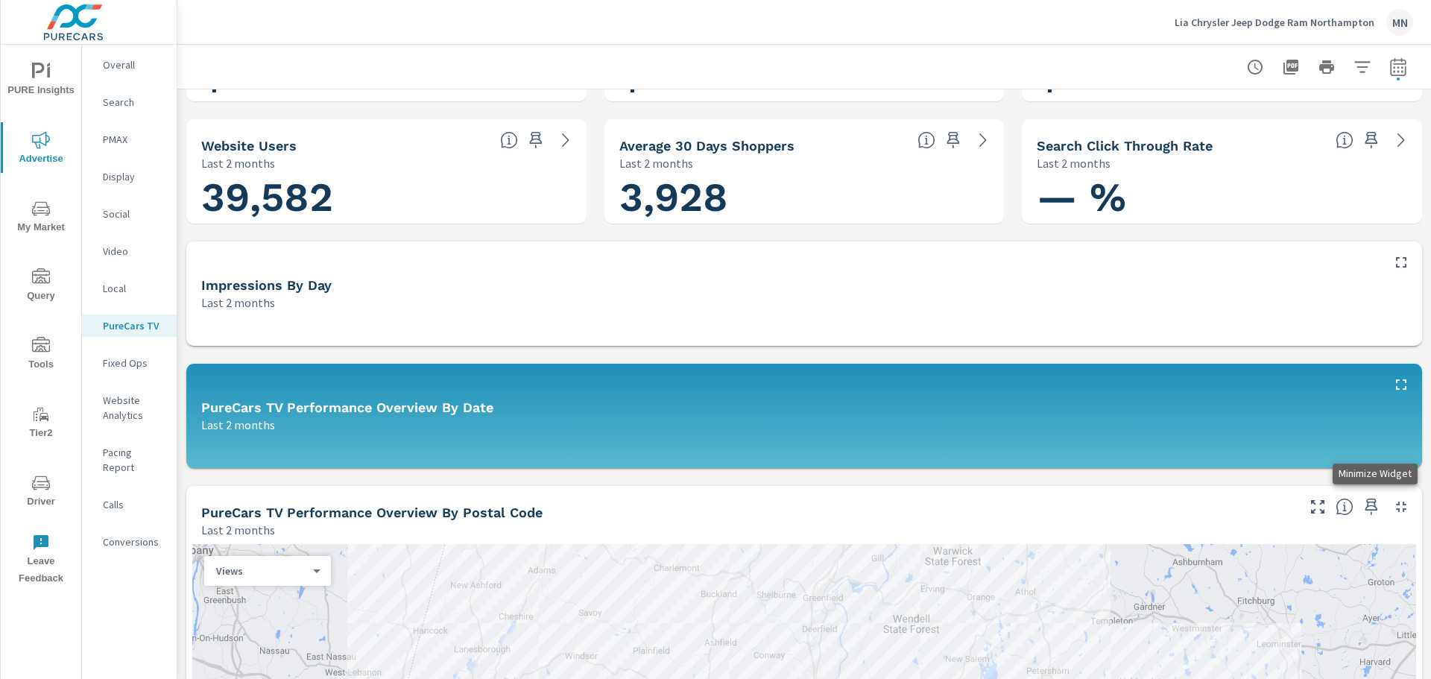
click at [1396, 505] on icon "button" at bounding box center [1401, 507] width 10 height 10
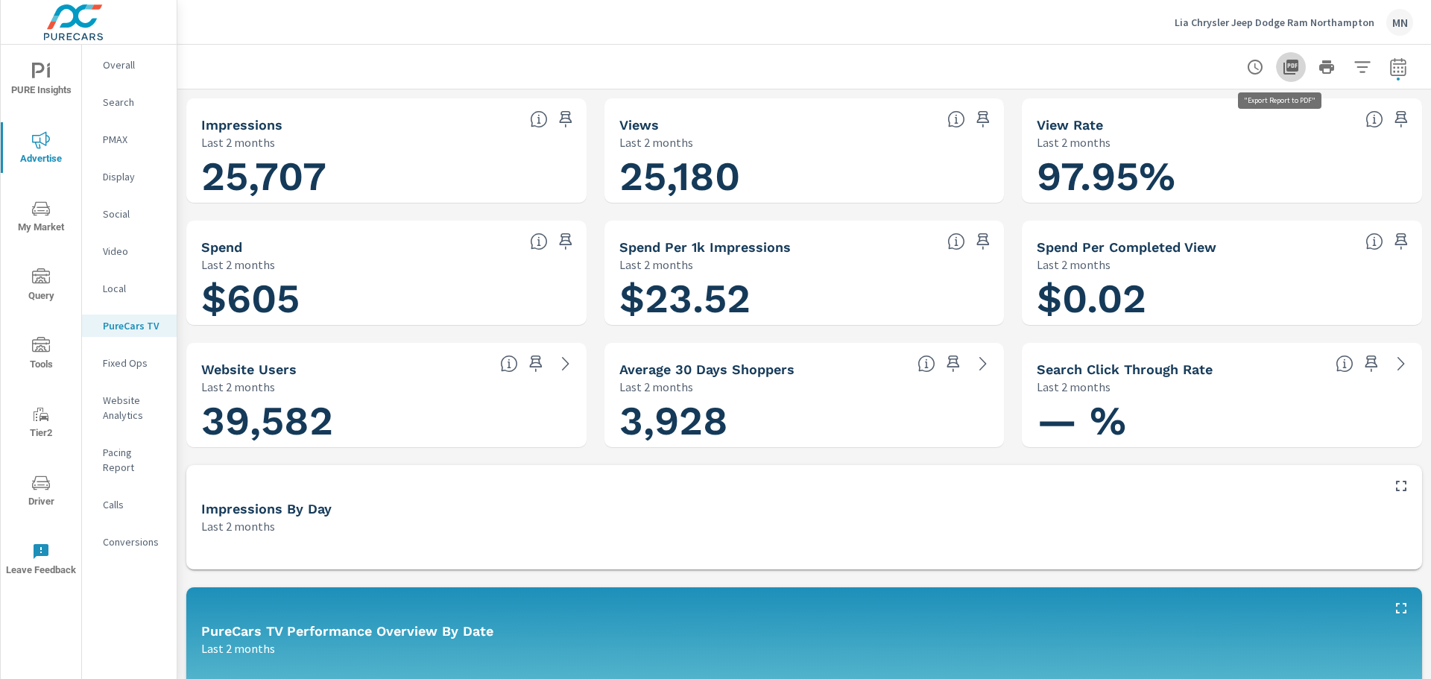
click at [1284, 74] on icon "button" at bounding box center [1291, 67] width 15 height 15
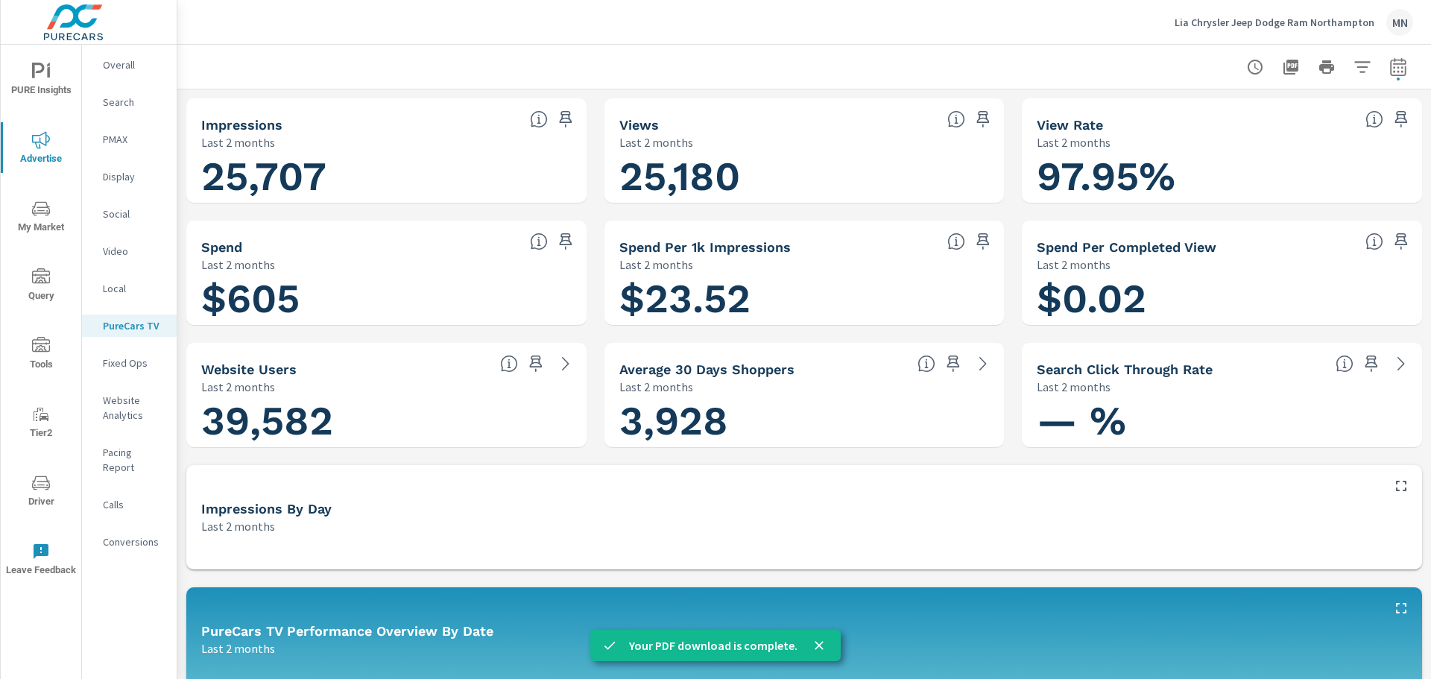
click at [114, 102] on p "Search" at bounding box center [134, 102] width 62 height 15
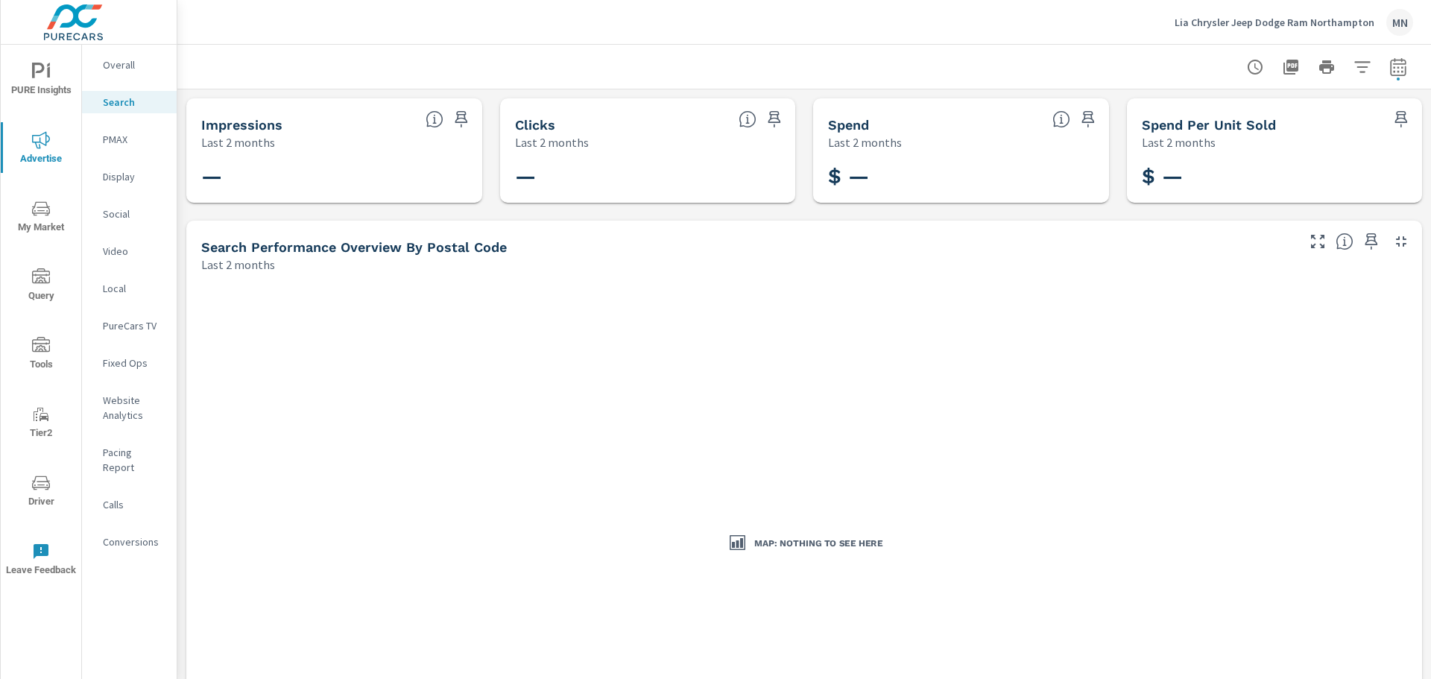
click at [1268, 14] on div "Lia Chrysler Jeep Dodge Ram Northampton MN" at bounding box center [1294, 22] width 239 height 27
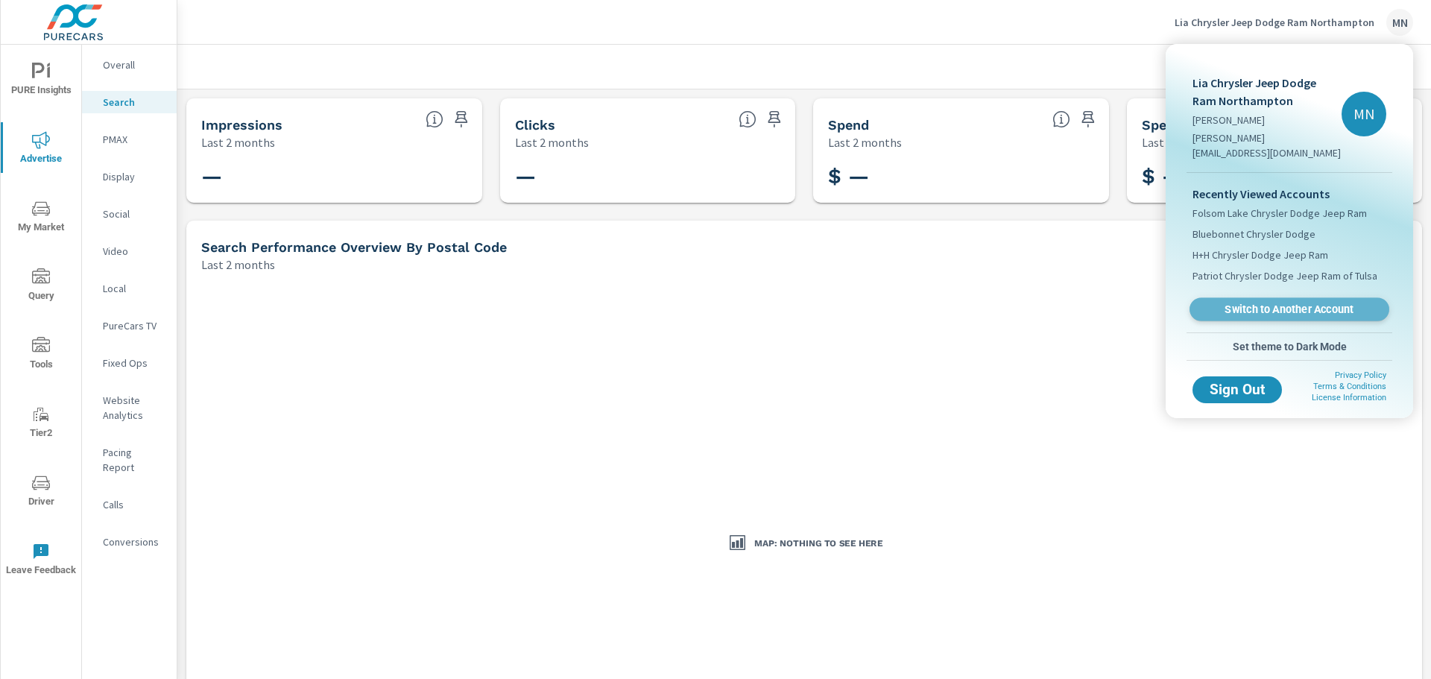
click at [1267, 303] on span "Switch to Another Account" at bounding box center [1289, 310] width 183 height 14
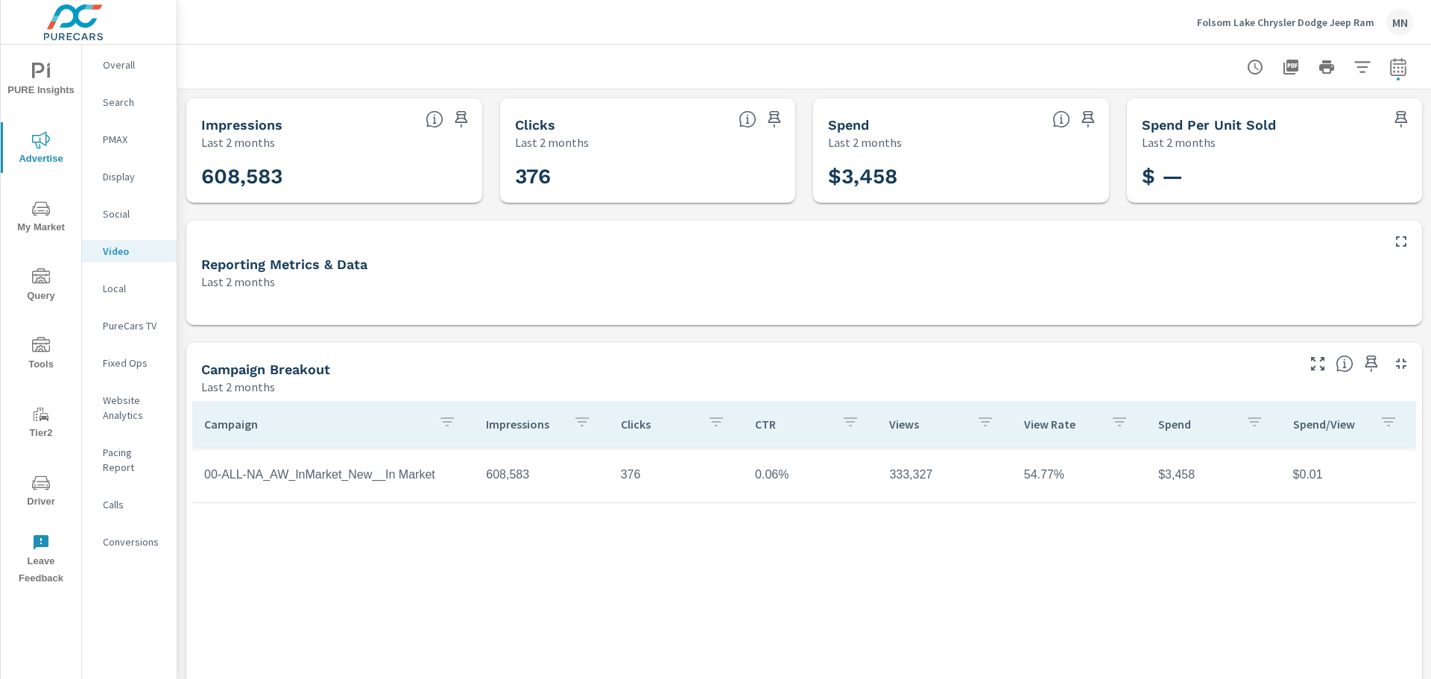
click at [116, 290] on p "Local" at bounding box center [134, 288] width 62 height 15
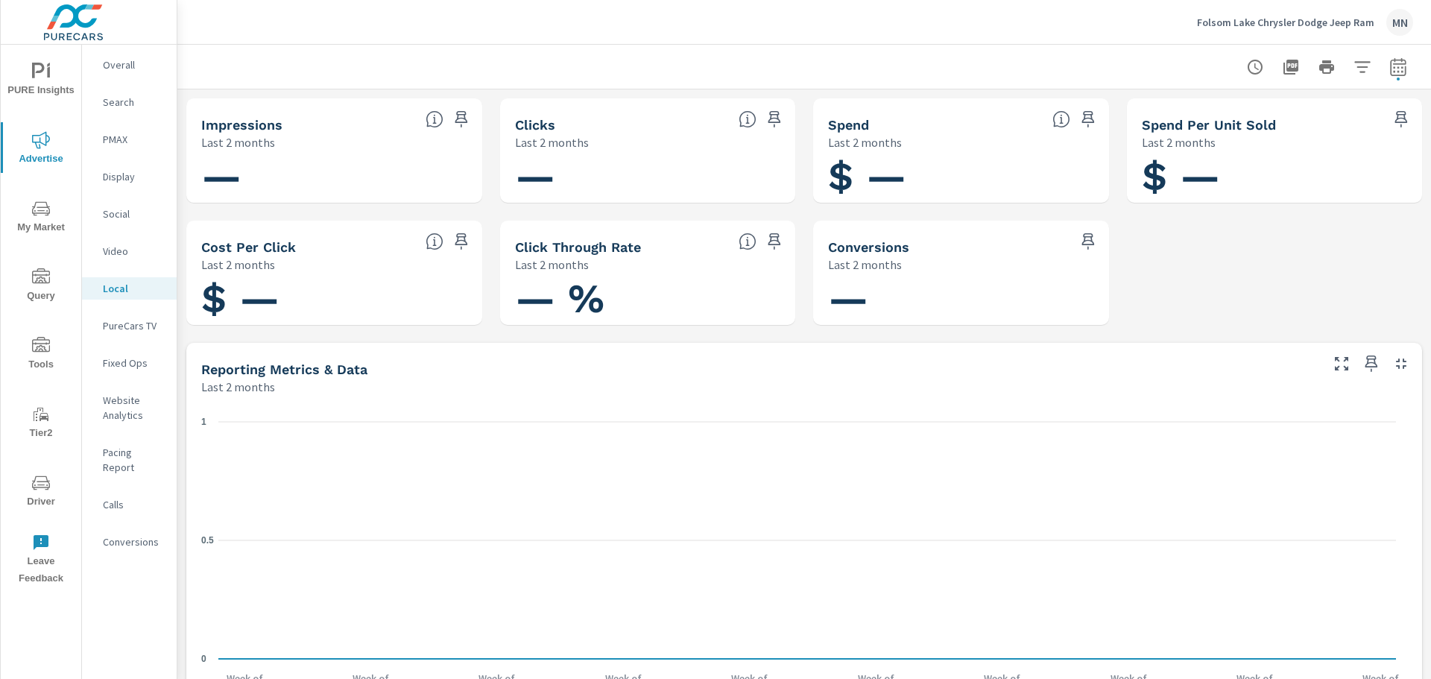
click at [141, 326] on p "PureCars TV" at bounding box center [134, 325] width 62 height 15
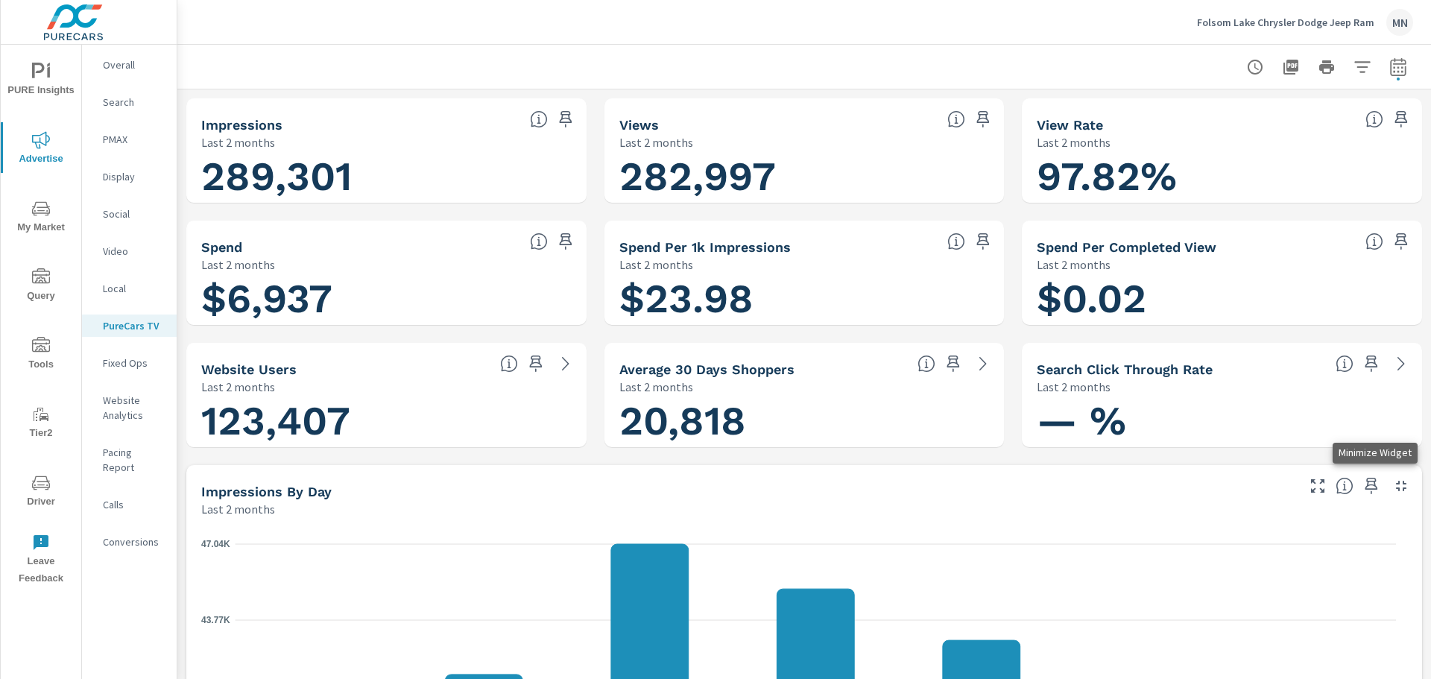
click at [1393, 477] on icon "button" at bounding box center [1402, 486] width 18 height 18
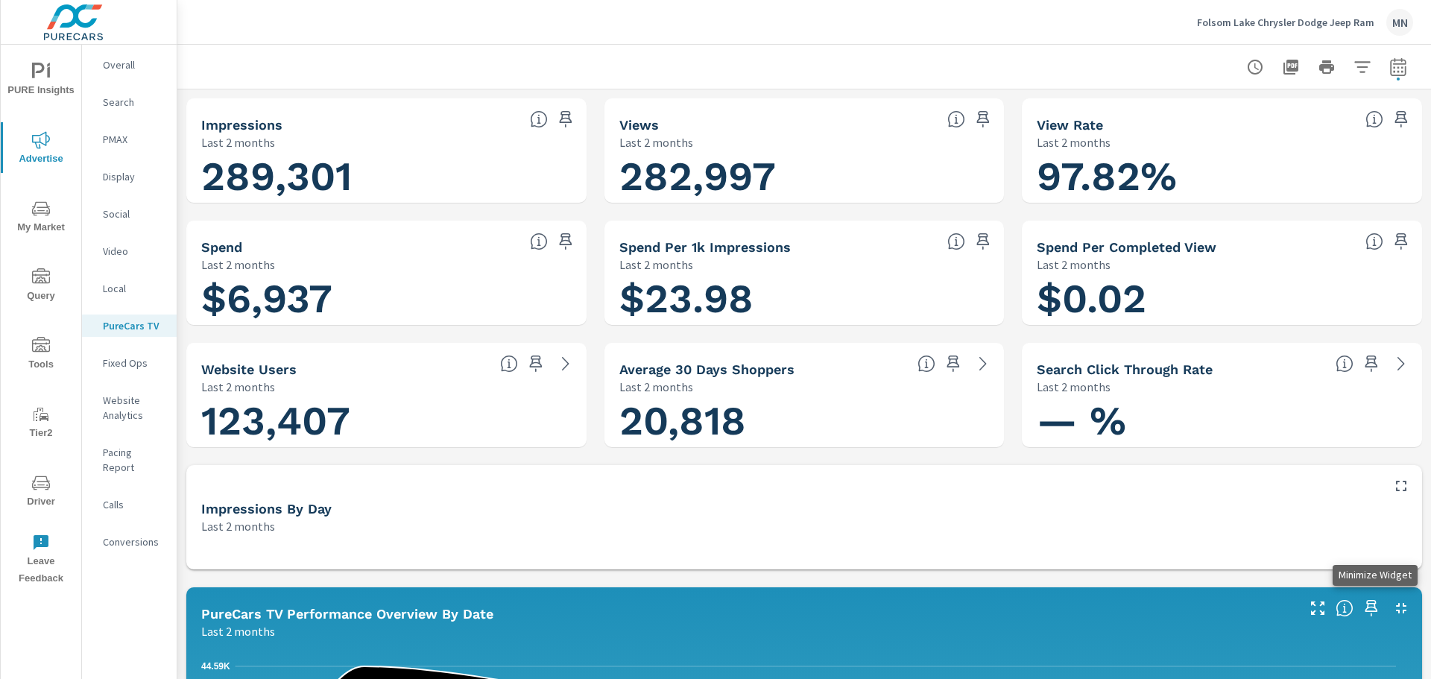
click at [1393, 608] on icon "button" at bounding box center [1402, 608] width 18 height 18
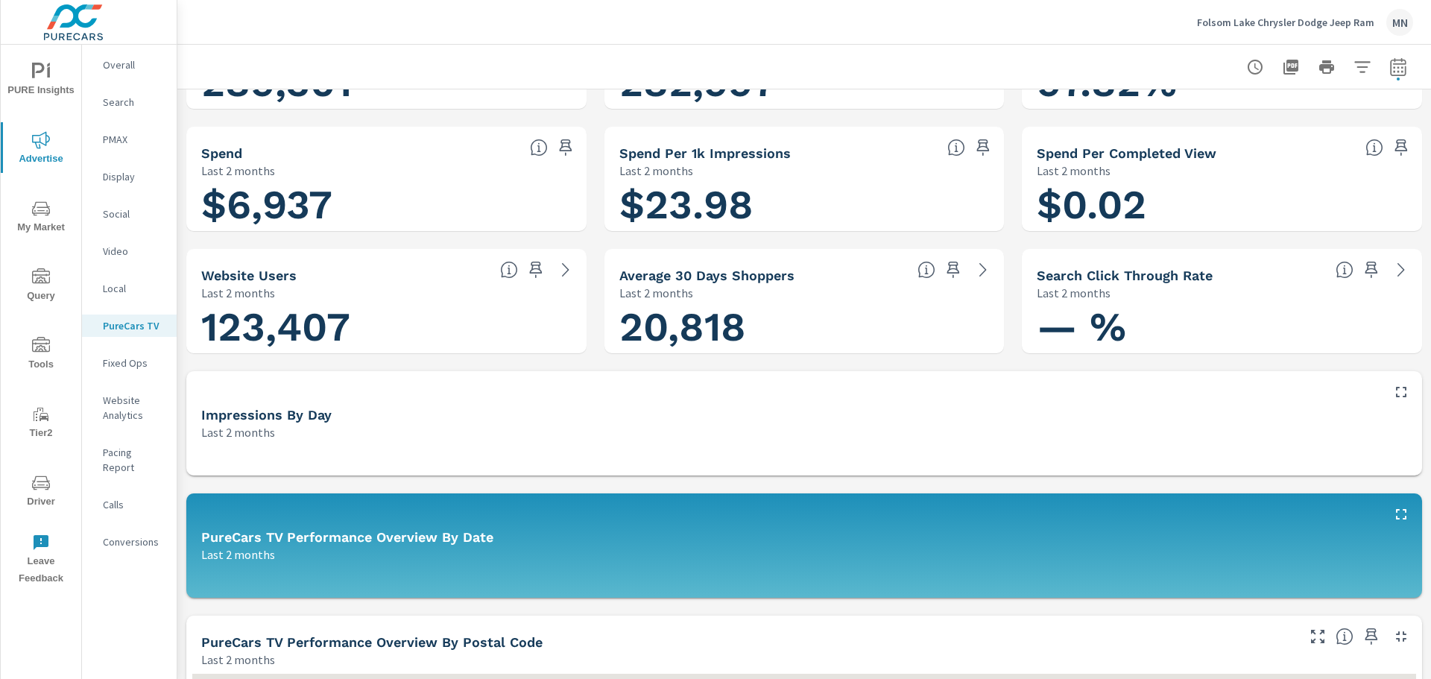
scroll to position [149, 0]
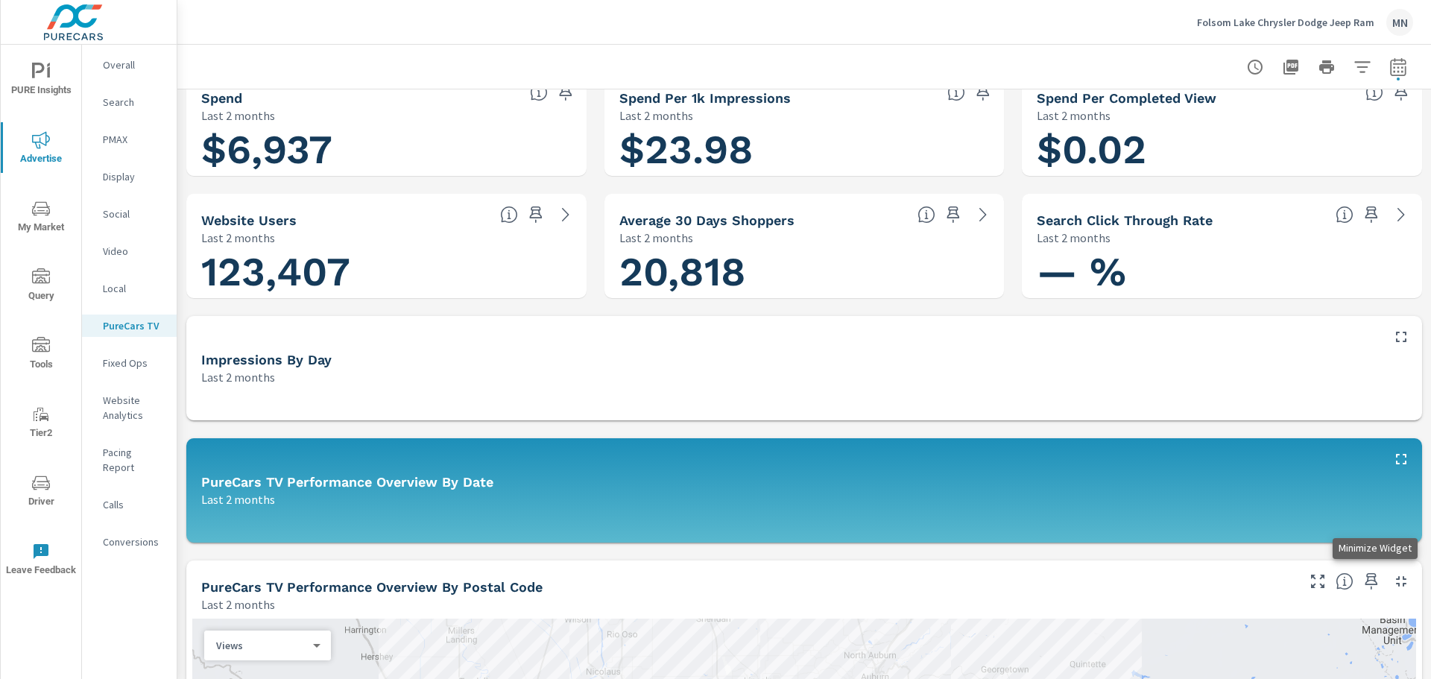
click icon "button"
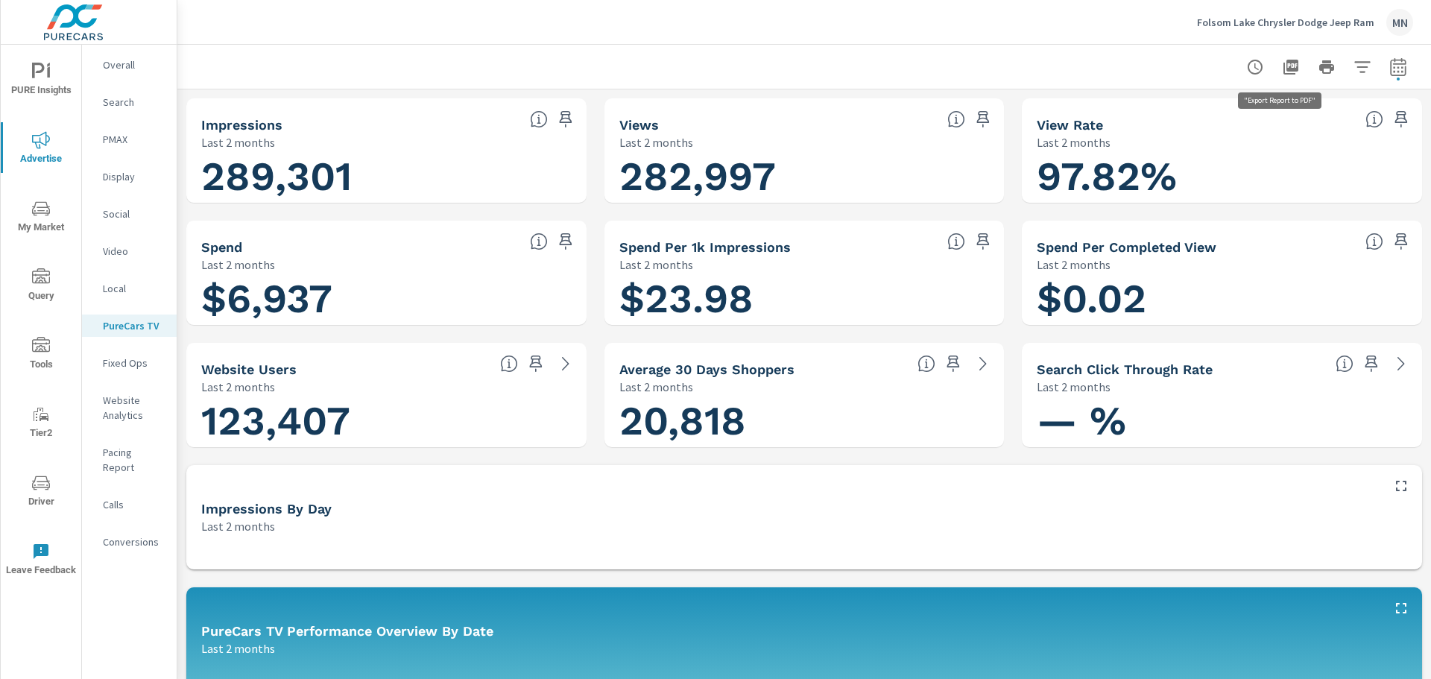
click icon "button"
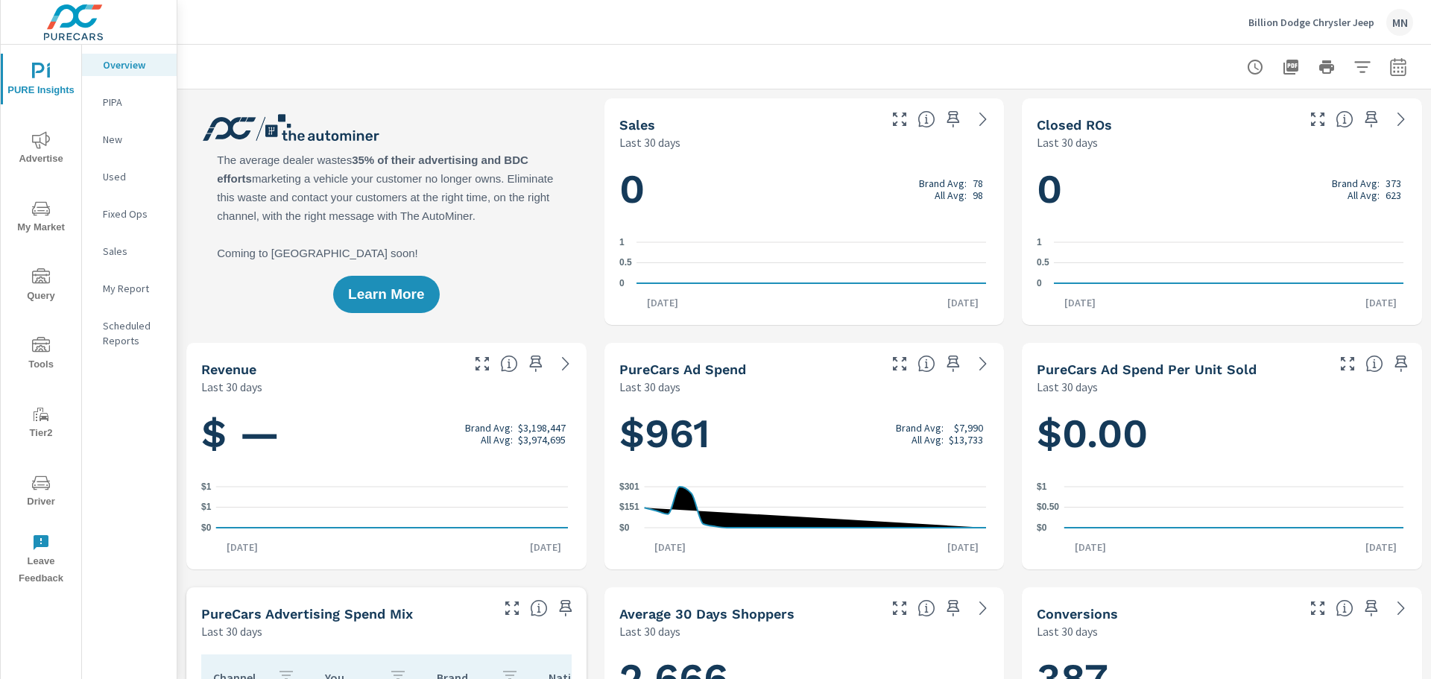
click at [42, 157] on span "Advertise" at bounding box center [41, 149] width 72 height 37
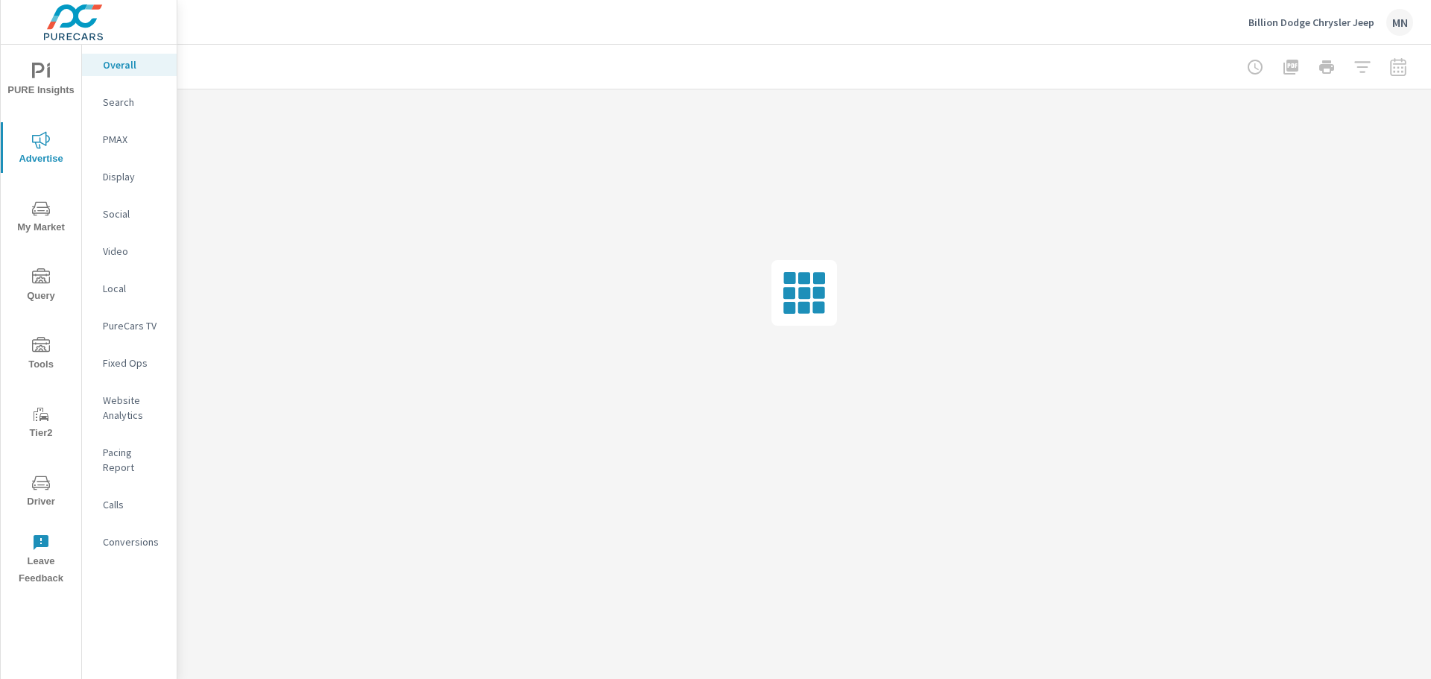
click at [126, 103] on p "Search" at bounding box center [134, 102] width 62 height 15
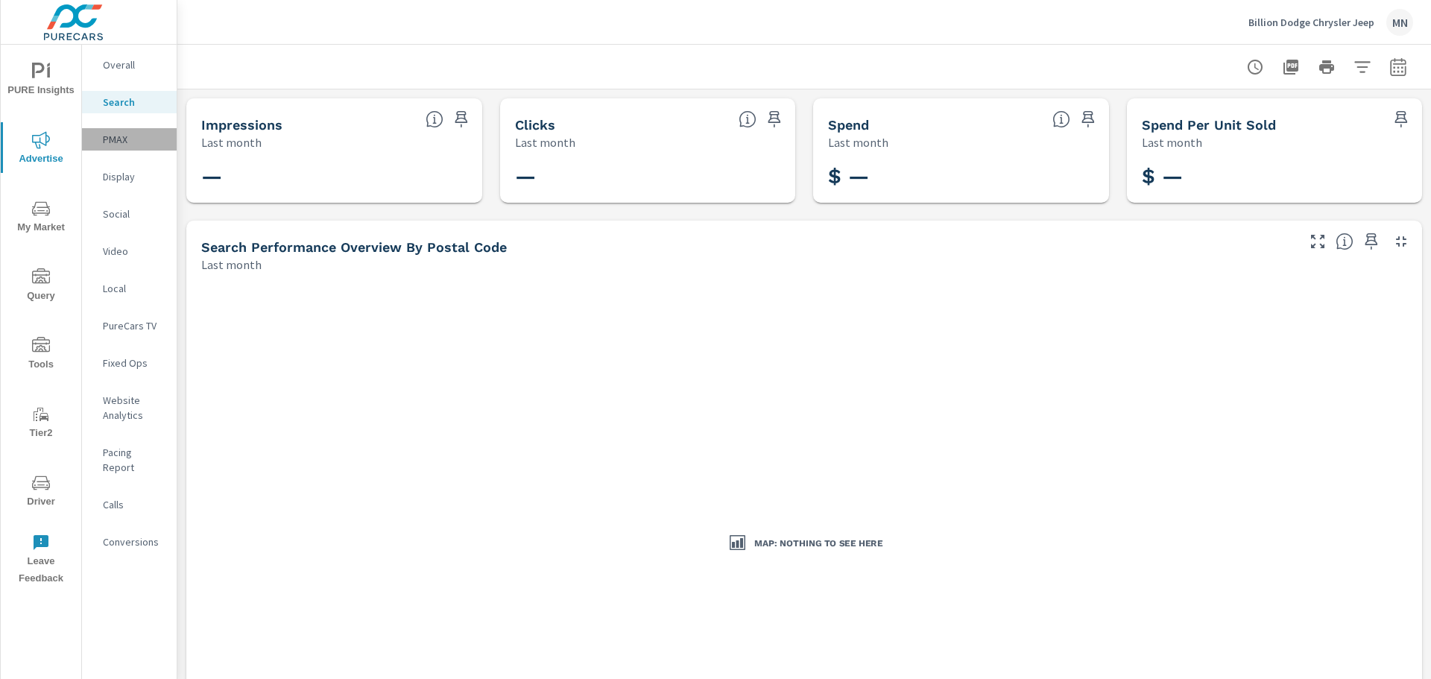
click at [109, 142] on p "PMAX" at bounding box center [134, 139] width 62 height 15
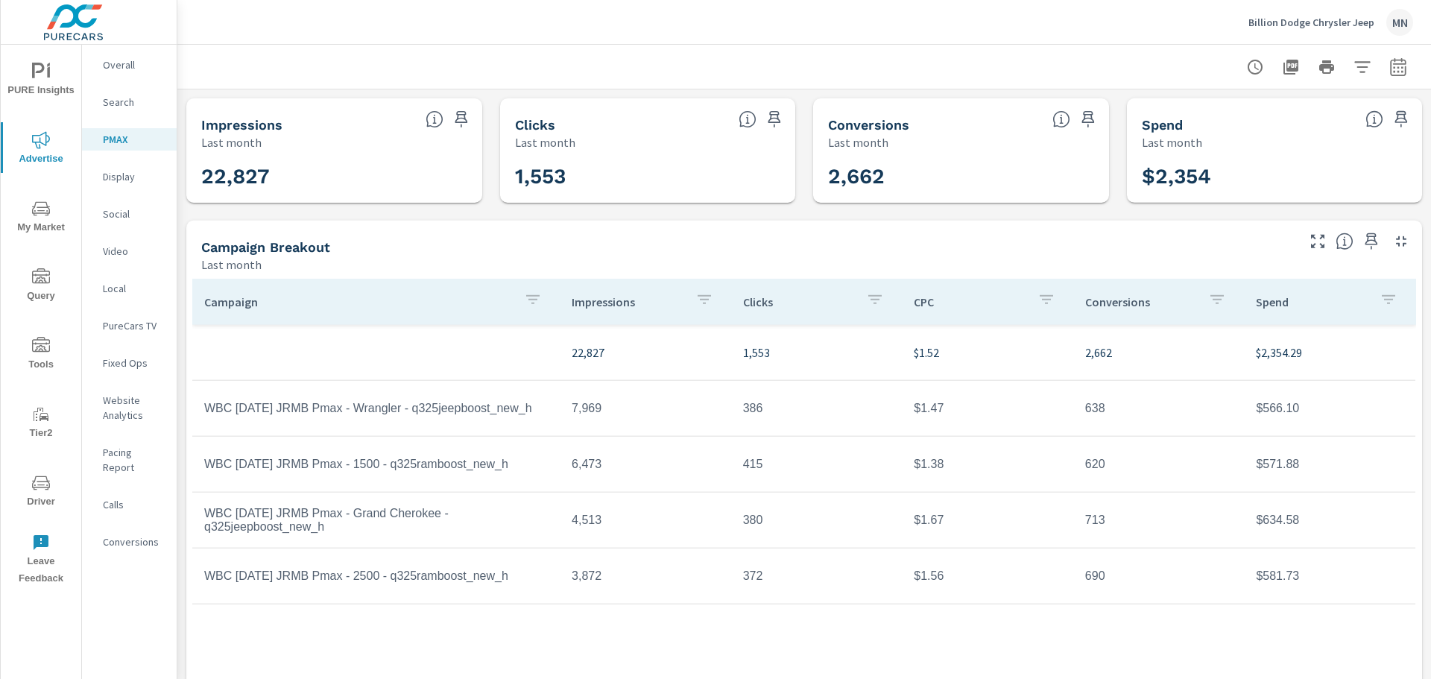
click at [115, 102] on p "Search" at bounding box center [134, 102] width 62 height 15
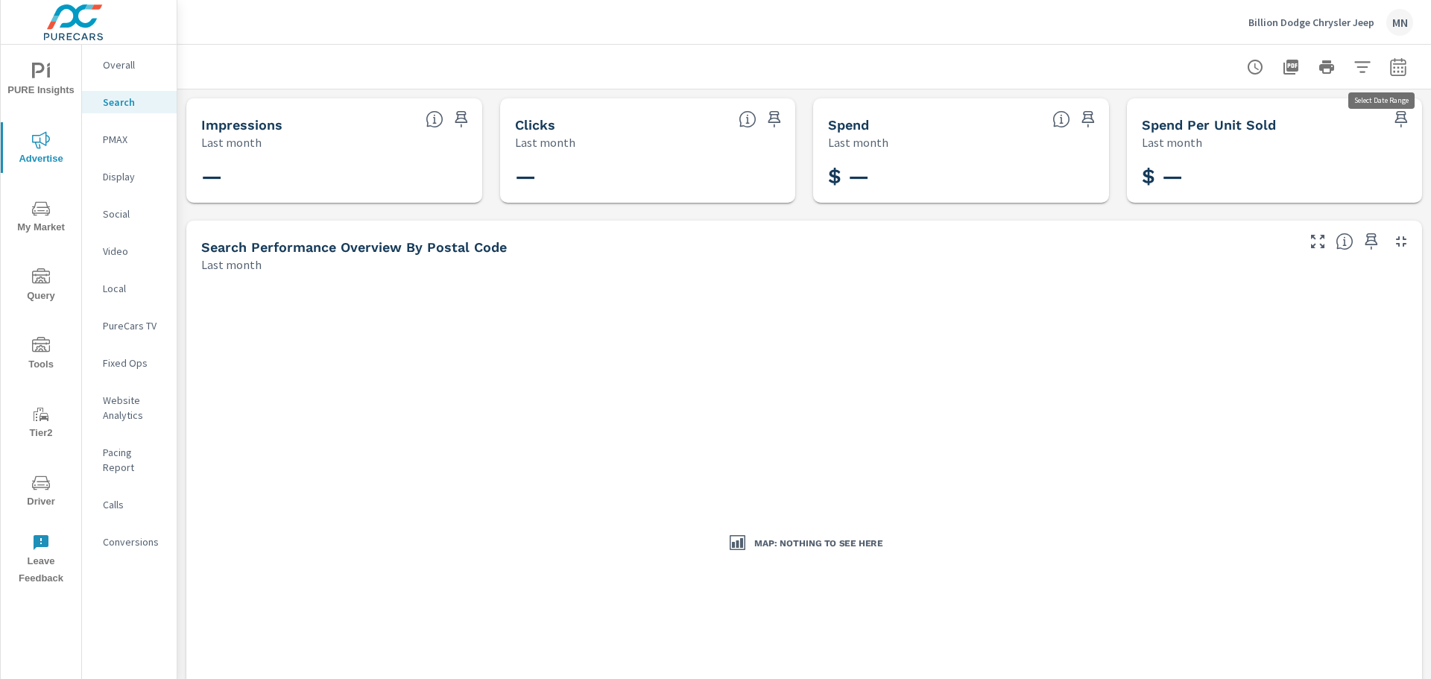
click at [1393, 66] on icon "button" at bounding box center [1399, 67] width 18 height 18
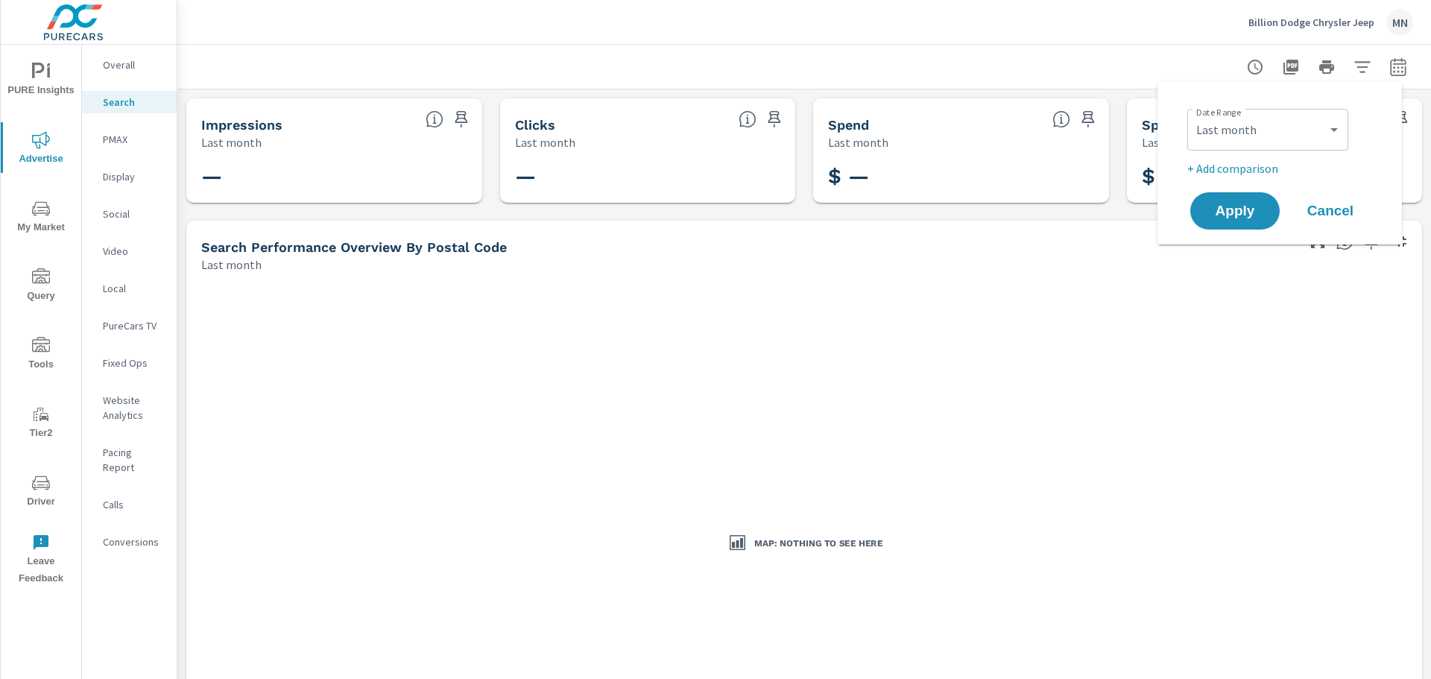
click at [1175, 122] on div "Date Range Custom [DATE] Last week Last 7 days Last 14 days Last 30 days Last 4…" at bounding box center [1280, 163] width 245 height 163
click at [1228, 141] on select "Custom [DATE] Last week Last 7 days Last 14 days Last 30 days Last 45 days Last…" at bounding box center [1268, 130] width 149 height 30
click at [1194, 115] on select "Custom [DATE] Last week Last 7 days Last 14 days Last 30 days Last 45 days Last…" at bounding box center [1268, 130] width 149 height 30
select select "custom"
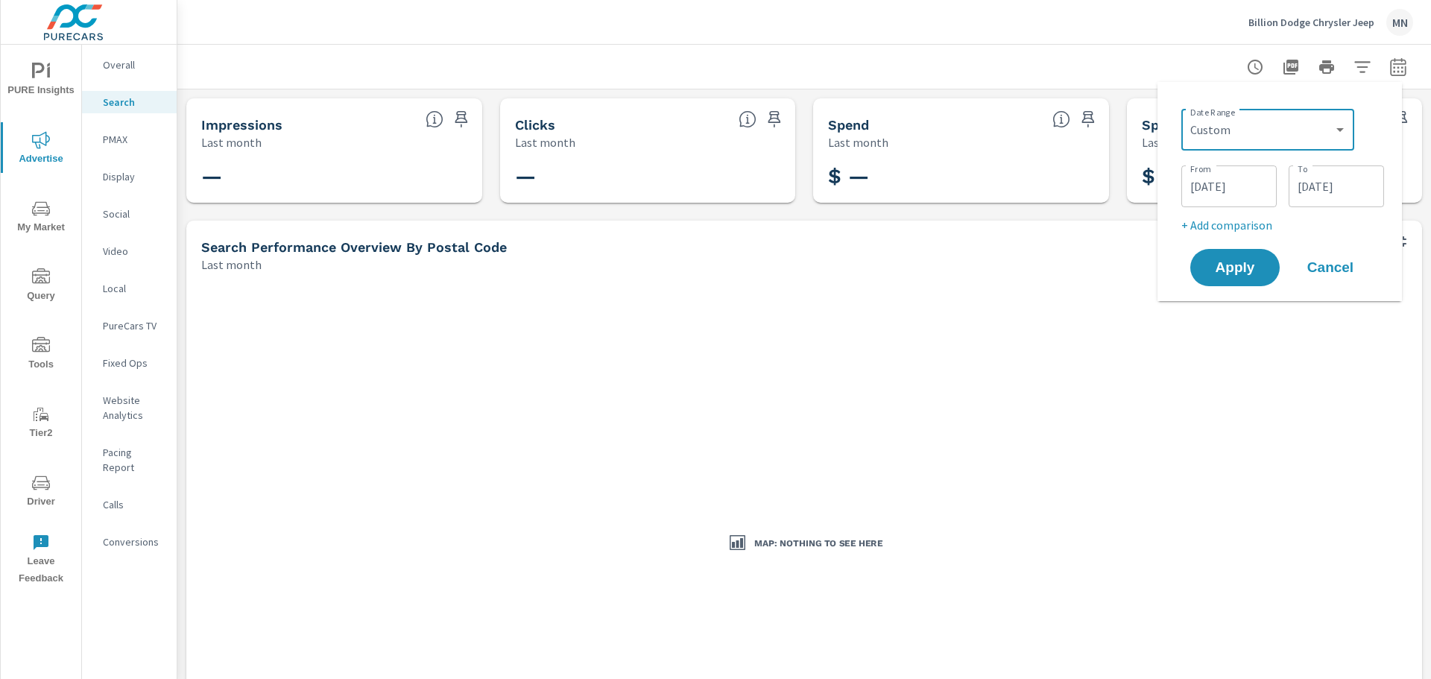
click at [1168, 151] on div "Date Range Custom [DATE] Last week Last 7 days Last 14 days Last 30 days Last 4…" at bounding box center [1280, 191] width 245 height 219
click at [1217, 188] on input "[DATE]" at bounding box center [1230, 186] width 84 height 30
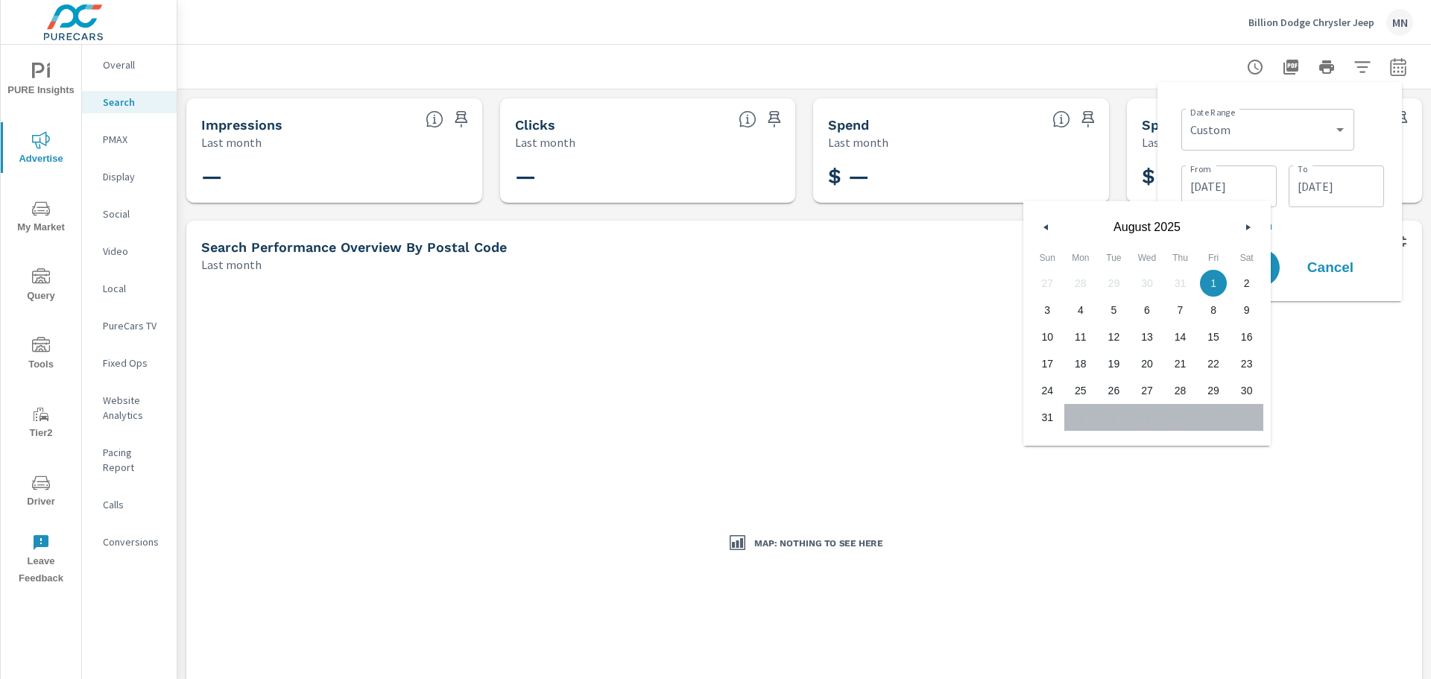
click at [1048, 227] on icon "button" at bounding box center [1044, 227] width 7 height 6
click at [1111, 277] on span "1" at bounding box center [1114, 283] width 34 height 19
type input "[DATE]"
click at [1158, 130] on div "Date Range Custom [DATE] Last week Last 7 days Last 14 days Last 30 days Last 4…" at bounding box center [1280, 191] width 245 height 219
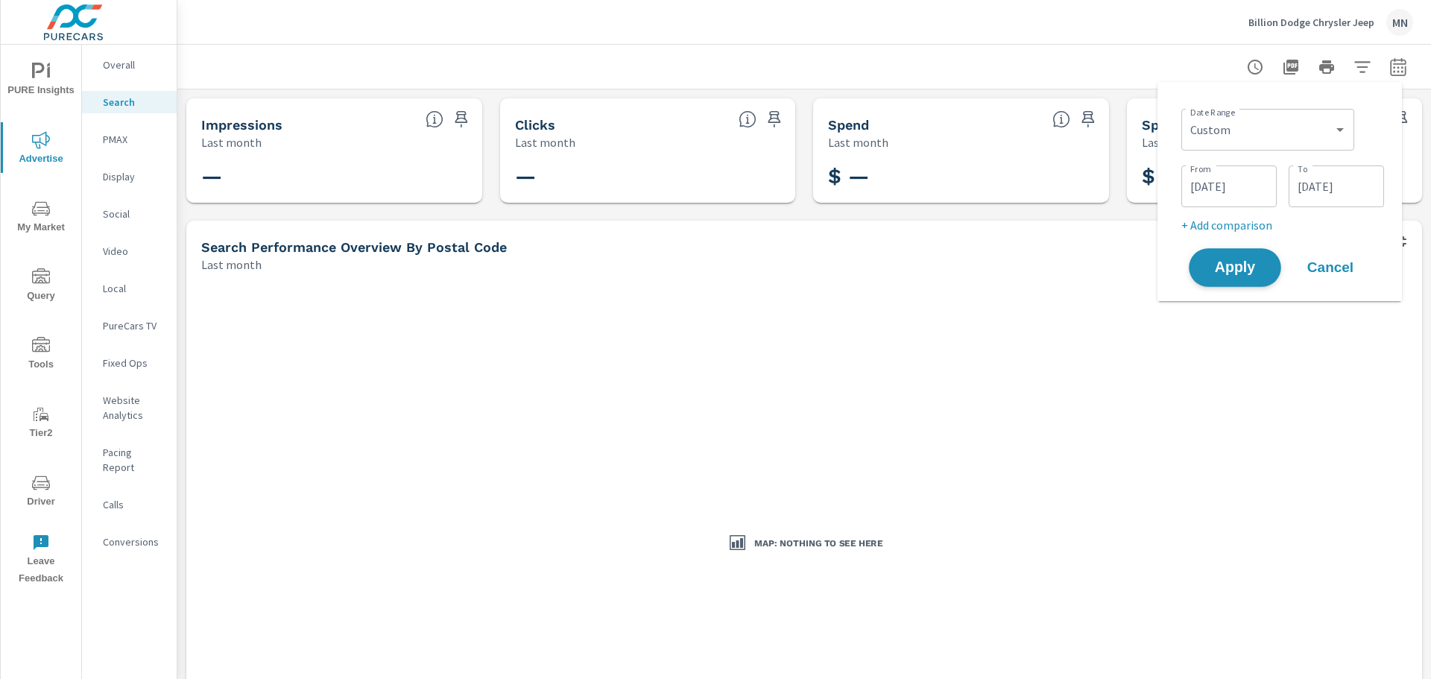
click at [1242, 275] on span "Apply" at bounding box center [1235, 268] width 61 height 14
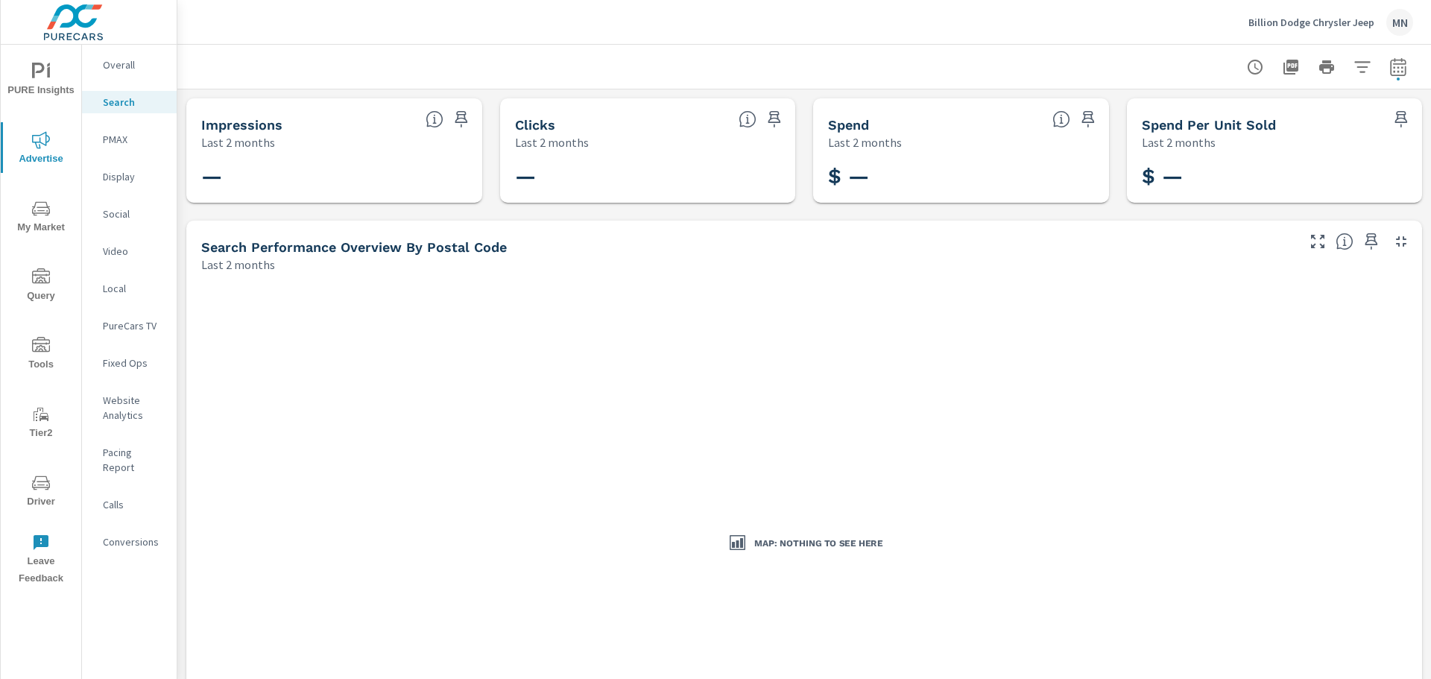
click at [121, 138] on p "PMAX" at bounding box center [134, 139] width 62 height 15
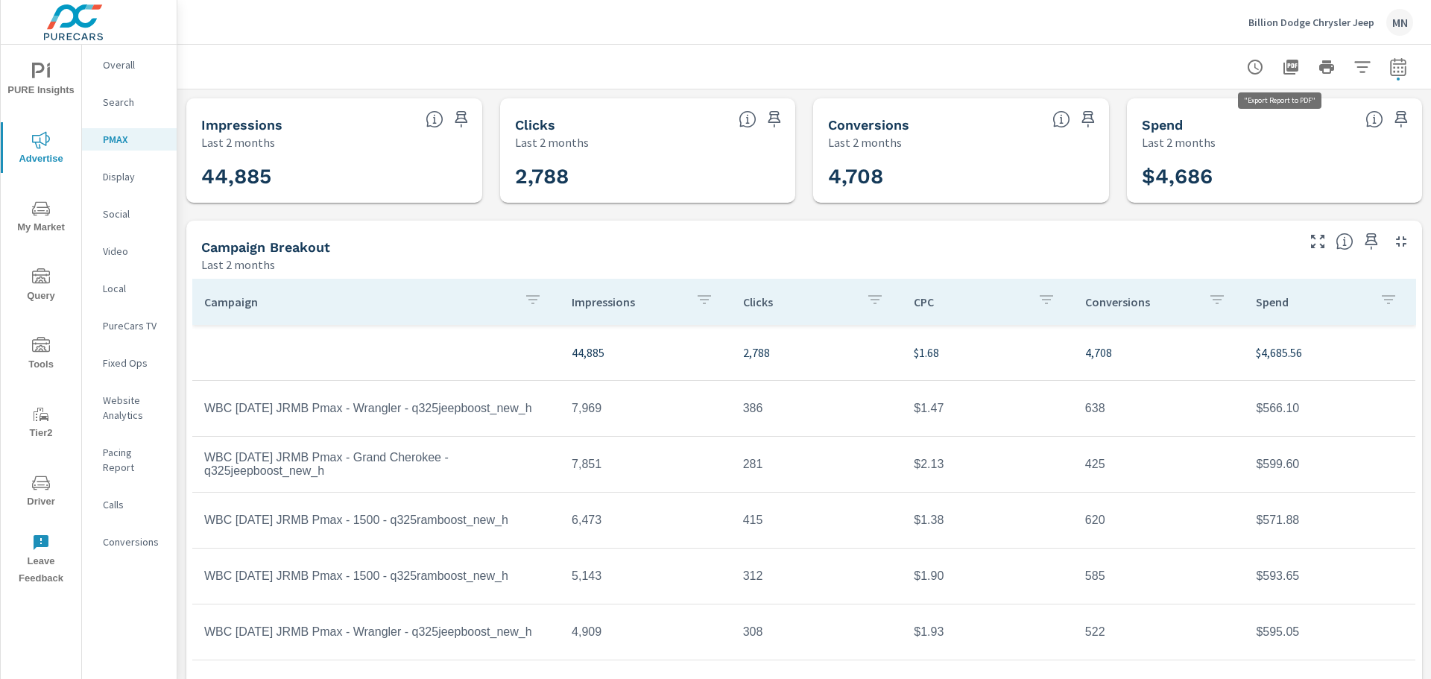
click at [1284, 63] on icon "button" at bounding box center [1291, 67] width 15 height 15
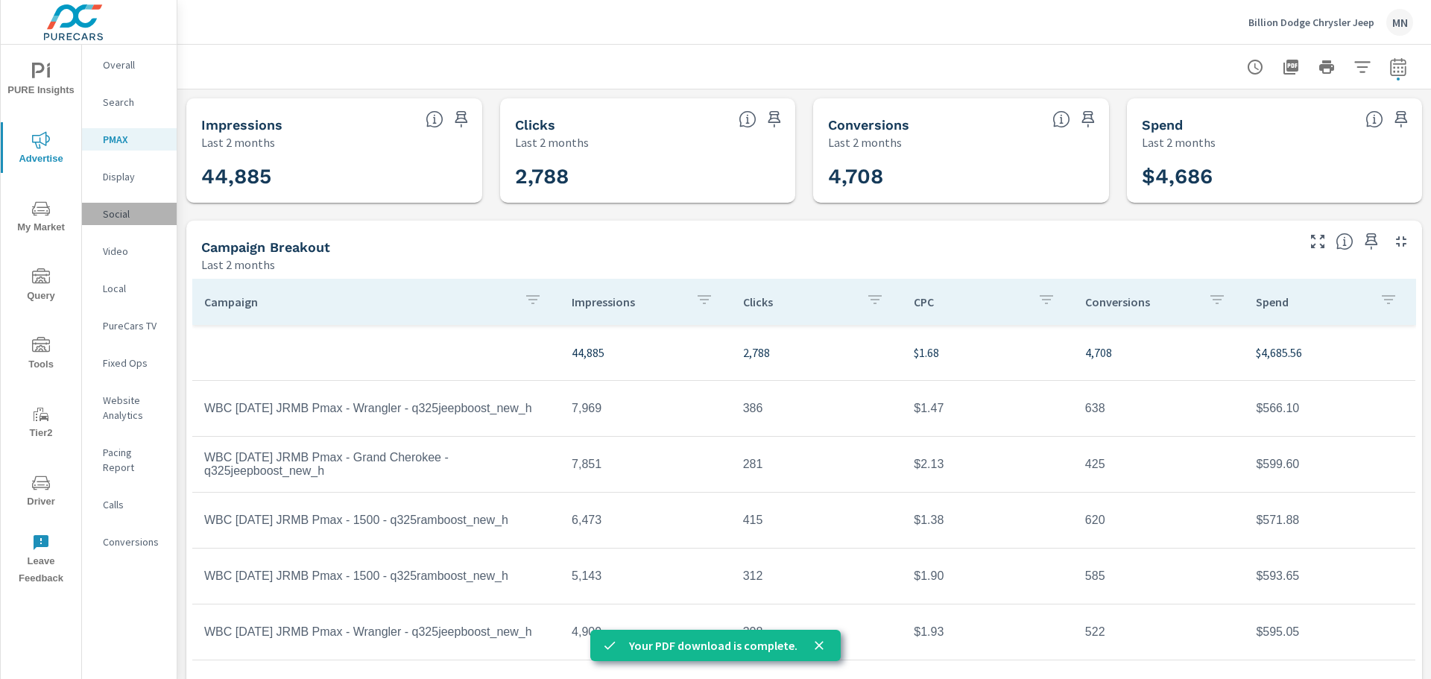
click at [113, 217] on p "Social" at bounding box center [134, 214] width 62 height 15
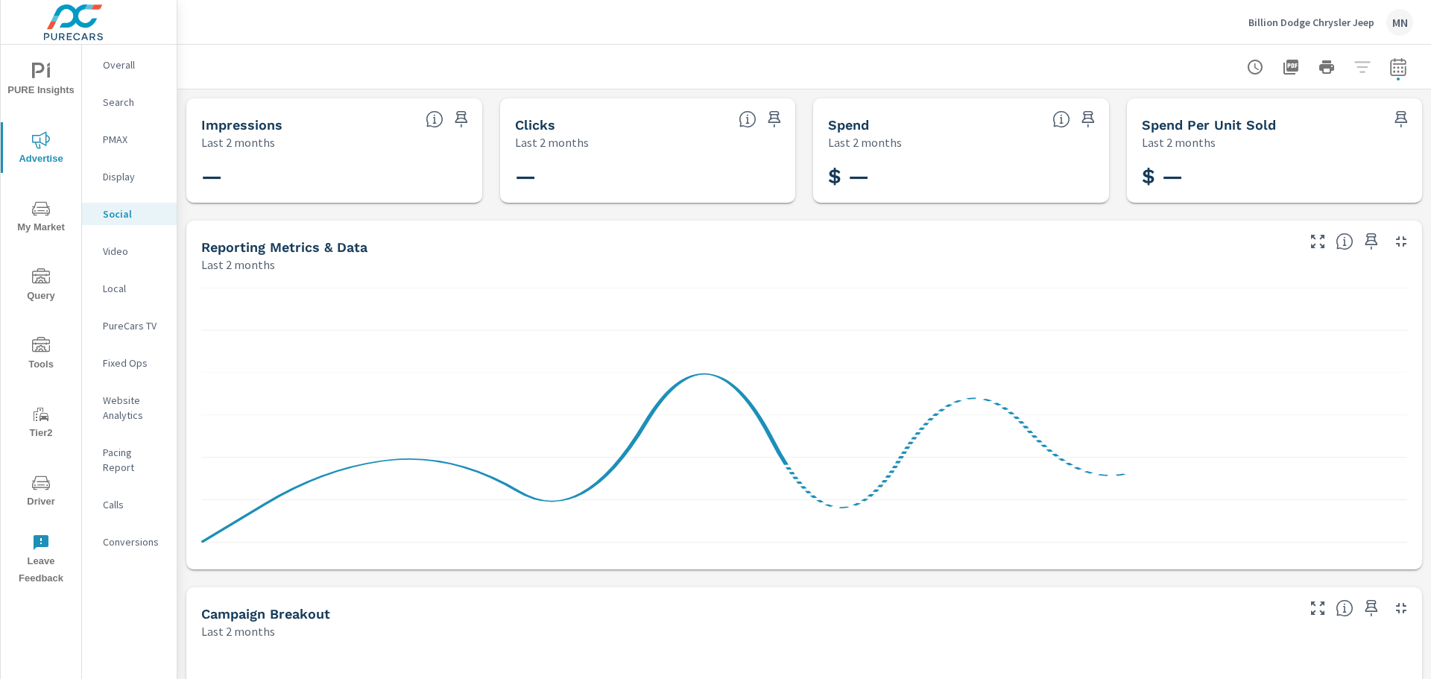
click at [121, 294] on p "Local" at bounding box center [134, 288] width 62 height 15
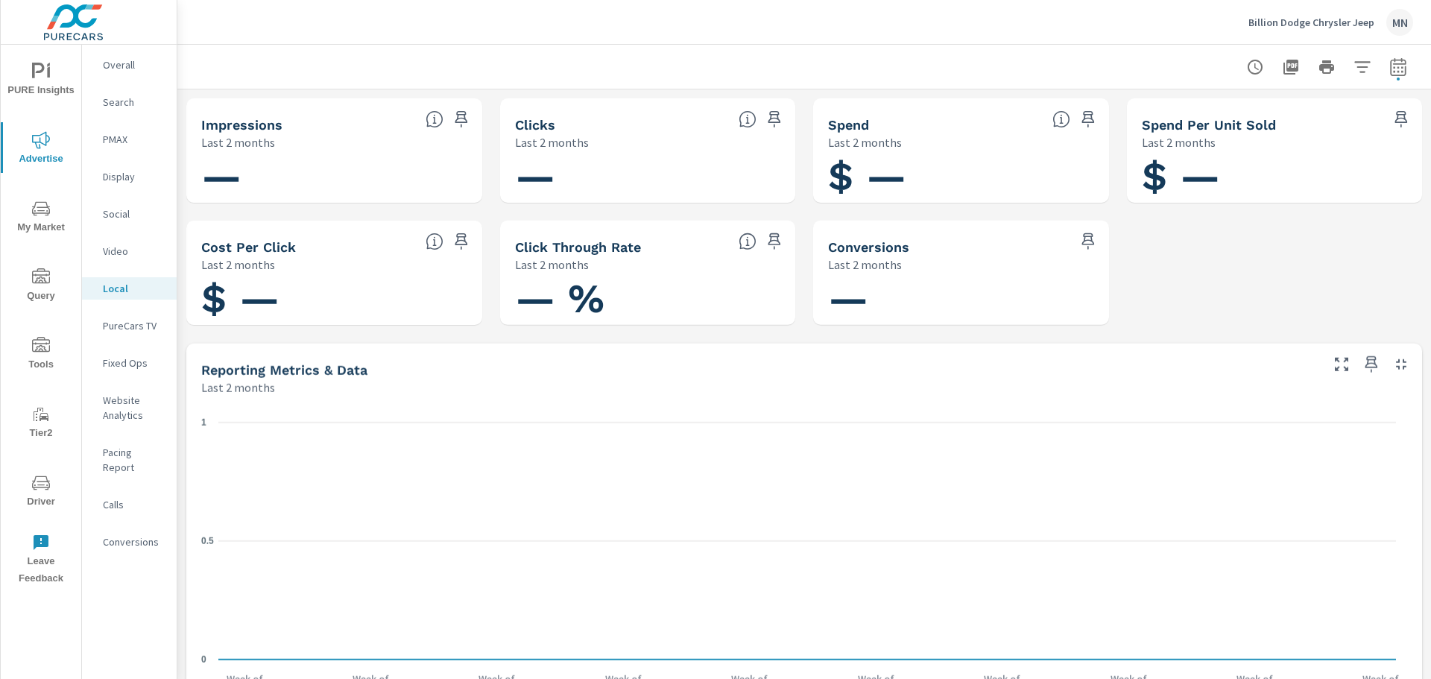
click at [142, 330] on p "PureCars TV" at bounding box center [134, 325] width 62 height 15
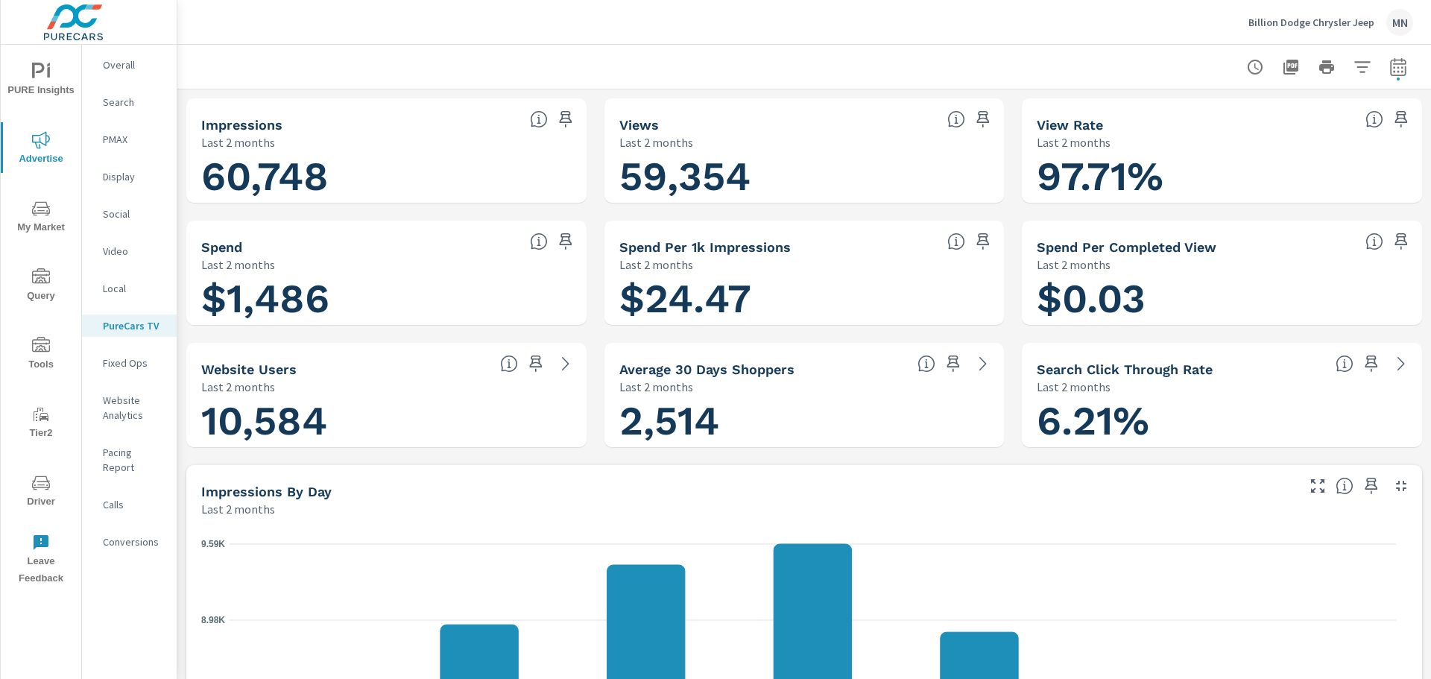
click at [1396, 489] on icon "button" at bounding box center [1401, 486] width 10 height 10
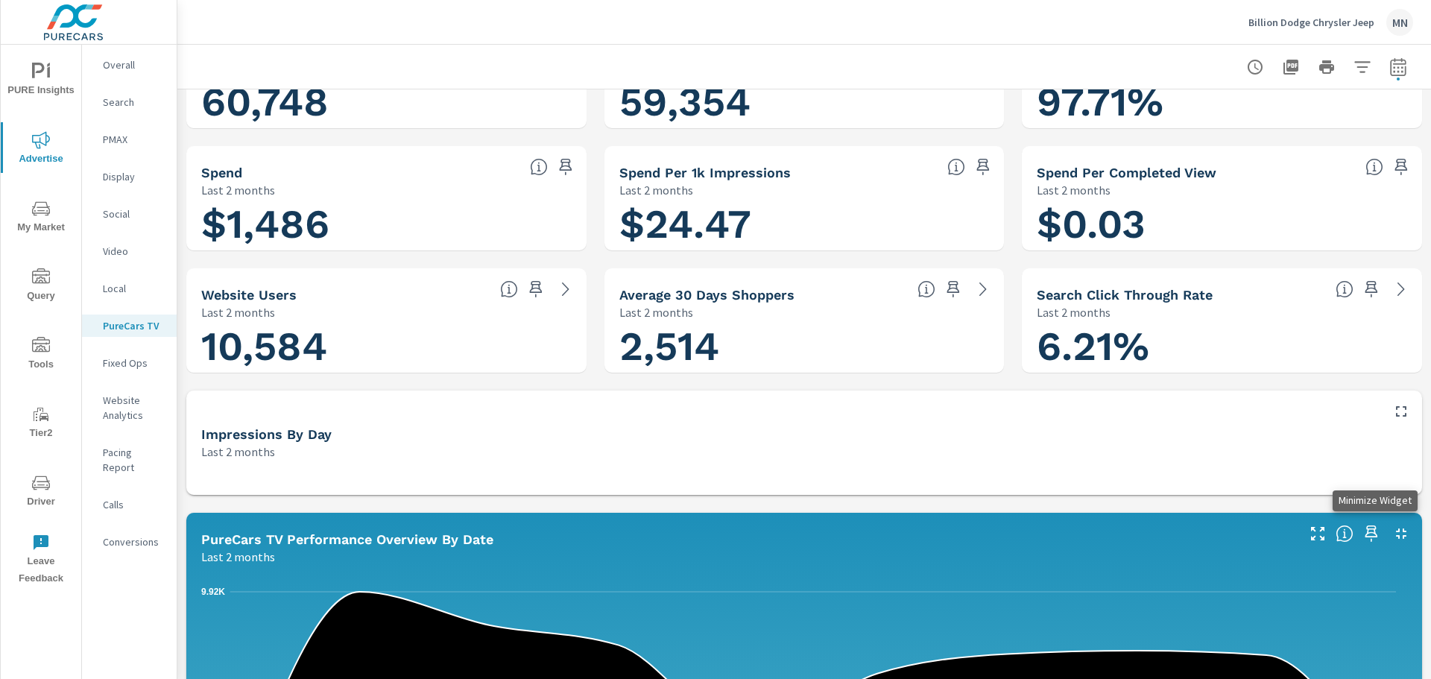
click at [1393, 530] on icon "button" at bounding box center [1402, 534] width 18 height 18
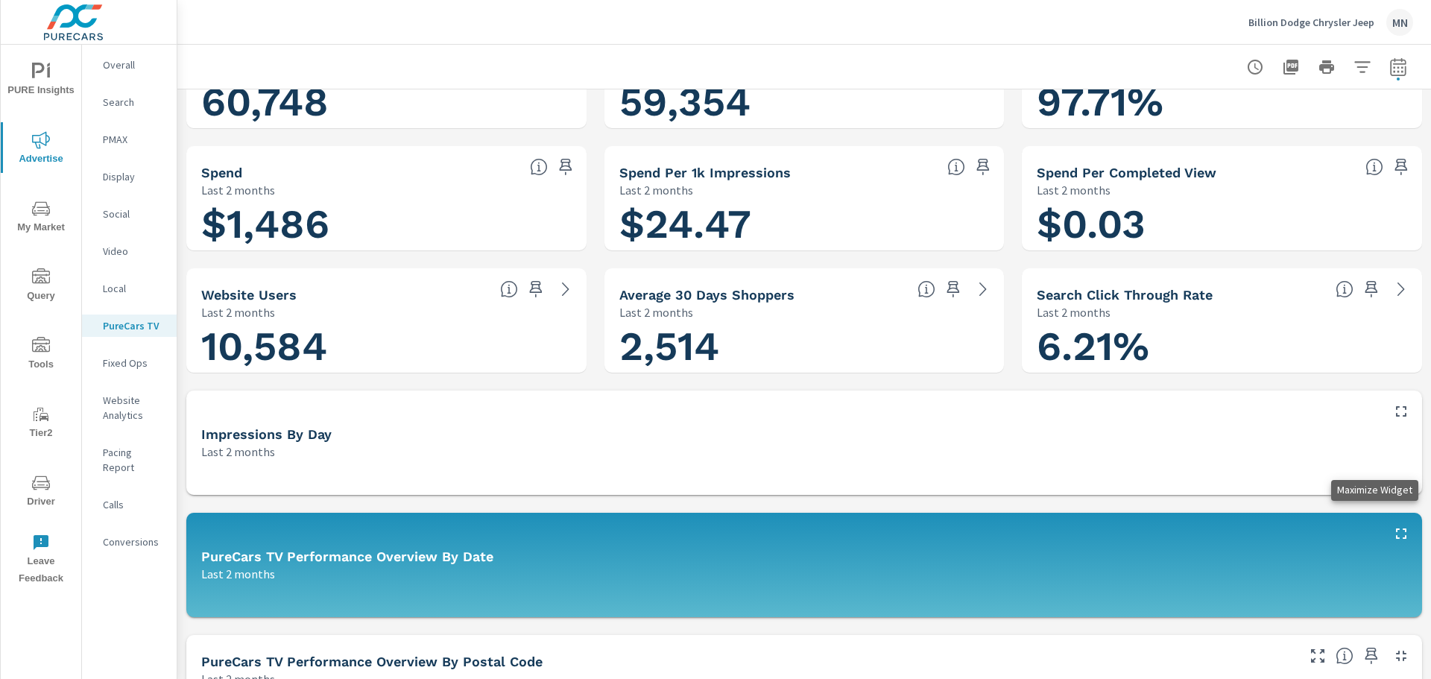
scroll to position [149, 0]
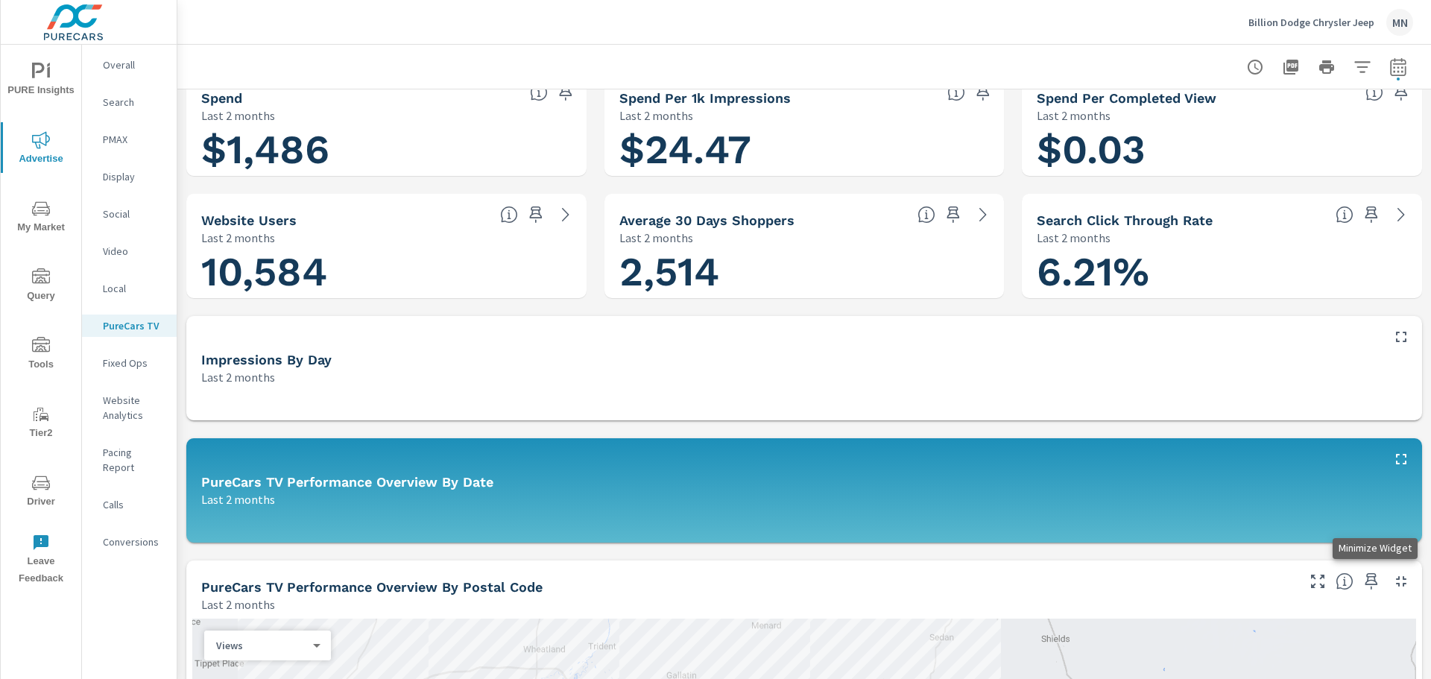
click at [1393, 582] on icon "button" at bounding box center [1402, 582] width 18 height 18
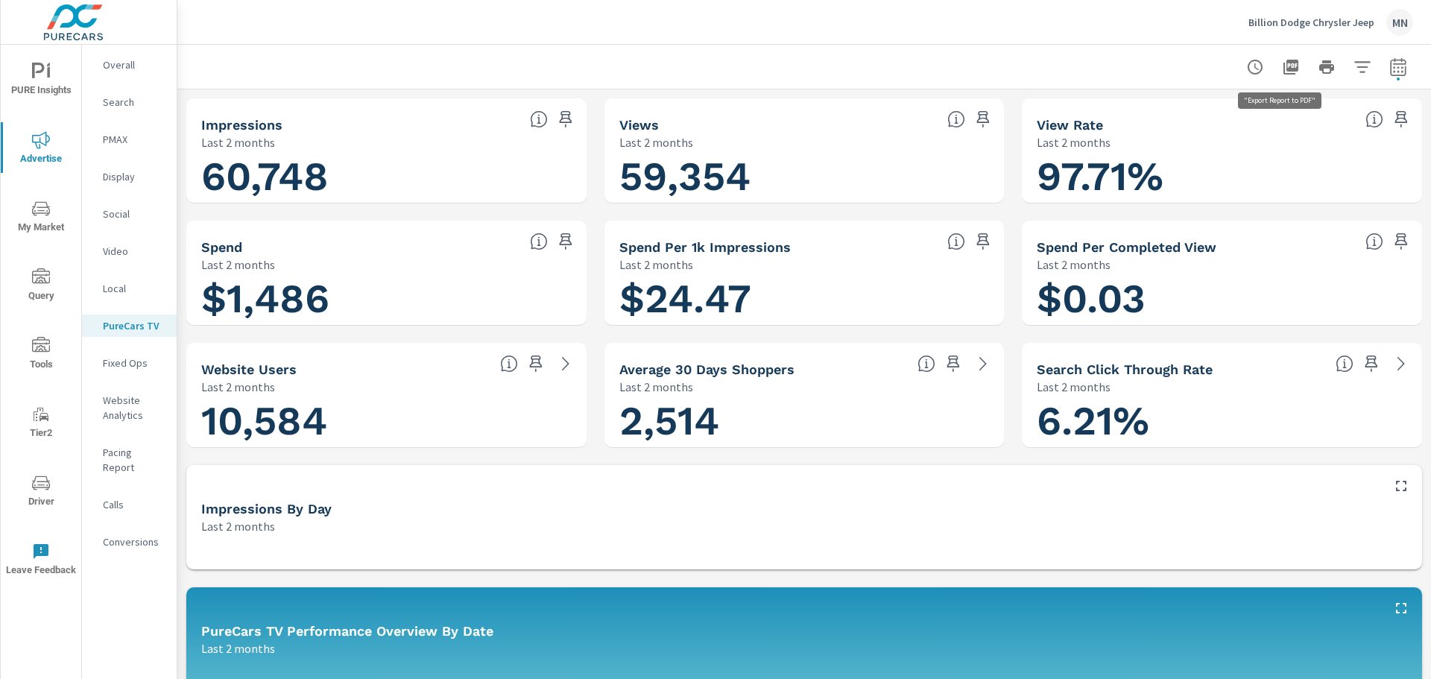
click at [1279, 56] on button "button" at bounding box center [1291, 67] width 30 height 30
click at [627, 28] on div "Billion Dodge Chrysler Jeep MN" at bounding box center [804, 22] width 1218 height 44
click at [118, 99] on p "Search" at bounding box center [134, 102] width 62 height 15
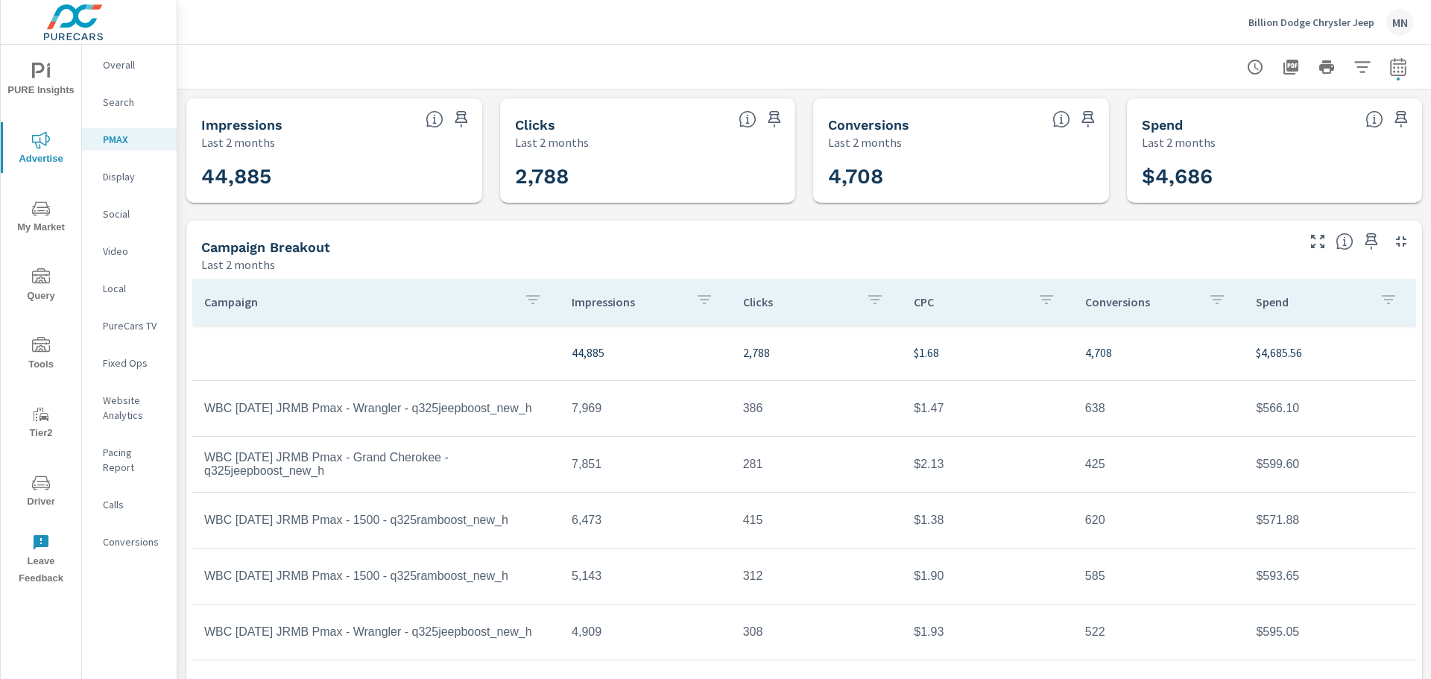
click at [131, 174] on p "Display" at bounding box center [134, 176] width 62 height 15
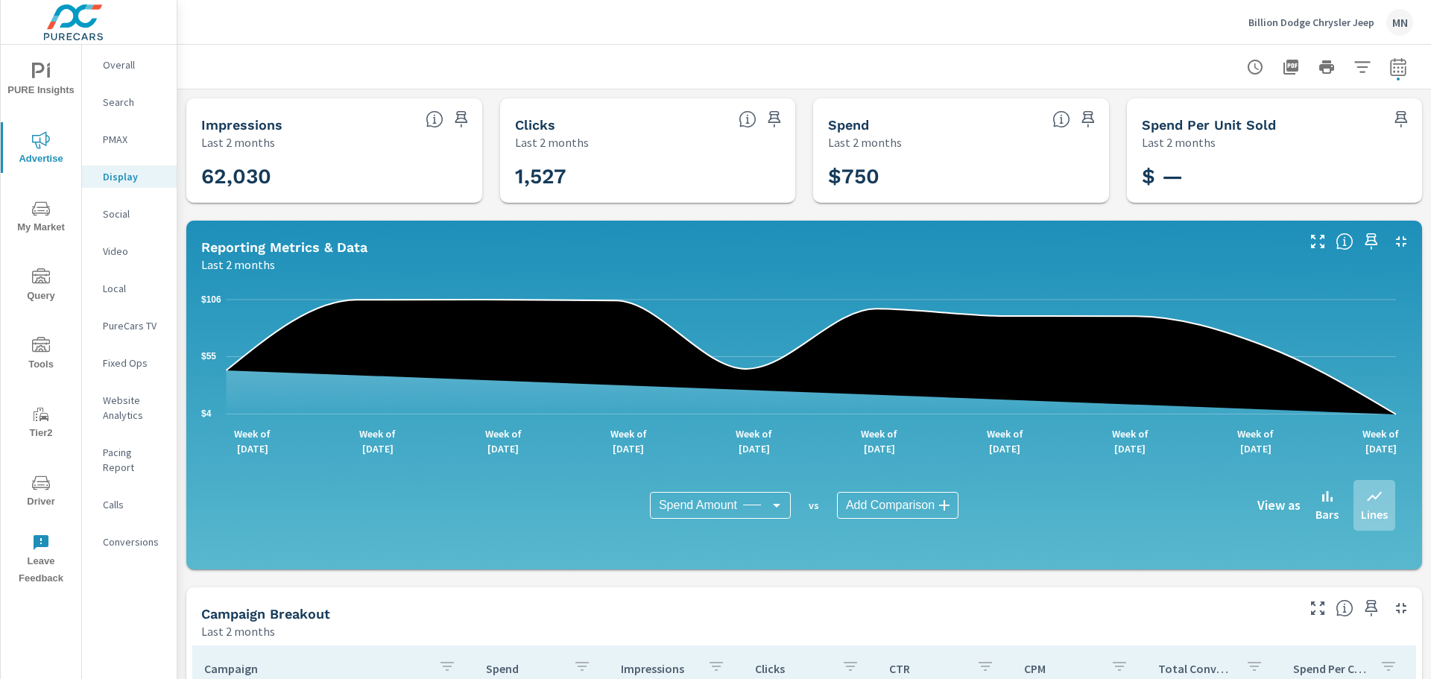
click at [1393, 239] on icon "button" at bounding box center [1402, 242] width 18 height 18
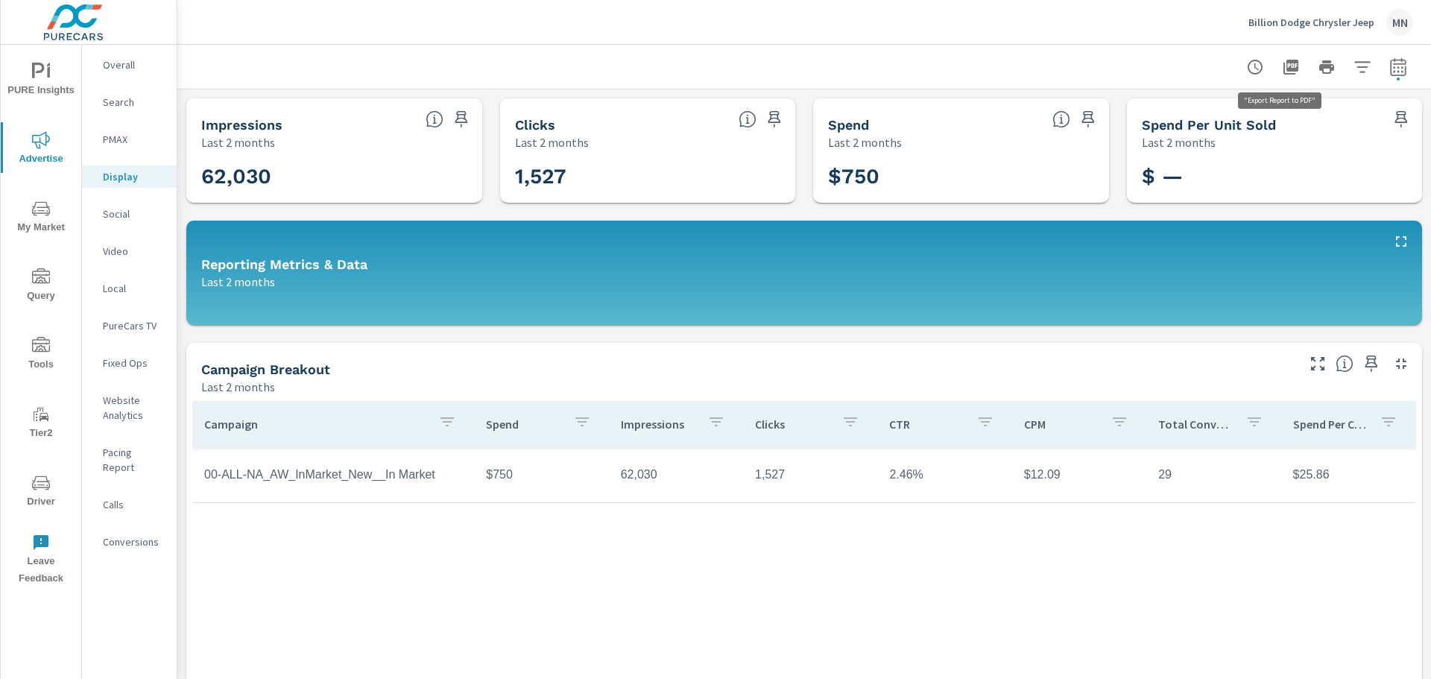
click at [1284, 63] on icon "button" at bounding box center [1291, 67] width 15 height 15
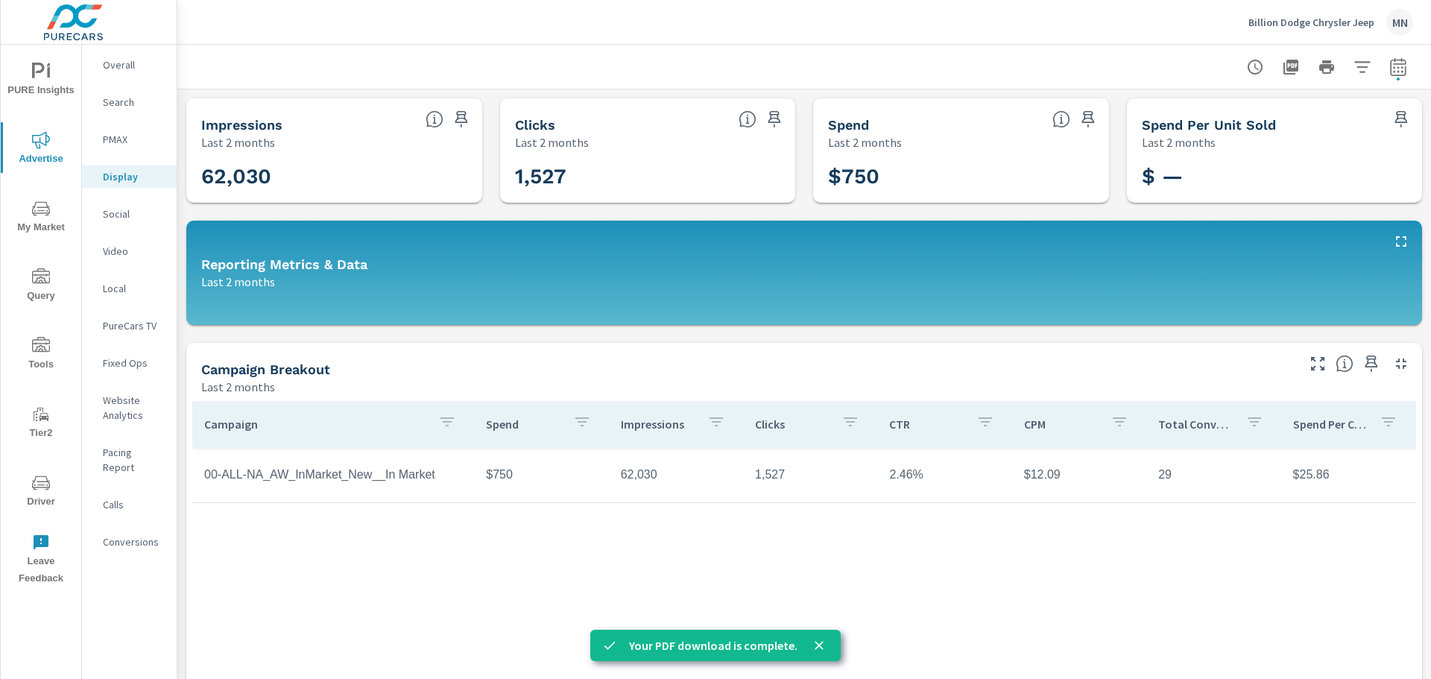
click at [119, 251] on p "Video" at bounding box center [134, 251] width 62 height 15
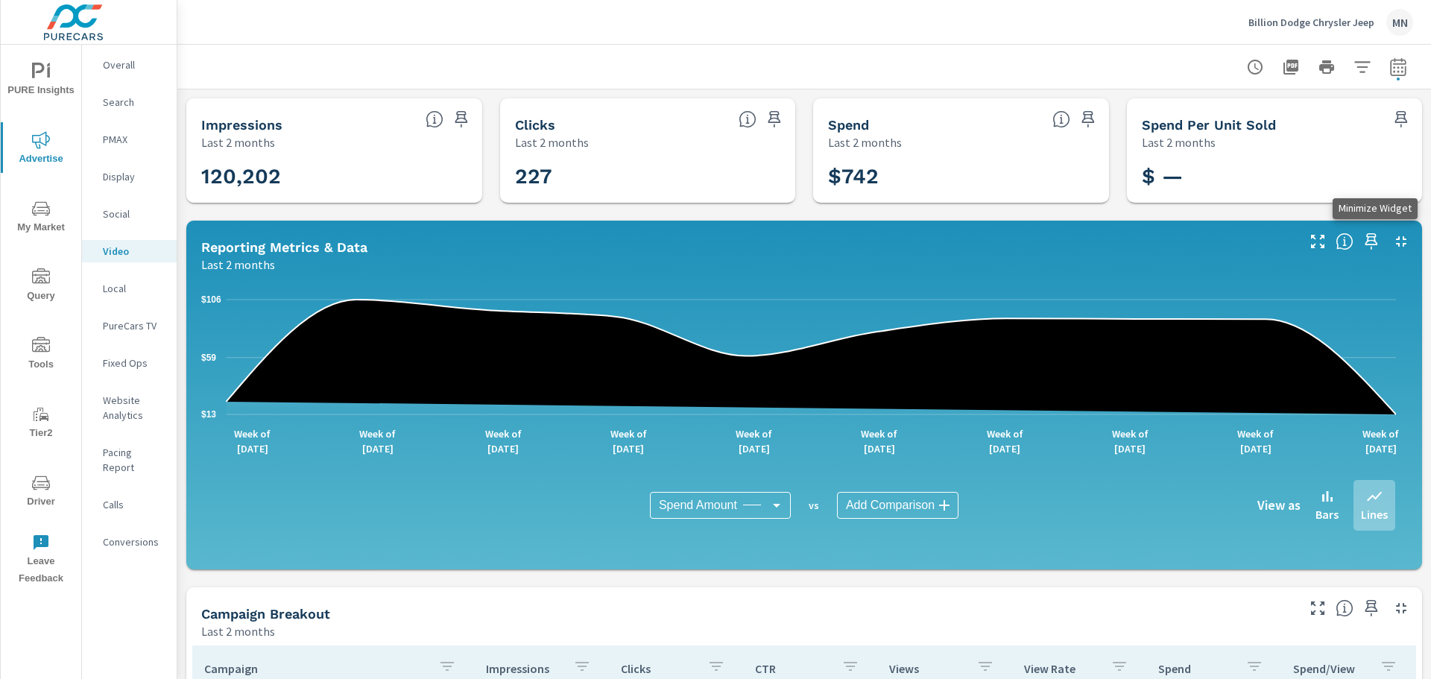
click at [1393, 242] on icon "button" at bounding box center [1402, 242] width 18 height 18
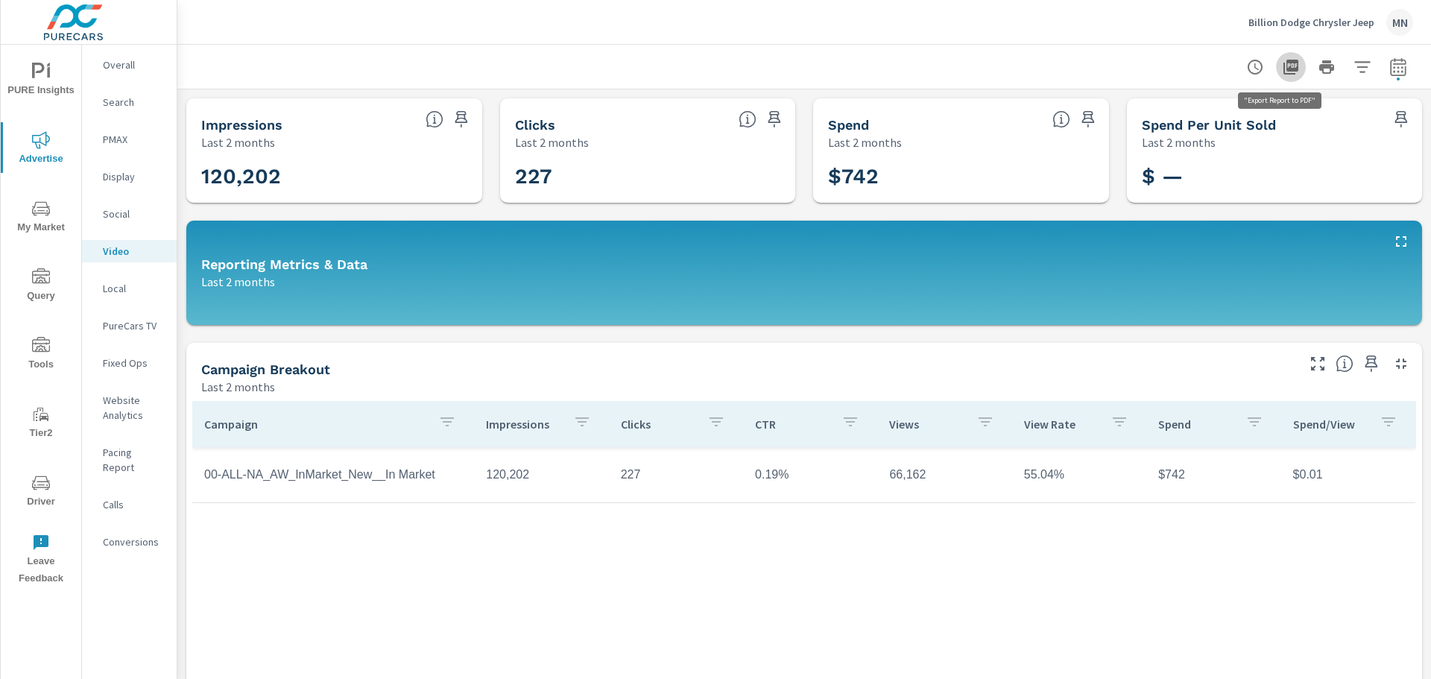
click at [1291, 70] on button "button" at bounding box center [1291, 67] width 30 height 30
